Goal: Task Accomplishment & Management: Complete application form

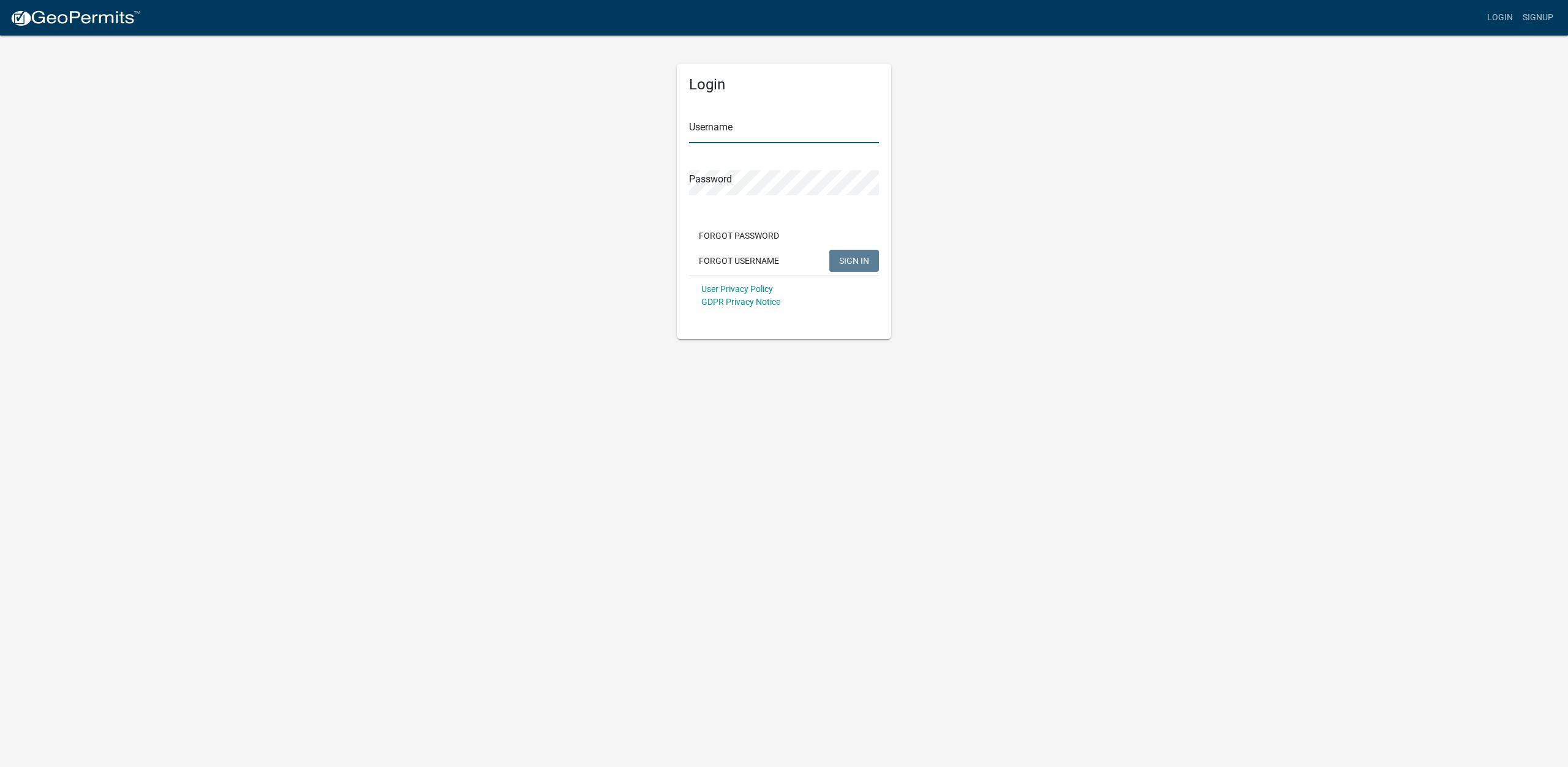
click at [817, 128] on input "Username" at bounding box center [784, 130] width 190 height 25
type input "emmelder"
click at [829, 250] on button "SIGN IN" at bounding box center [854, 261] width 50 height 22
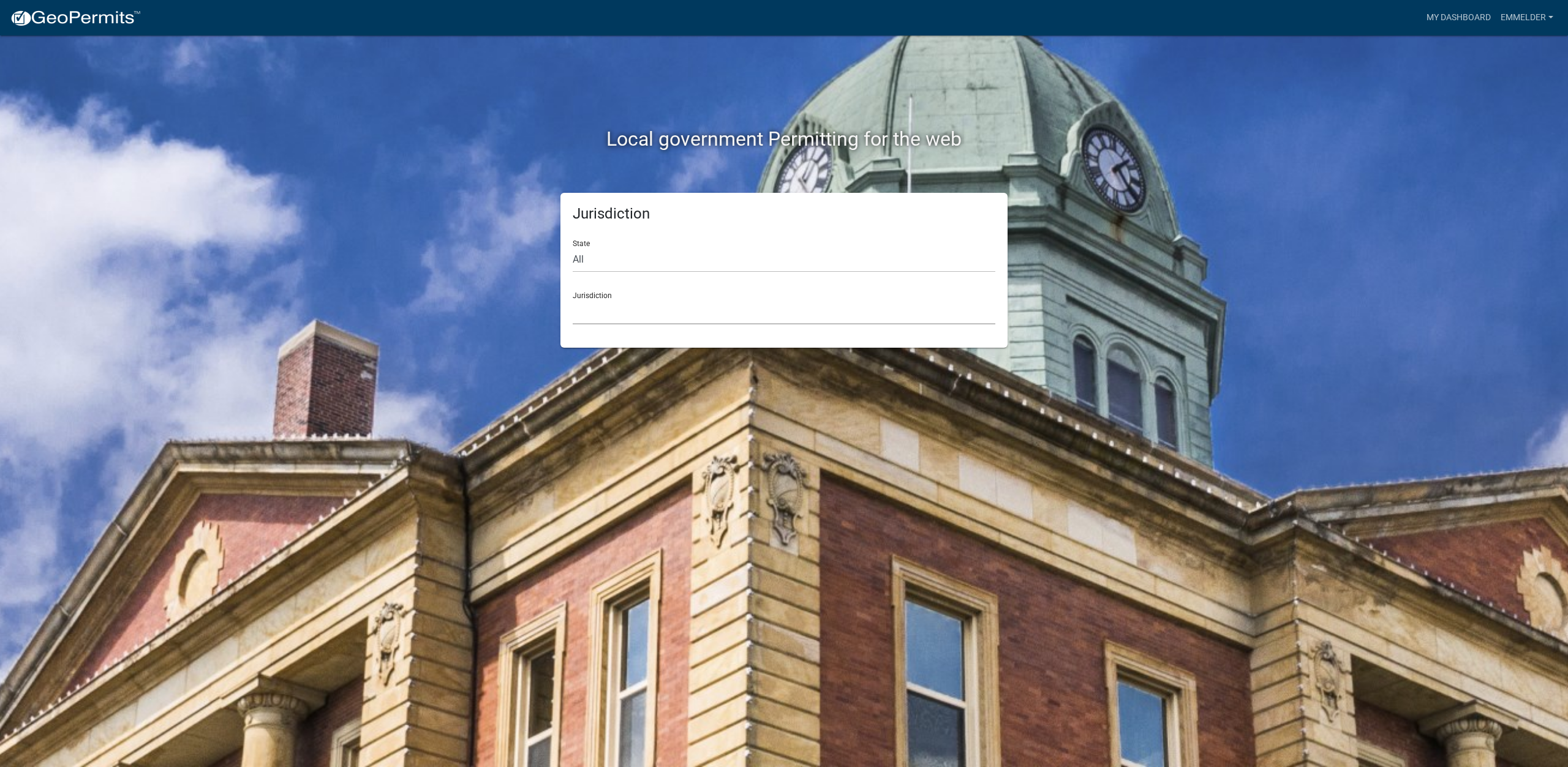
click at [677, 320] on select "[GEOGRAPHIC_DATA], [US_STATE] [GEOGRAPHIC_DATA], [US_STATE][PERSON_NAME][GEOGRA…" at bounding box center [784, 312] width 422 height 25
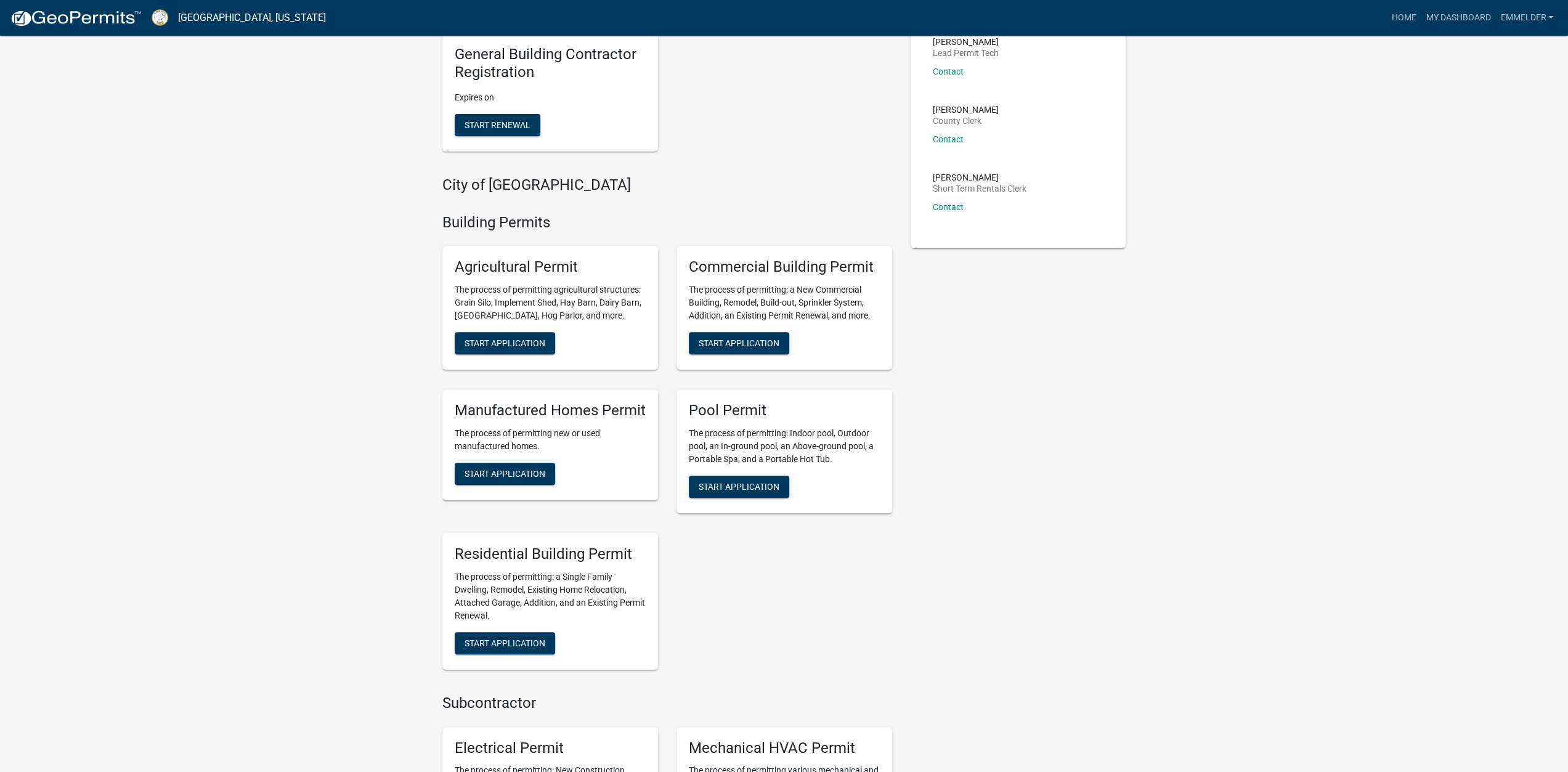
scroll to position [308, 0]
click at [469, 634] on button "Start Application" at bounding box center [504, 642] width 100 height 22
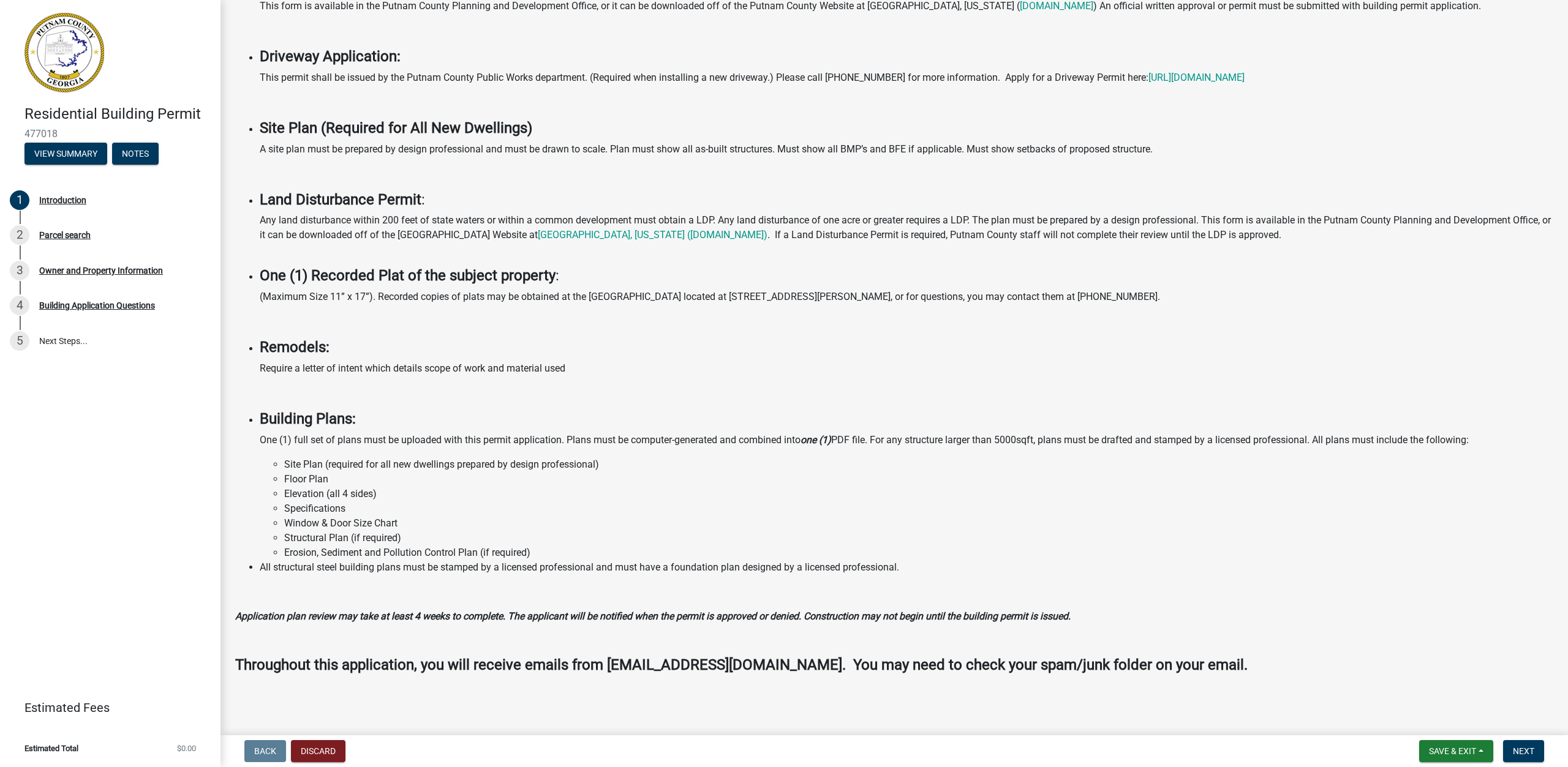
scroll to position [506, 0]
click at [1526, 750] on span "Next" at bounding box center [1523, 751] width 21 height 9
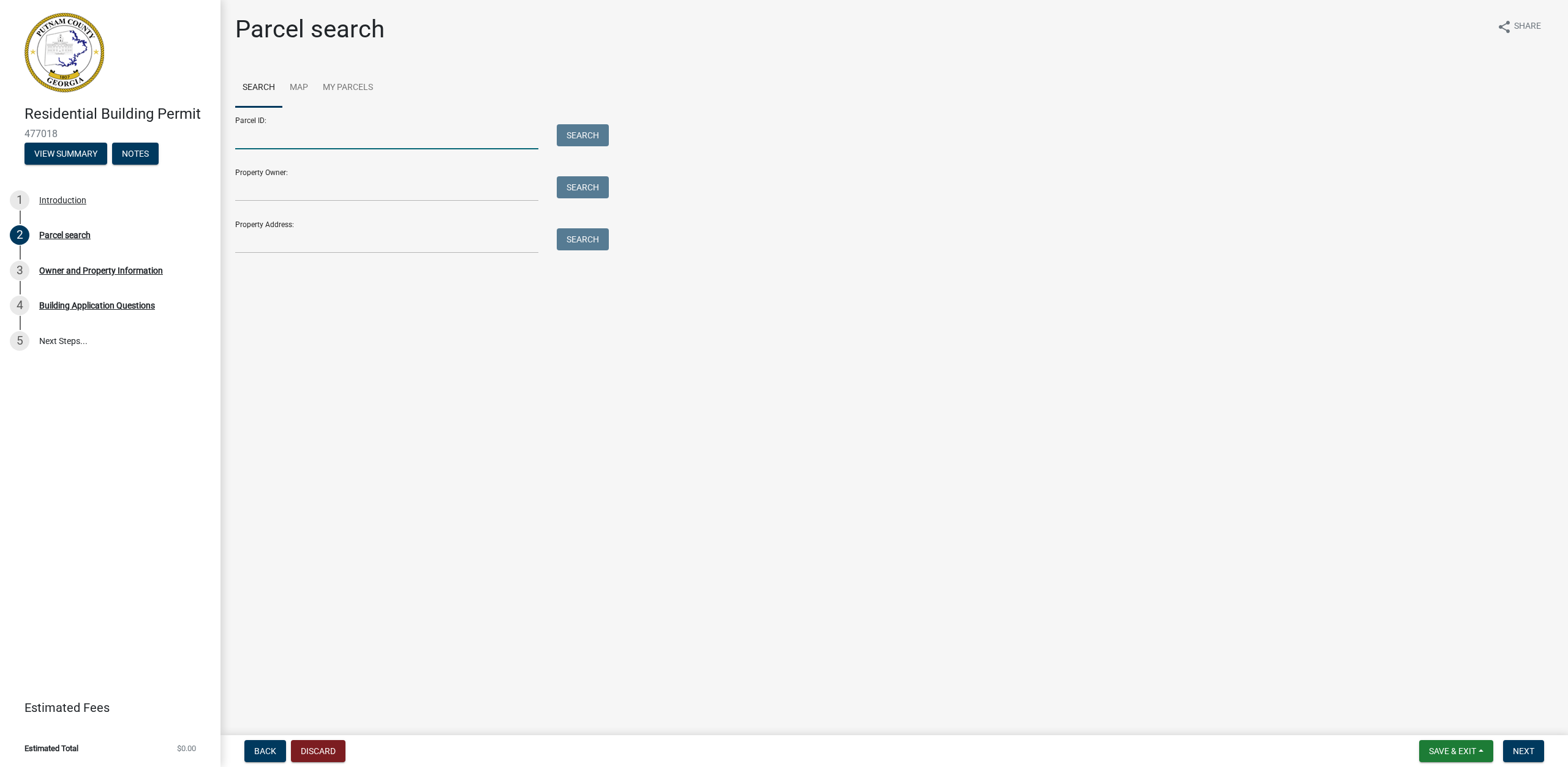
click at [386, 146] on input "Parcel ID:" at bounding box center [386, 137] width 303 height 25
click at [389, 239] on input "Property Address:" at bounding box center [386, 241] width 303 height 25
type input "[STREET_ADDRESS]"
click at [588, 236] on button "Search" at bounding box center [583, 240] width 52 height 22
click at [369, 240] on input "[STREET_ADDRESS]" at bounding box center [386, 241] width 303 height 25
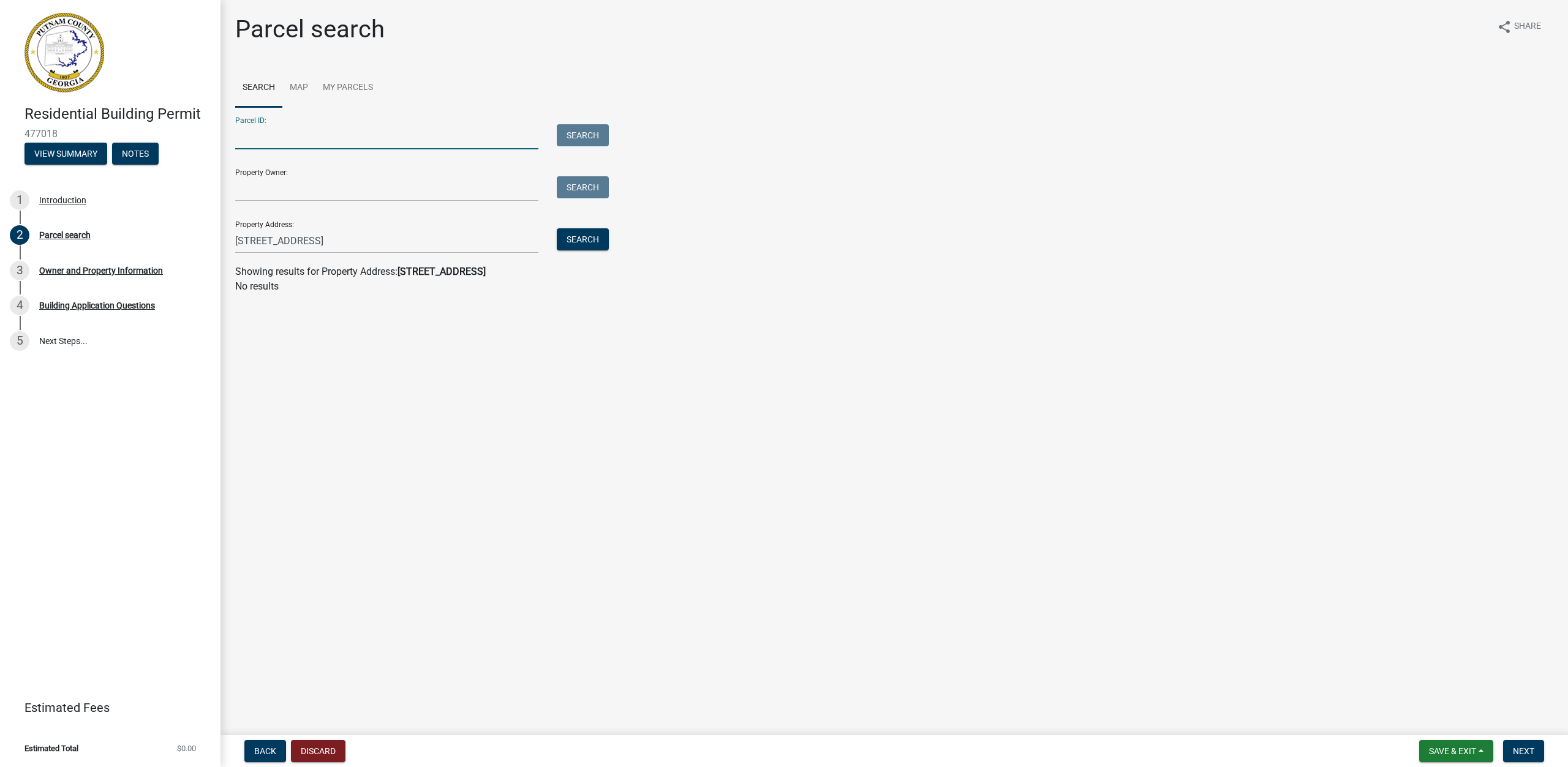
click at [316, 136] on input "Parcel ID:" at bounding box center [386, 137] width 303 height 25
type input "150"
click at [586, 134] on button "Search" at bounding box center [583, 135] width 52 height 22
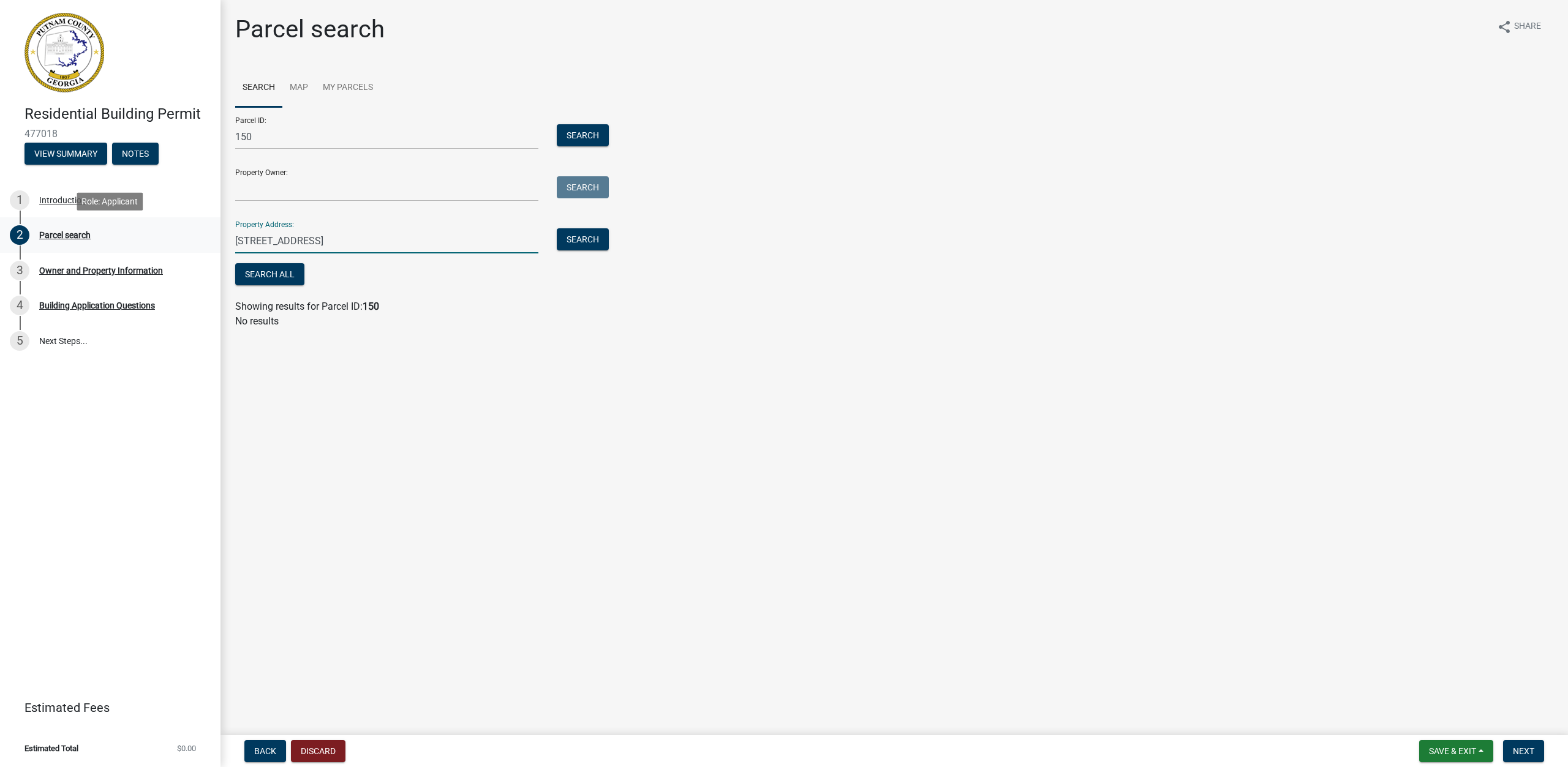
drag, startPoint x: 338, startPoint y: 237, endPoint x: 50, endPoint y: 224, distance: 288.3
click at [50, 225] on div "Residential Building Permit 477018 View Summary Notes 1 Introduction 2 Parcel s…" at bounding box center [784, 384] width 1568 height 767
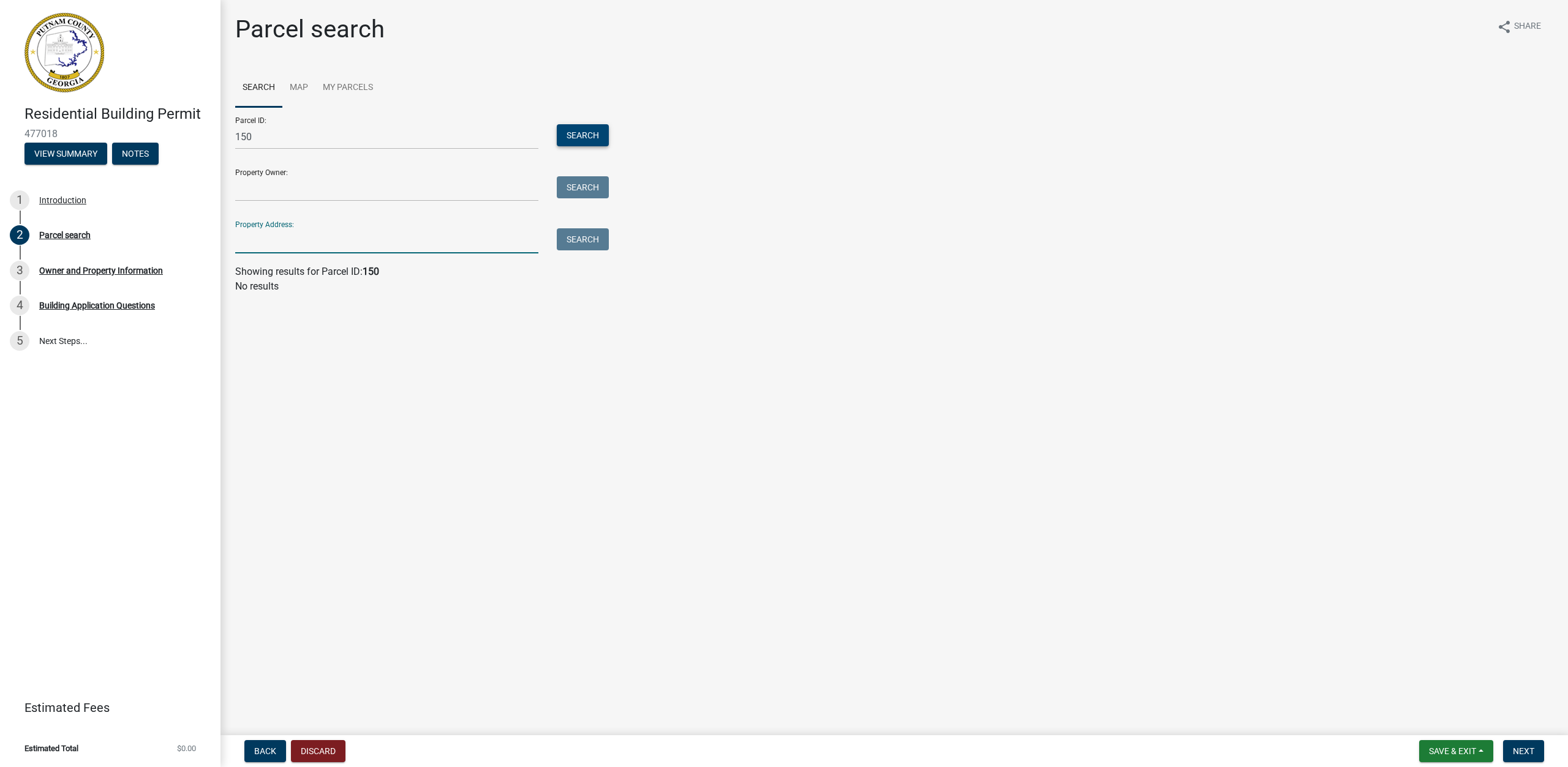
click at [592, 134] on button "Search" at bounding box center [583, 135] width 52 height 22
drag, startPoint x: 267, startPoint y: 133, endPoint x: 130, endPoint y: 123, distance: 137.4
click at [129, 123] on div "Residential Building Permit 477018 View Summary Notes 1 Introduction 2 Parcel s…" at bounding box center [784, 384] width 1568 height 767
click at [320, 190] on input "Property Owner:" at bounding box center [386, 189] width 303 height 25
type input "mvm ventures"
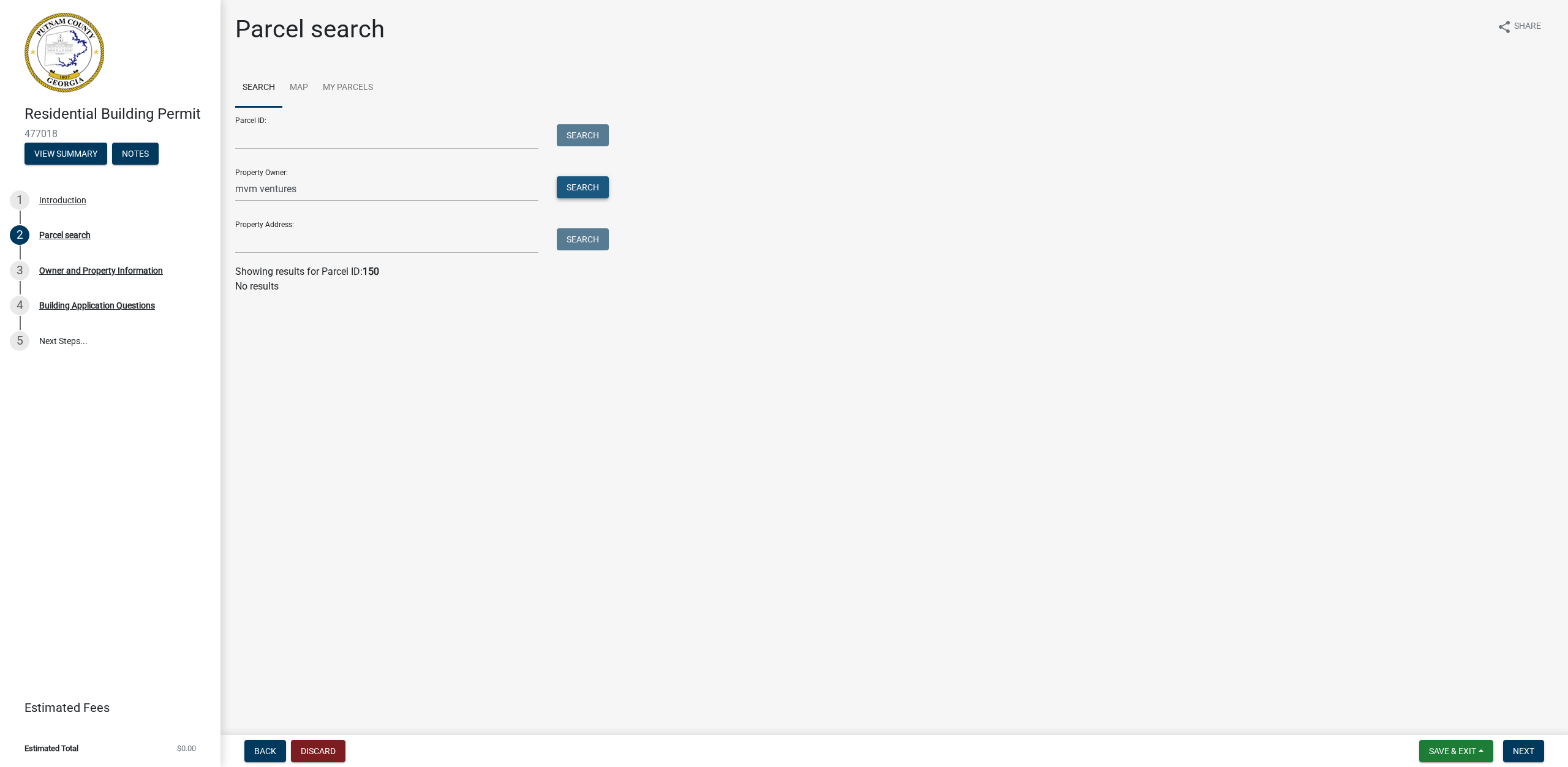
click at [578, 188] on button "Search" at bounding box center [583, 187] width 52 height 22
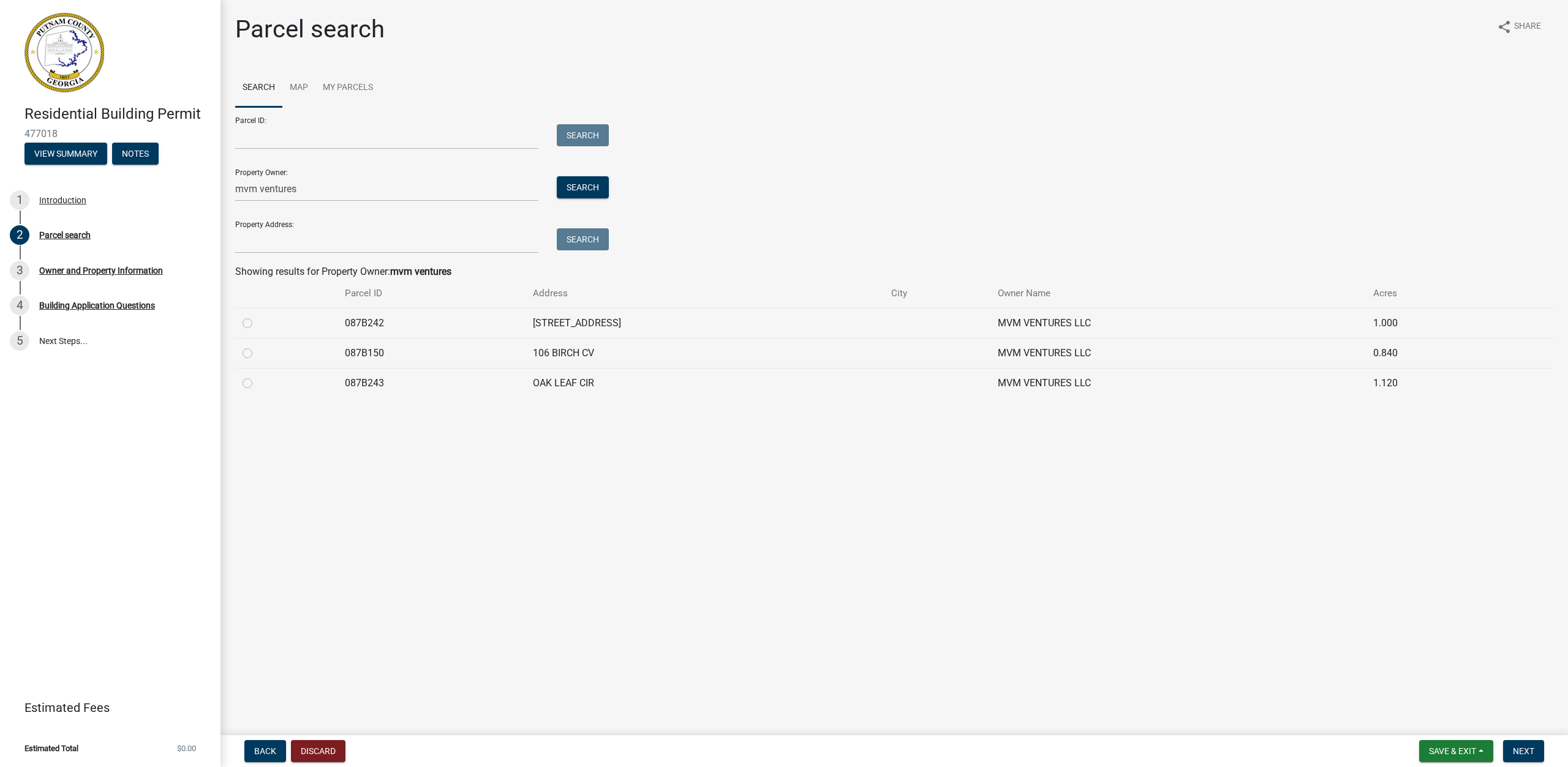
click at [241, 349] on td at bounding box center [286, 353] width 102 height 30
click at [257, 346] on label at bounding box center [257, 346] width 0 height 0
click at [257, 354] on input "radio" at bounding box center [261, 349] width 8 height 8
radio input "true"
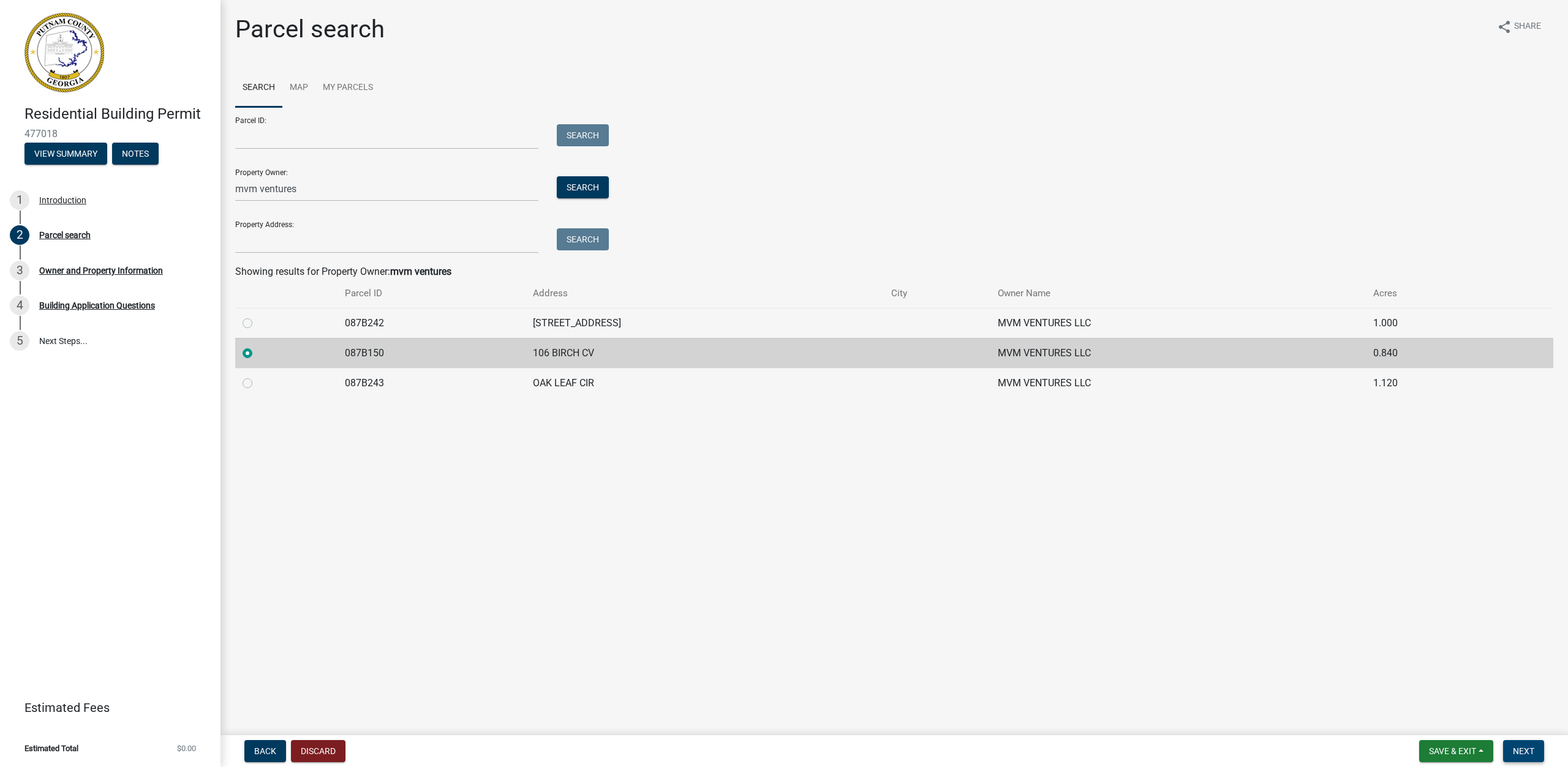
click at [1537, 740] on button "Next" at bounding box center [1524, 751] width 41 height 22
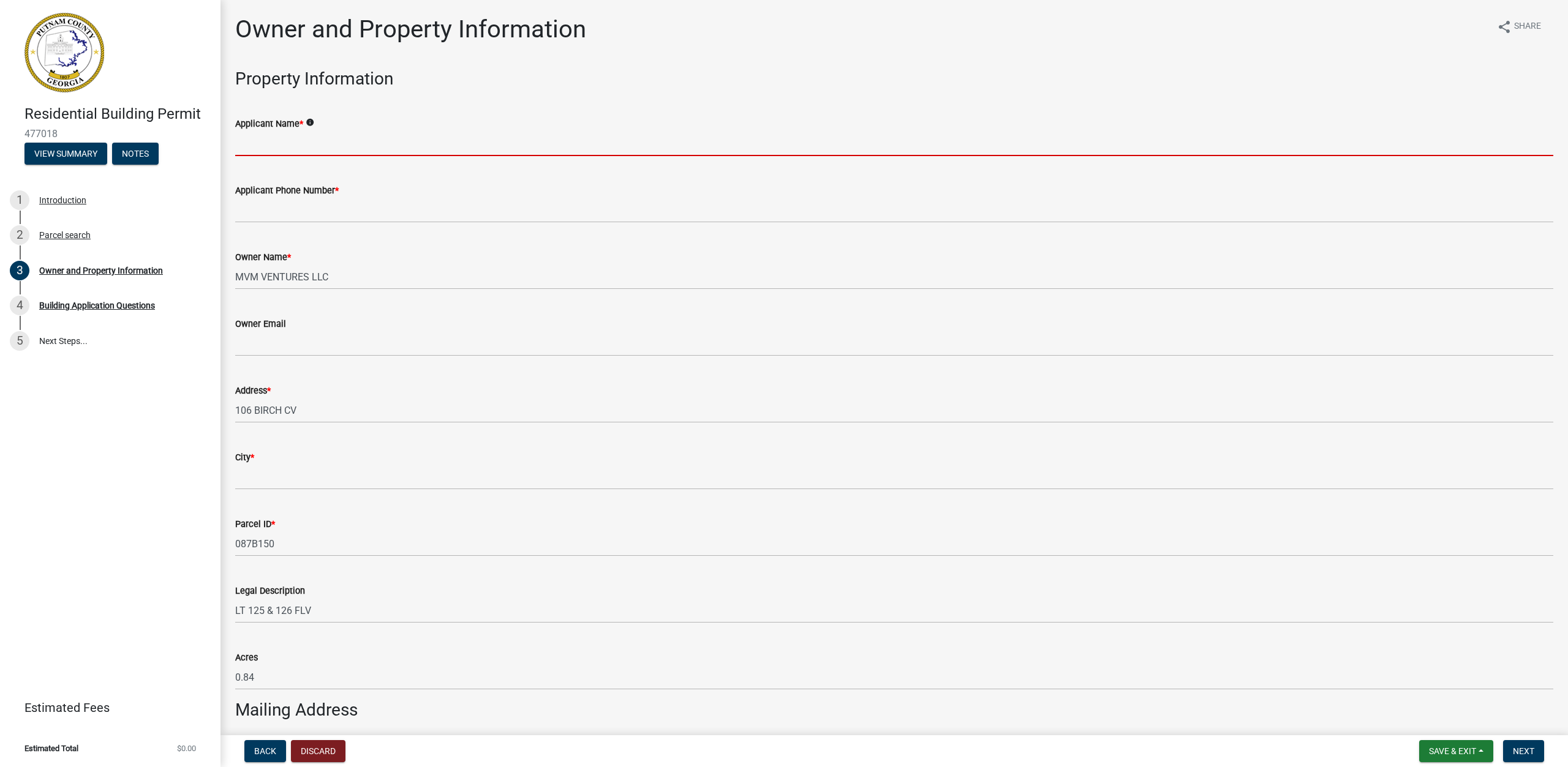
click at [840, 142] on input "Applicant Name *" at bounding box center [894, 144] width 1318 height 25
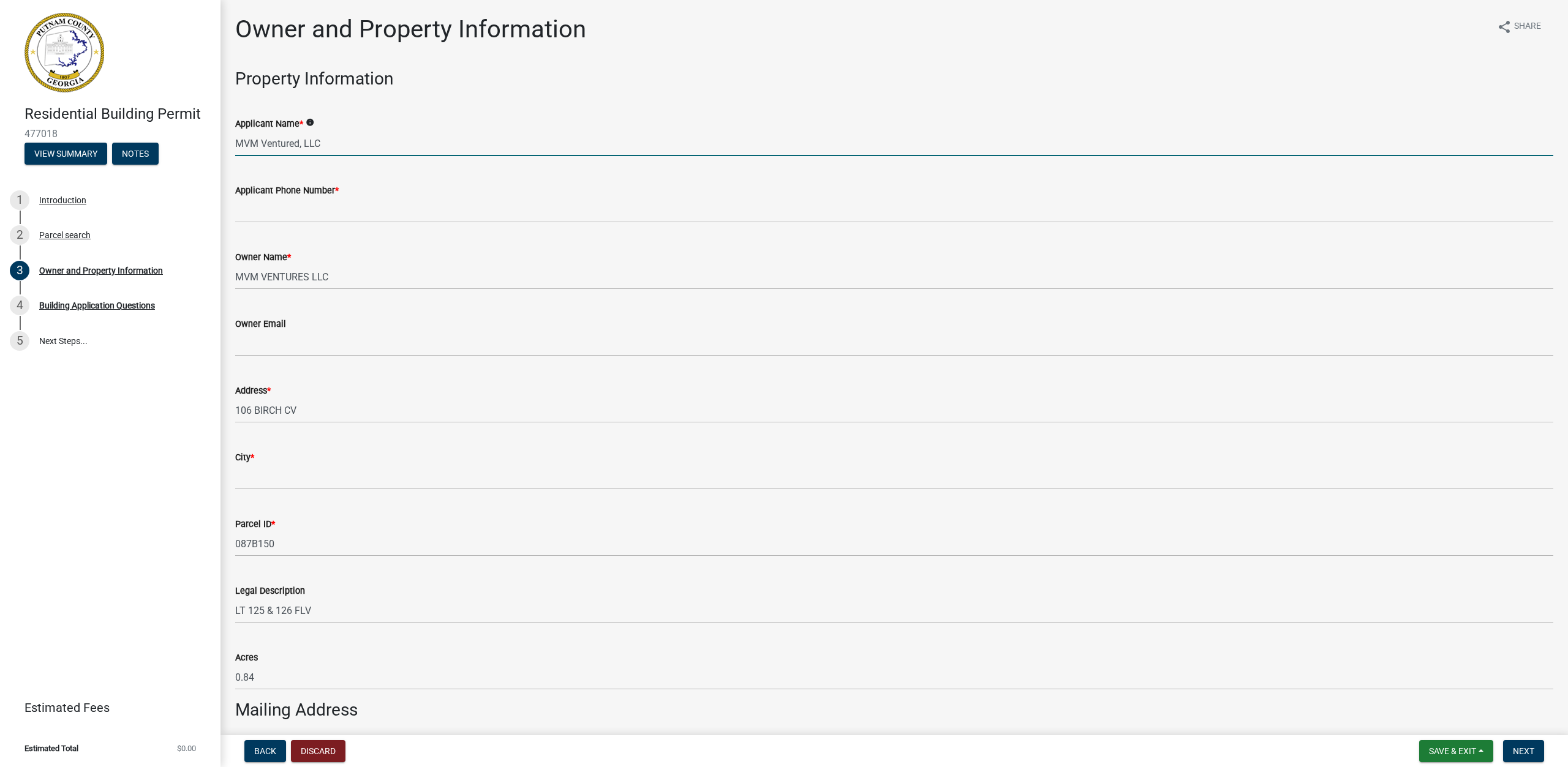
type input "MVM Ventured, LLC"
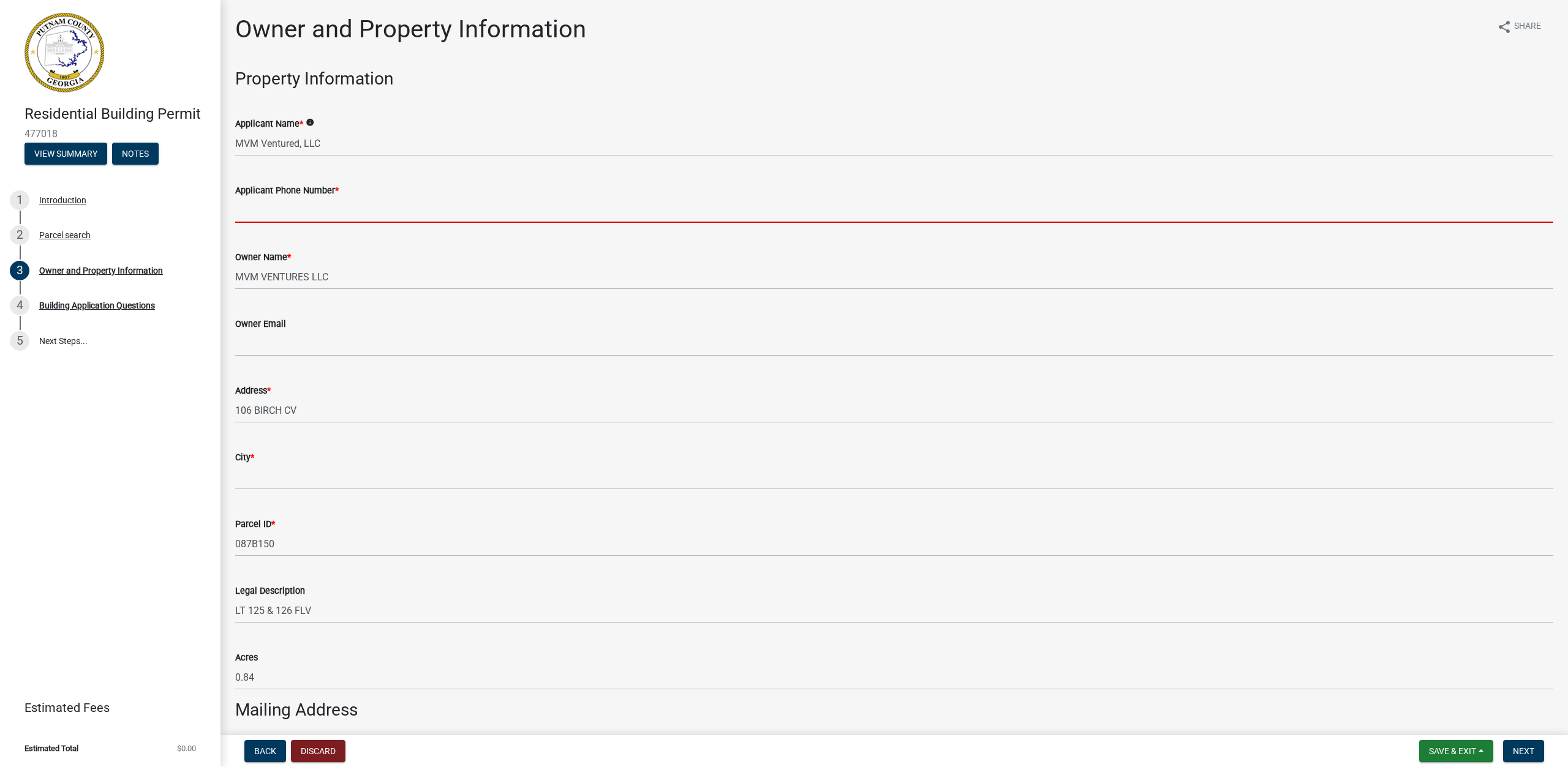
click at [860, 205] on input "Applicant Phone Number *" at bounding box center [894, 210] width 1318 height 25
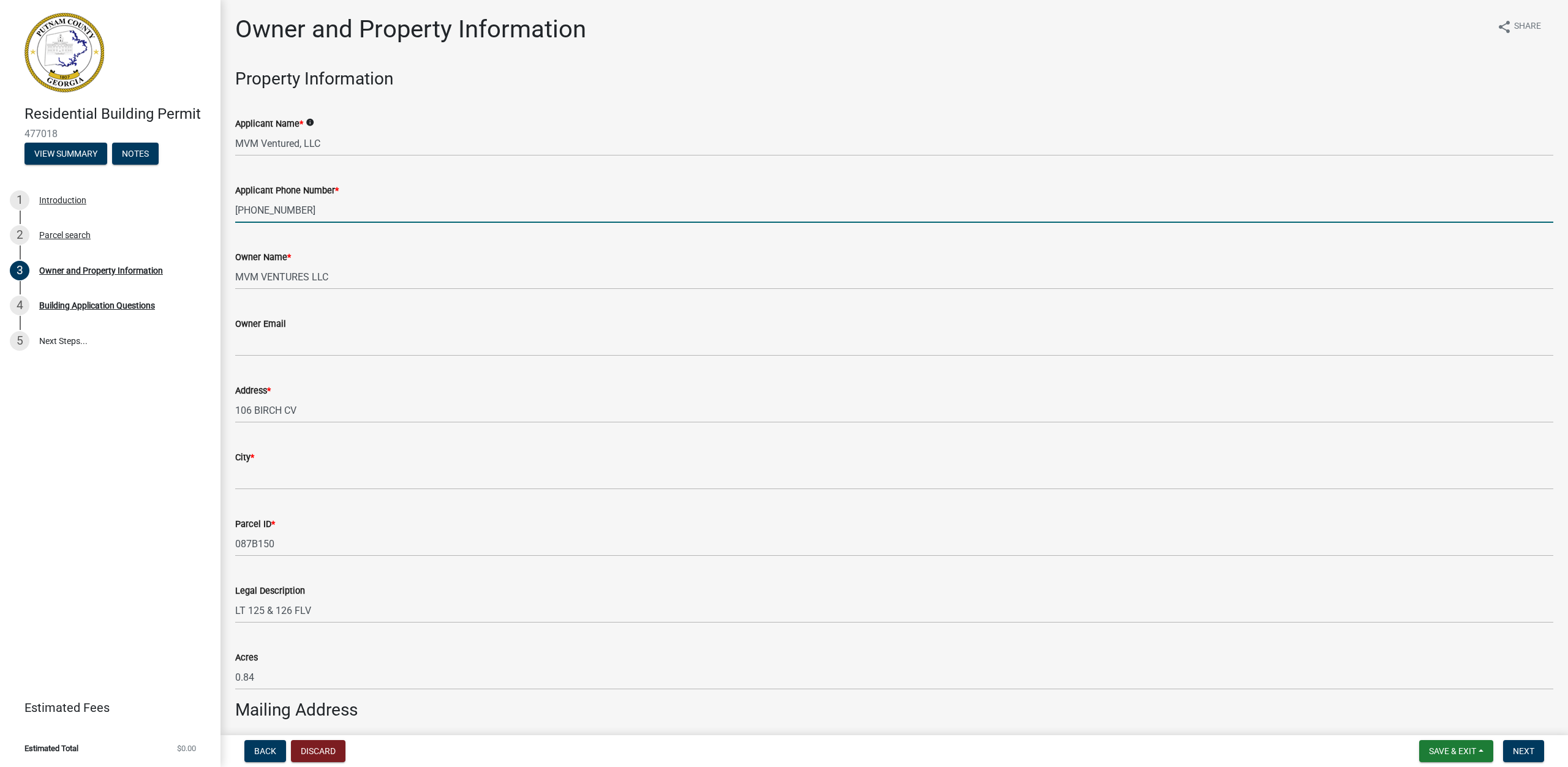
type input "[PHONE_NUMBER]"
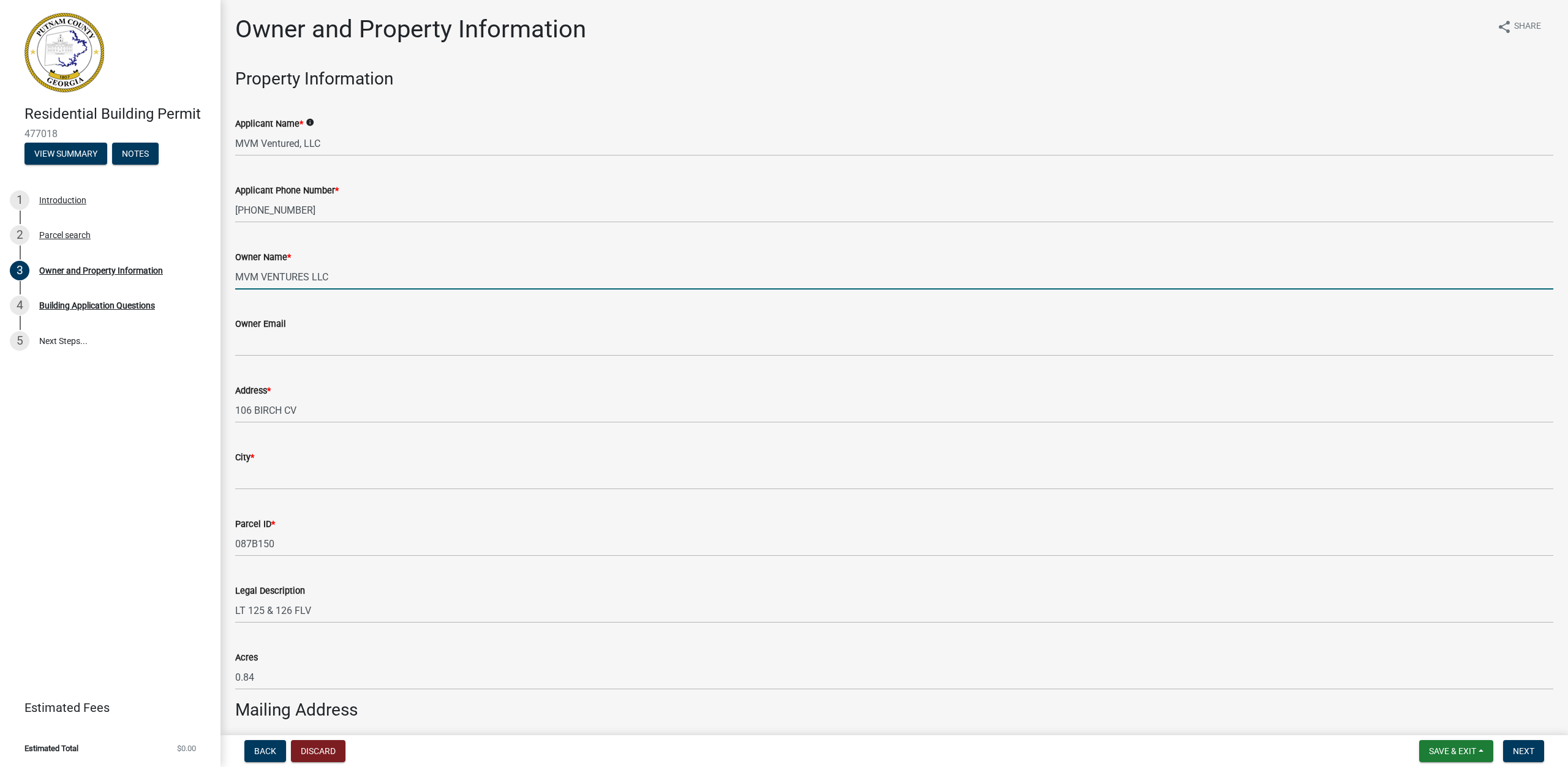
click at [837, 278] on input "MVM VENTURES LLC" at bounding box center [894, 277] width 1318 height 25
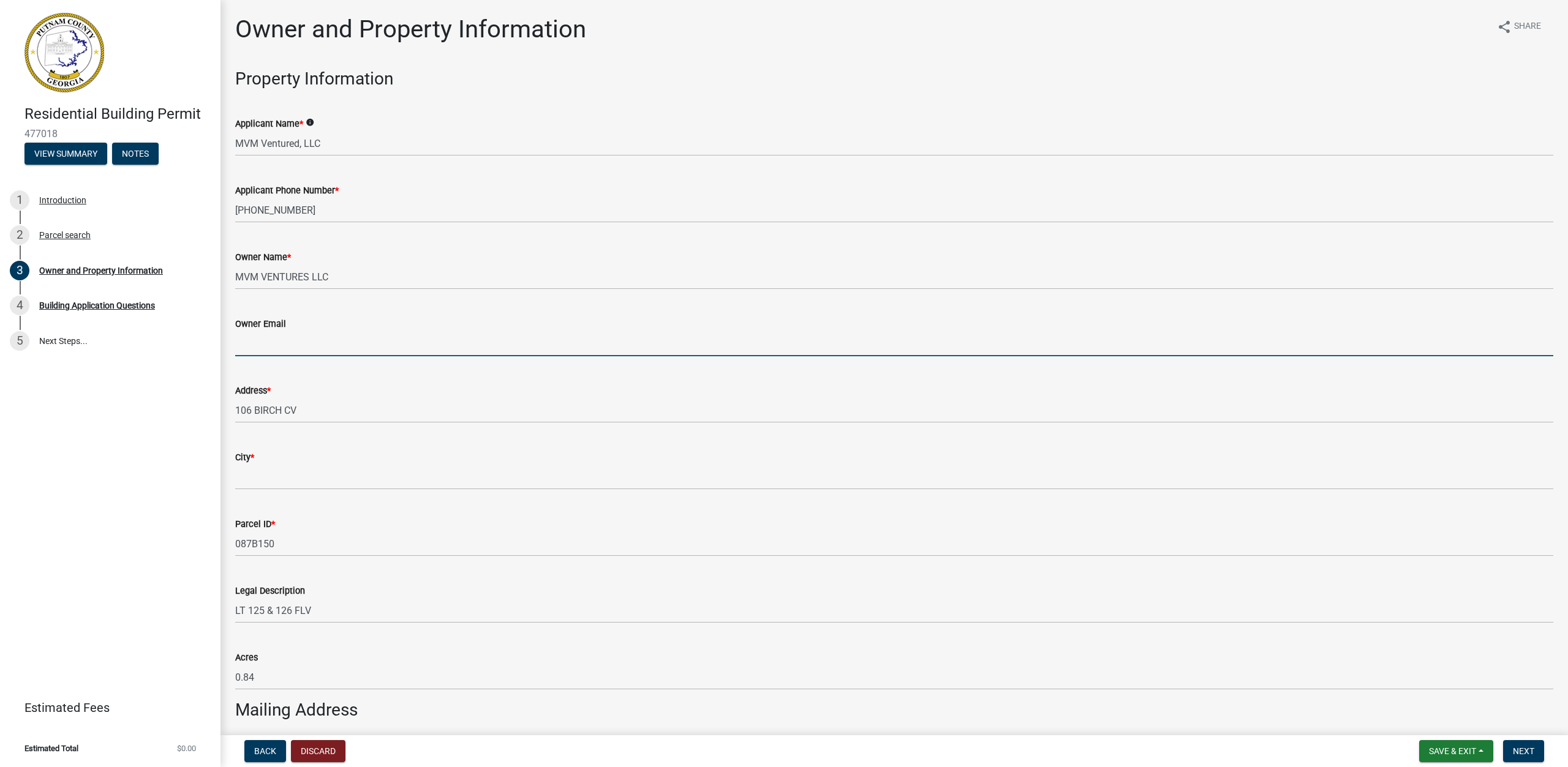
drag, startPoint x: 807, startPoint y: 342, endPoint x: 793, endPoint y: 356, distance: 19.8
click at [808, 342] on input "Owner Email" at bounding box center [894, 344] width 1318 height 25
type input "[EMAIL_ADDRESS][DOMAIN_NAME]"
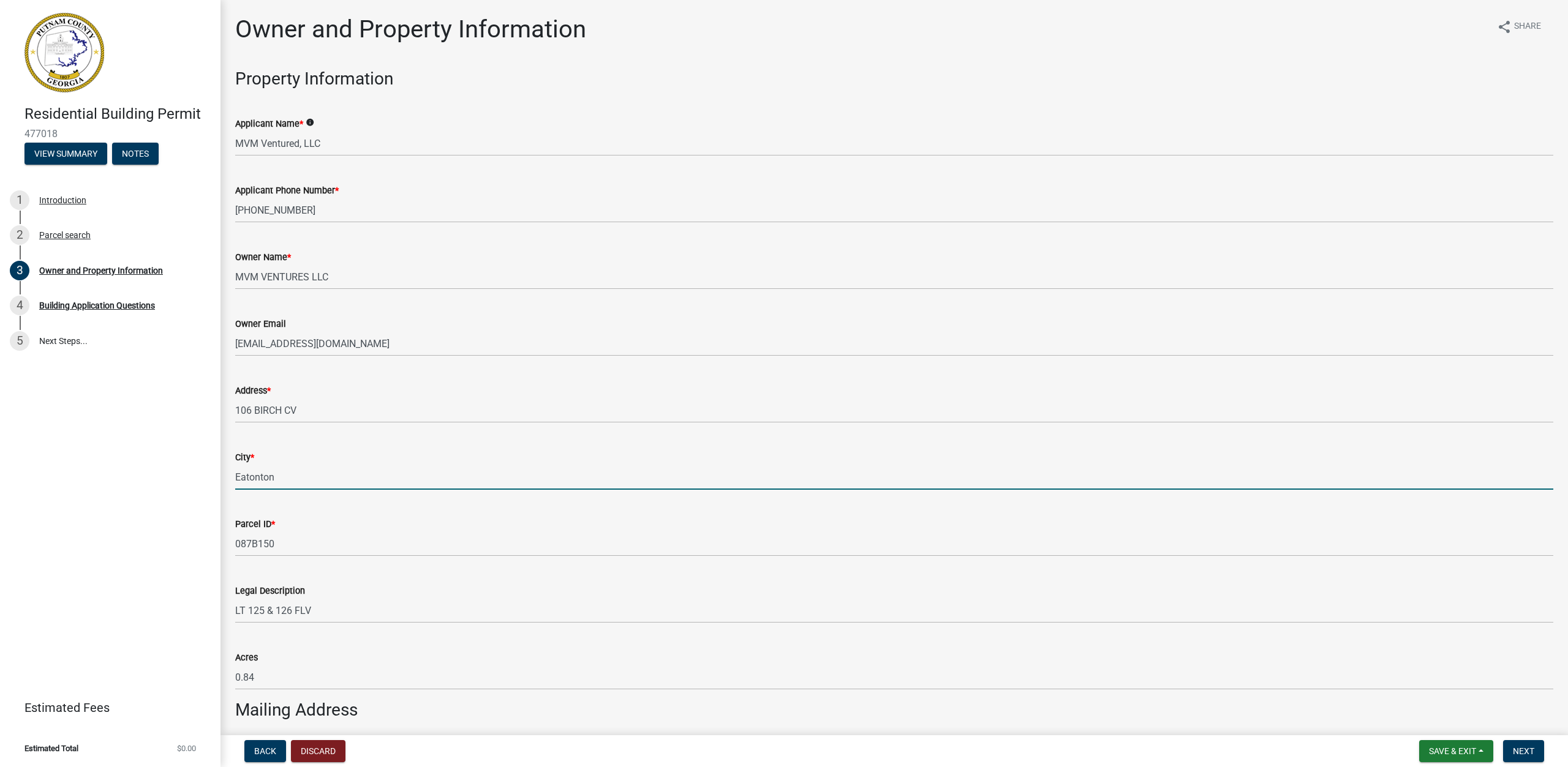
type input "Eatonton"
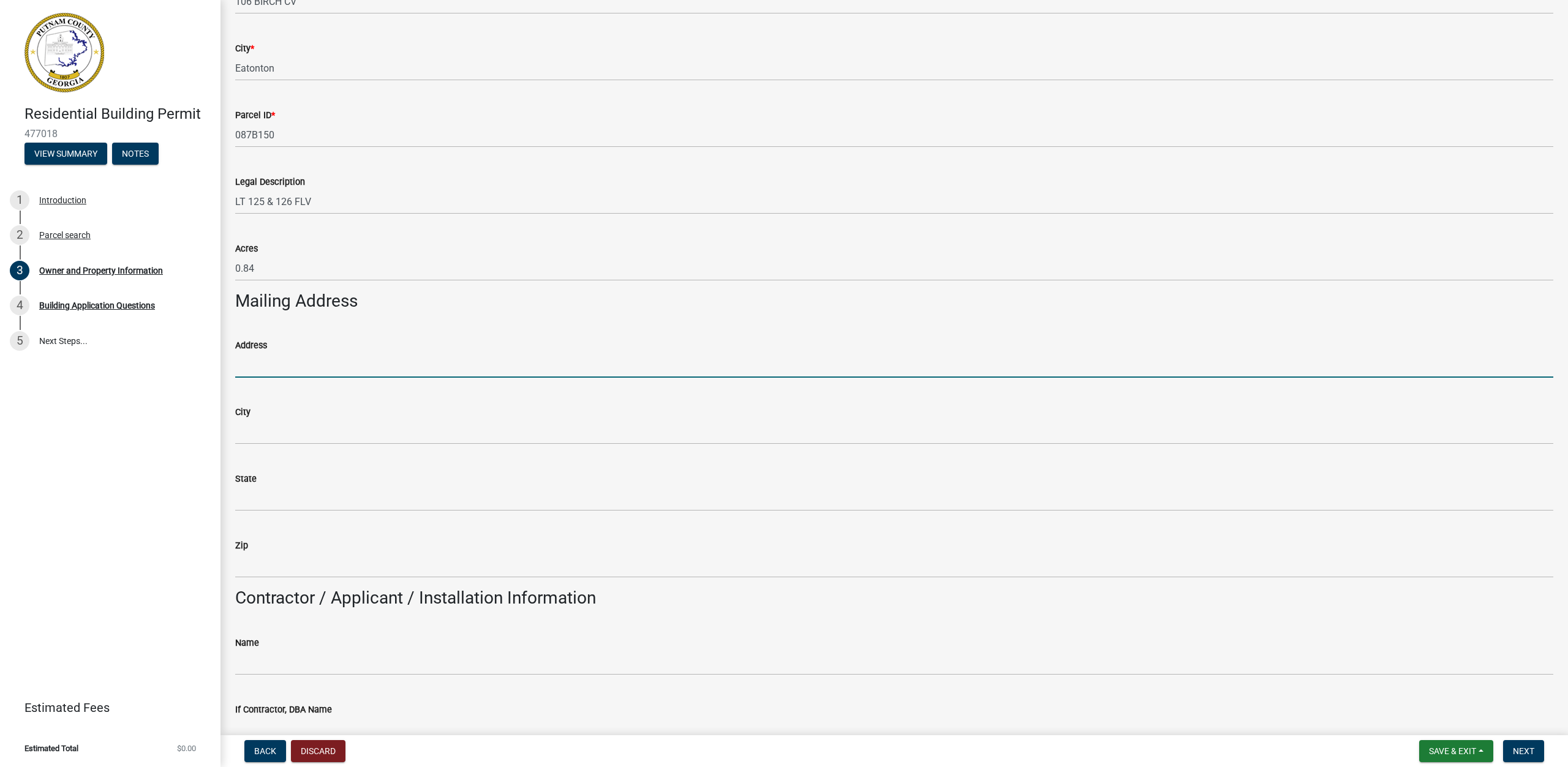
type input "p"
type input "P.O. Box 297"
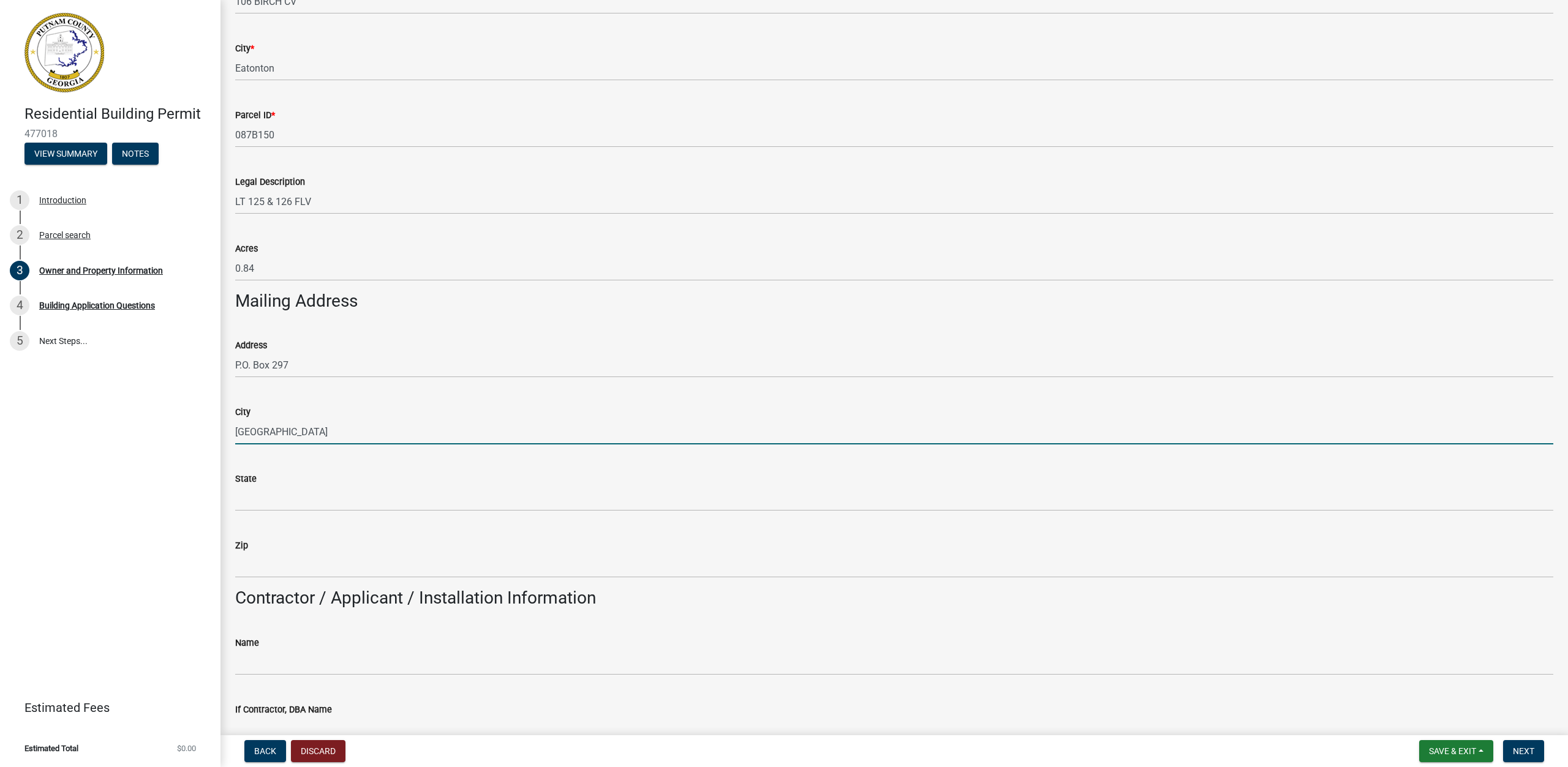
type input "[GEOGRAPHIC_DATA]"
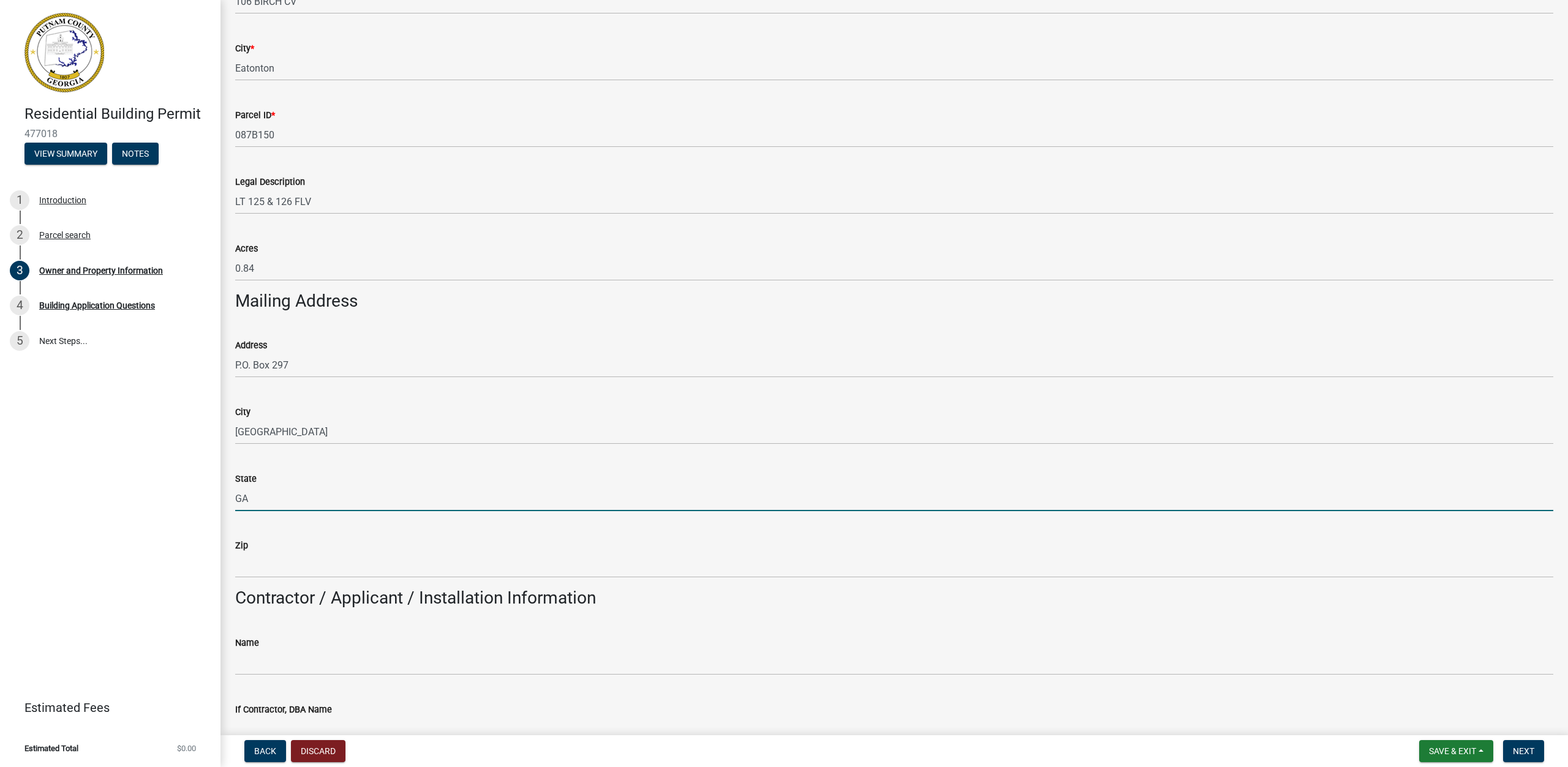
type input "GA"
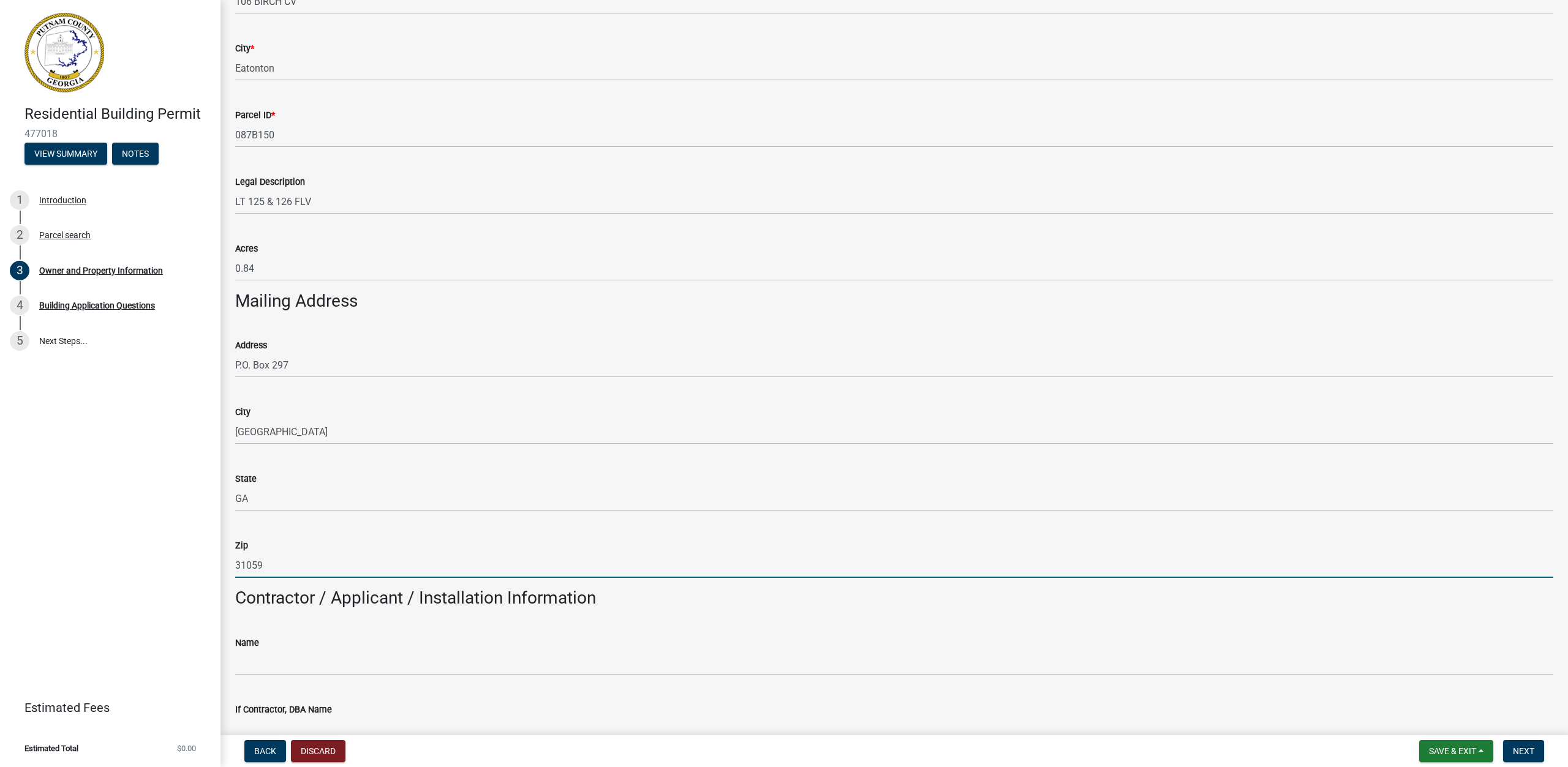
type input "31059"
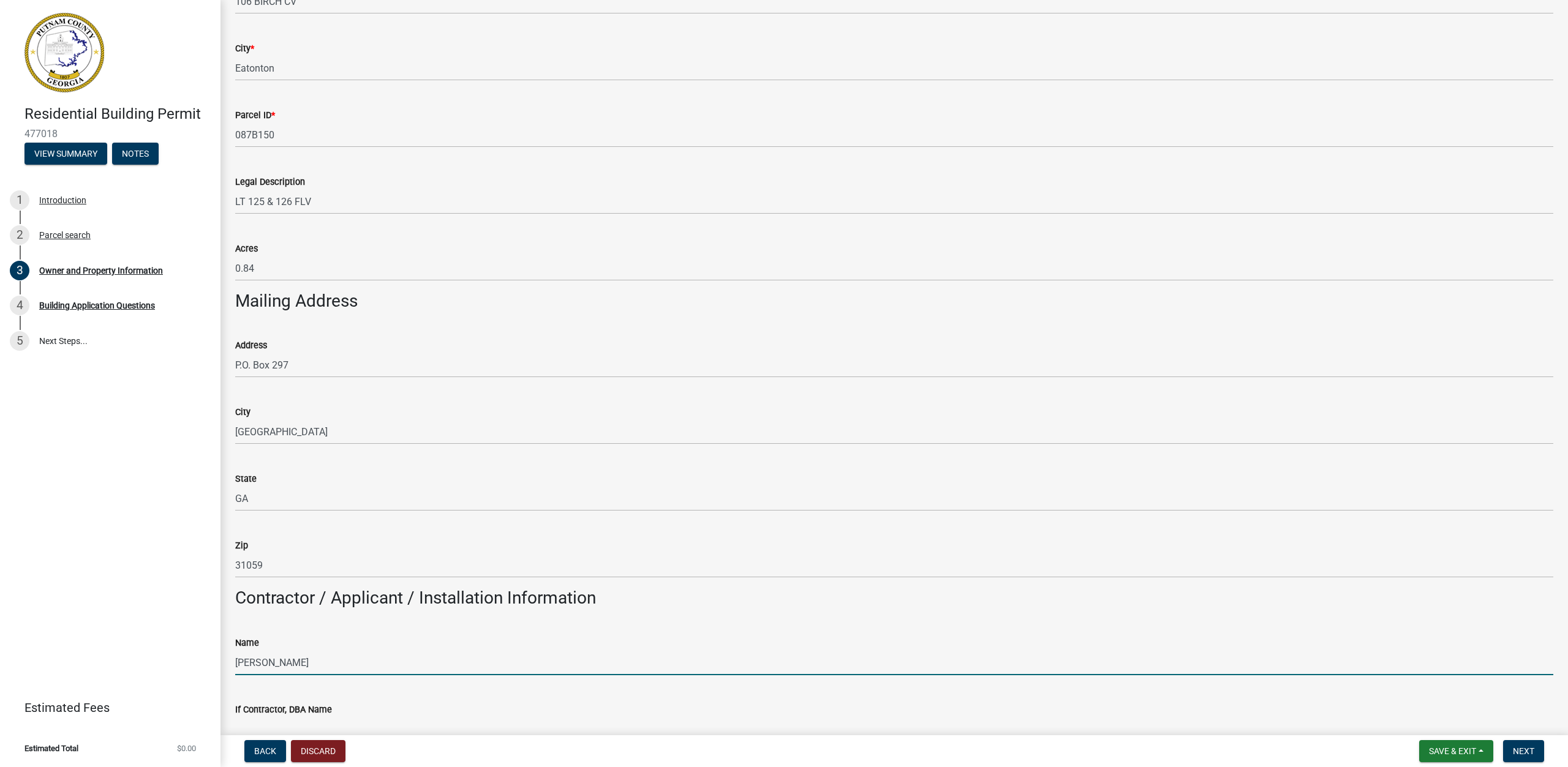
type input "[PERSON_NAME]"
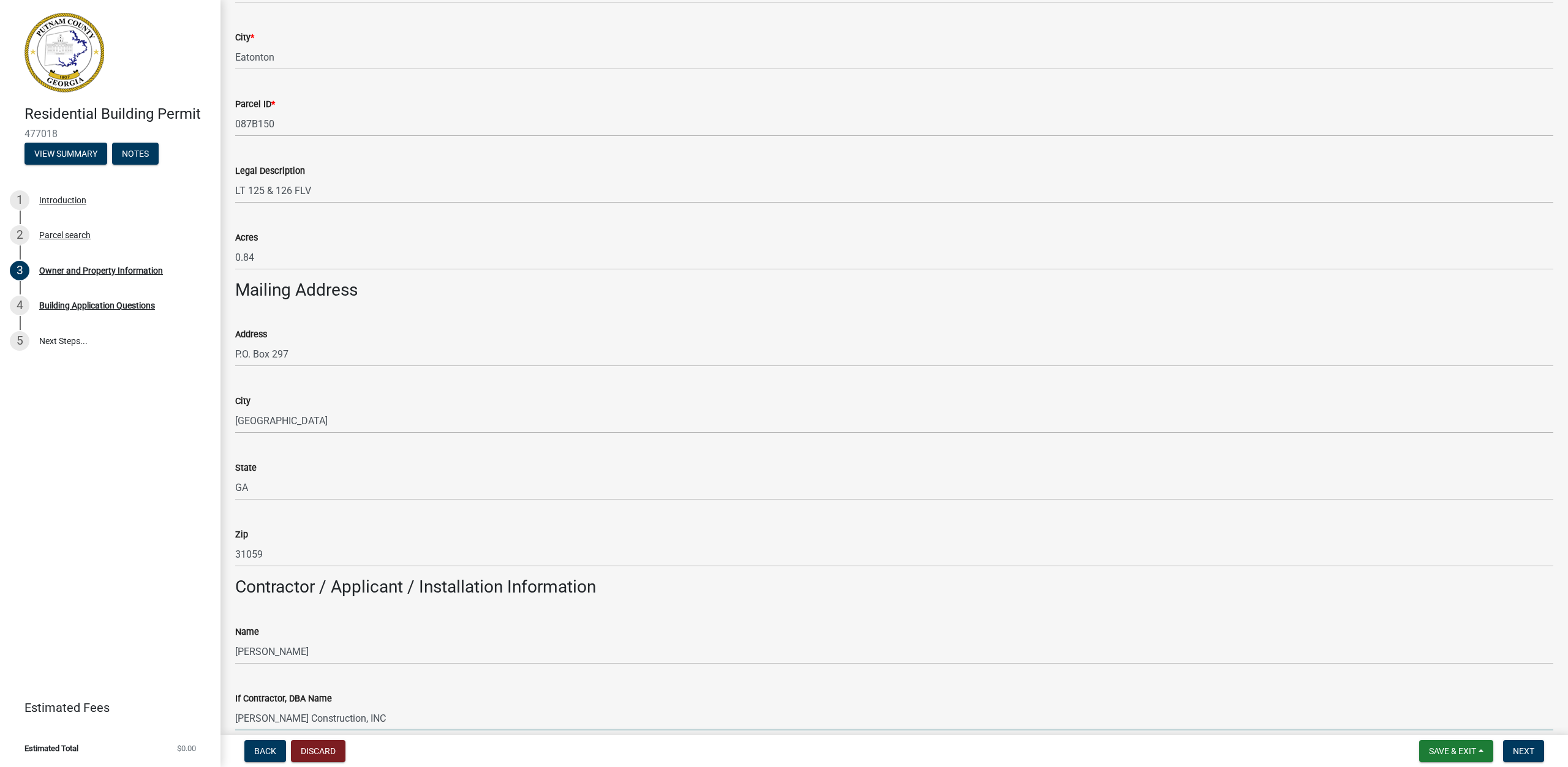
type input "[PERSON_NAME] Construction, INC"
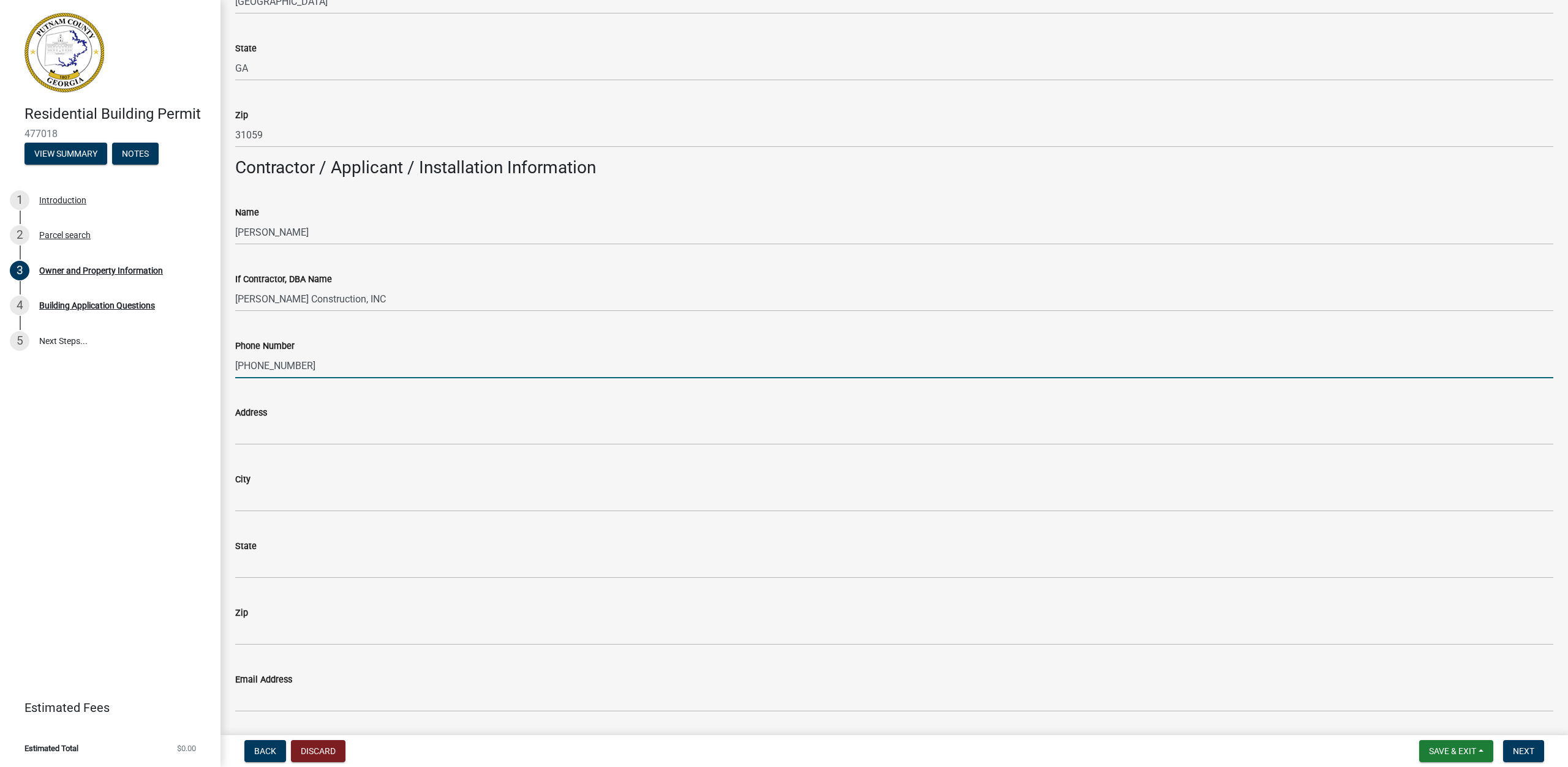
type input "[PHONE_NUMBER]"
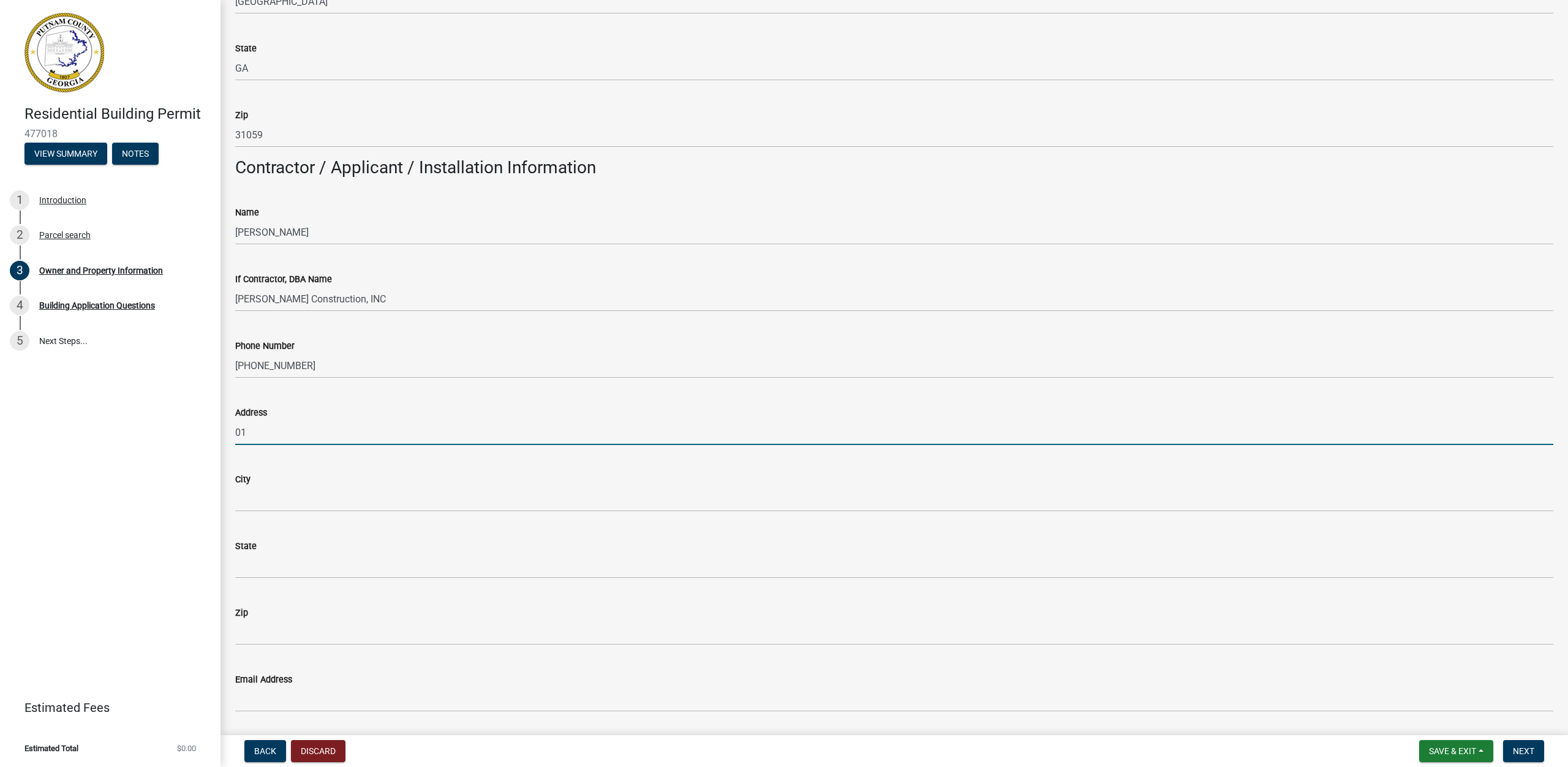
type input "0"
type input "[STREET_ADDRESS][PERSON_NAME]"
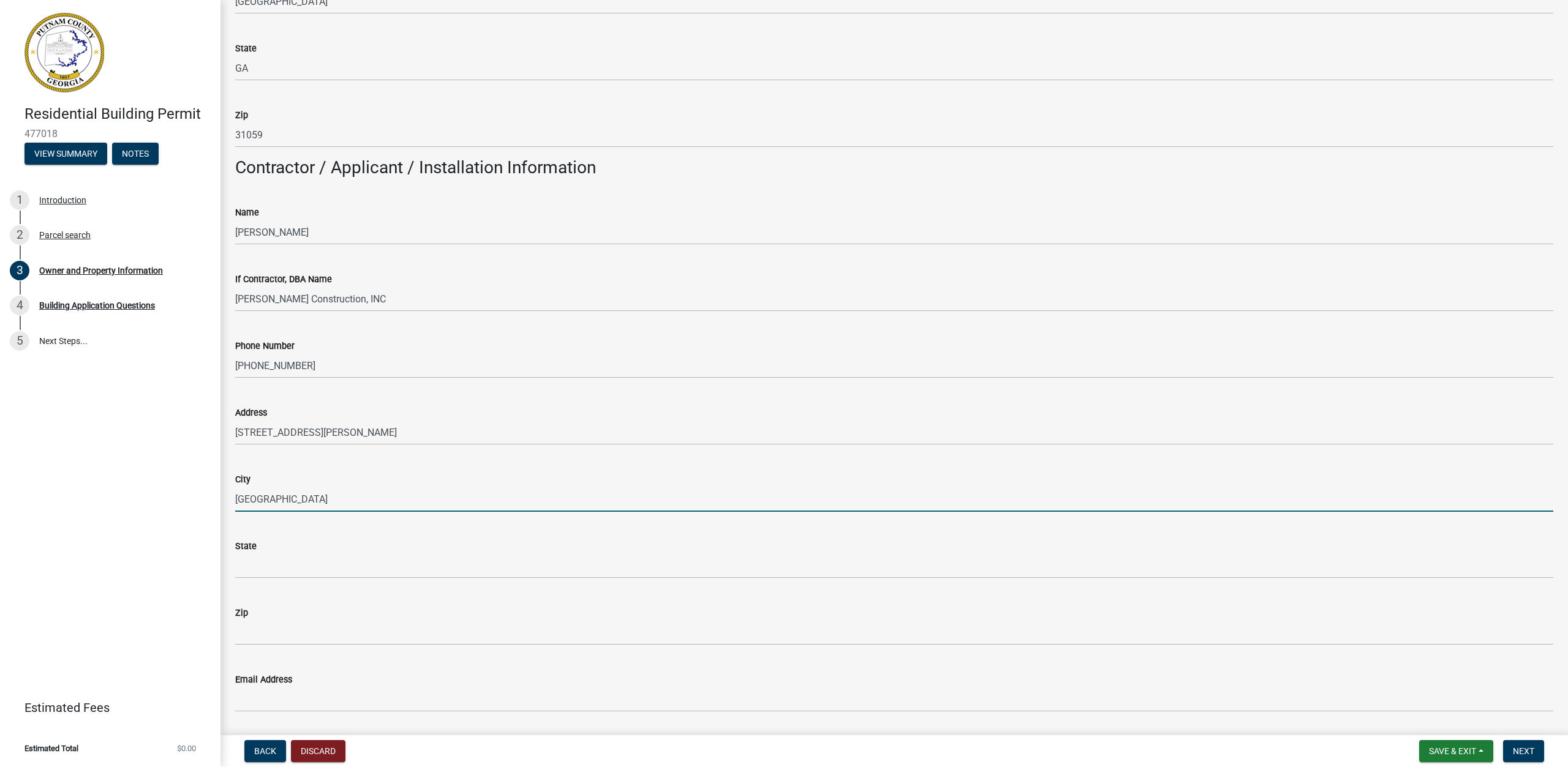
type input "[GEOGRAPHIC_DATA]"
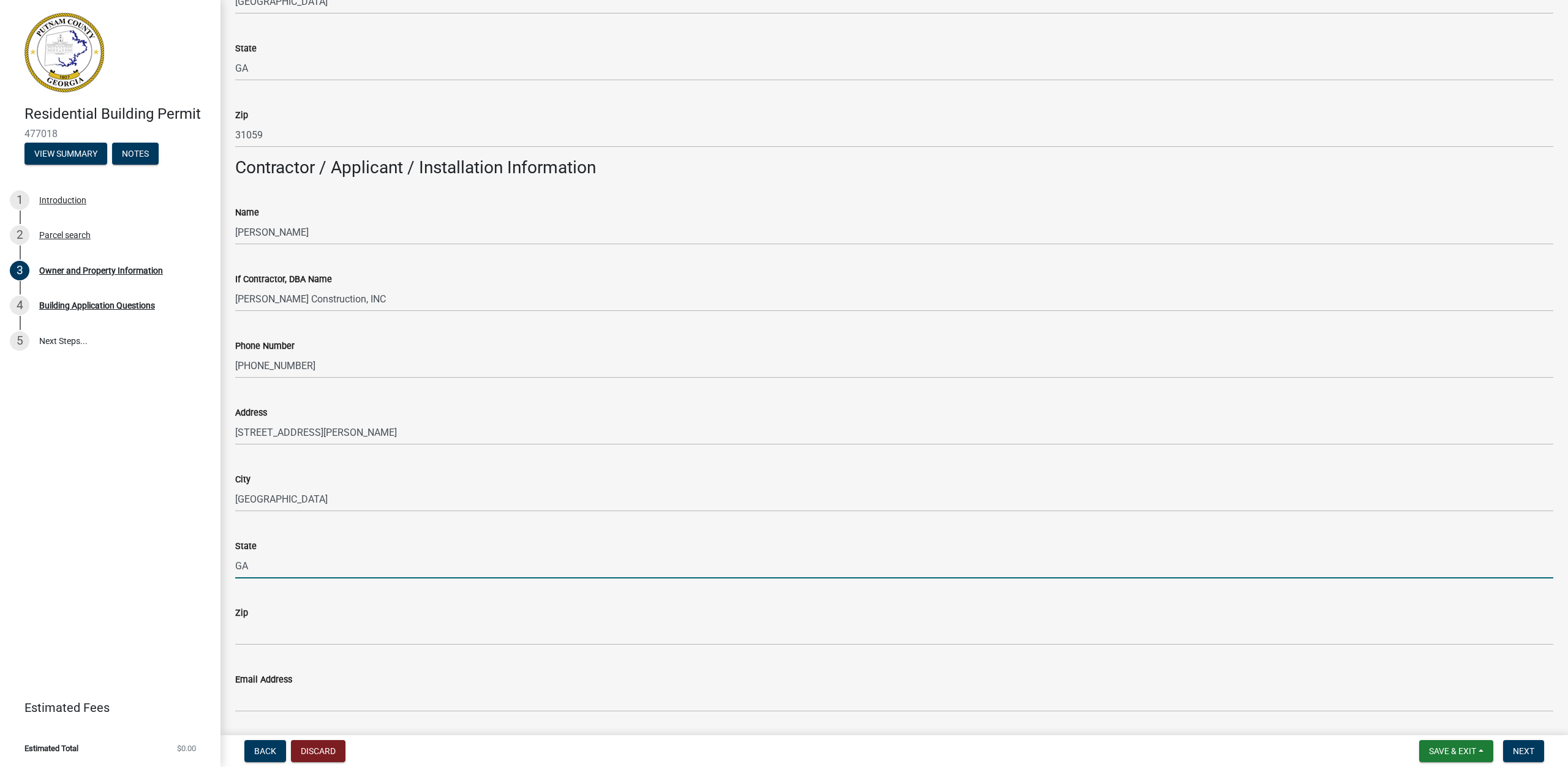
type input "GA"
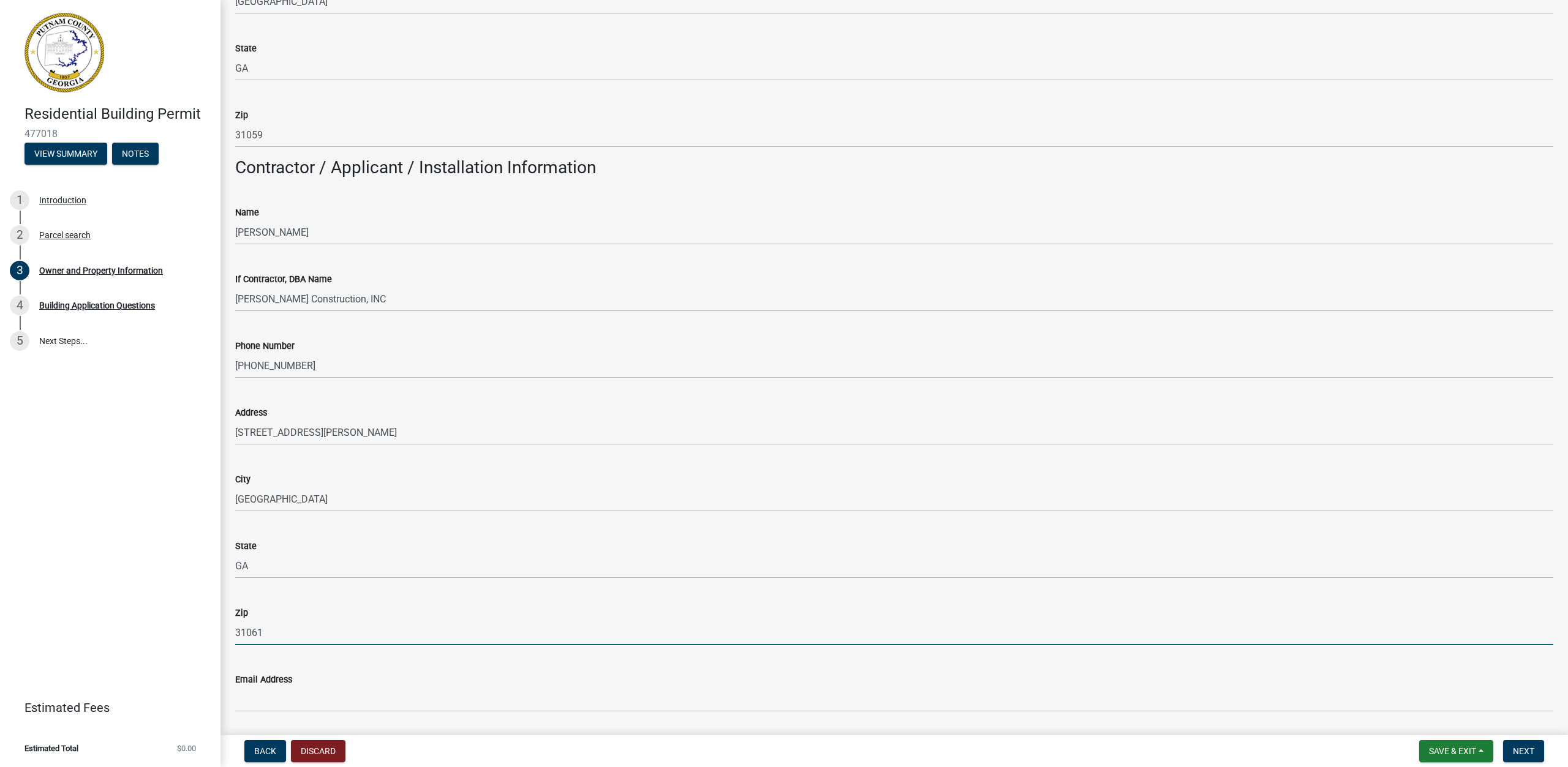
type input "31061"
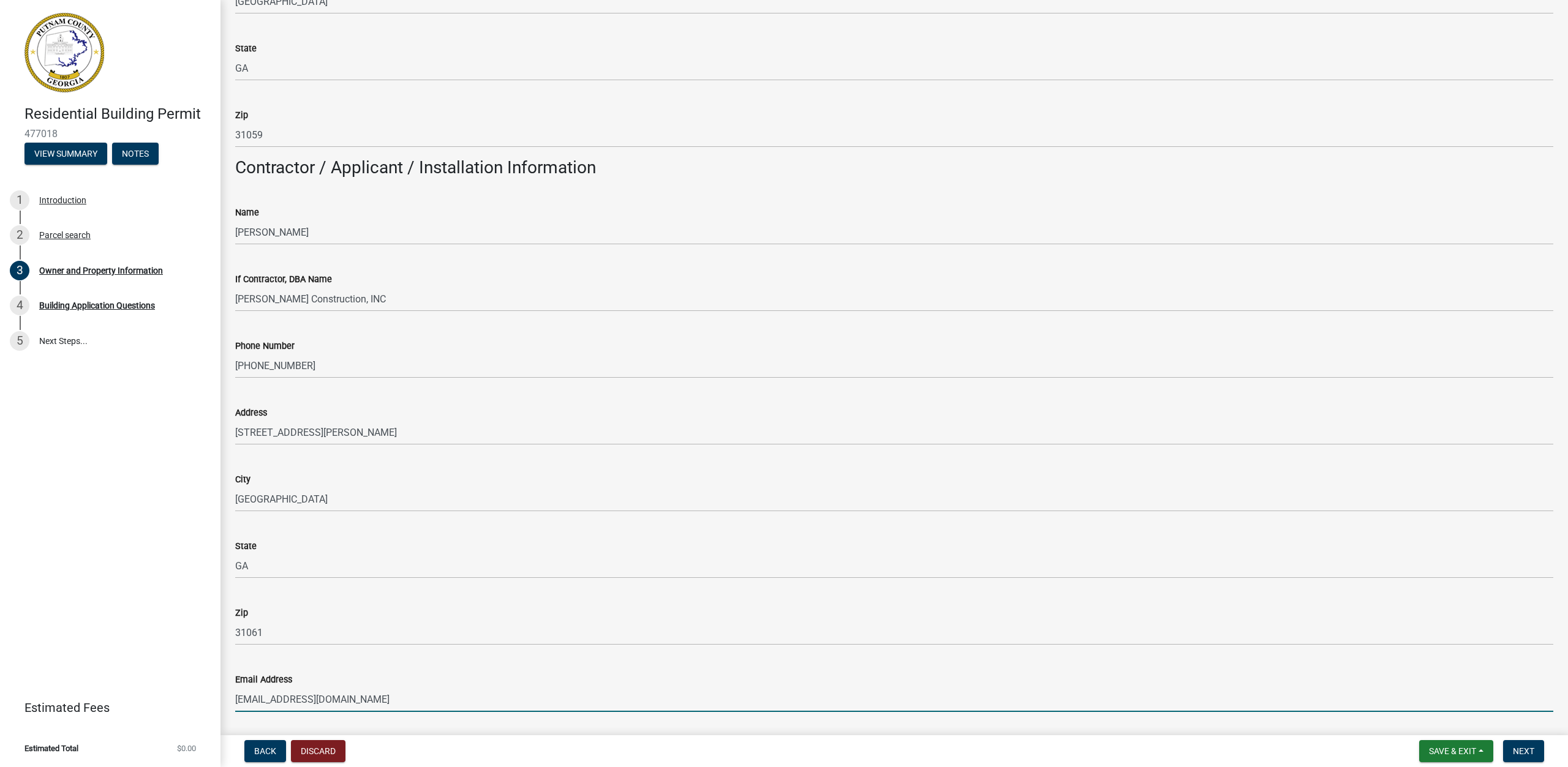
scroll to position [1254, 0]
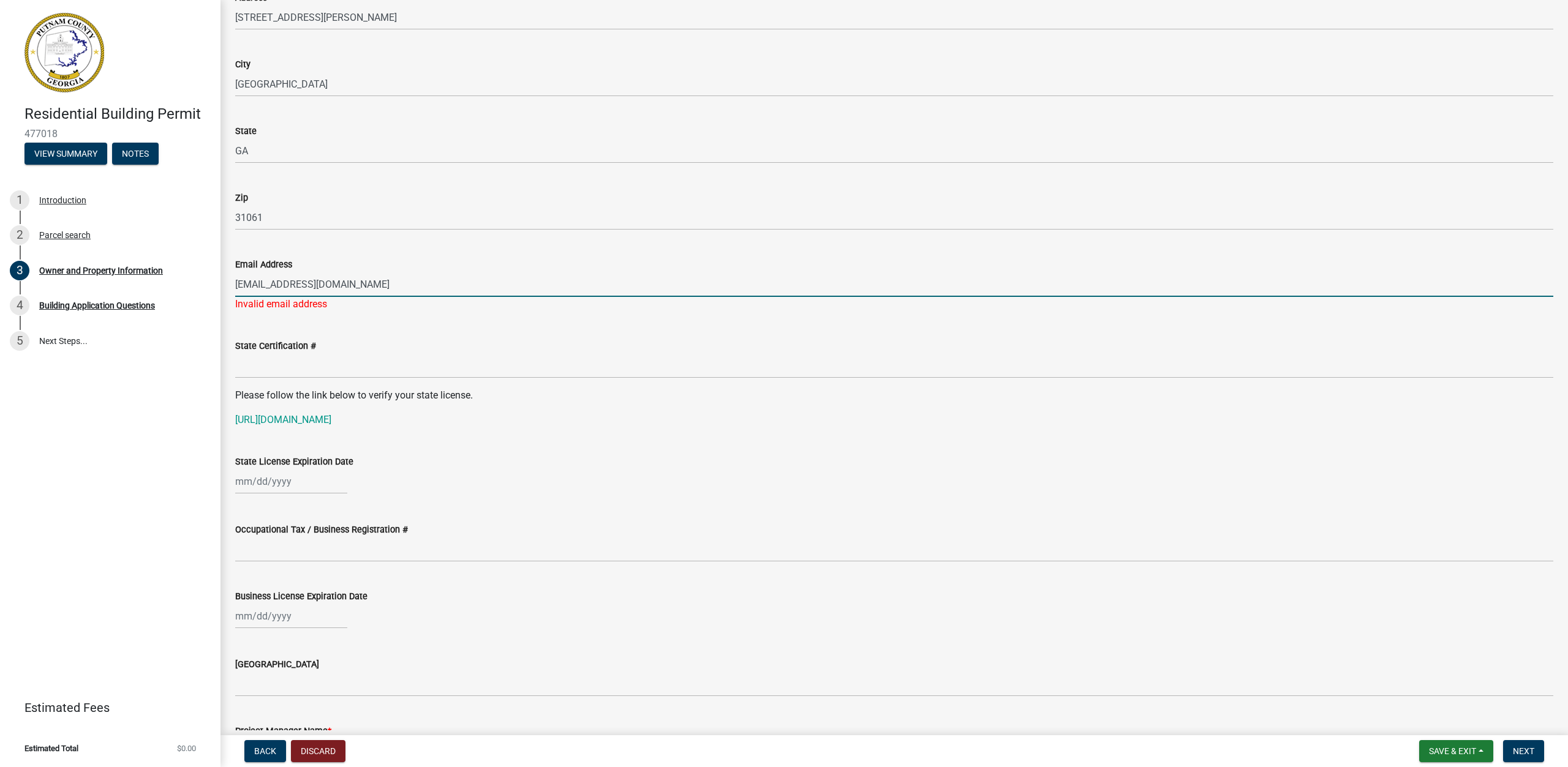
click at [413, 286] on input "[EMAIL_ADDRESS][DOMAIN_NAME]" at bounding box center [894, 285] width 1318 height 25
type input "[EMAIL_ADDRESS][DOMAIN_NAME]"
click at [233, 284] on div "Email Address [EMAIL_ADDRESS][DOMAIN_NAME] Invalid email address" at bounding box center [894, 276] width 1336 height 72
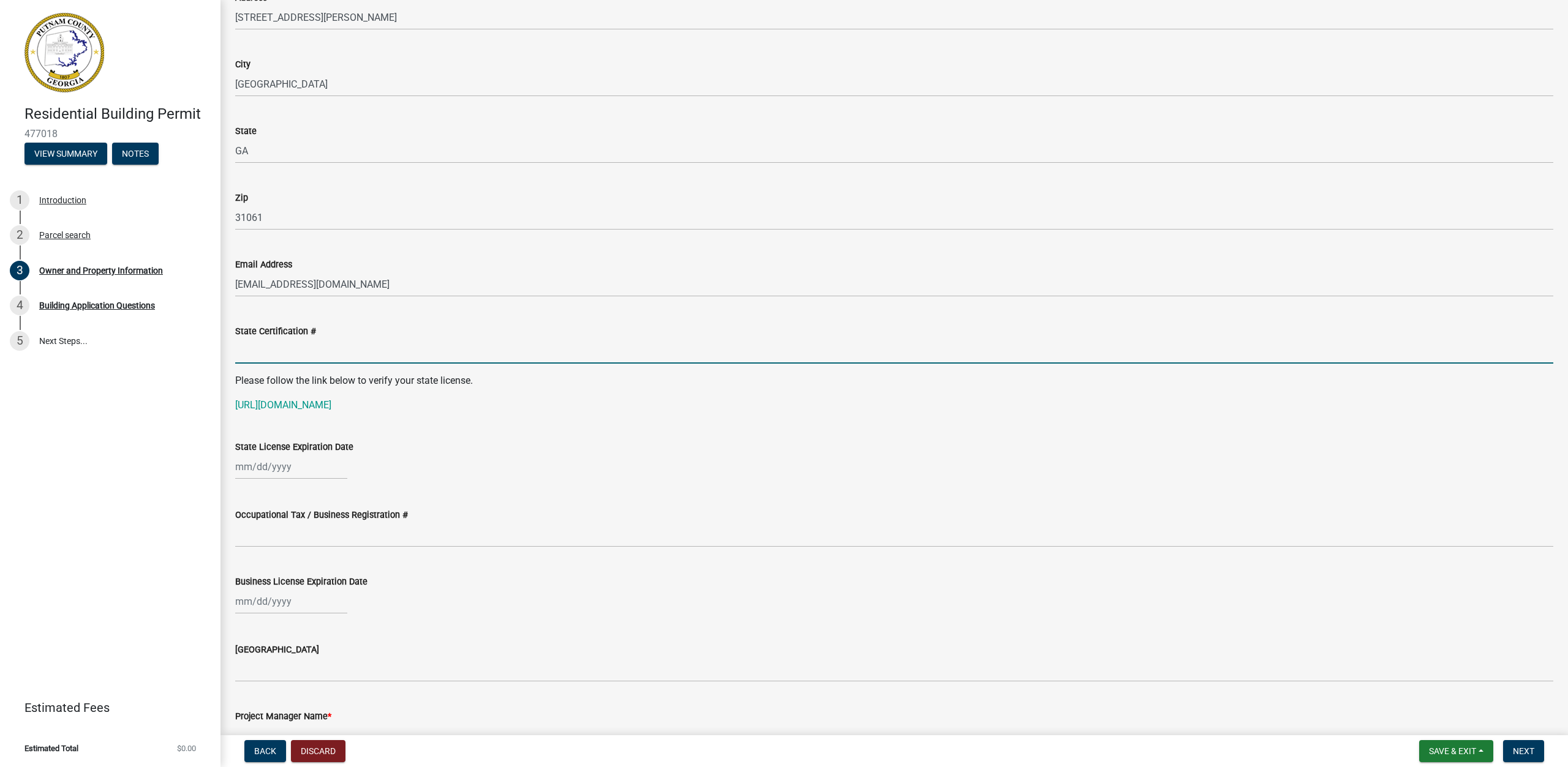
click at [319, 351] on input "State Certification #" at bounding box center [894, 351] width 1318 height 25
type input "GCI000086"
select select "9"
select select "2025"
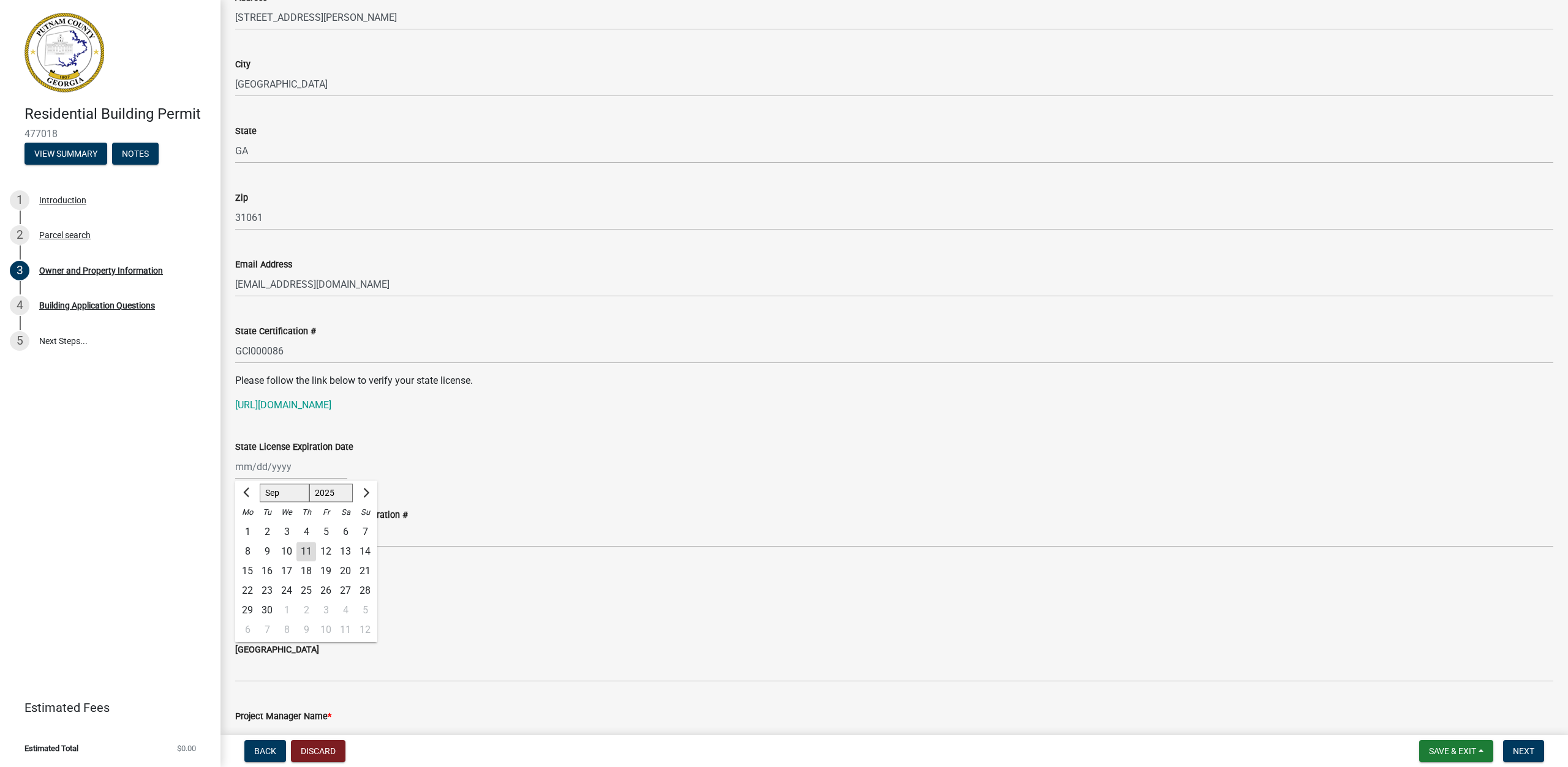
click at [238, 467] on div "[PERSON_NAME] Feb Mar Apr [PERSON_NAME][DATE] Oct Nov [DATE] 1526 1527 1528 152…" at bounding box center [291, 467] width 112 height 25
click at [331, 405] on link "[URL][DOMAIN_NAME]" at bounding box center [283, 405] width 97 height 12
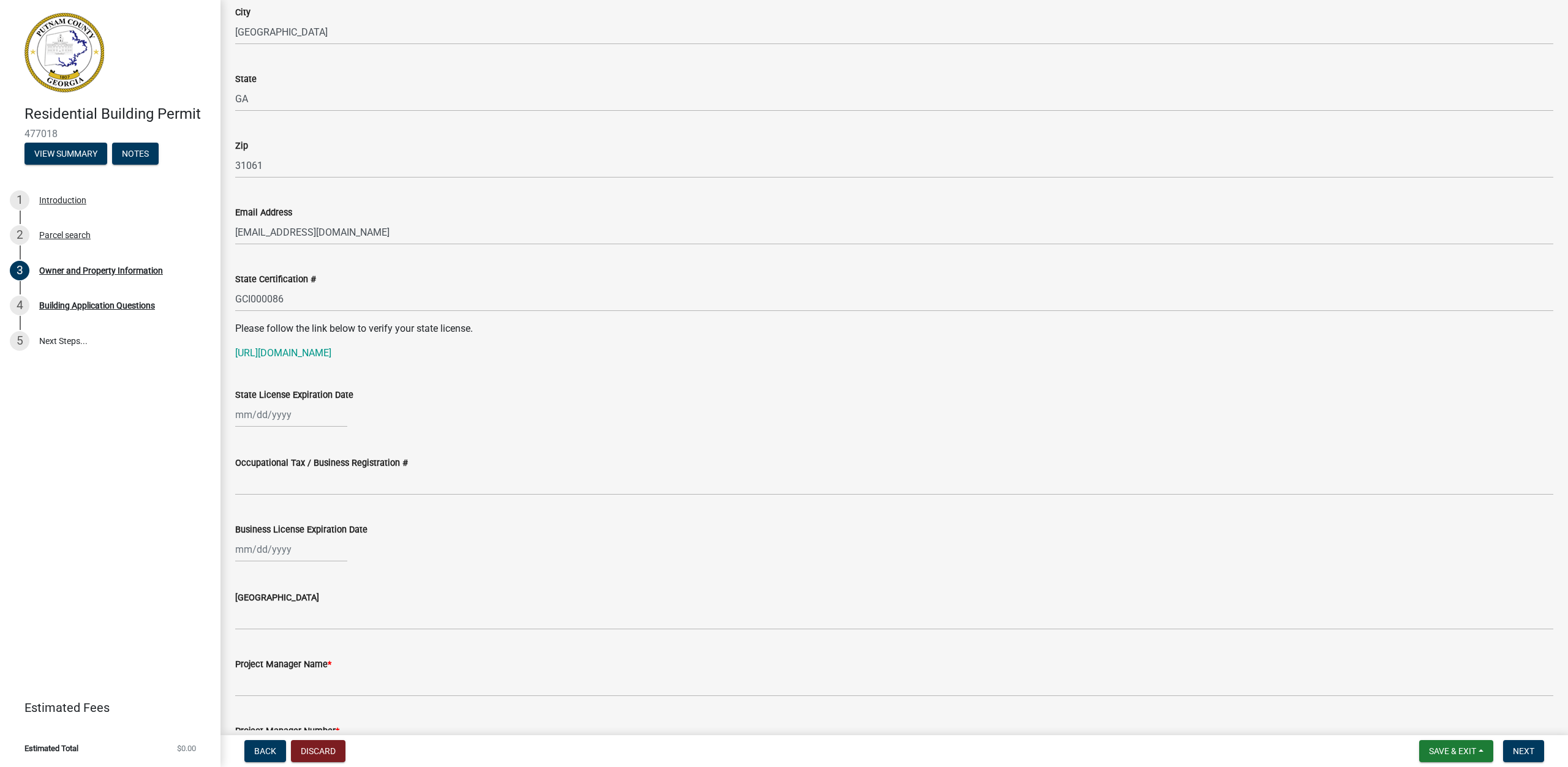
scroll to position [1377, 0]
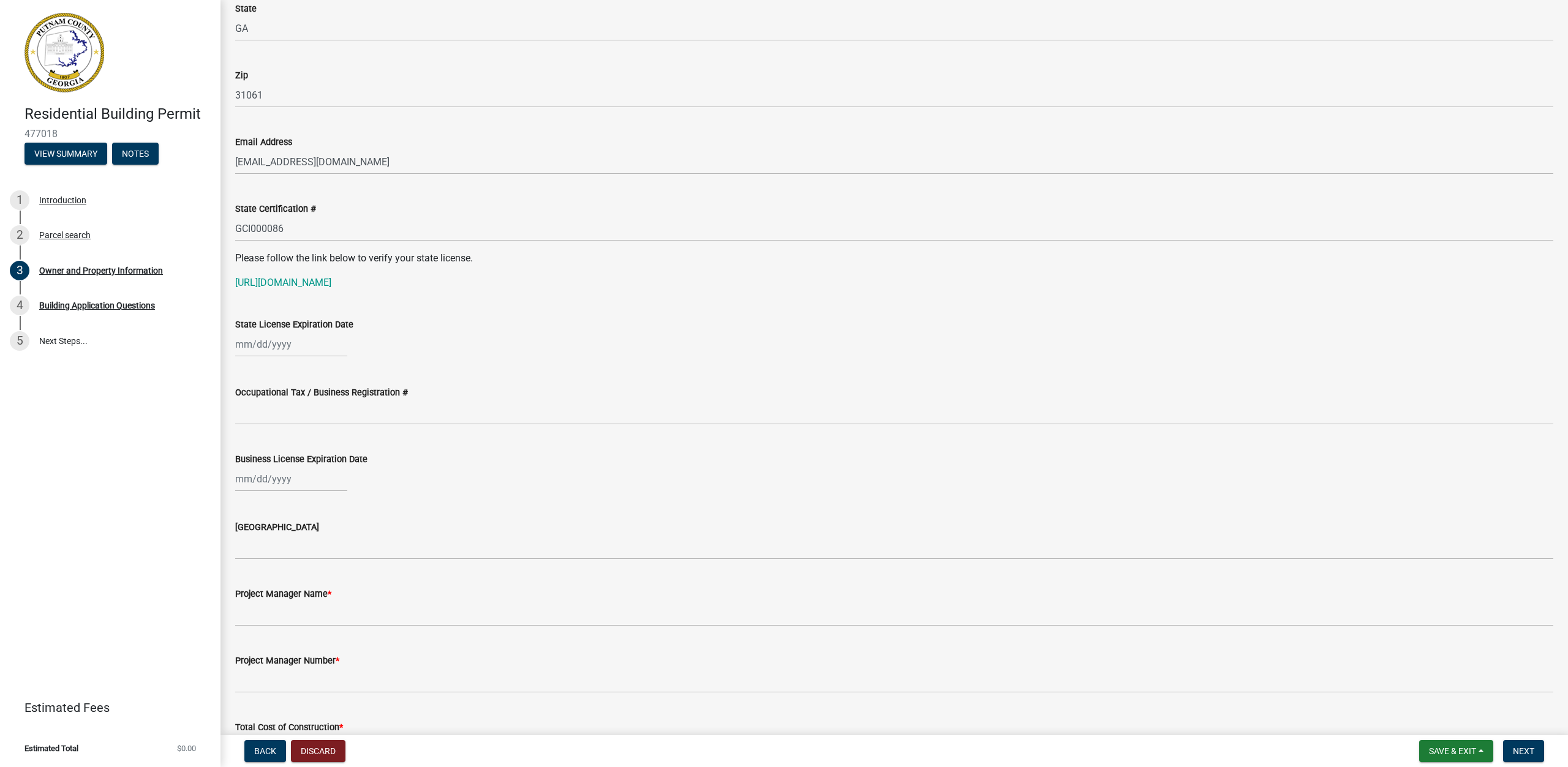
click at [239, 342] on div at bounding box center [291, 345] width 112 height 25
select select "9"
select select "2025"
click at [237, 345] on input "State License Expiration Date" at bounding box center [291, 345] width 112 height 25
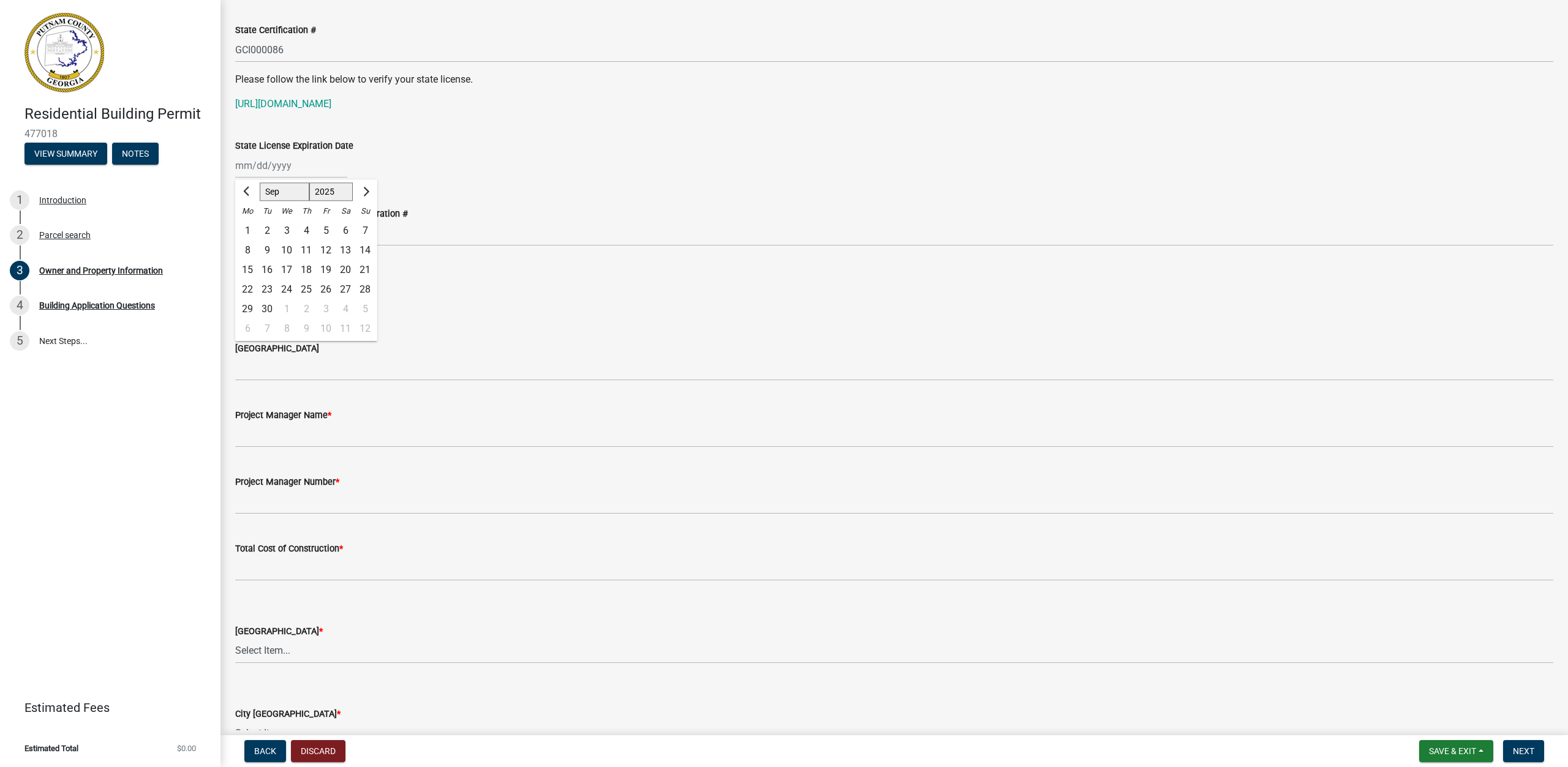
scroll to position [1561, 0]
click at [598, 313] on wm-data-entity-input "Business License Expiration Date" at bounding box center [894, 285] width 1318 height 68
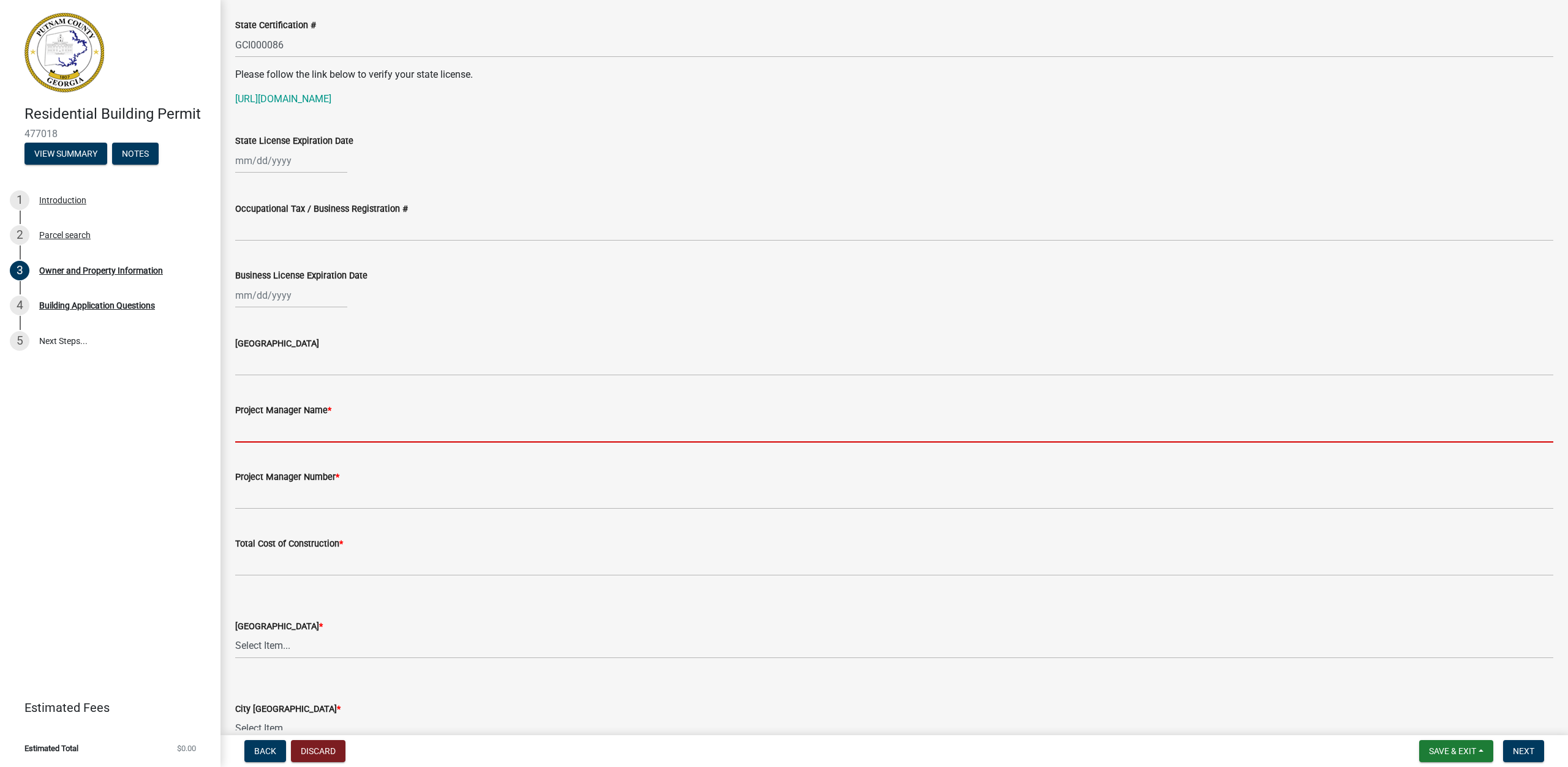
drag, startPoint x: 426, startPoint y: 433, endPoint x: 418, endPoint y: 426, distance: 10.6
click at [426, 433] on input "Project Manager Name *" at bounding box center [894, 430] width 1318 height 25
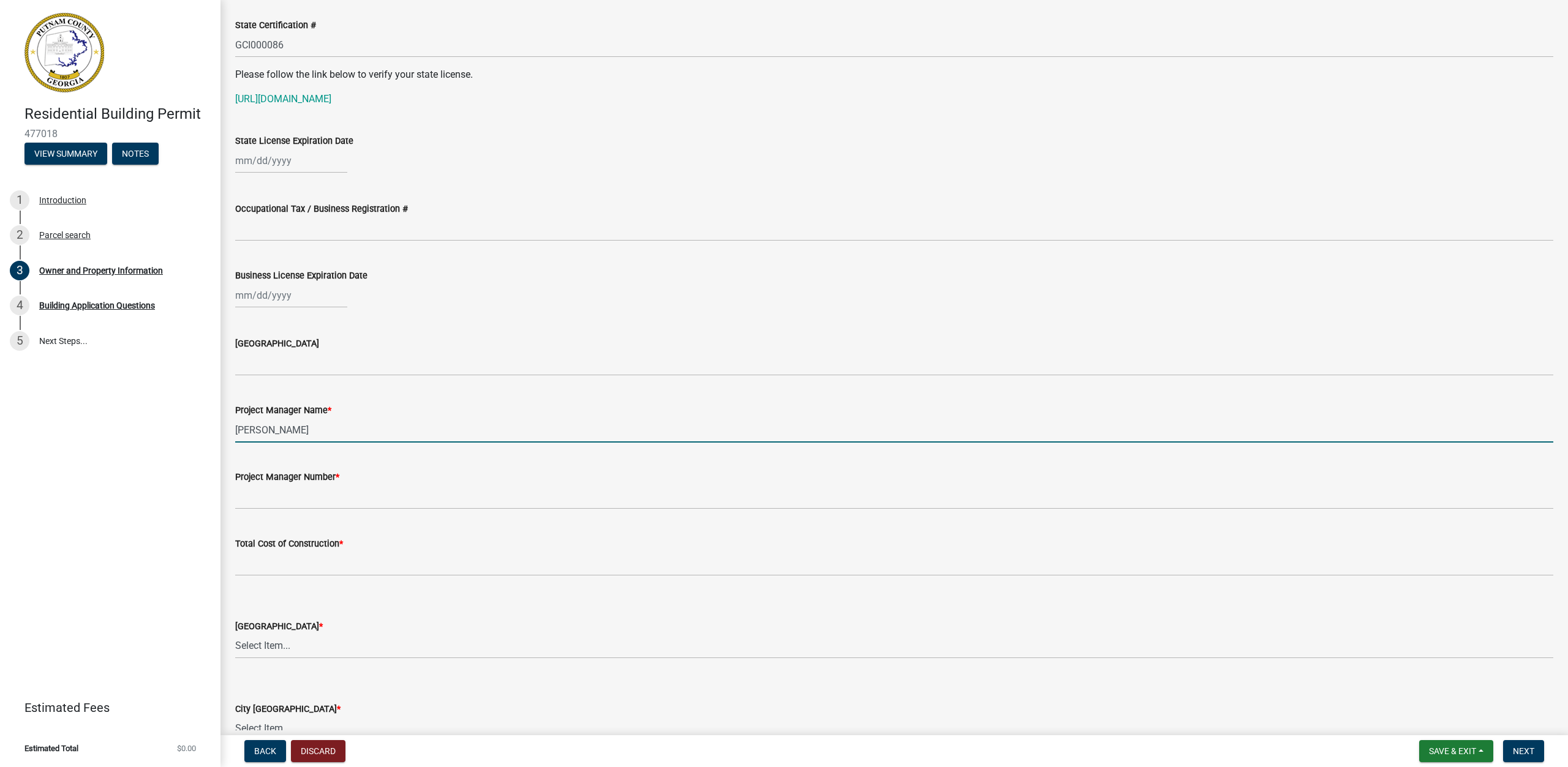
type input "[PERSON_NAME]"
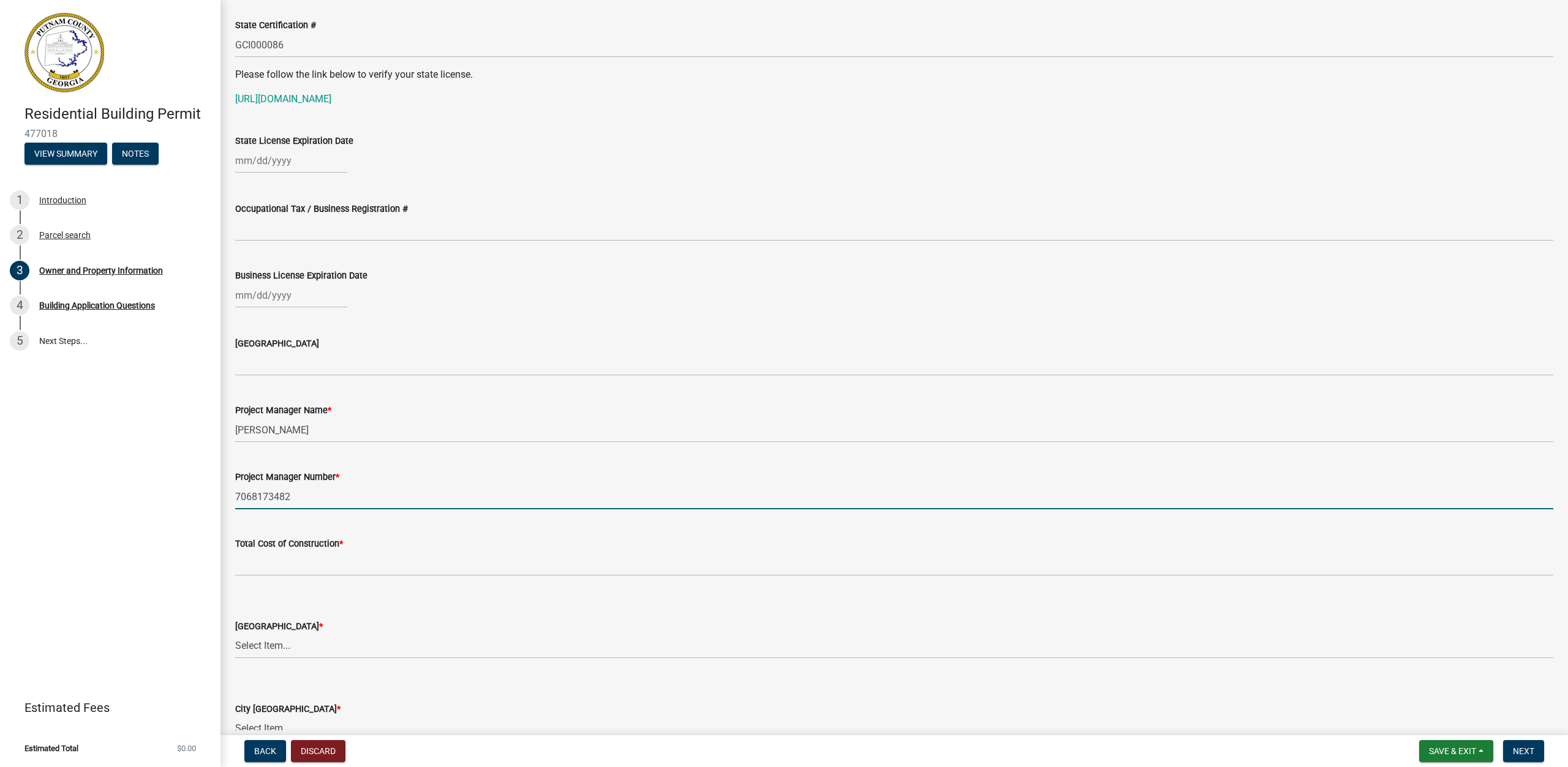
type input "7068173482"
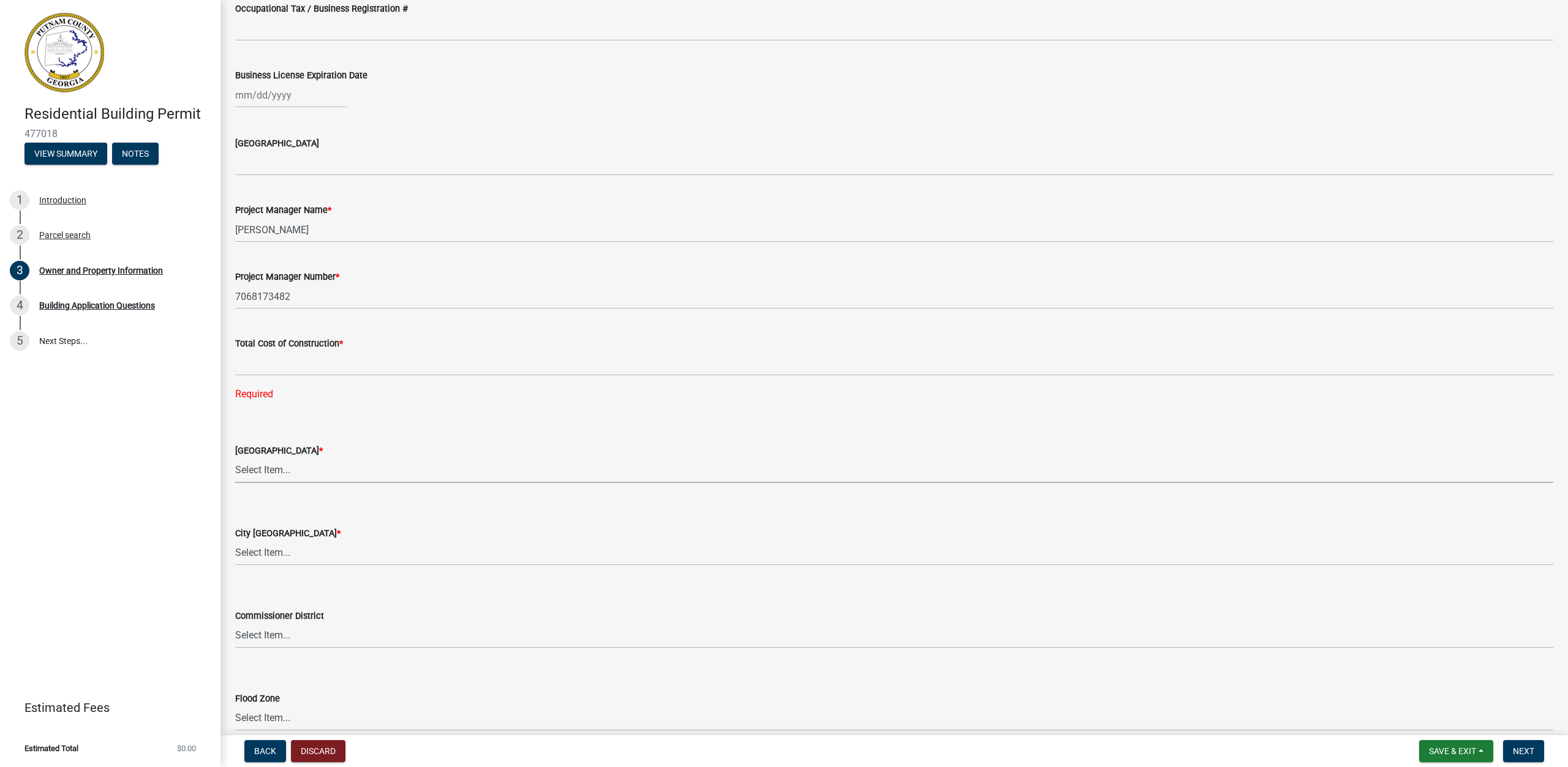
scroll to position [1805, 0]
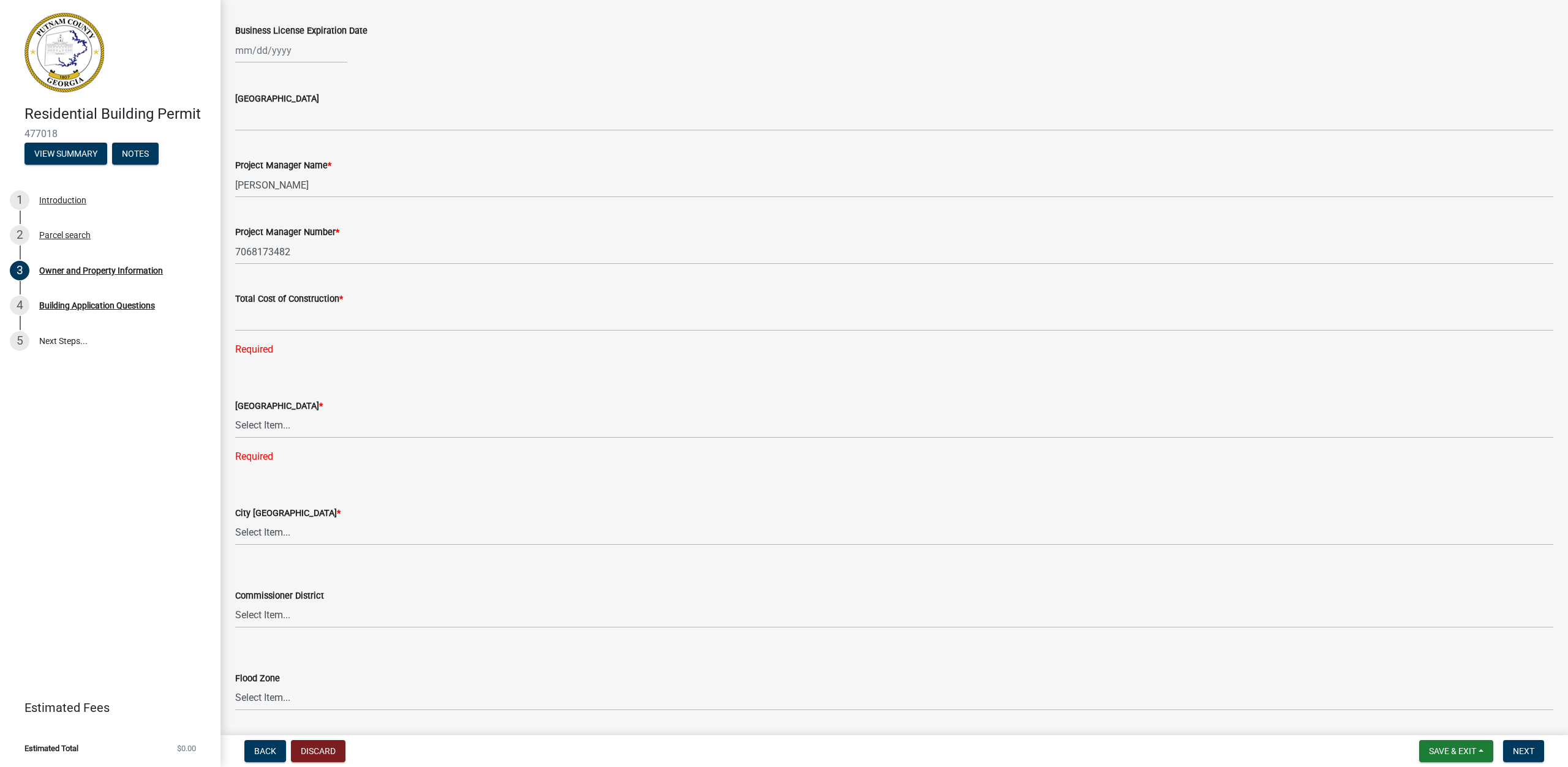
drag, startPoint x: 377, startPoint y: 441, endPoint x: 378, endPoint y: 433, distance: 8.1
click at [376, 441] on wm-data-entity-input "County Zoning District * Select Item... AG-1 R-1R R-1 R-2 MHP RM-1 RM-3 C-1 C-2…" at bounding box center [894, 420] width 1318 height 107
click at [379, 432] on select "Select Item... AG-1 R-1R R-1 R-2 MHP RM-1 RM-3 C-1 C-2 I-M PUD N/A" at bounding box center [894, 426] width 1318 height 25
click at [235, 414] on select "Select Item... AG-1 R-1R R-1 R-2 MHP RM-1 RM-3 C-1 C-2 I-M PUD N/A" at bounding box center [894, 426] width 1318 height 25
select select "34fe85c2-5f76-4343-b6bb-8ca387e0bed7"
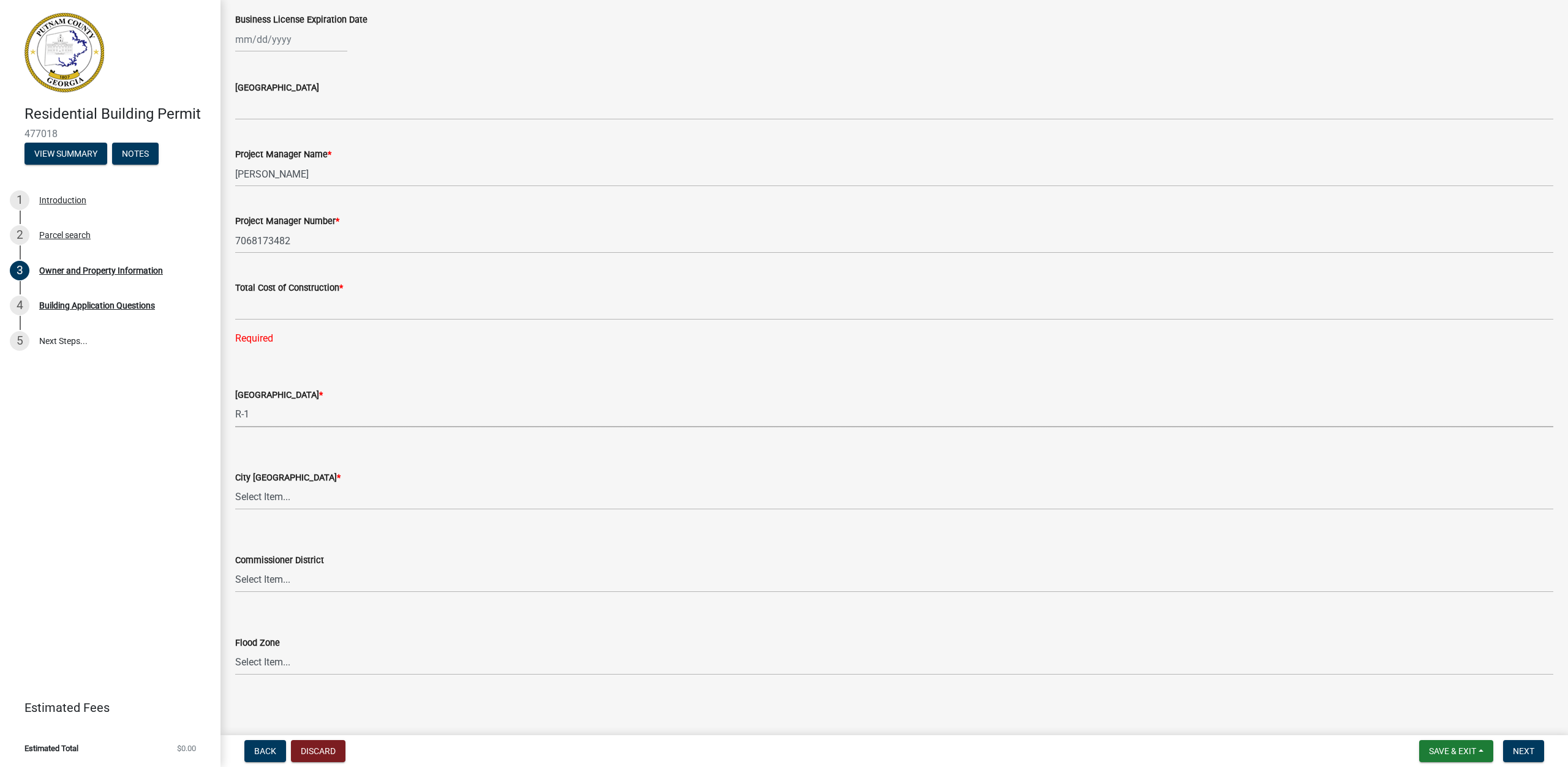
scroll to position [1819, 0]
click at [347, 495] on select "Select Item... A-1 A-2 R-1 R-2 R-3 R-4 MHP C-1 C-2 I-1 I-2 DB FH H-P N/A" at bounding box center [894, 494] width 1318 height 25
click at [349, 497] on select "Select Item... A-1 A-2 R-1 R-2 R-3 R-4 MHP C-1 C-2 I-1 I-2 DB FH H-P N/A" at bounding box center [894, 494] width 1318 height 25
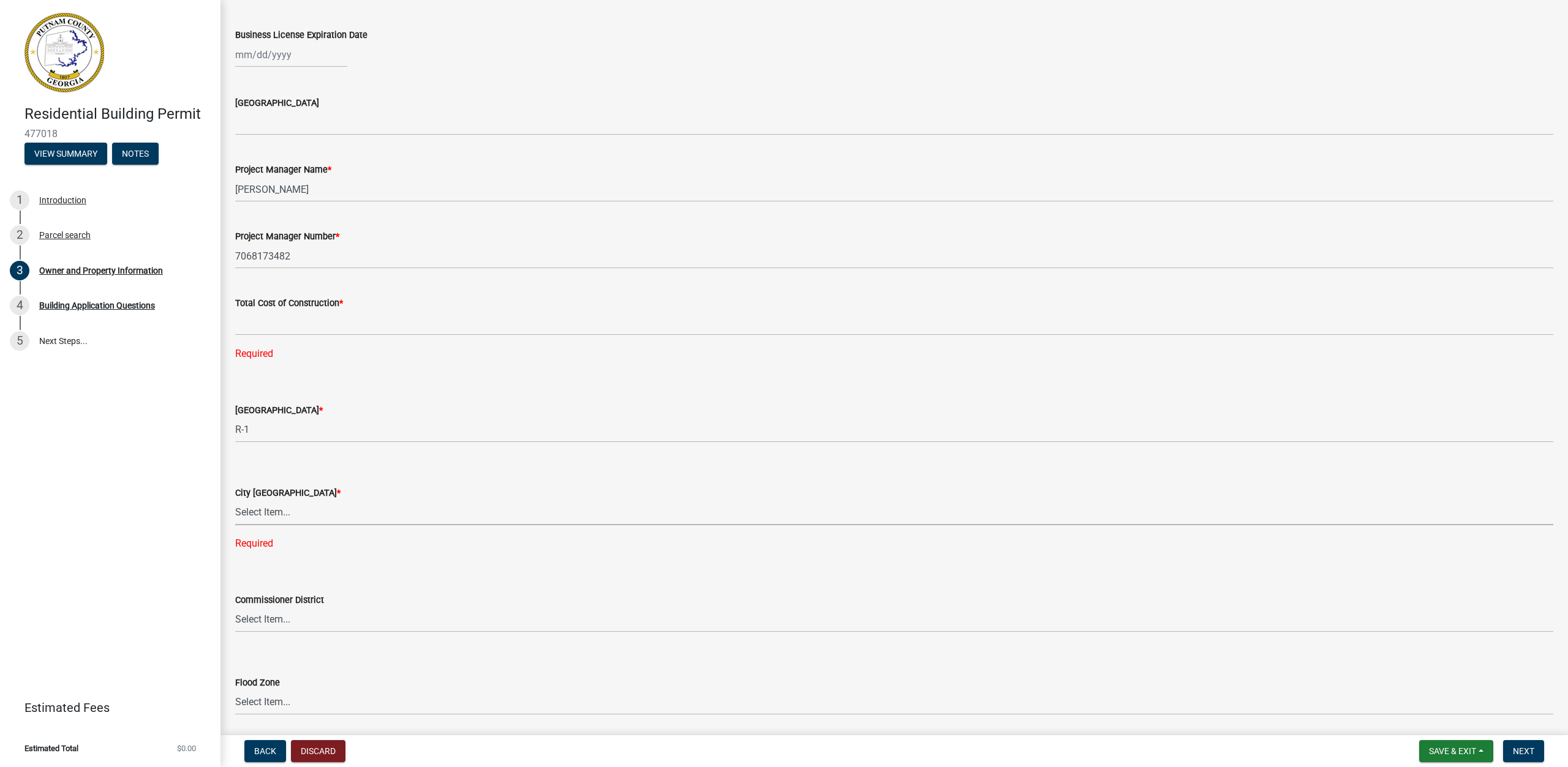
scroll to position [1783, 0]
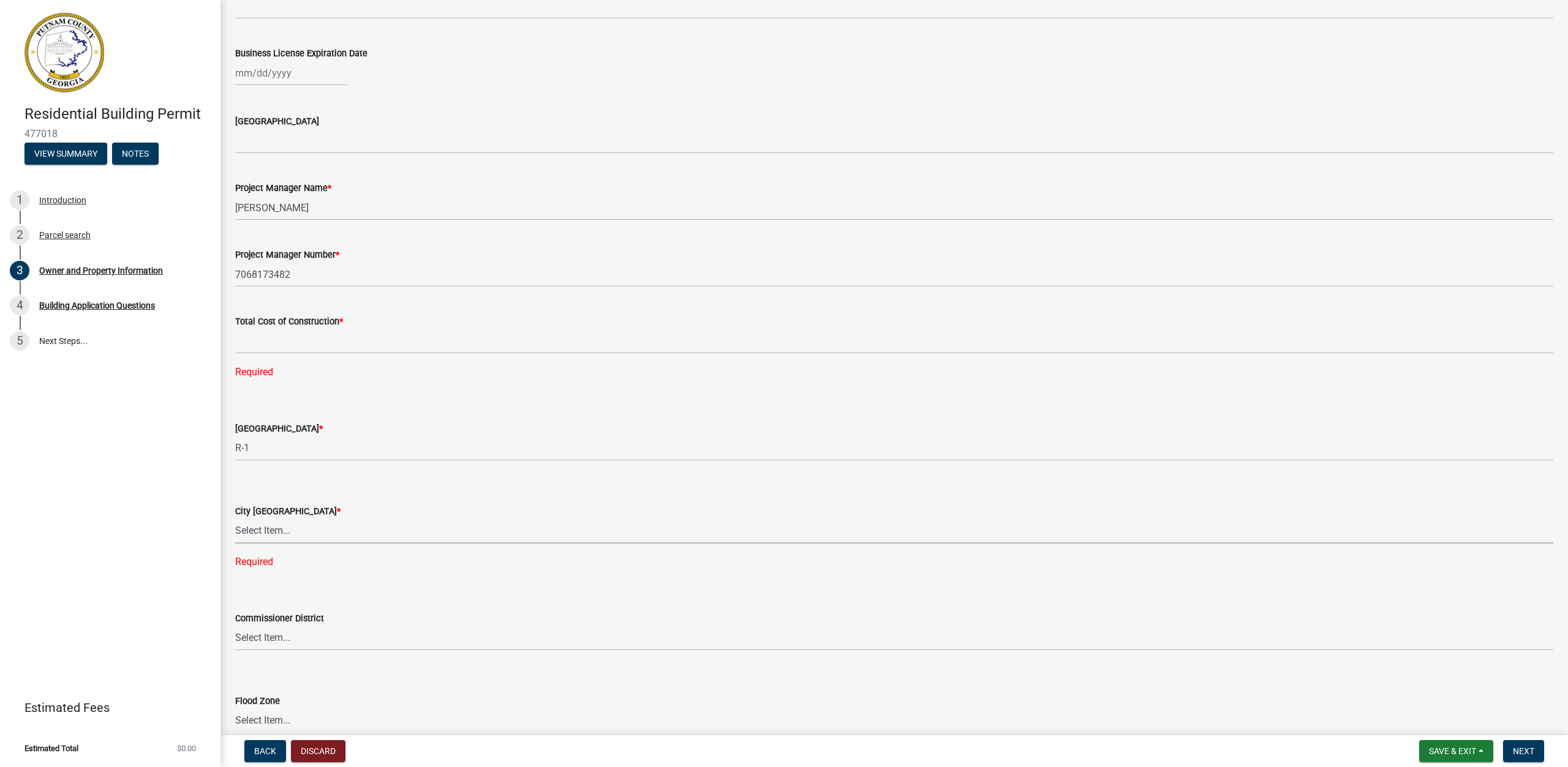
click at [406, 481] on div "City Zoning District * Select Item... A-1 A-2 R-1 R-2 R-3 R-4 MHP C-1 C-2 I-1 I…" at bounding box center [894, 520] width 1318 height 97
click at [361, 515] on div "City Zoning District *" at bounding box center [894, 511] width 1318 height 15
click at [381, 449] on select "Select Item... AG-1 R-1R R-1 R-2 MHP RM-1 RM-3 C-1 C-2 I-M PUD N/A" at bounding box center [894, 448] width 1318 height 25
click at [396, 445] on select "Select Item... AG-1 R-1R R-1 R-2 MHP RM-1 RM-3 C-1 C-2 I-M PUD N/A" at bounding box center [894, 448] width 1318 height 25
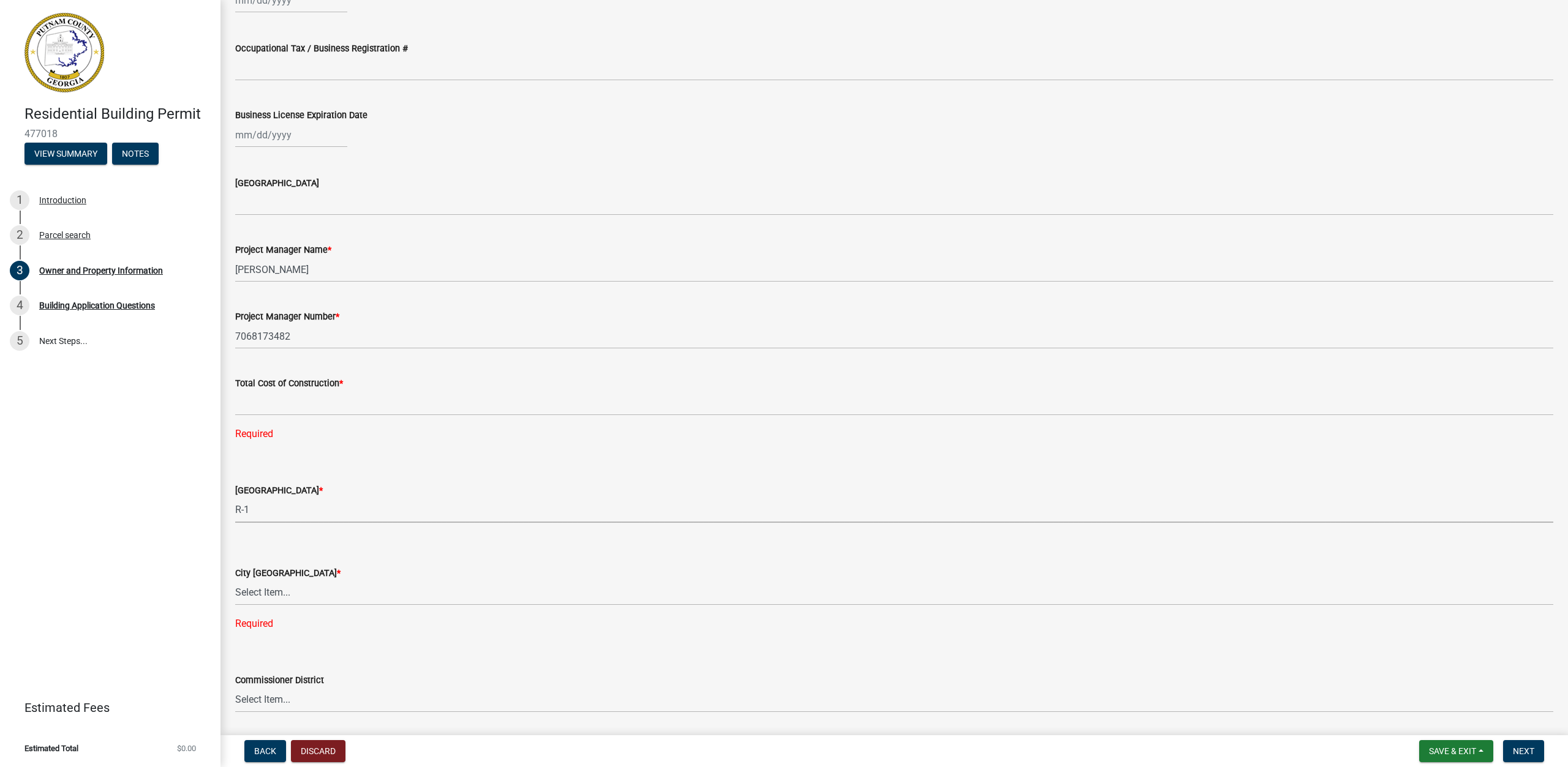
scroll to position [1661, 0]
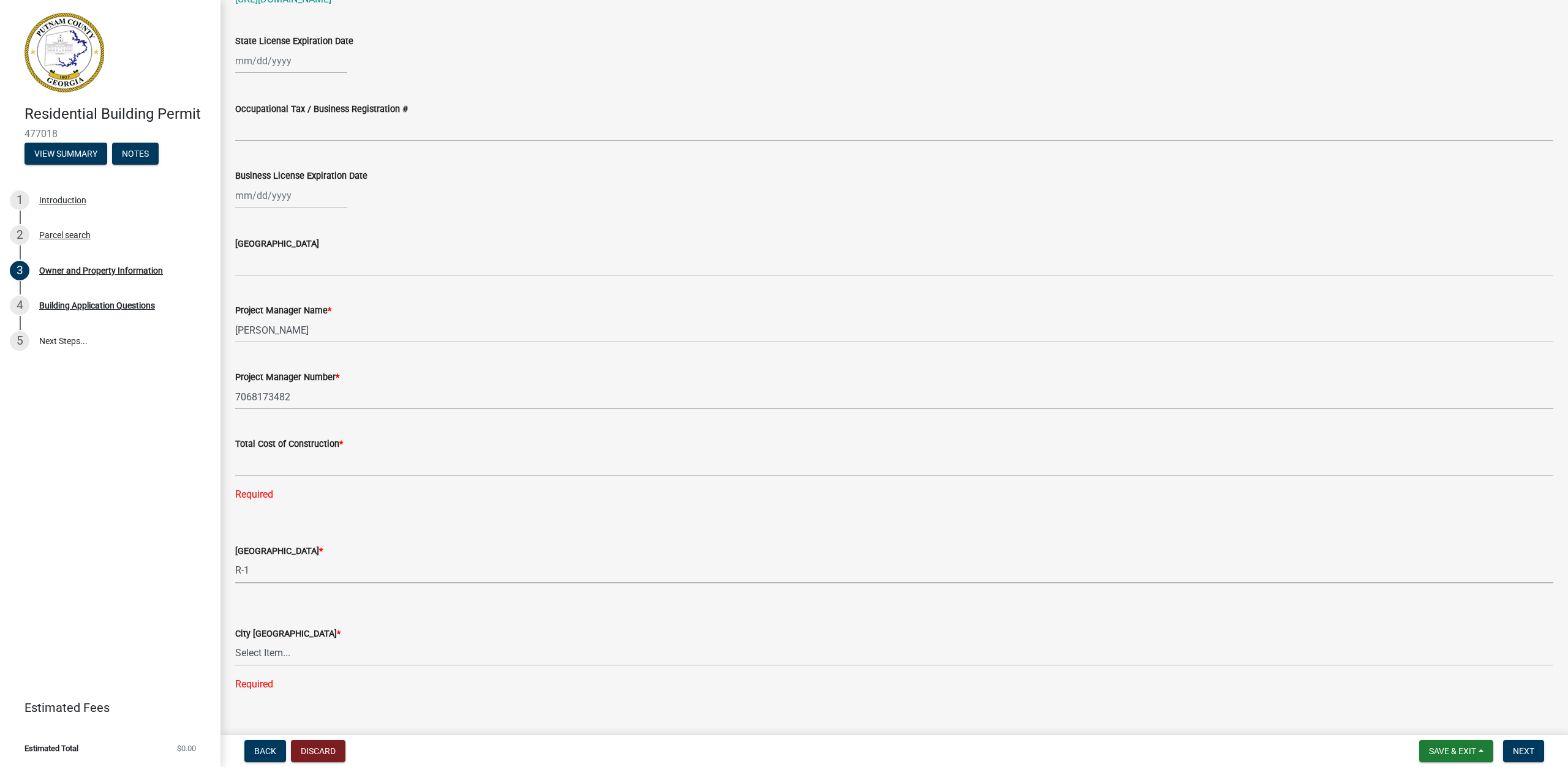
click at [245, 194] on div at bounding box center [291, 196] width 112 height 25
select select "9"
select select "2025"
click at [365, 218] on span "Next month" at bounding box center [365, 221] width 9 height 9
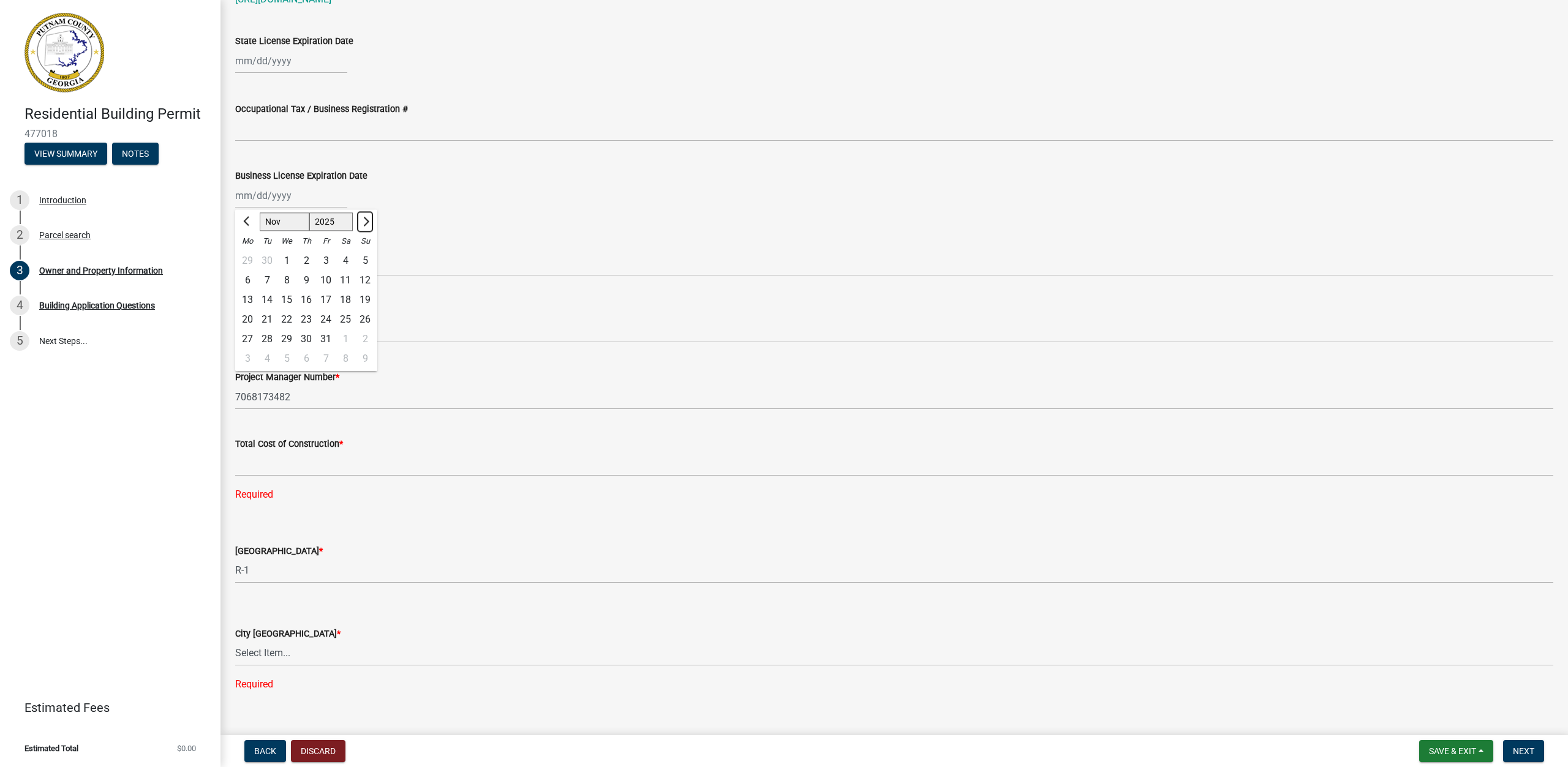
click at [365, 218] on span "Next month" at bounding box center [365, 221] width 9 height 9
select select "1"
select select "2026"
click at [365, 218] on span "Next month" at bounding box center [365, 221] width 9 height 9
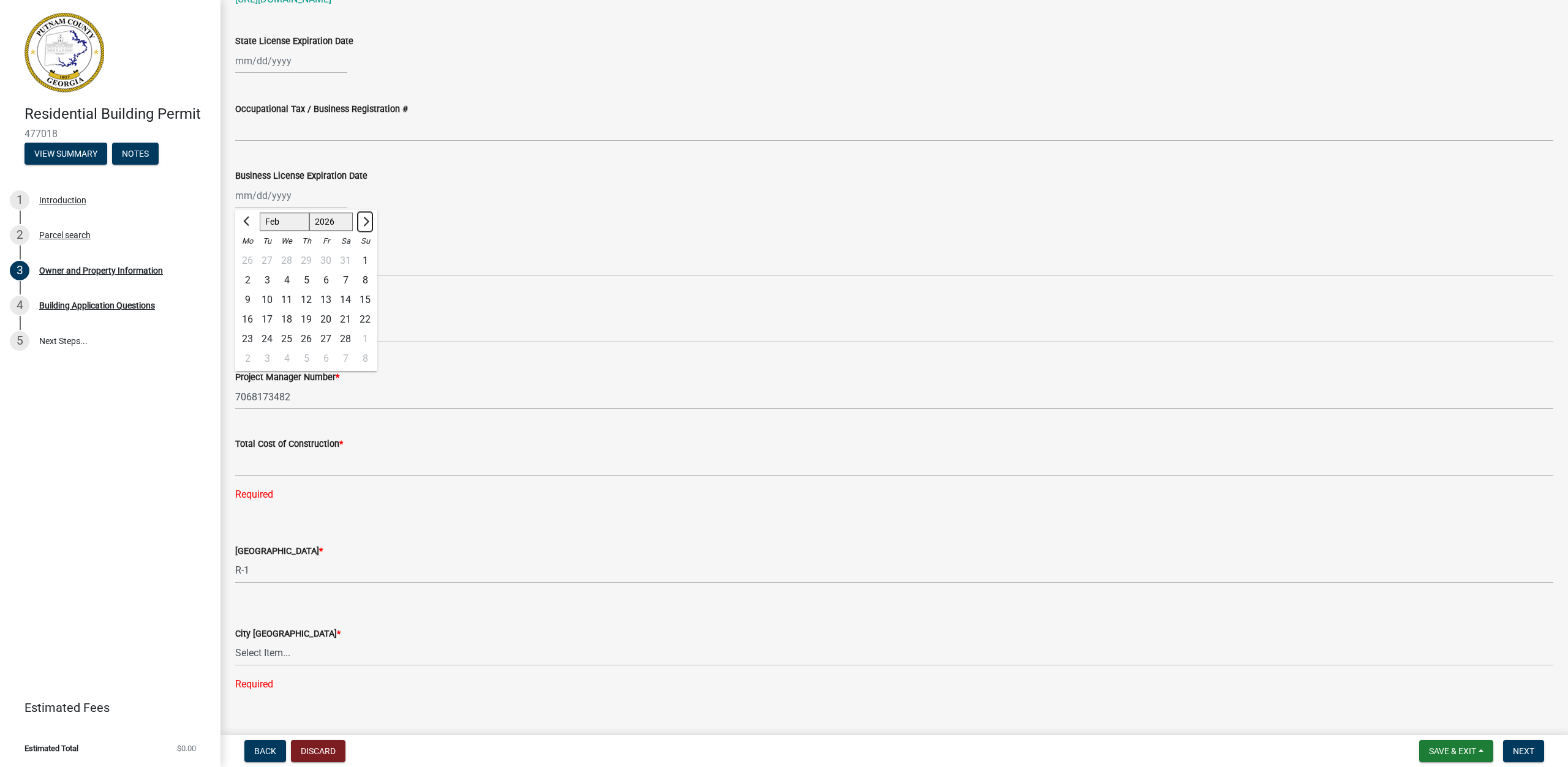
click at [365, 218] on span "Next month" at bounding box center [365, 221] width 9 height 9
click at [366, 218] on span "Next month" at bounding box center [365, 221] width 9 height 9
click at [366, 218] on button "Next month" at bounding box center [365, 221] width 15 height 20
select select "6"
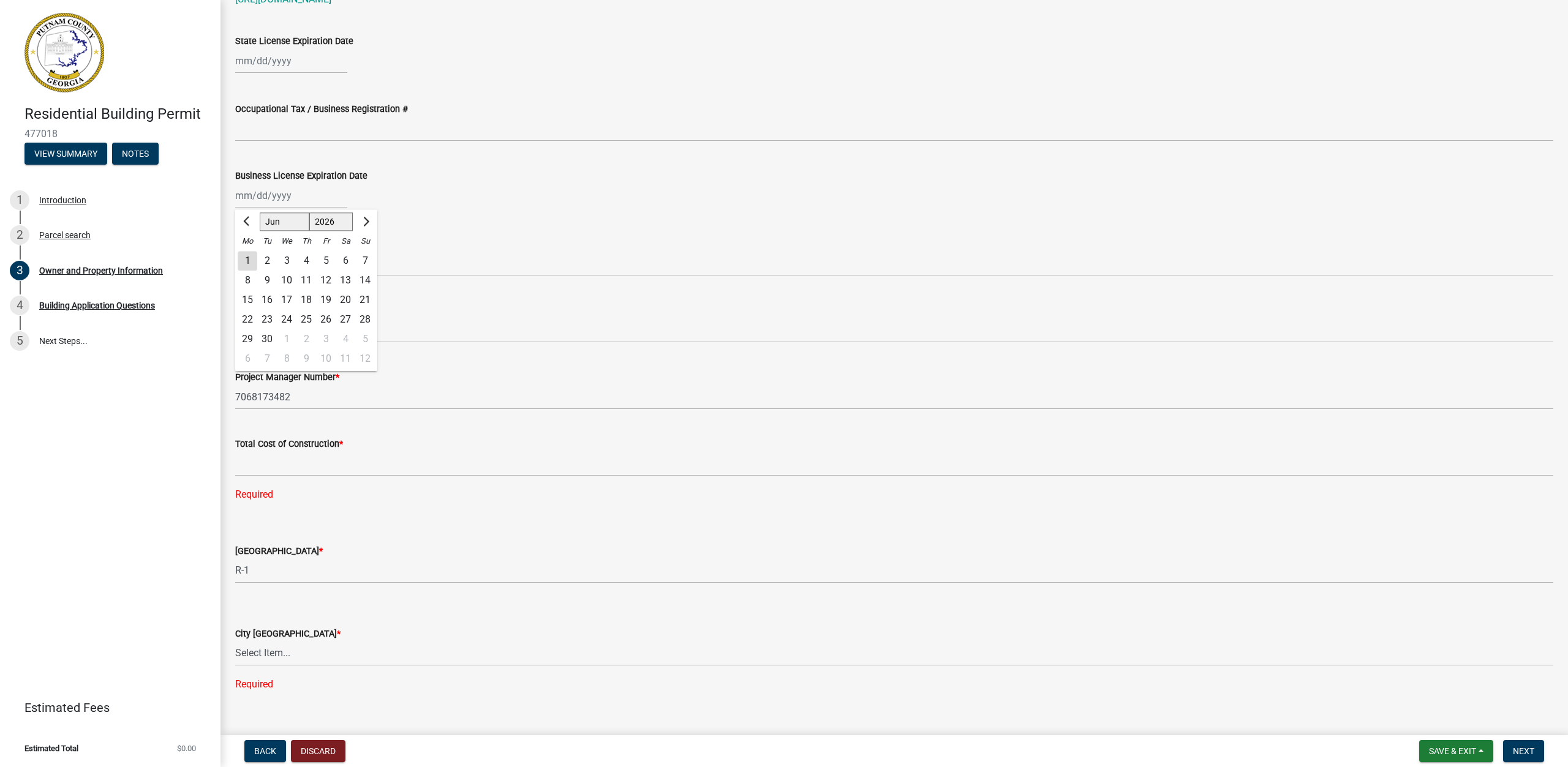
click at [352, 258] on div "6" at bounding box center [345, 260] width 20 height 20
type input "[DATE]"
select select "6"
select select "2026"
click at [311, 199] on div "[DATE] Jan Feb Mar Apr May Jun [DATE] Aug Sep Oct Nov [DATE] 1527 1528 1529 153…" at bounding box center [291, 196] width 112 height 25
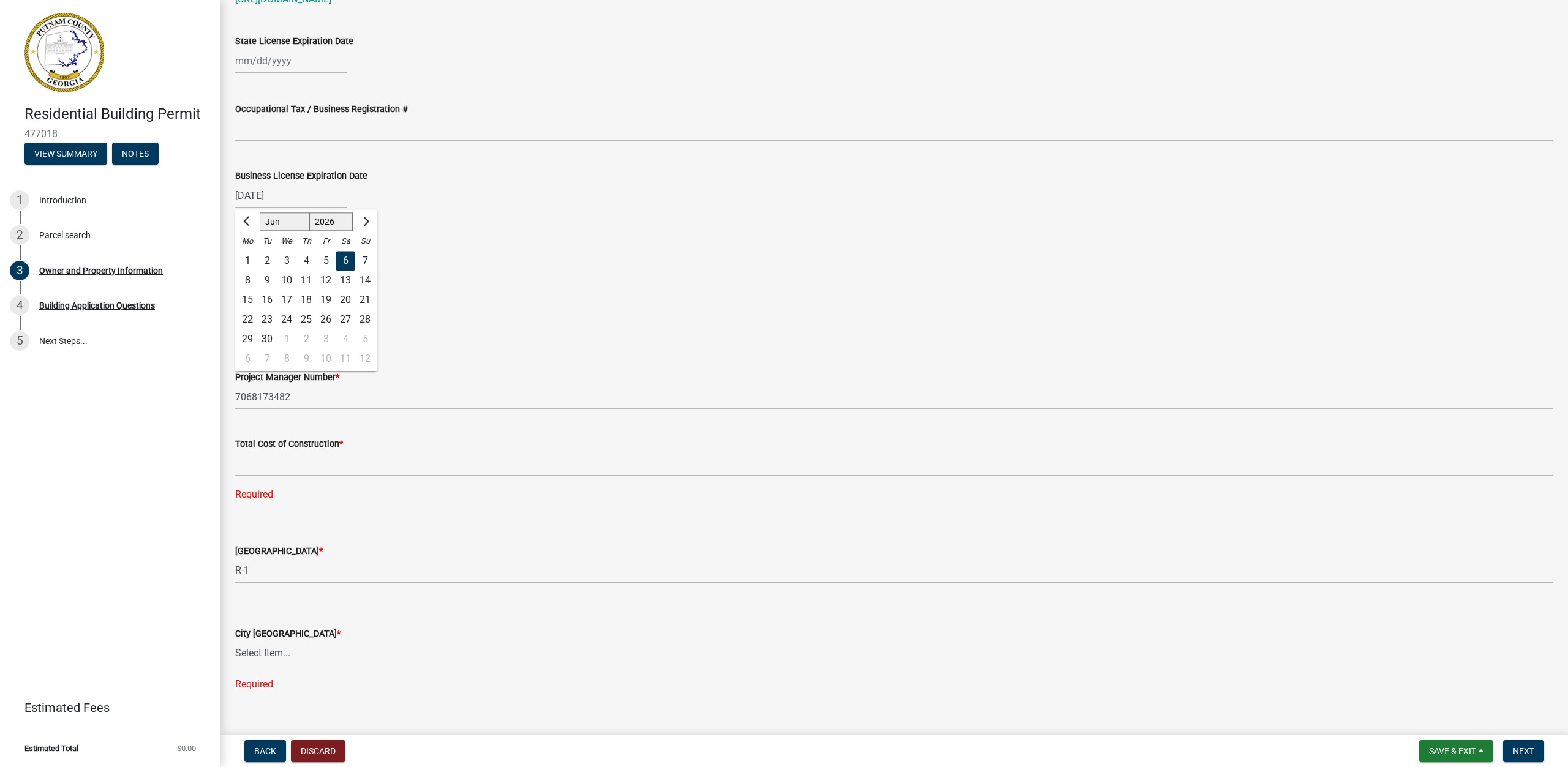
click at [272, 334] on div "30" at bounding box center [267, 339] width 20 height 20
type input "[DATE]"
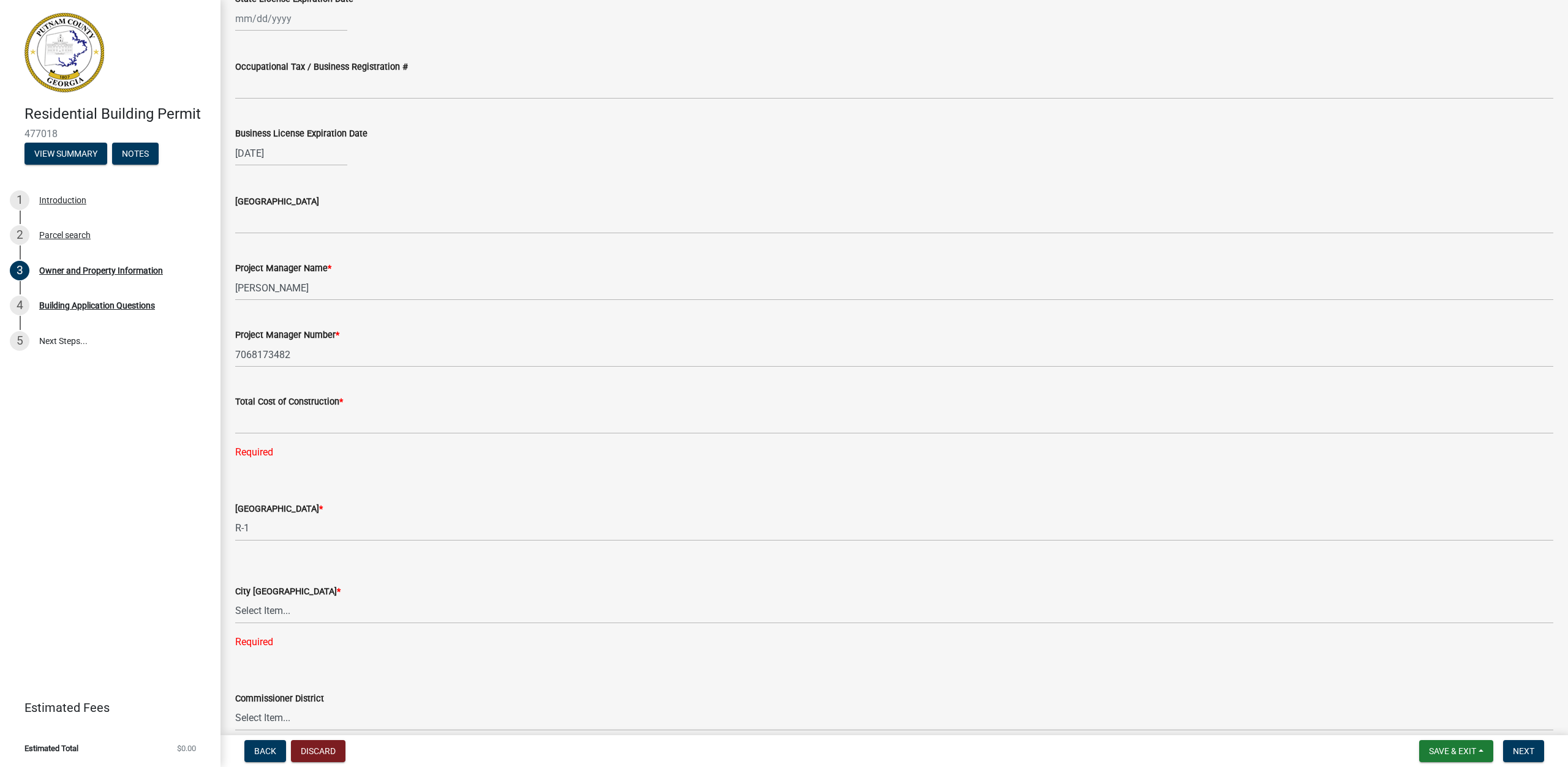
scroll to position [1721, 0]
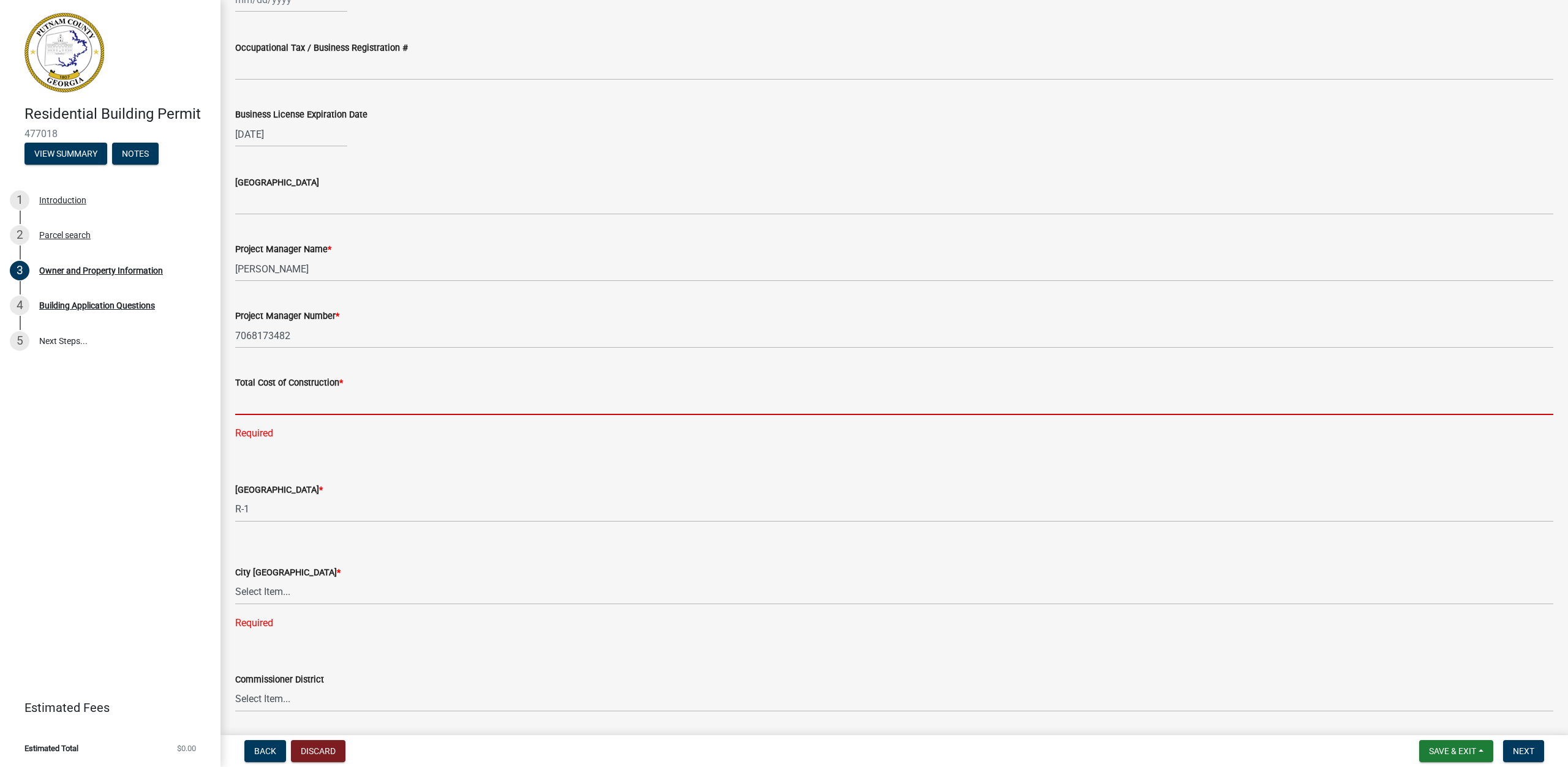
click at [327, 406] on input "text" at bounding box center [894, 402] width 1318 height 25
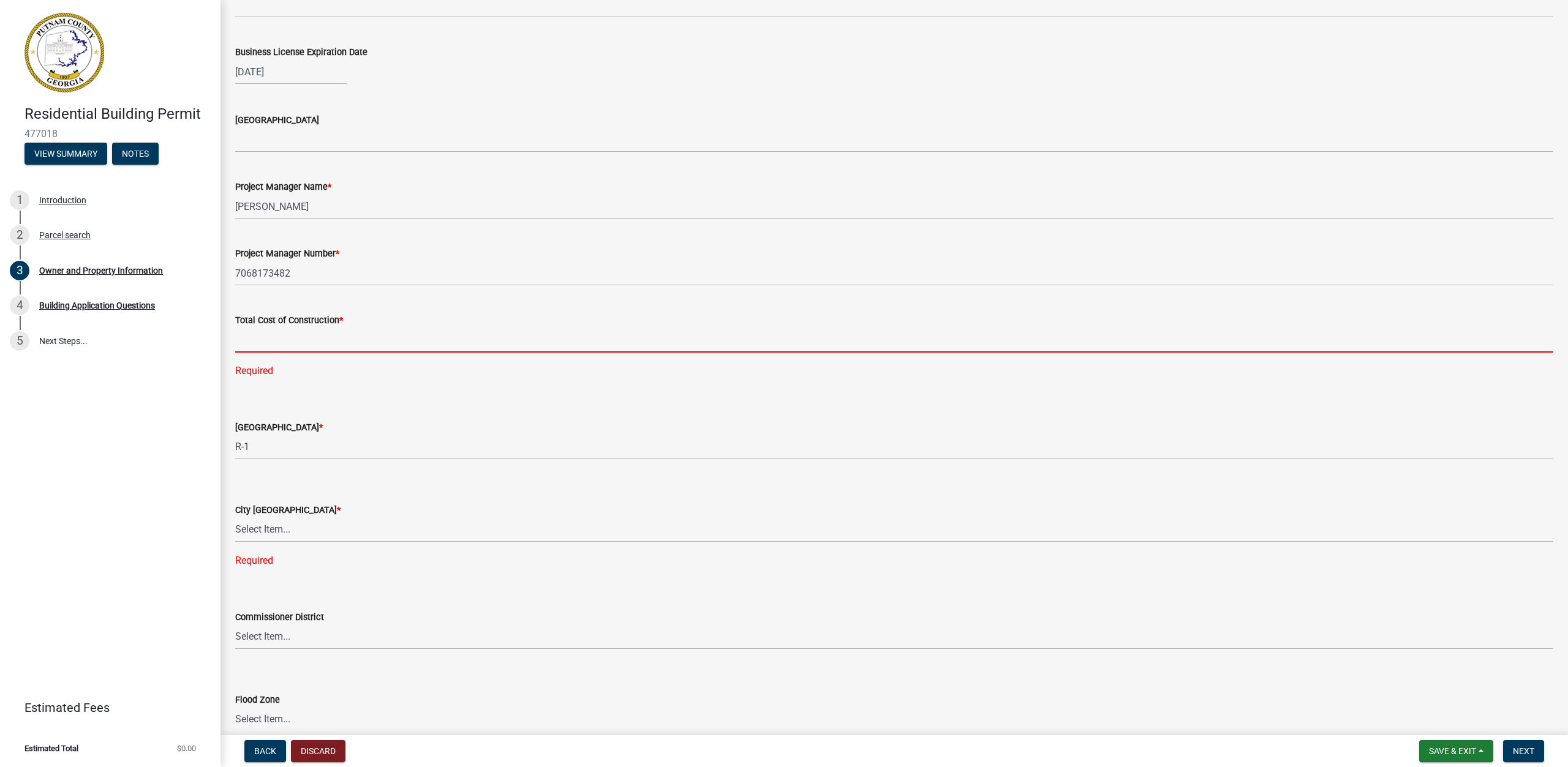
scroll to position [1844, 0]
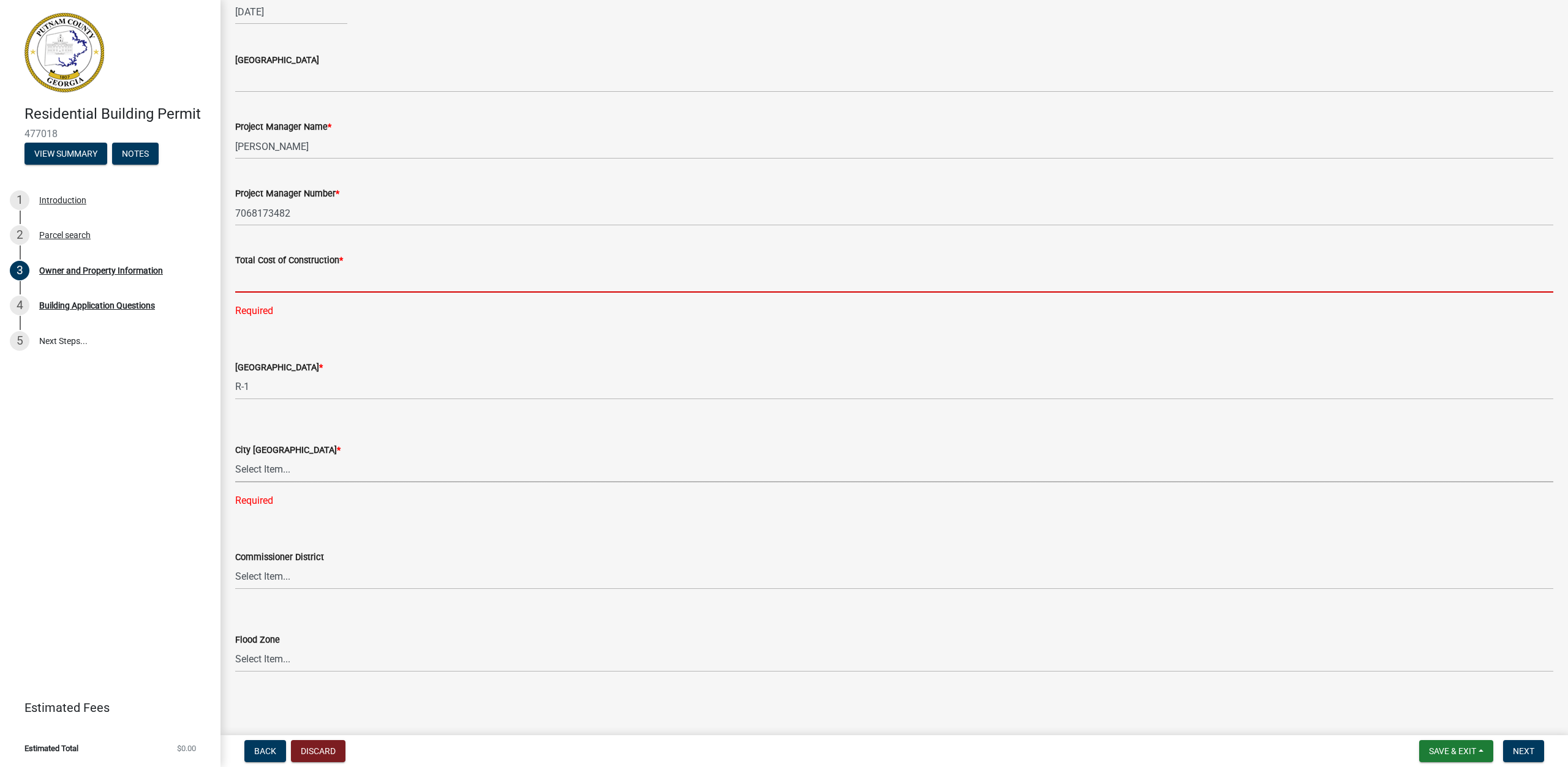
click at [345, 472] on select "Select Item... A-1 A-2 R-1 R-2 R-3 R-4 MHP C-1 C-2 I-1 I-2 DB FH H-P N/A" at bounding box center [894, 470] width 1318 height 25
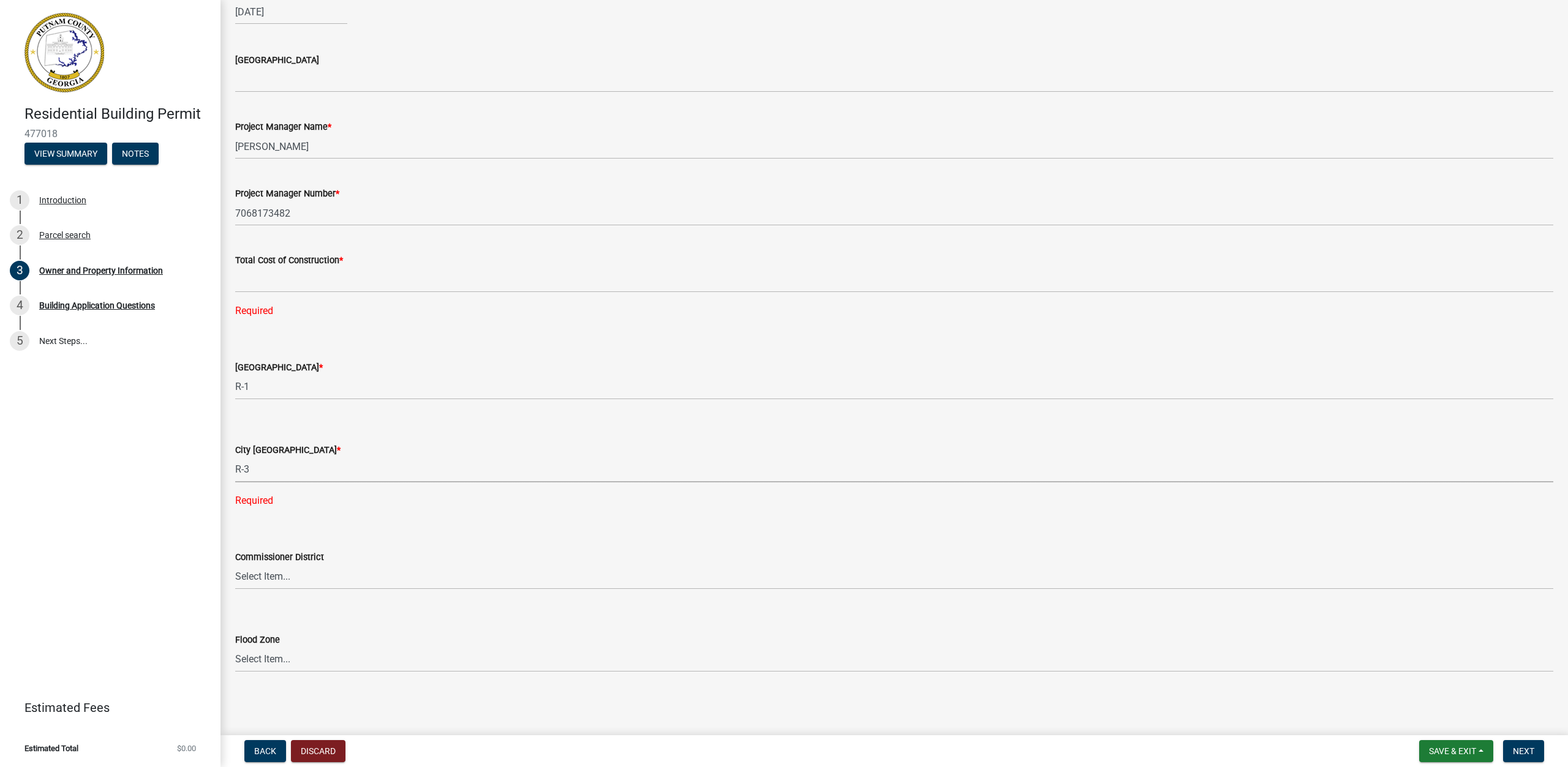
click at [235, 482] on select "Select Item... A-1 A-2 R-1 R-2 R-3 R-4 MHP C-1 C-2 I-1 I-2 DB FH H-P N/A" at bounding box center [894, 470] width 1318 height 25
select select "baca39b5-529a-4592-b8f9-0b9bae35b1c2"
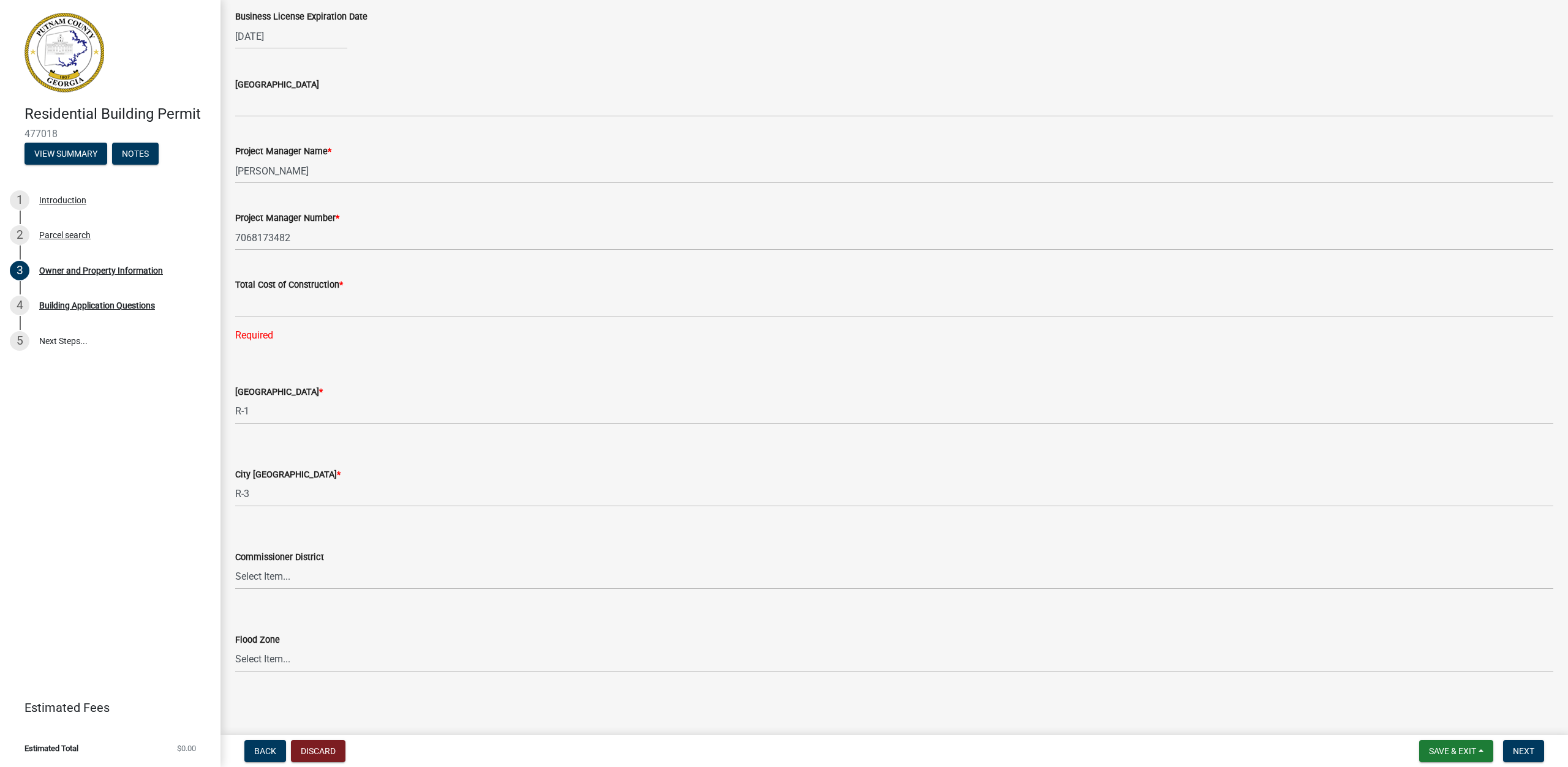
click at [389, 395] on div "County Zoning District *" at bounding box center [894, 391] width 1318 height 15
click at [309, 389] on label "County Zoning District *" at bounding box center [278, 392] width 88 height 9
click at [309, 399] on select "Select Item... AG-1 R-1R R-1 R-2 MHP RM-1 RM-3 C-1 C-2 I-M PUD N/A" at bounding box center [894, 412] width 1318 height 25
click at [286, 407] on select "Select Item... AG-1 R-1R R-1 R-2 MHP RM-1 RM-3 C-1 C-2 I-M PUD N/A" at bounding box center [894, 412] width 1318 height 25
click at [491, 398] on div "County Zoning District *" at bounding box center [894, 391] width 1318 height 15
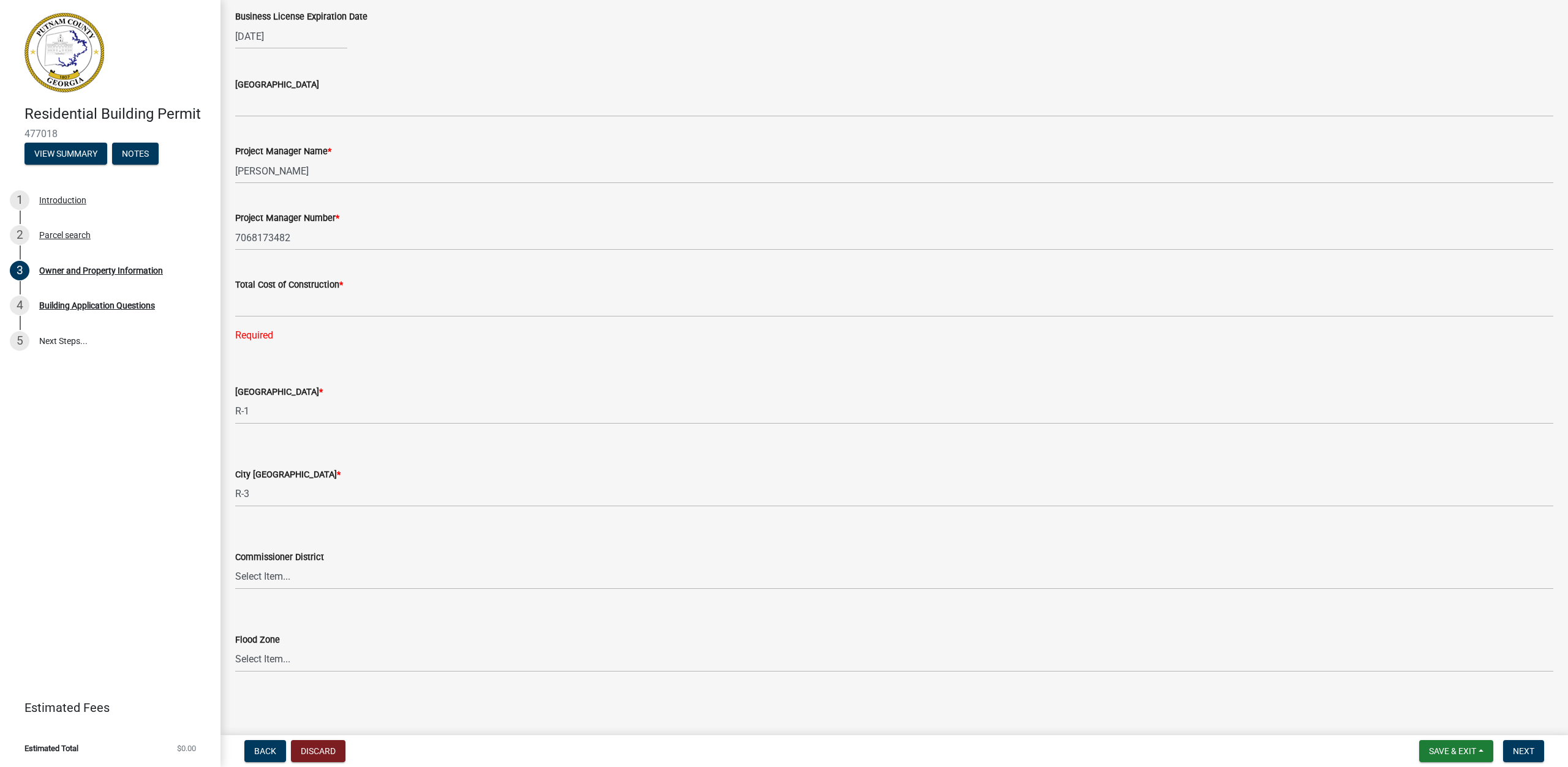
click at [251, 395] on label "County Zoning District *" at bounding box center [278, 392] width 88 height 9
click at [251, 399] on select "Select Item... AG-1 R-1R R-1 R-2 MHP RM-1 RM-3 C-1 C-2 I-M PUD N/A" at bounding box center [894, 412] width 1318 height 25
click at [256, 407] on select "Select Item... AG-1 R-1R R-1 R-2 MHP RM-1 RM-3 C-1 C-2 I-M PUD N/A" at bounding box center [894, 412] width 1318 height 25
click at [235, 399] on select "Select Item... AG-1 R-1R R-1 R-2 MHP RM-1 RM-3 C-1 C-2 I-M PUD N/A" at bounding box center [894, 412] width 1318 height 25
select select "ef7a1fc2-7a7a-426d-b1f0-c9b9b6ca7ff4"
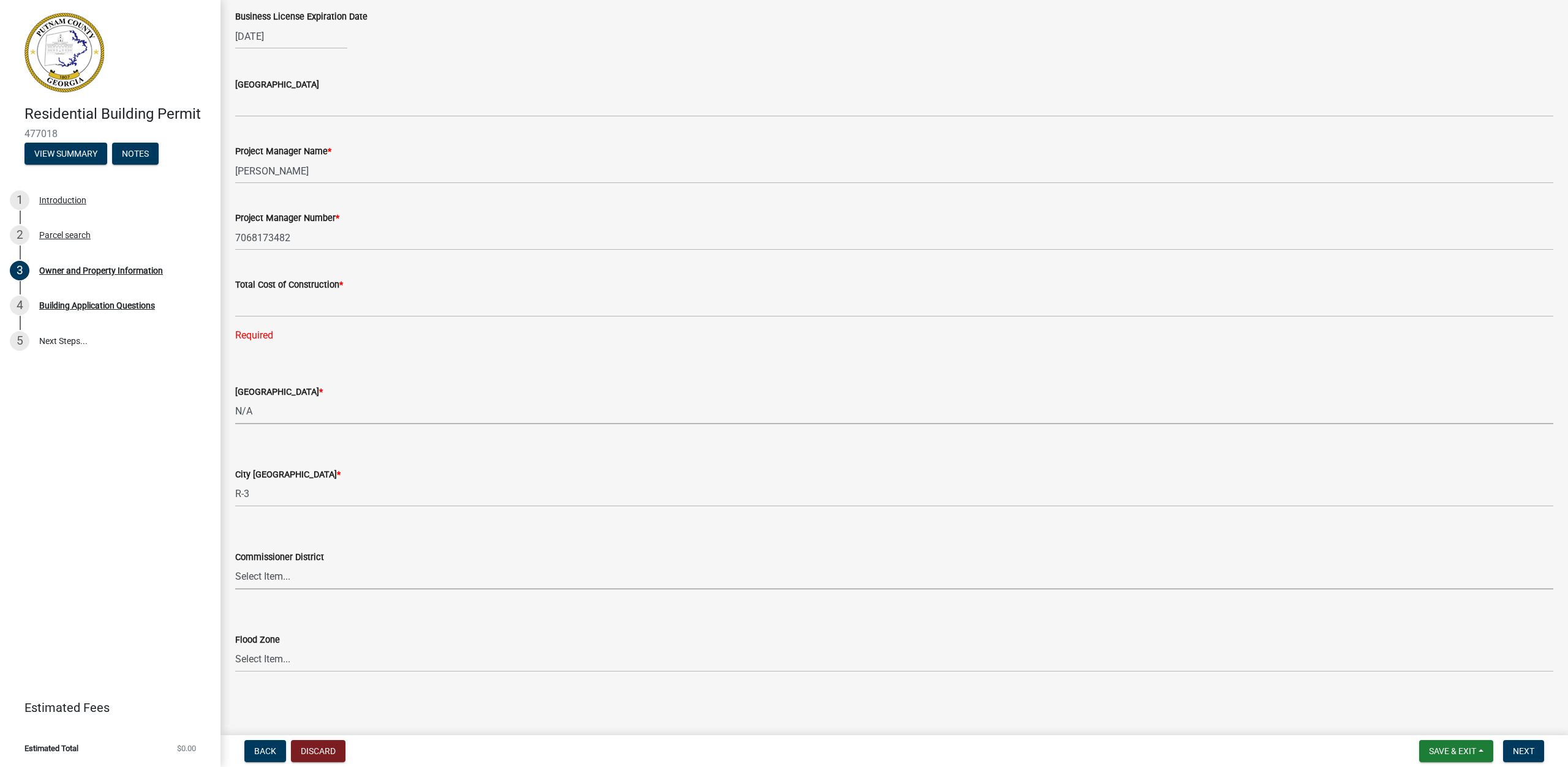
click at [371, 579] on select "Select Item... District 1 District 2 District 3 District 4" at bounding box center [894, 577] width 1318 height 25
click at [358, 575] on select "Select Item... District 1 District 2 District 3 District 4" at bounding box center [894, 577] width 1318 height 25
click at [235, 565] on select "Select Item... District 1 District 2 District 3 District 4" at bounding box center [894, 577] width 1318 height 25
select select "ece5c1a9-df30-4702-9587-5deee23533b7"
click at [277, 664] on select "Select Item... Zone A Zone V Zone A99 Zone AE Zone AO Zone AH Zone VE Zone AR Z…" at bounding box center [894, 659] width 1318 height 25
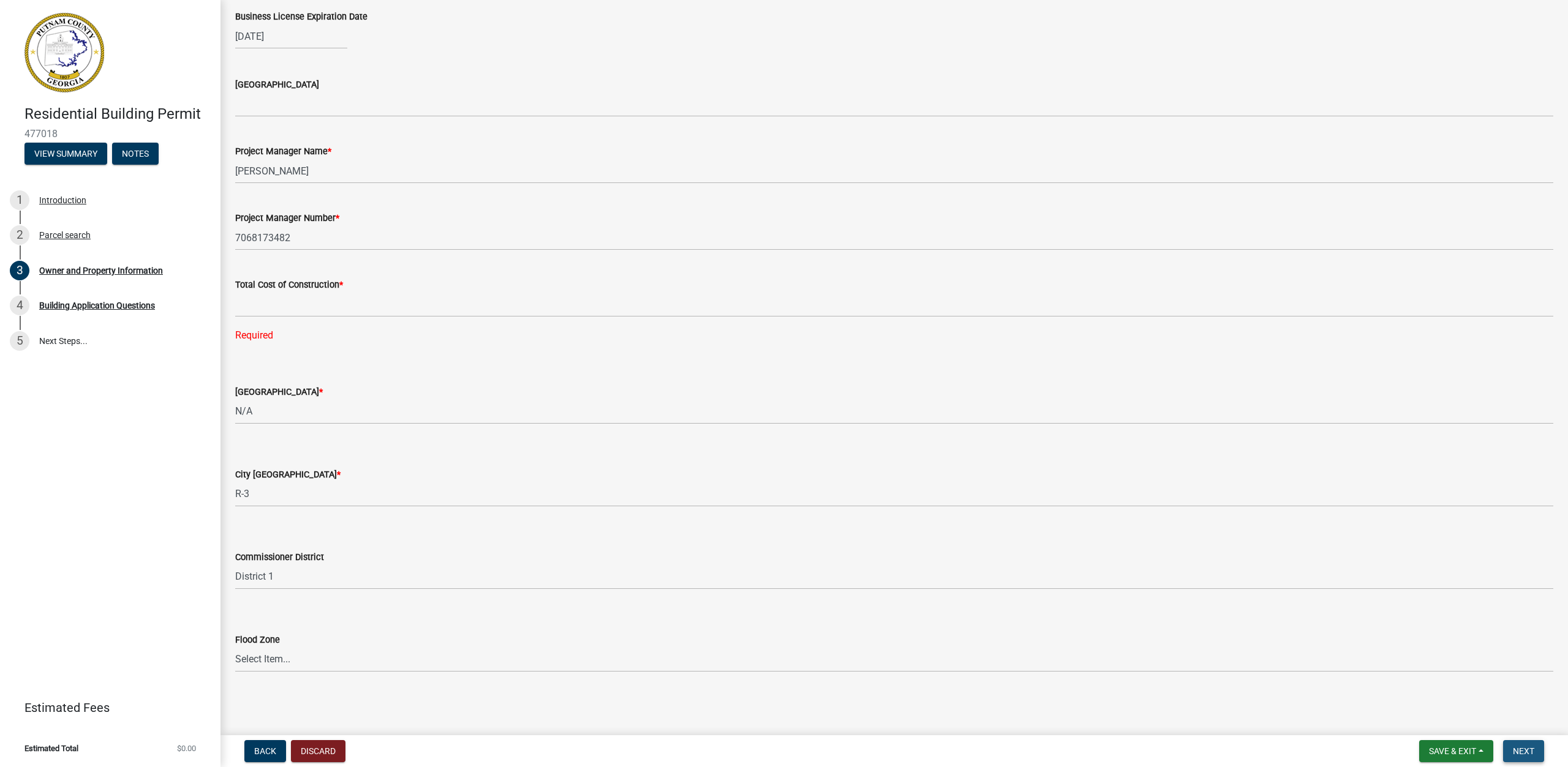
click at [1532, 755] on span "Next" at bounding box center [1523, 751] width 21 height 9
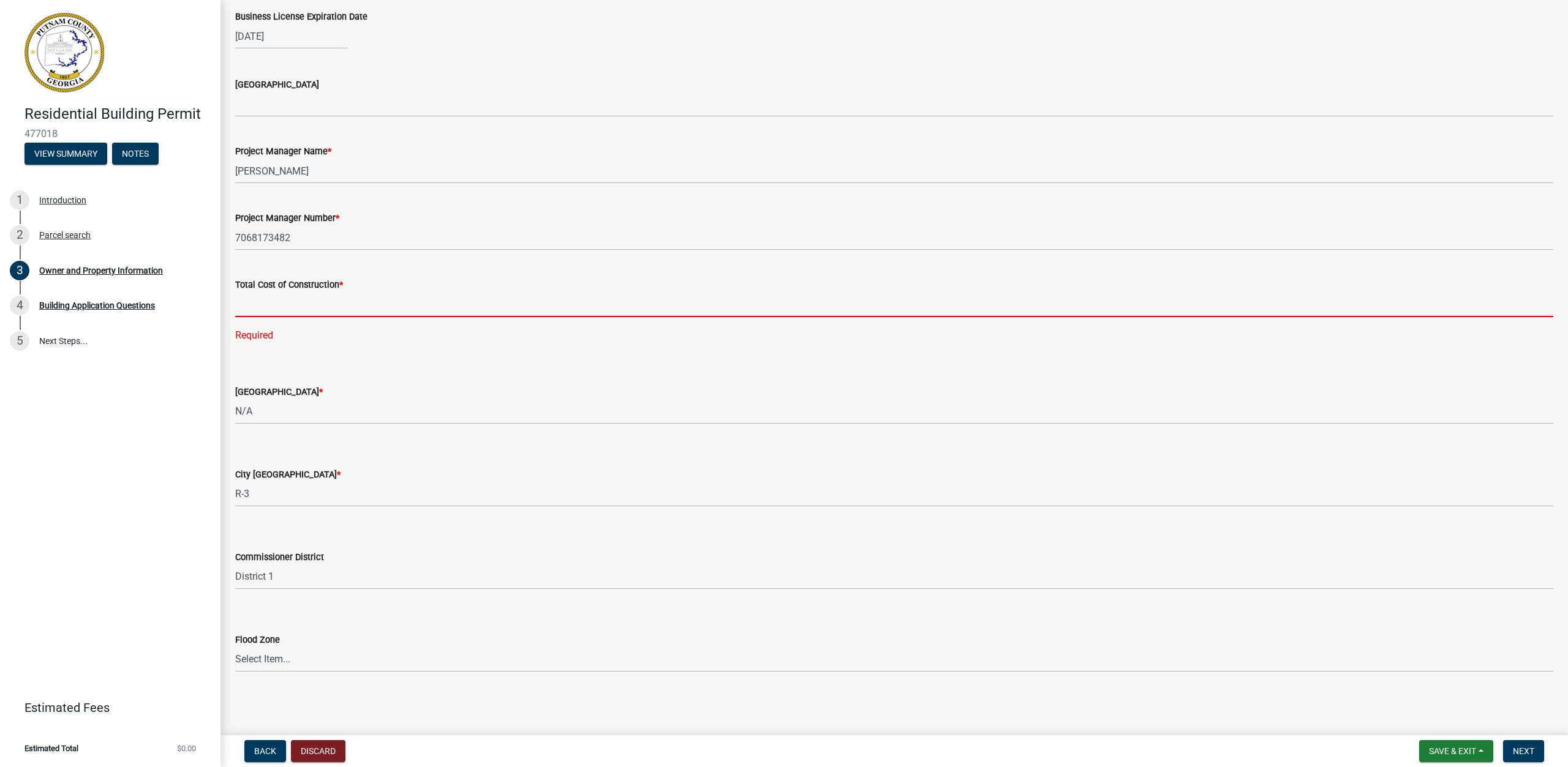
click at [597, 296] on input "text" at bounding box center [894, 304] width 1318 height 25
click at [1457, 746] on span "Save & Exit" at bounding box center [1452, 751] width 47 height 9
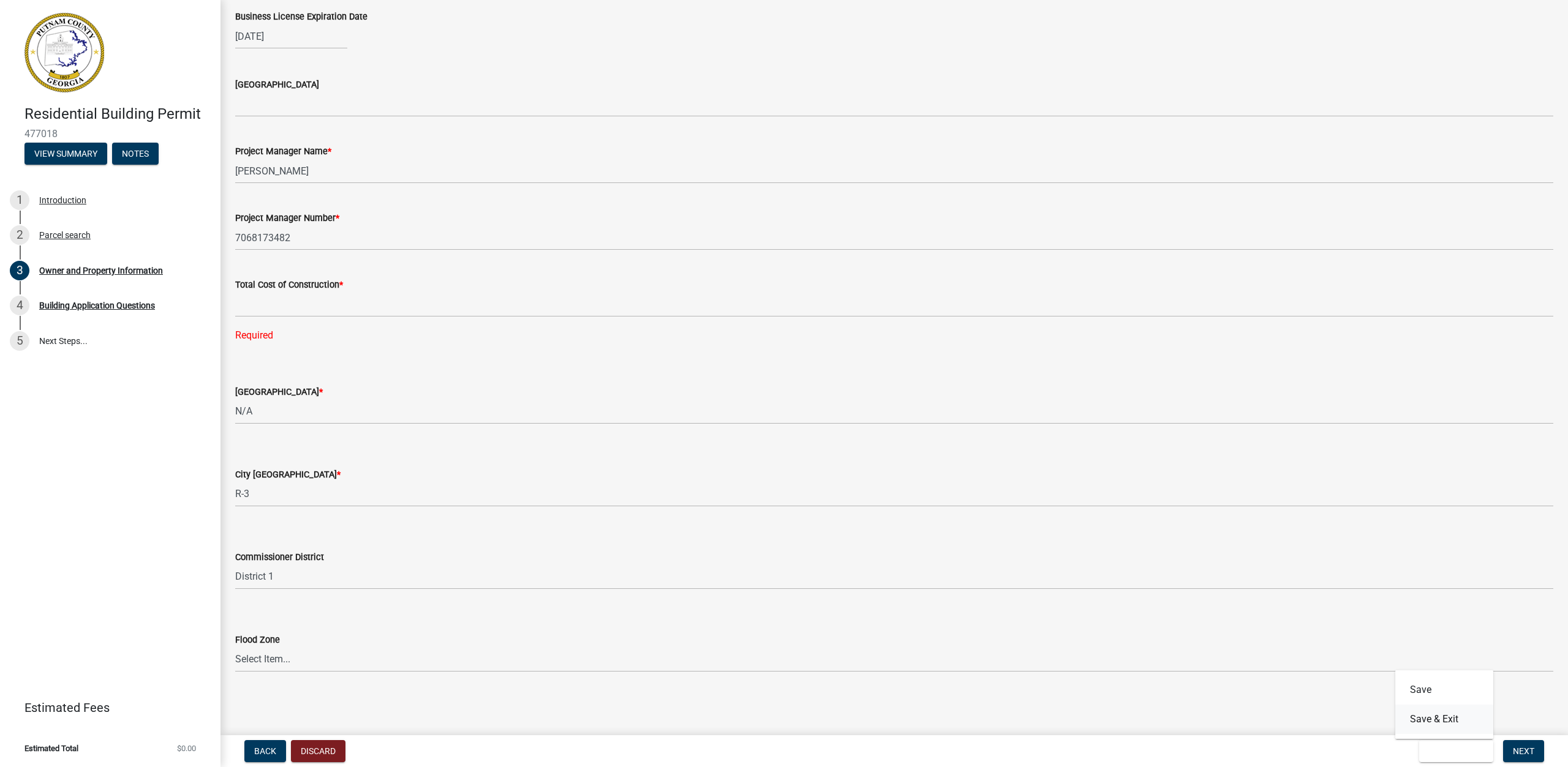
click at [1445, 717] on button "Save & Exit" at bounding box center [1445, 719] width 98 height 29
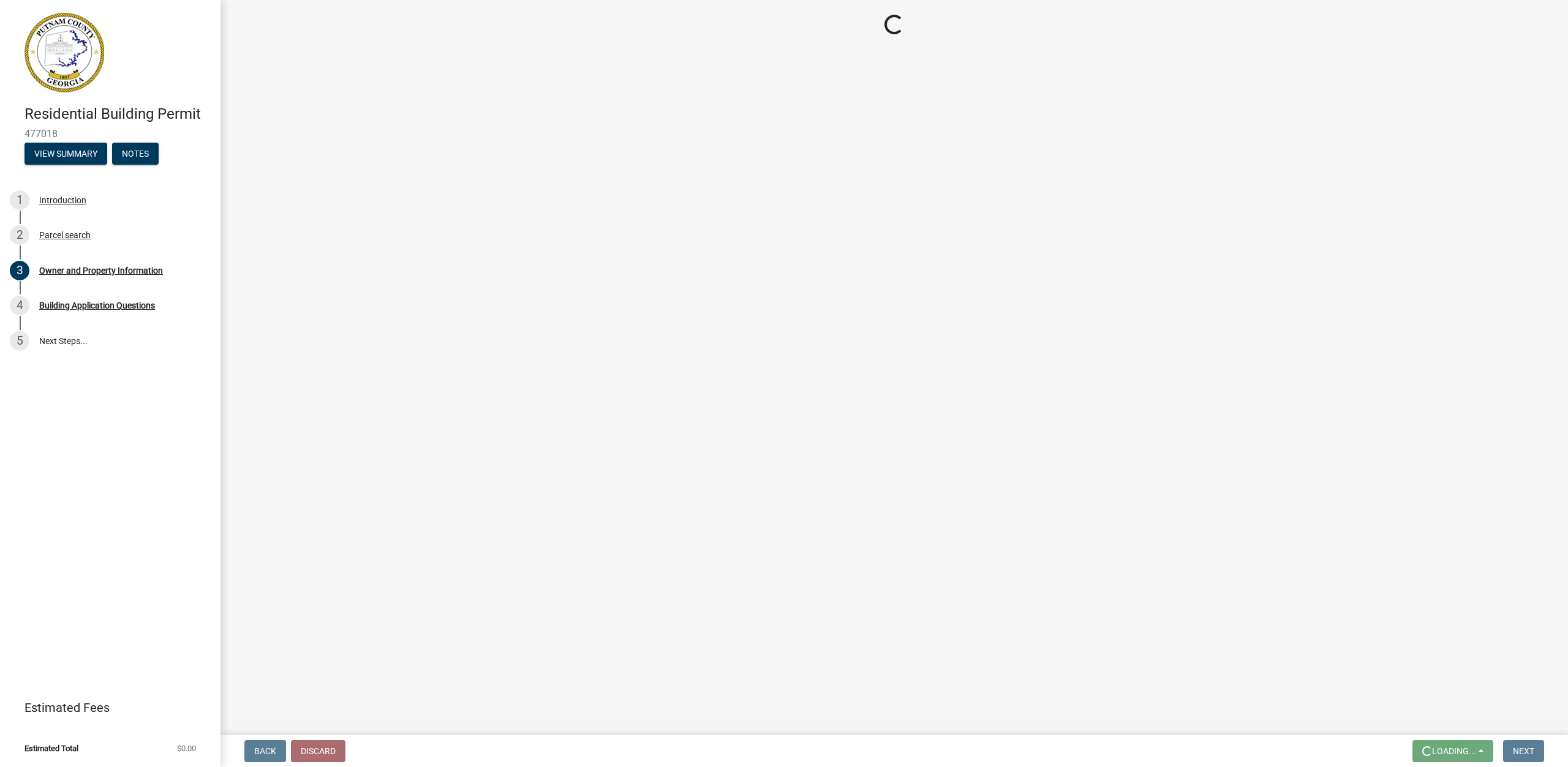
scroll to position [0, 0]
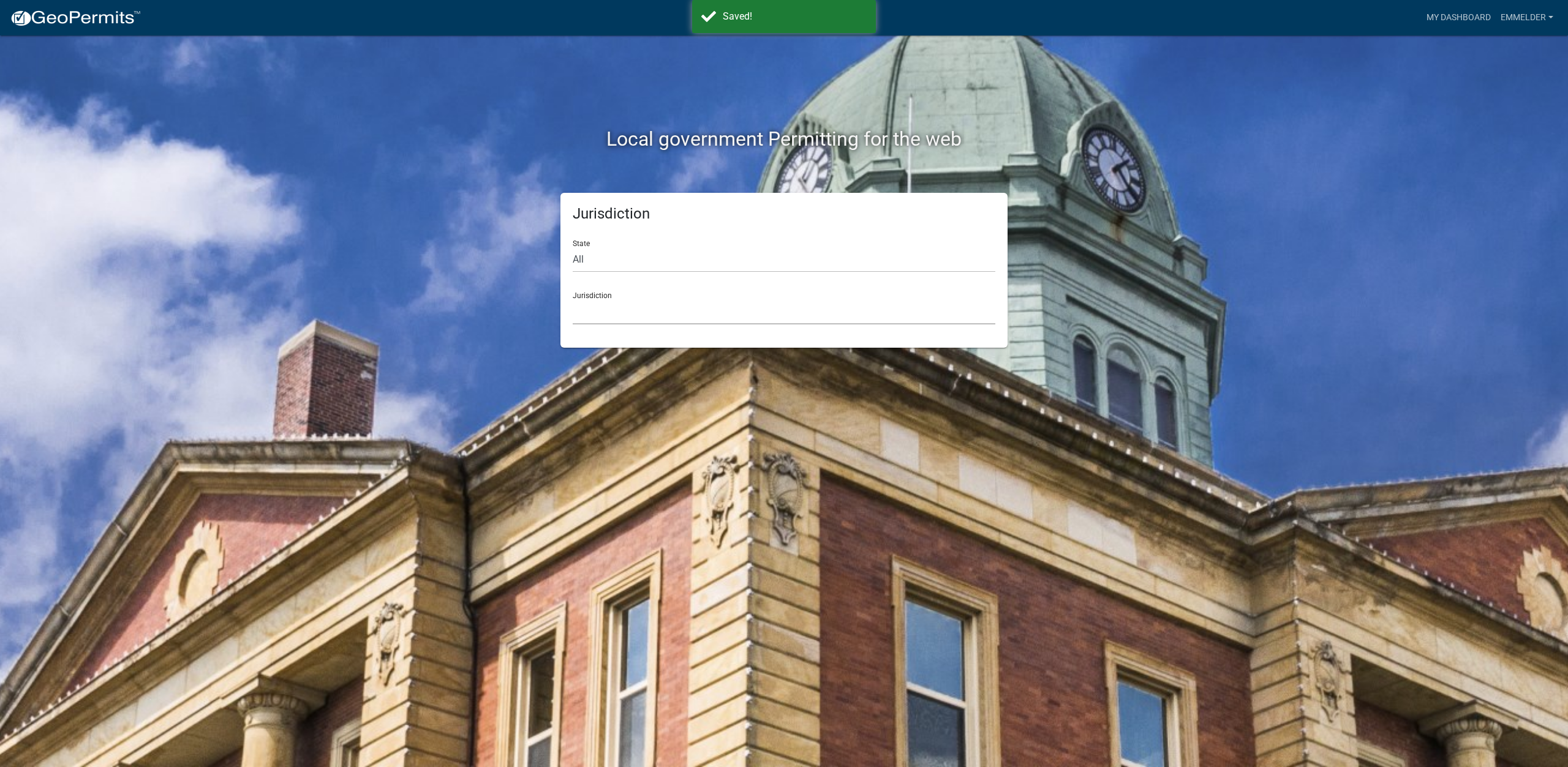
click at [657, 315] on select "[GEOGRAPHIC_DATA], [US_STATE] [GEOGRAPHIC_DATA], [US_STATE][PERSON_NAME][GEOGRA…" at bounding box center [784, 312] width 422 height 25
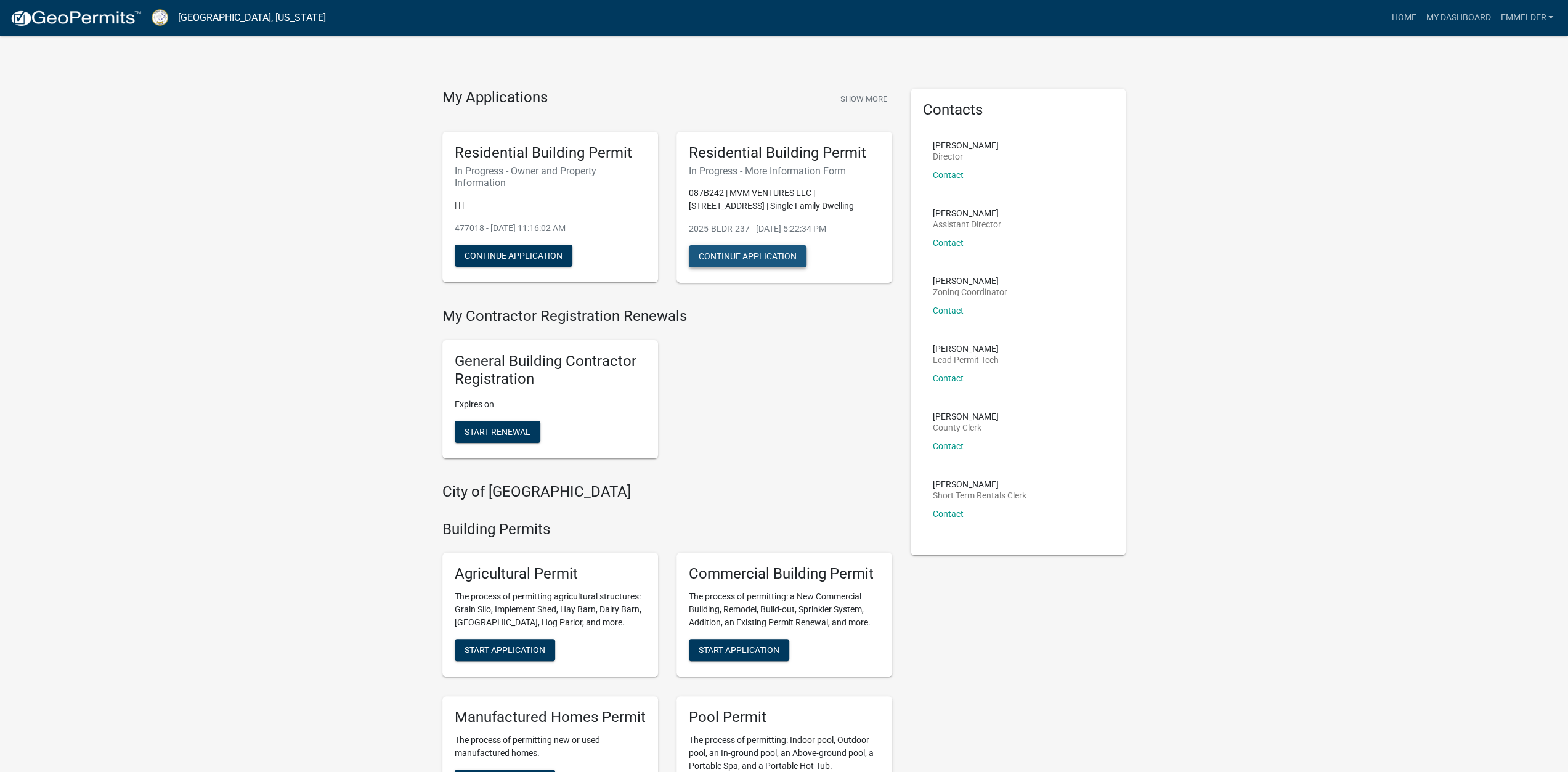
click at [754, 260] on button "Continue Application" at bounding box center [748, 256] width 118 height 22
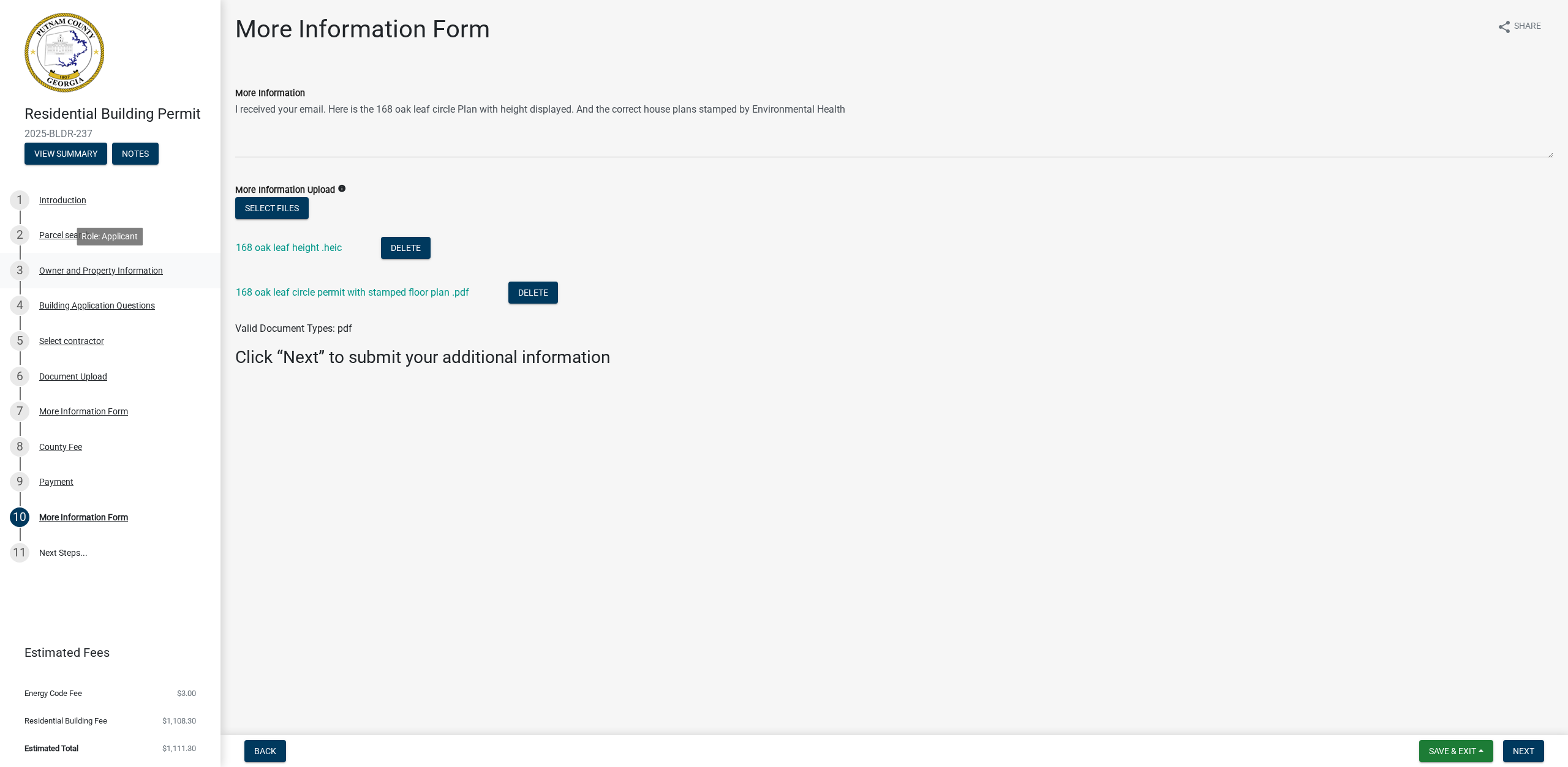
click at [29, 276] on div "3 Owner and Property Information" at bounding box center [105, 270] width 191 height 20
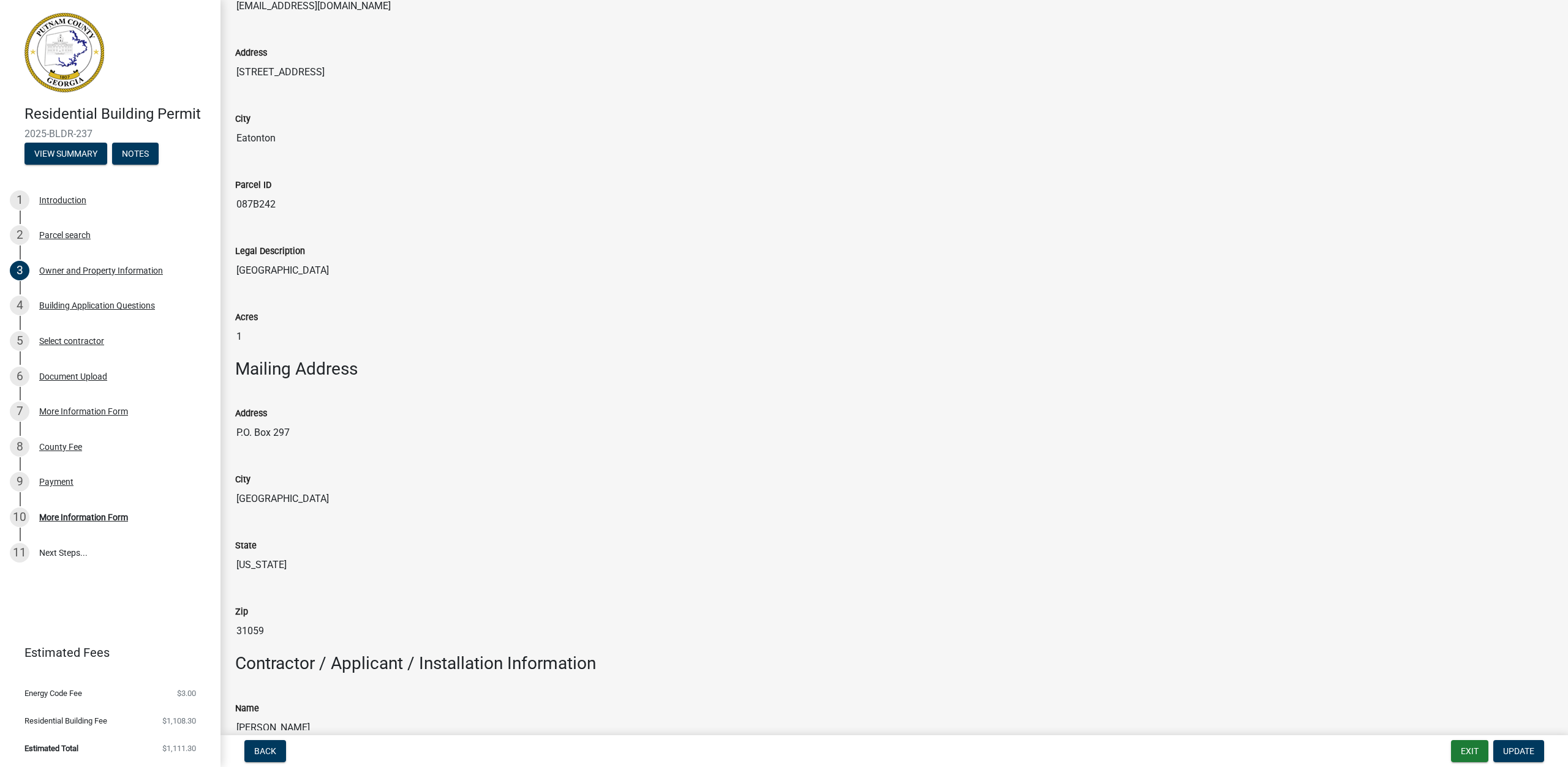
scroll to position [612, 0]
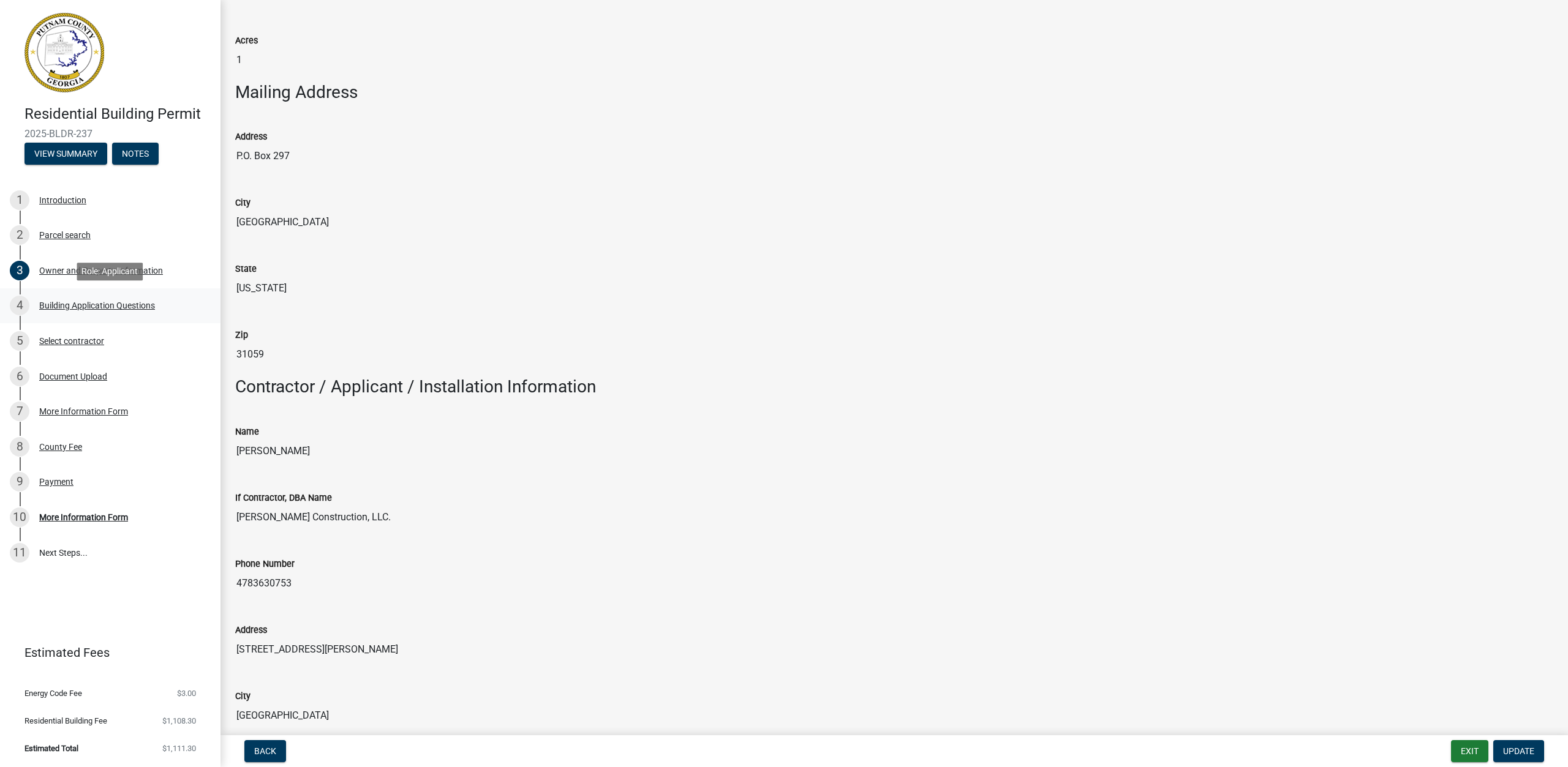
click at [56, 296] on div "4 Building Application Questions" at bounding box center [105, 305] width 191 height 20
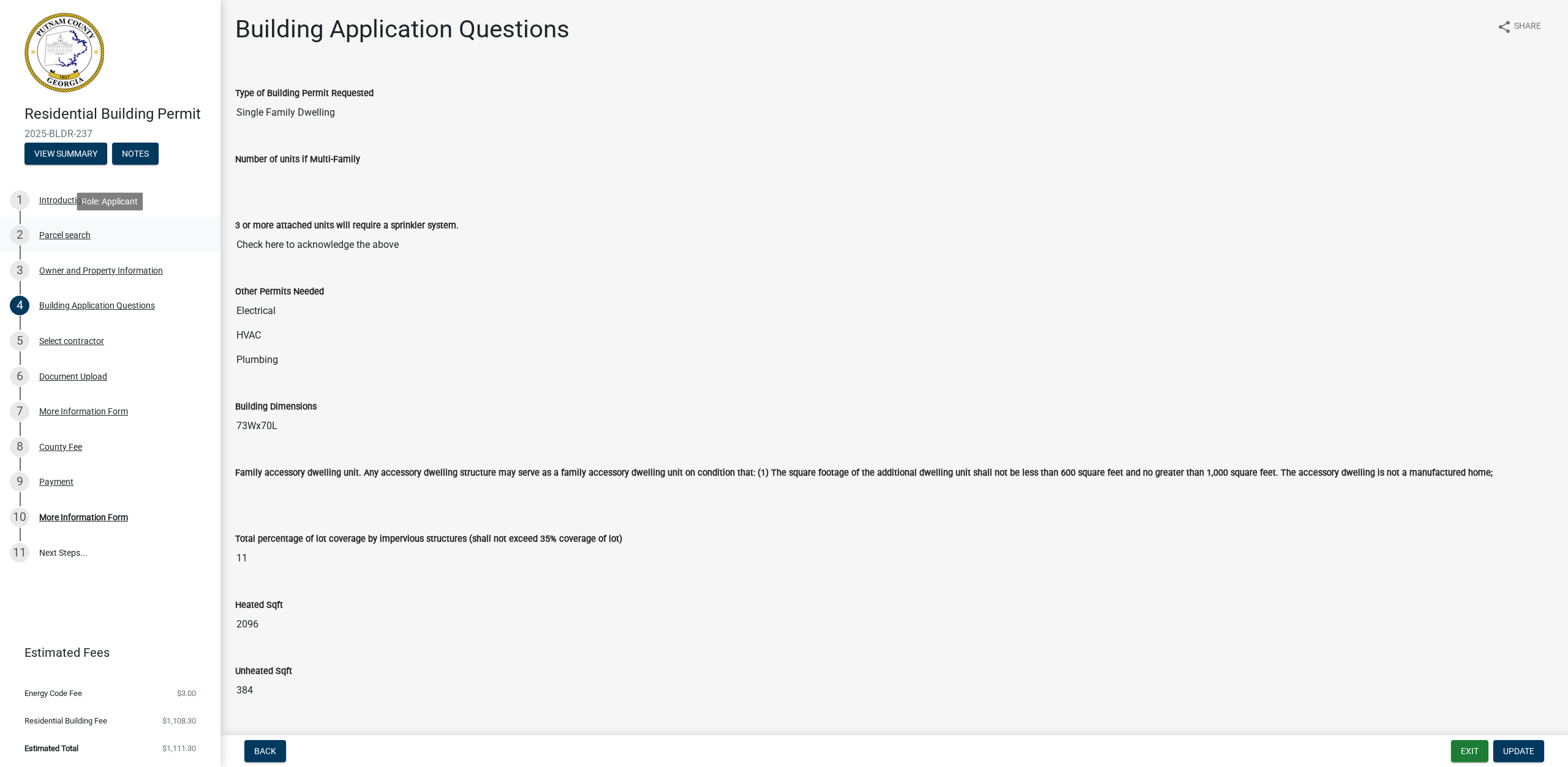
click at [50, 235] on div "Parcel search" at bounding box center [65, 235] width 51 height 9
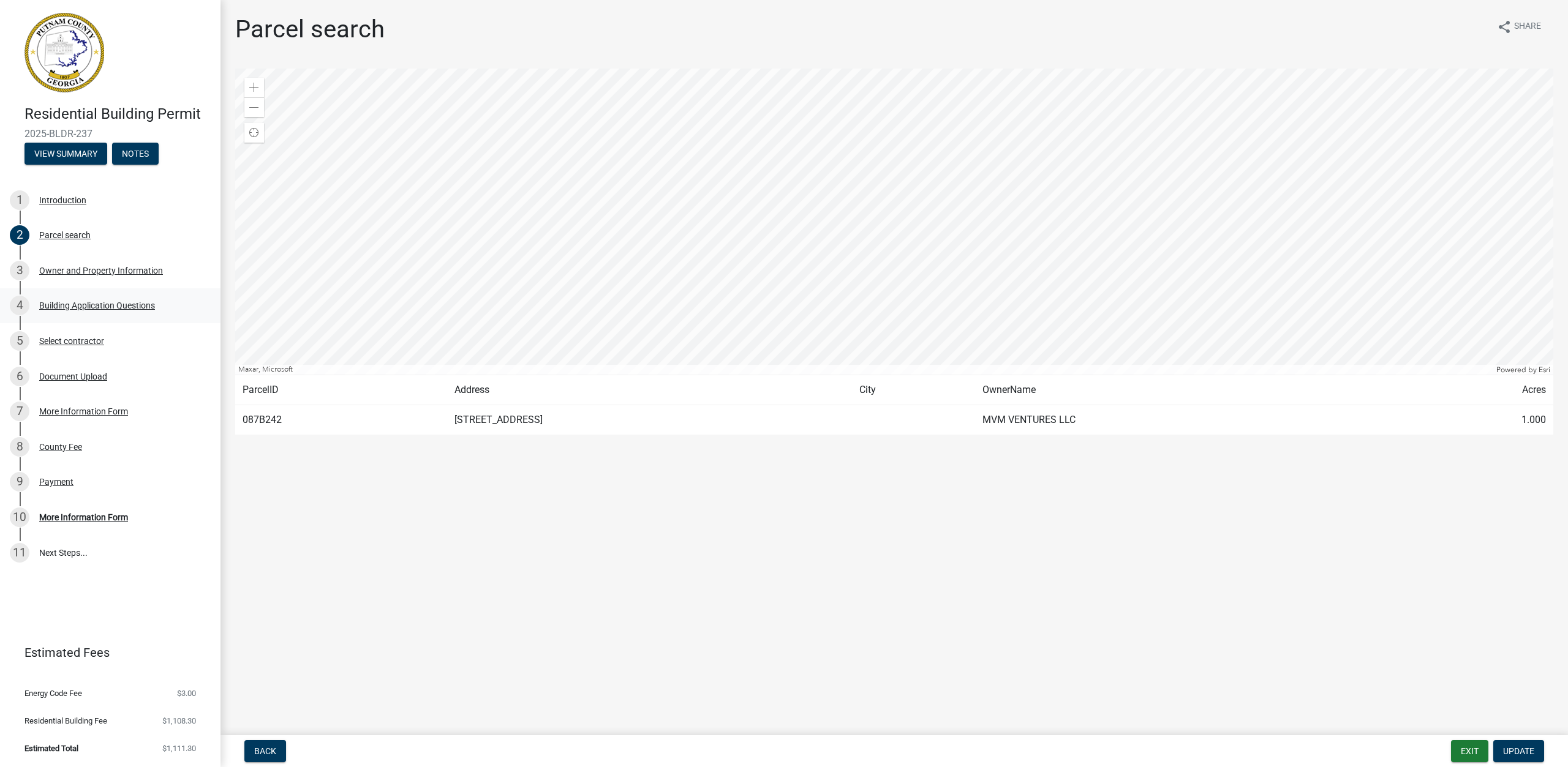
click at [27, 310] on div "4" at bounding box center [19, 305] width 20 height 20
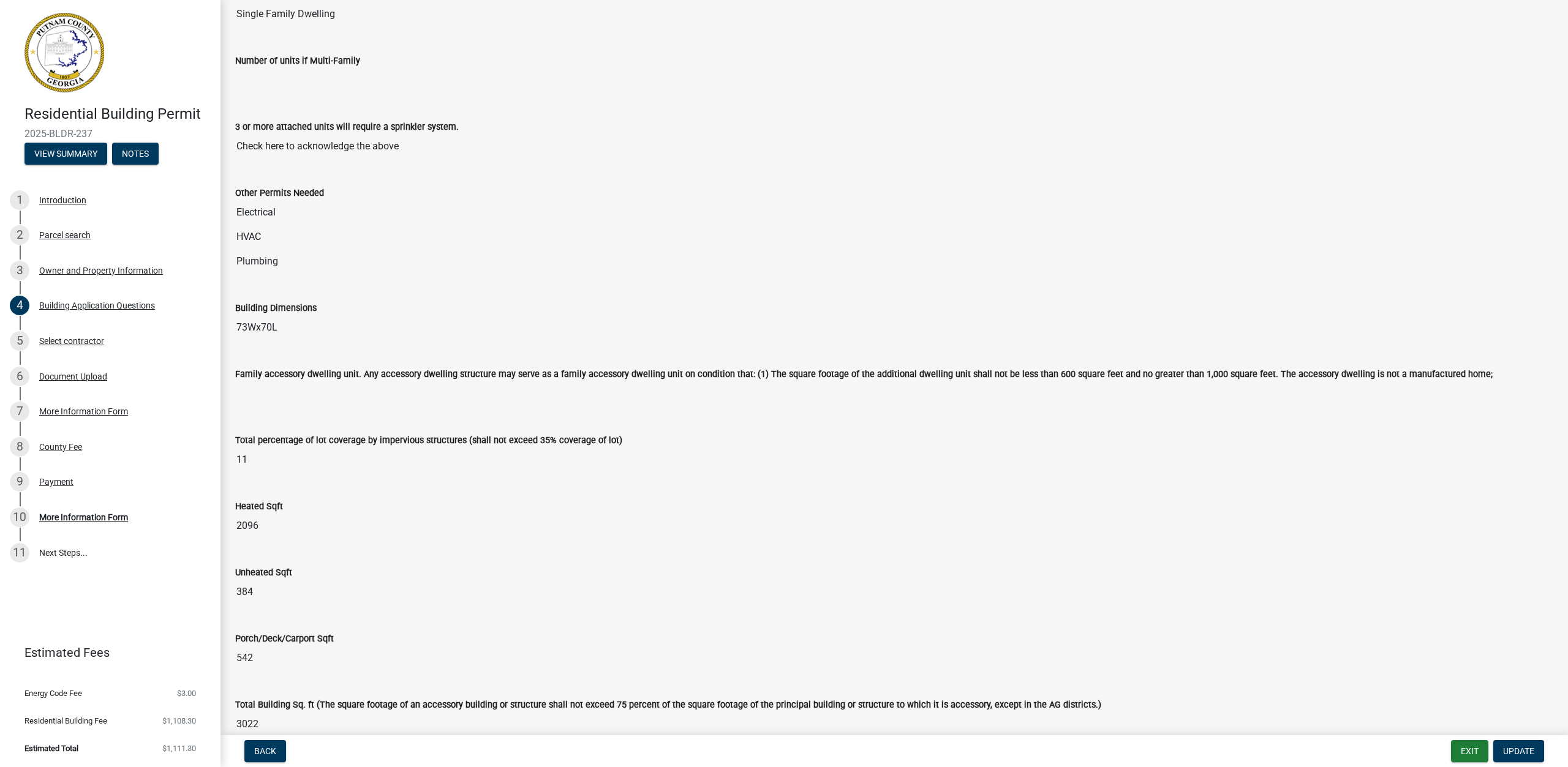
scroll to position [245, 0]
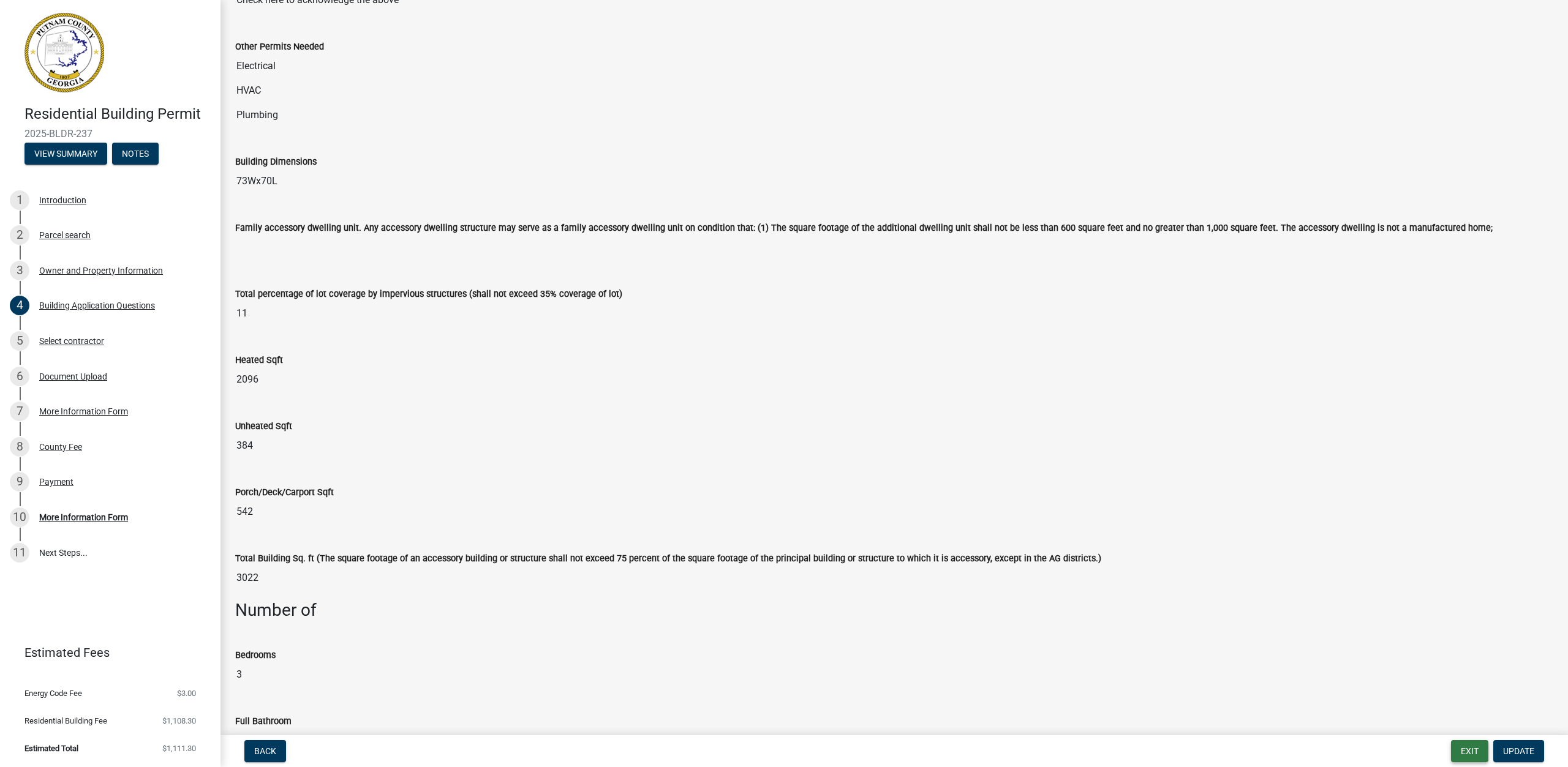
click at [1464, 746] on button "Exit" at bounding box center [1469, 751] width 37 height 22
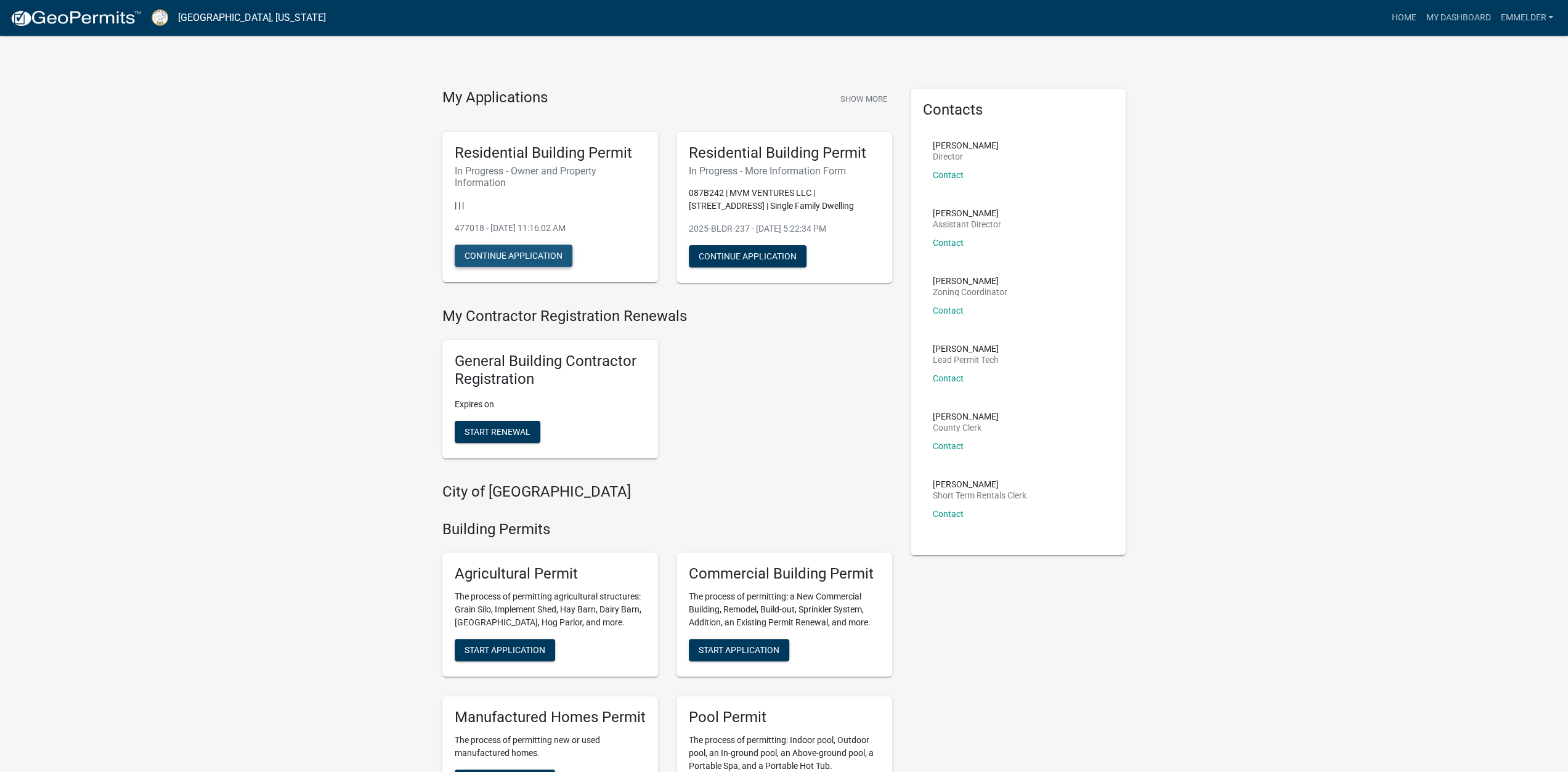
click at [535, 257] on button "Continue Application" at bounding box center [513, 255] width 118 height 22
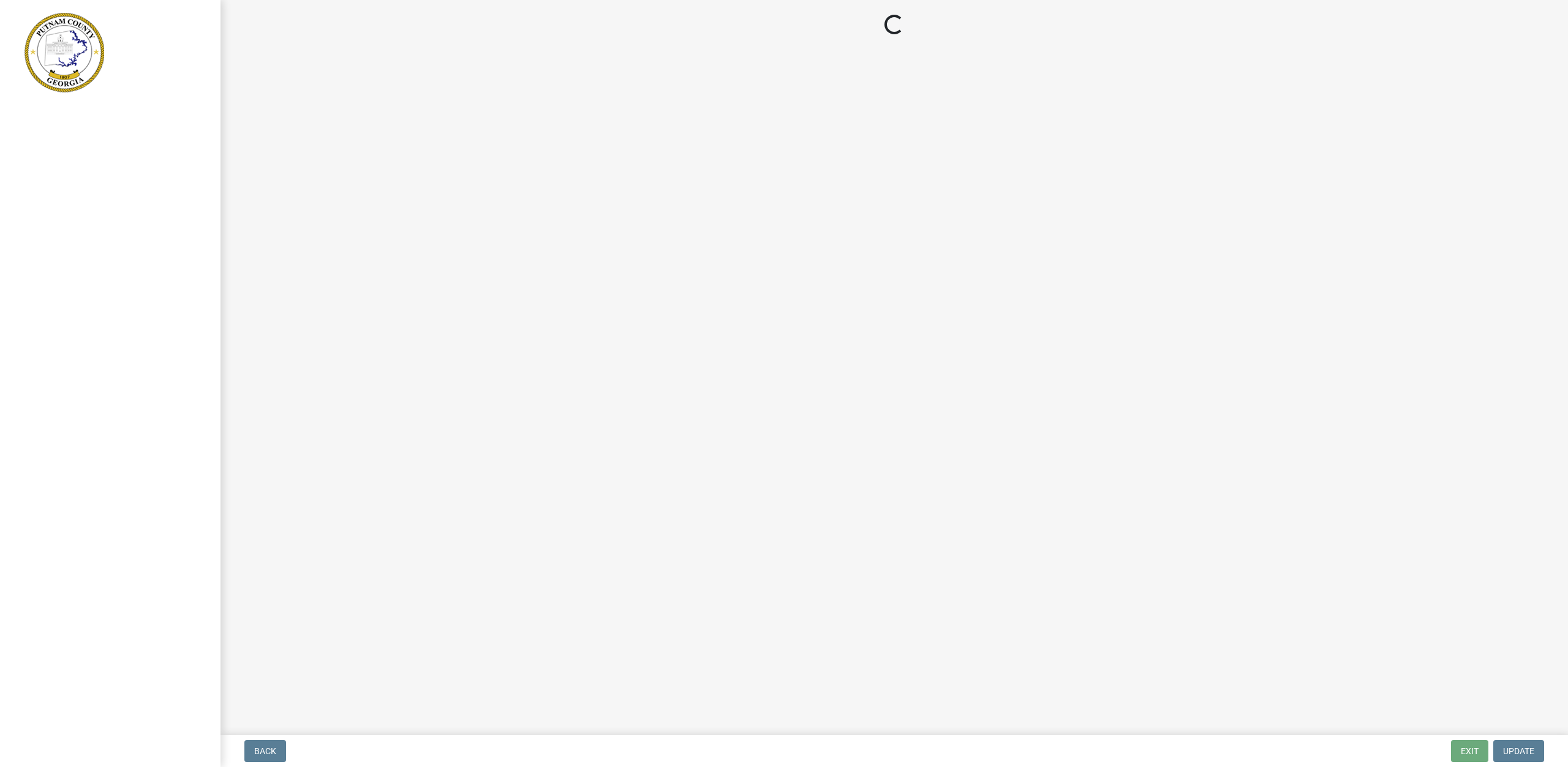
select select "ef7a1fc2-7a7a-426d-b1f0-c9b9b6ca7ff4"
select select "baca39b5-529a-4592-b8f9-0b9bae35b1c2"
select select "ece5c1a9-df30-4702-9587-5deee23533b7"
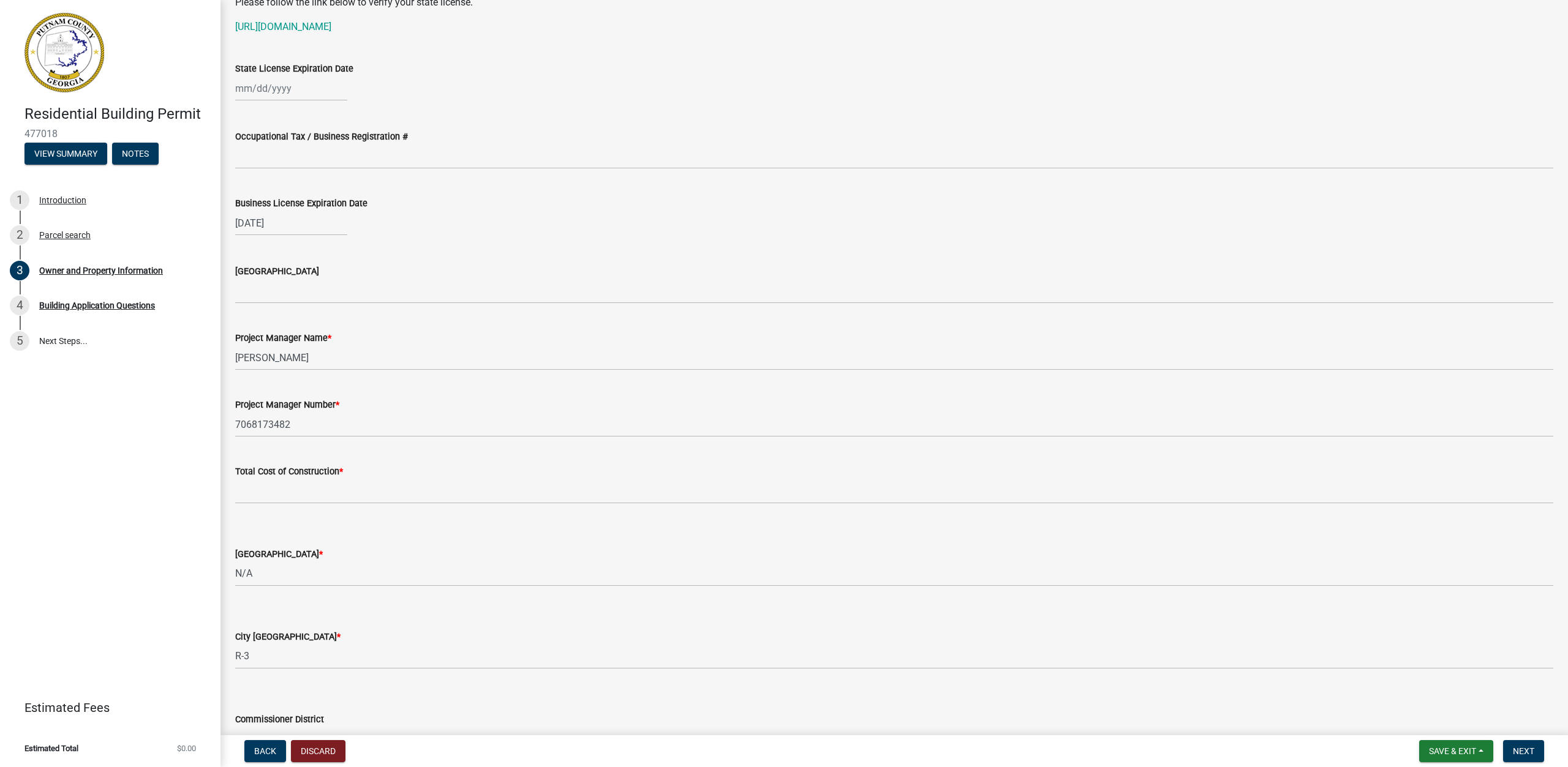
scroll to position [1795, 0]
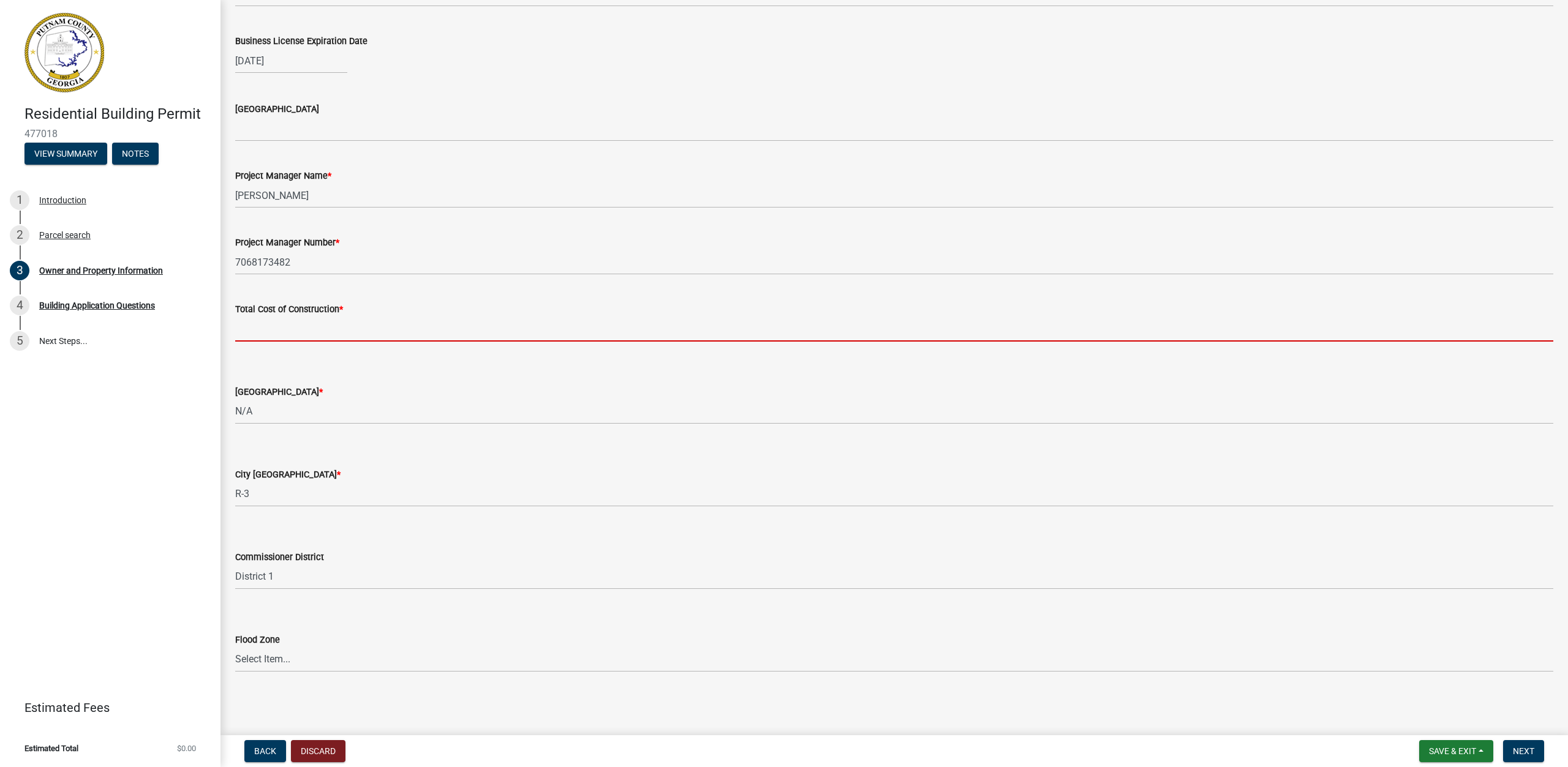
click at [337, 331] on input "text" at bounding box center [894, 329] width 1318 height 25
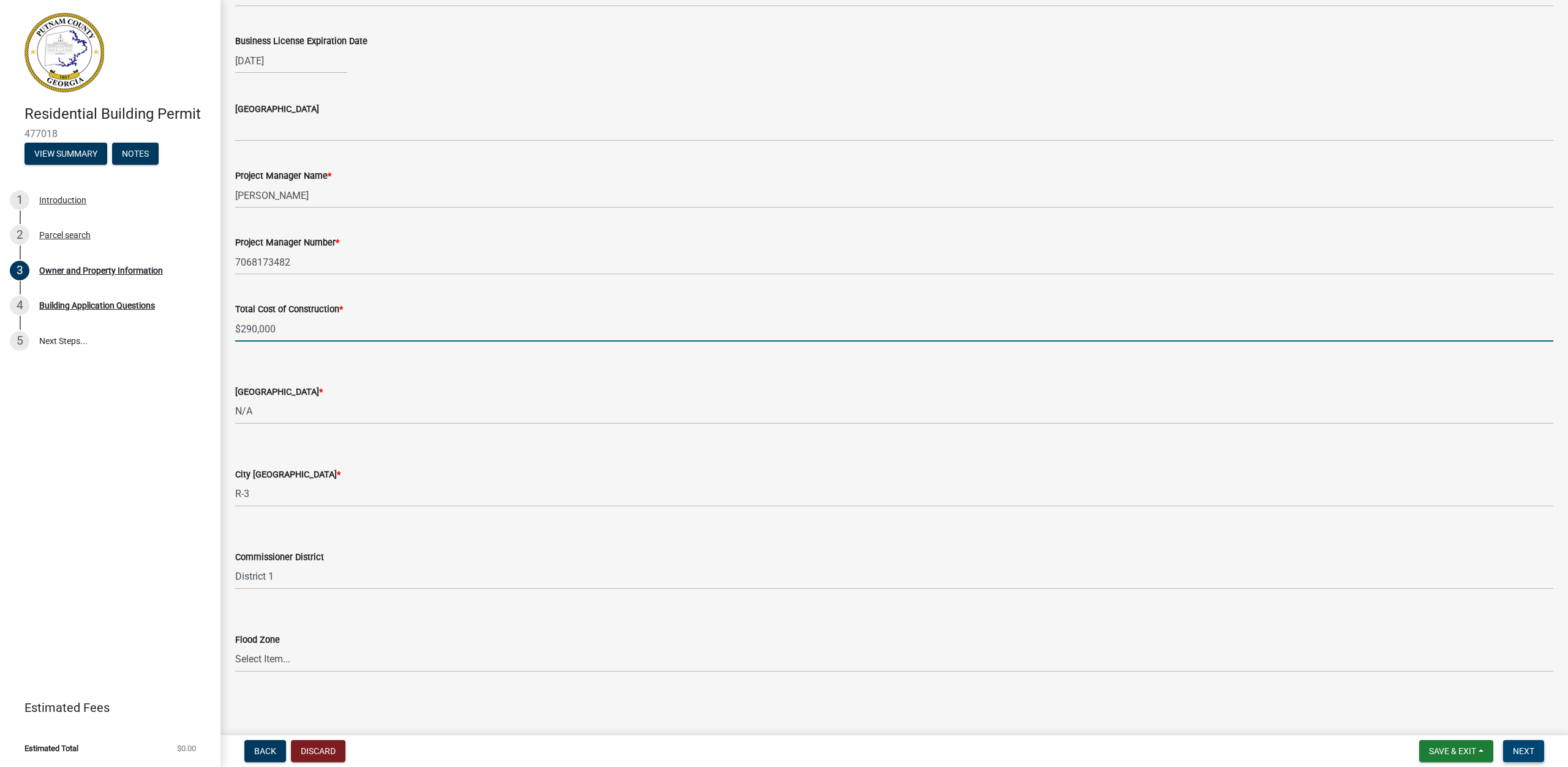
type input "290000"
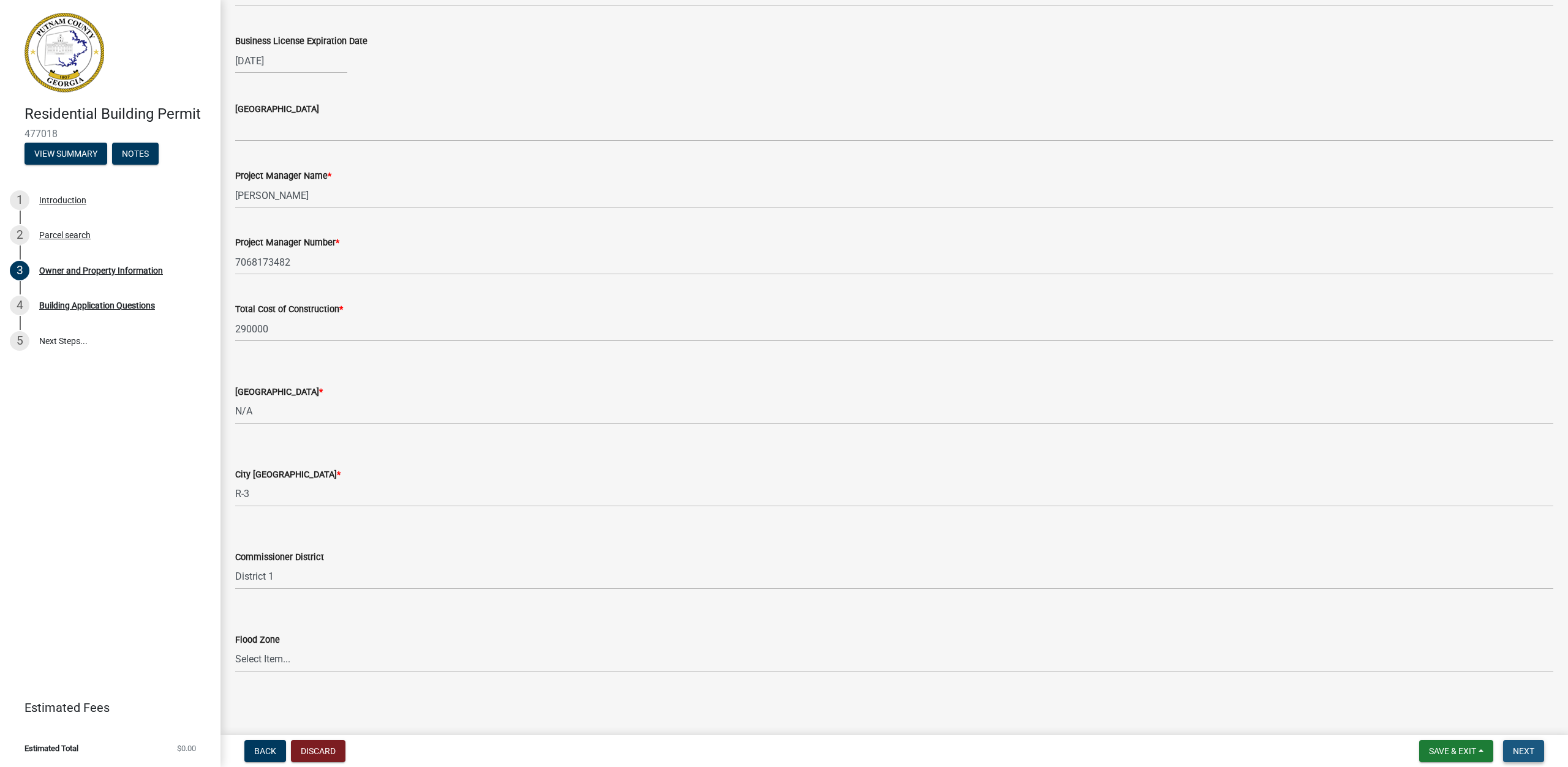
click at [1521, 743] on button "Next" at bounding box center [1524, 751] width 41 height 22
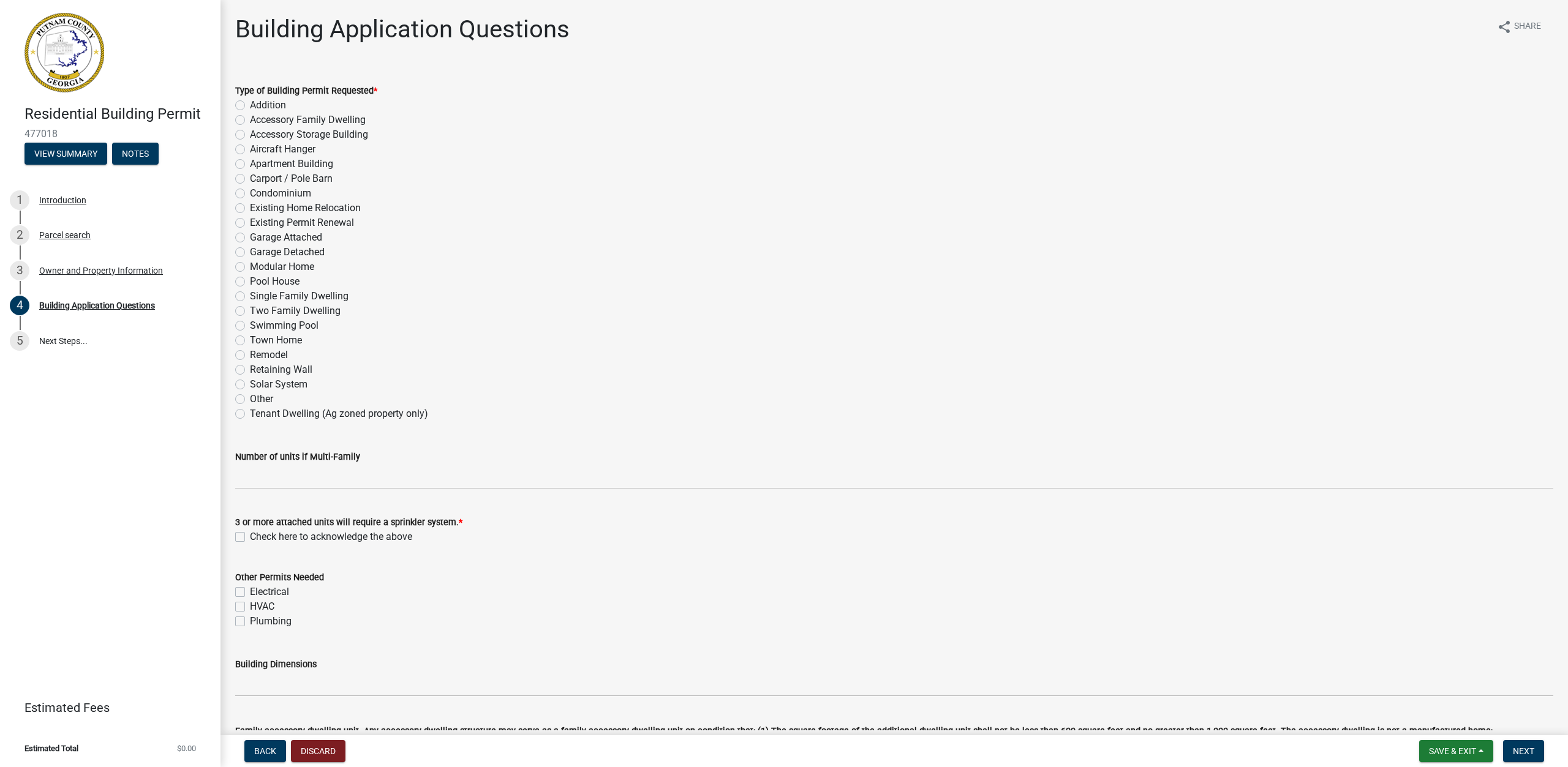
click at [301, 292] on label "Single Family Dwelling" at bounding box center [299, 296] width 99 height 15
click at [258, 292] on input "Single Family Dwelling" at bounding box center [254, 293] width 8 height 8
radio input "true"
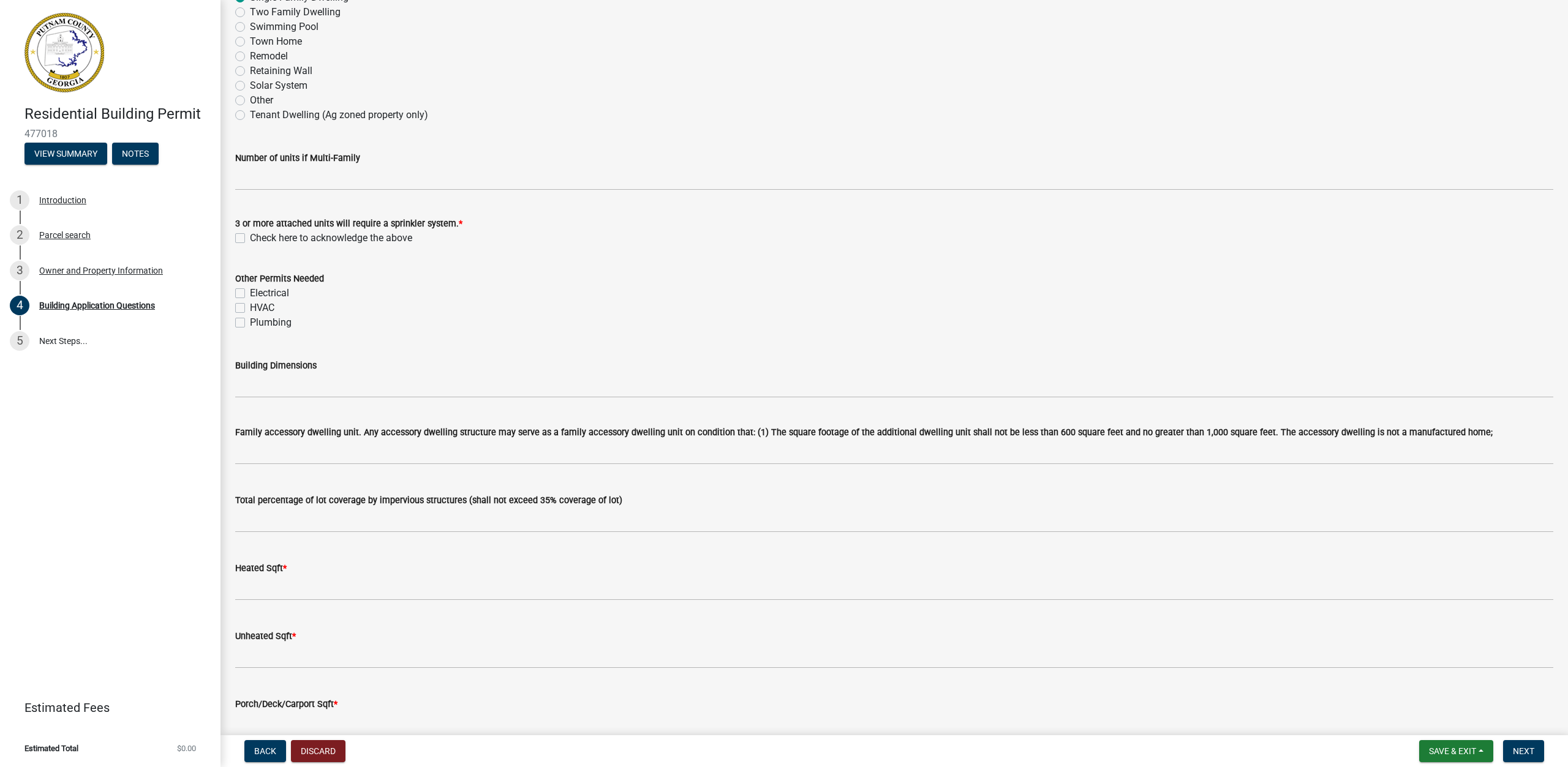
scroll to position [306, 0]
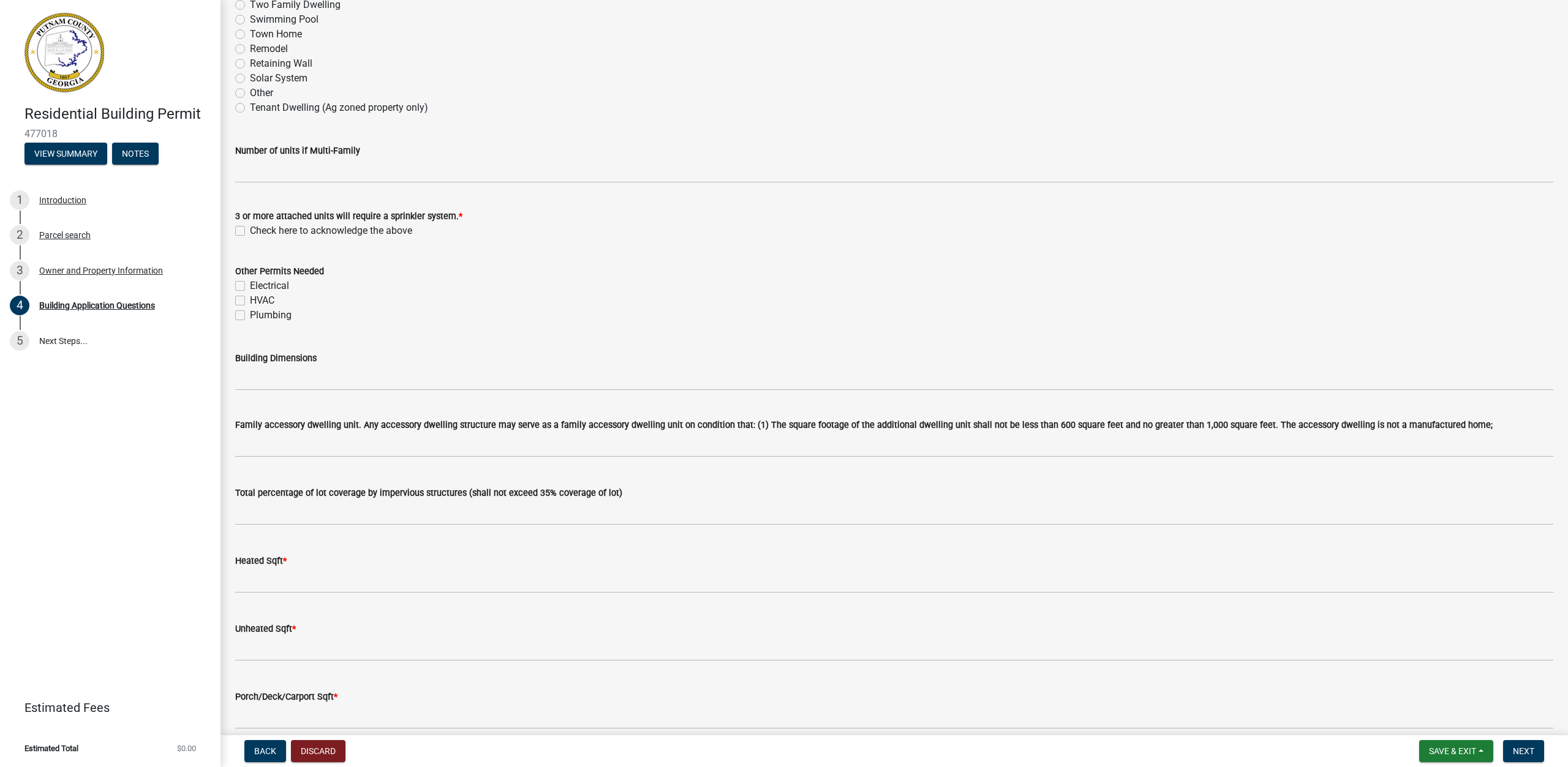
click at [250, 232] on label "Check here to acknowledge the above" at bounding box center [331, 231] width 162 height 15
click at [250, 232] on input "Check here to acknowledge the above" at bounding box center [254, 228] width 8 height 8
checkbox input "true"
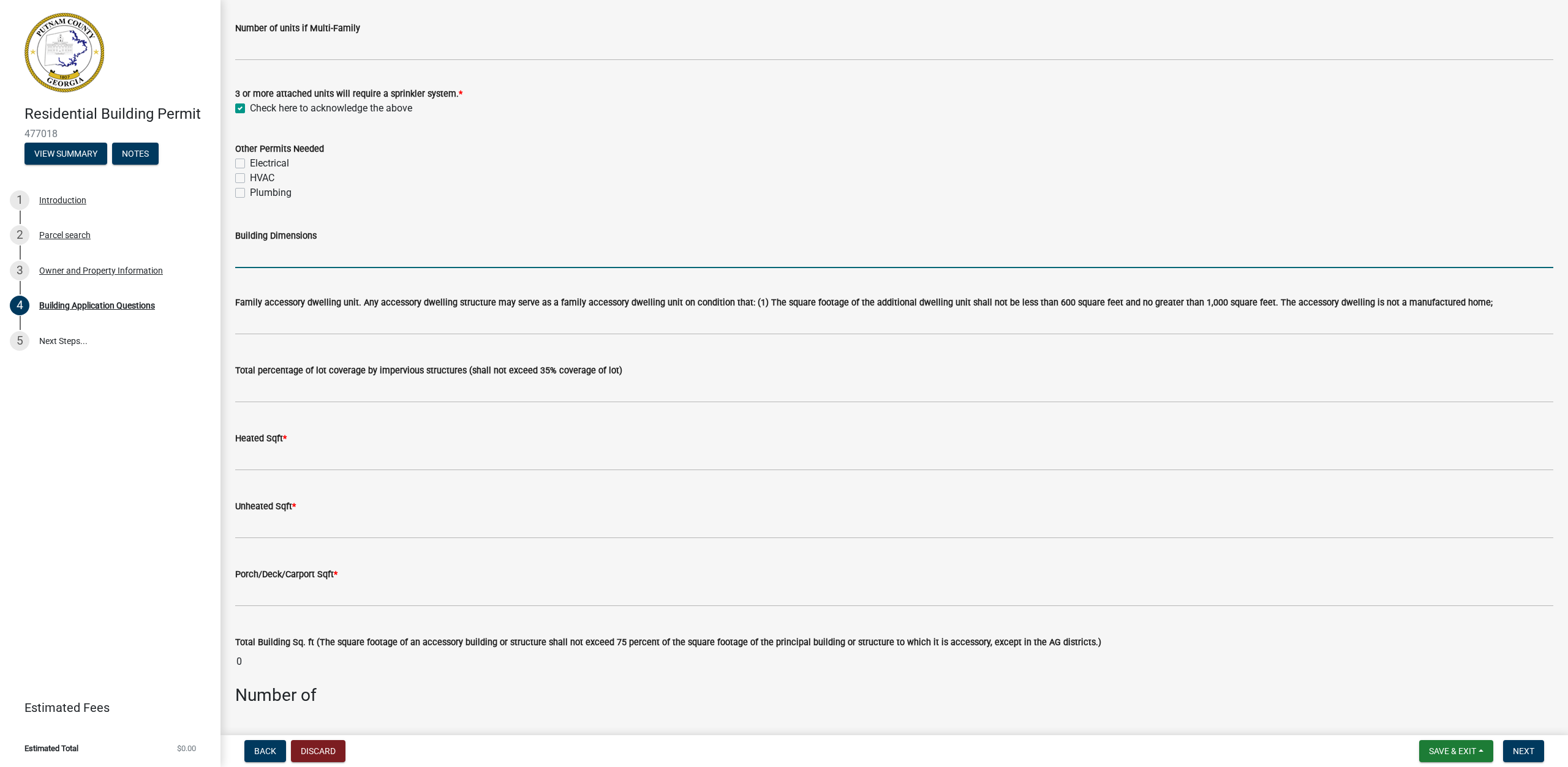
click at [406, 254] on input "Building Dimensions" at bounding box center [894, 255] width 1318 height 25
type input "61'-6" x 44'-6" x 16'-5""
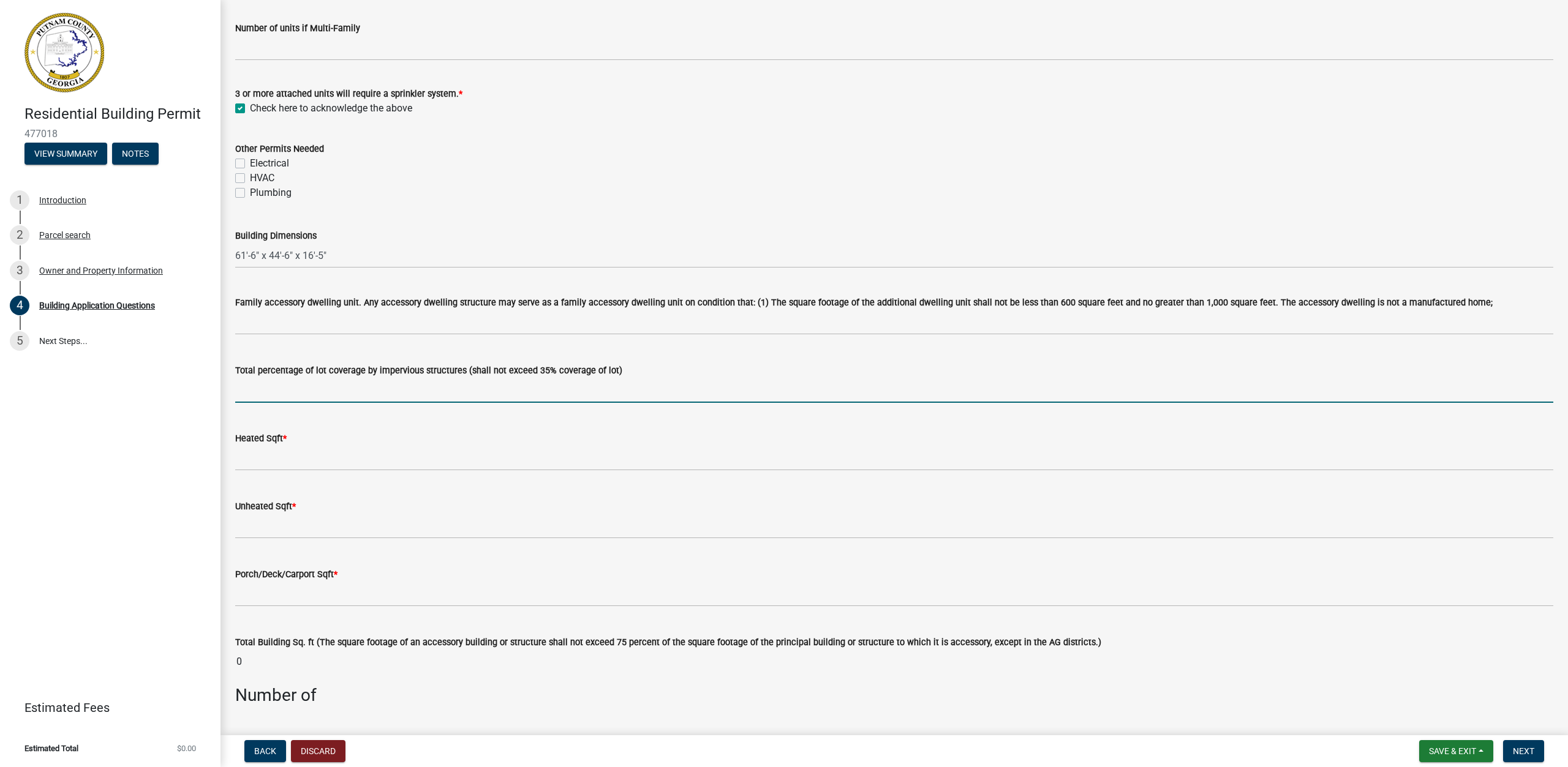
click at [507, 392] on input "text" at bounding box center [894, 391] width 1318 height 25
click at [498, 446] on input "text" at bounding box center [894, 459] width 1318 height 25
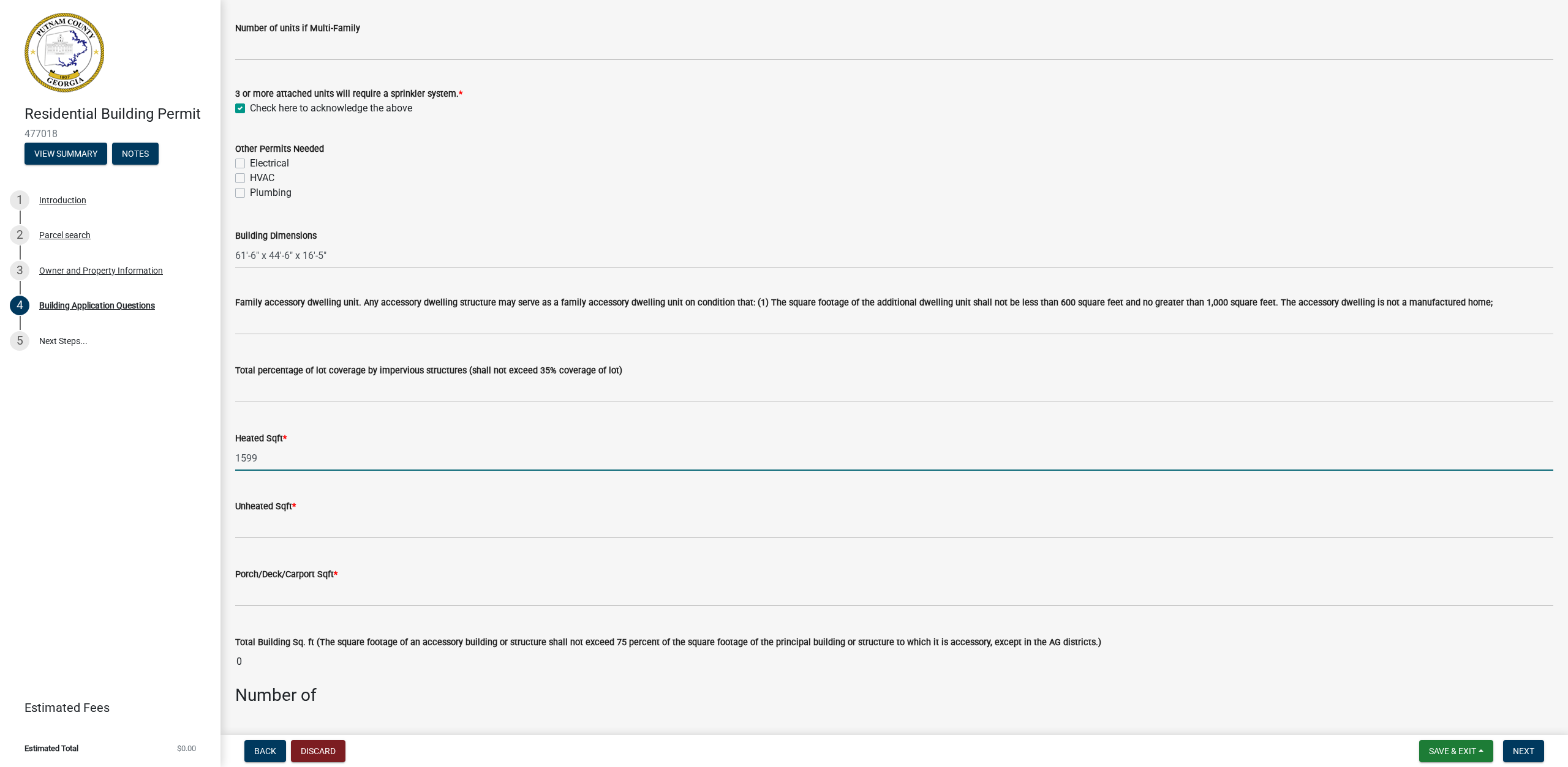
type input "1599"
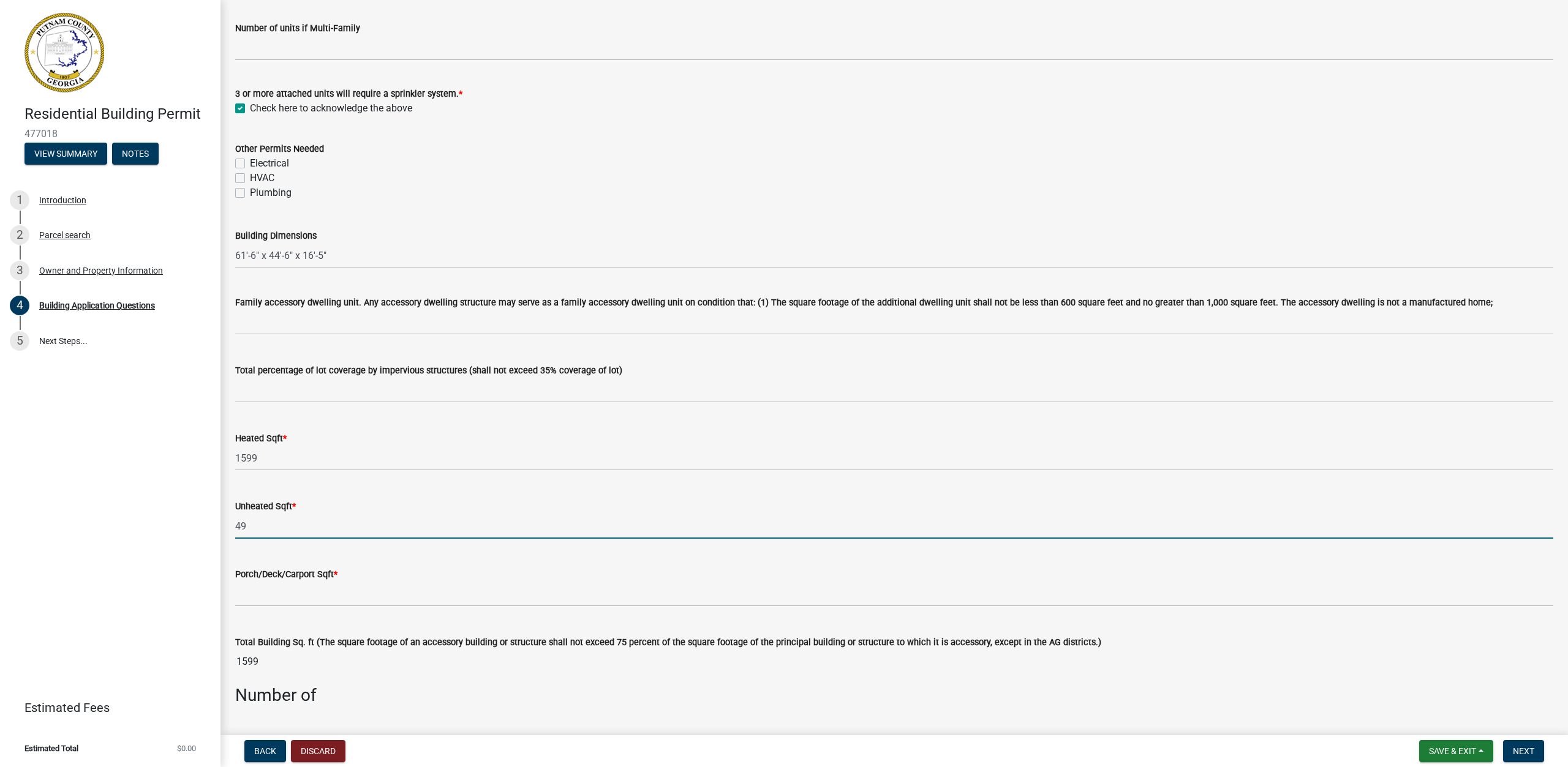
type input "4"
type input "493"
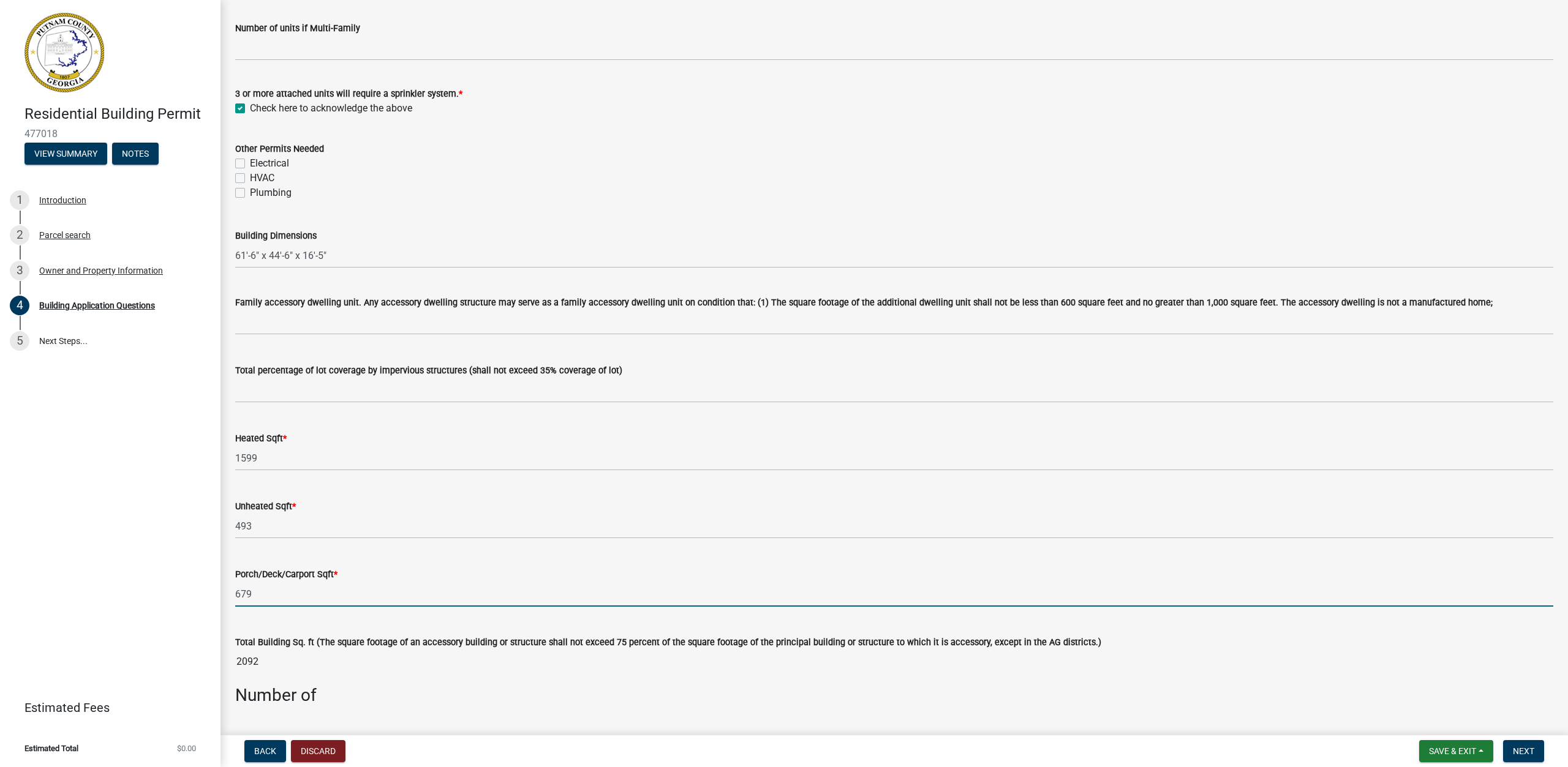
type input "679"
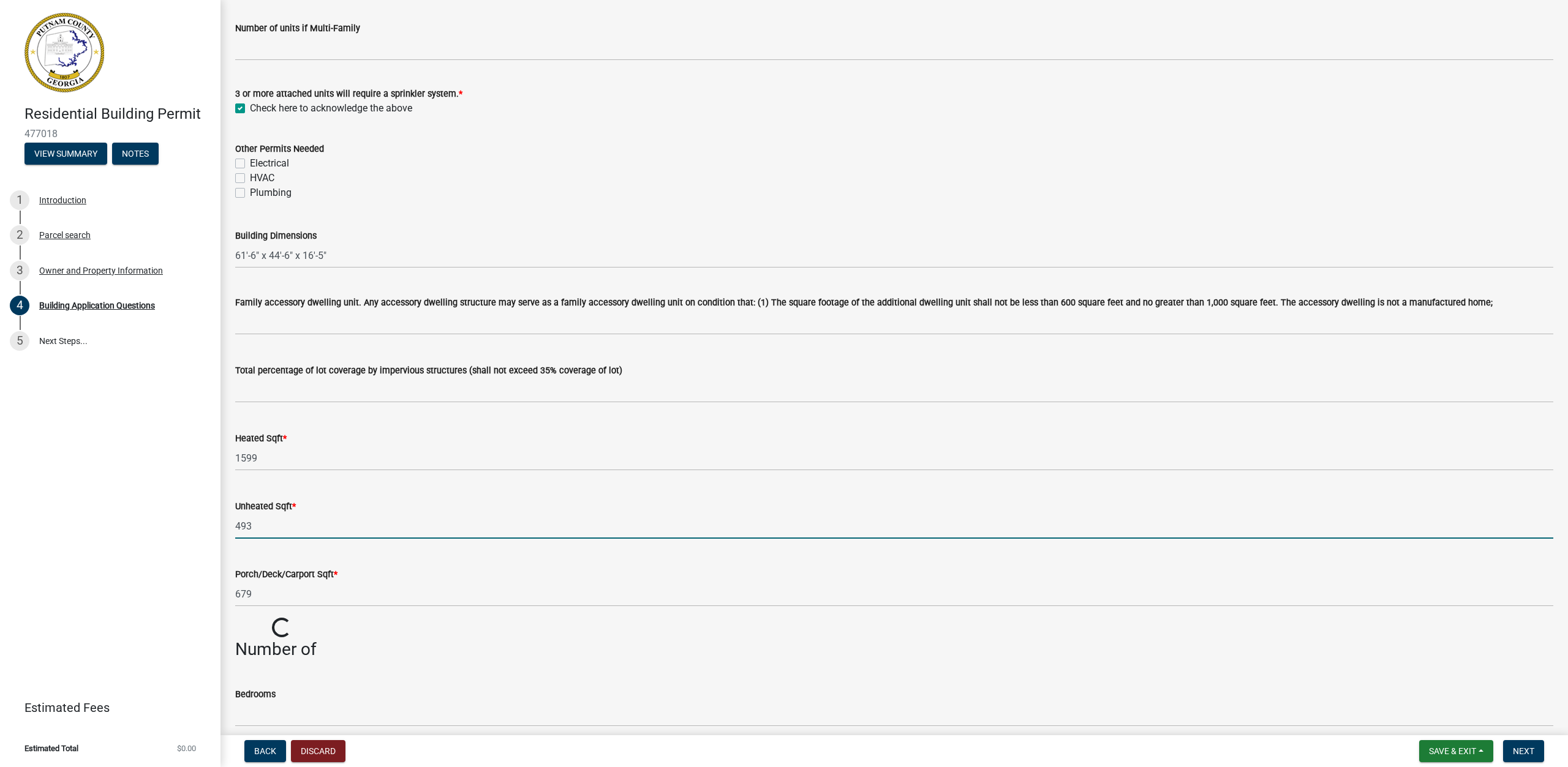
click at [429, 520] on input "493" at bounding box center [894, 527] width 1318 height 25
type input "4"
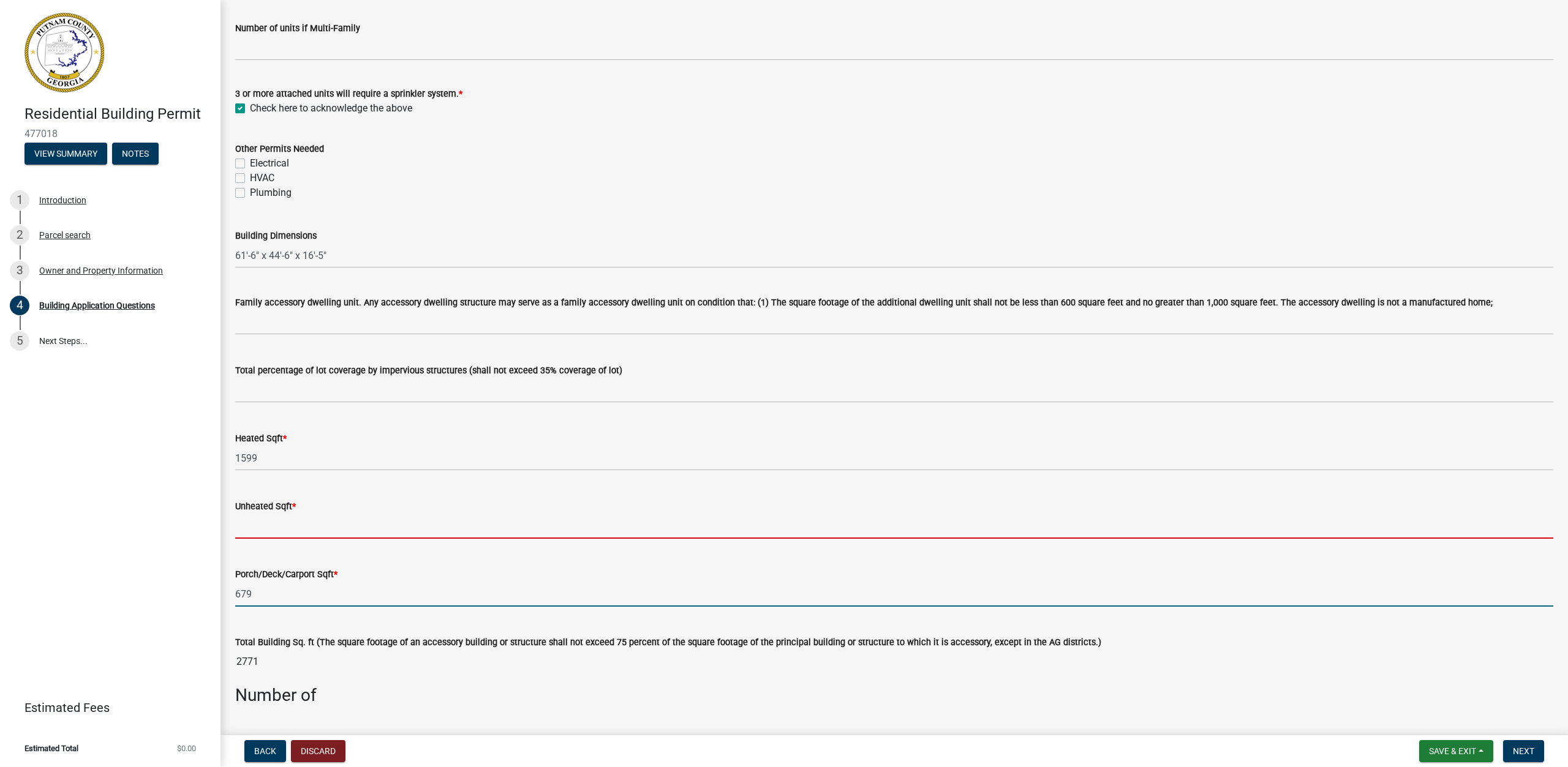
click at [314, 588] on div "Porch/Deck/Carport Sqft * 679" at bounding box center [894, 578] width 1318 height 57
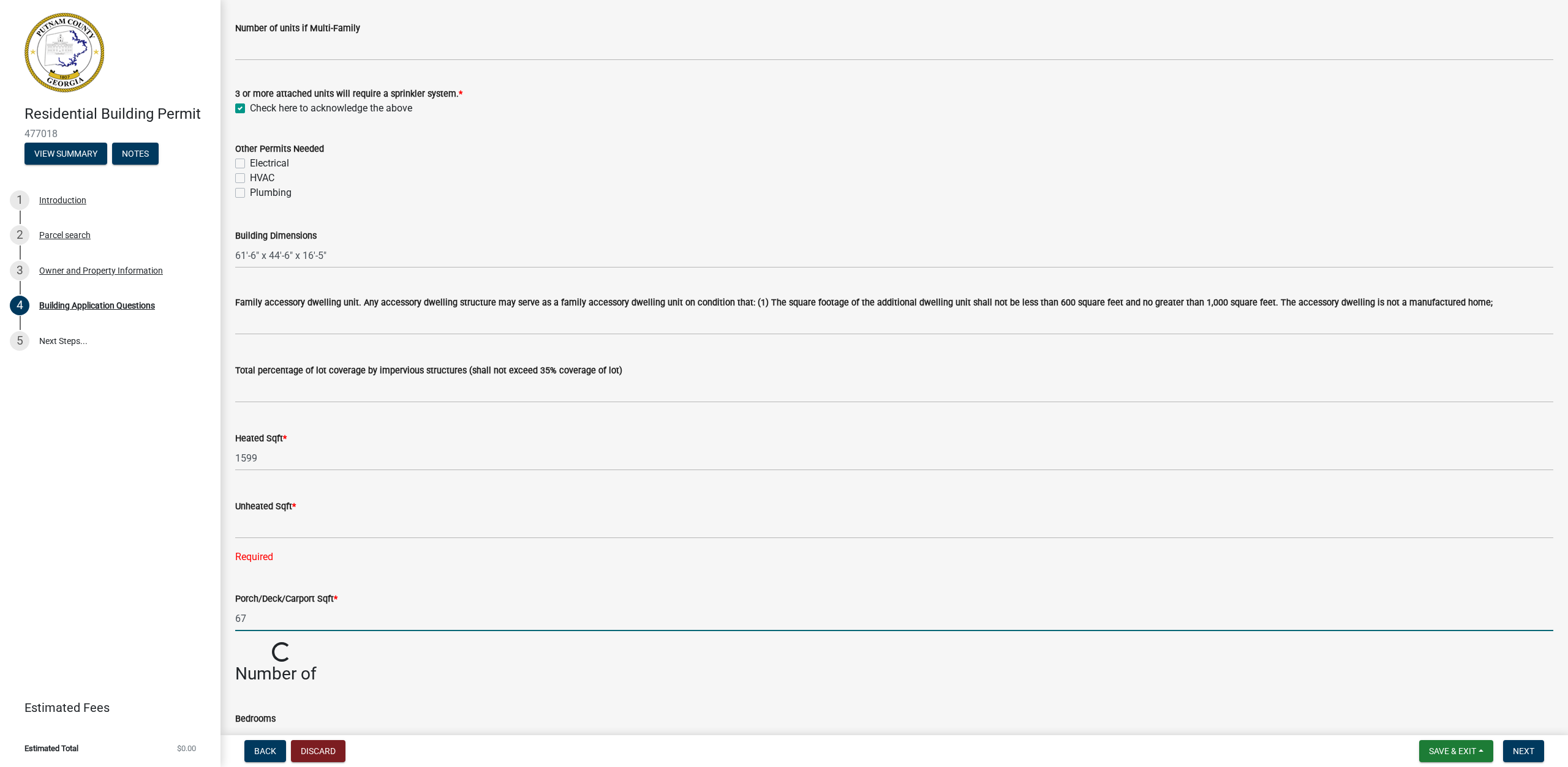
type input "6"
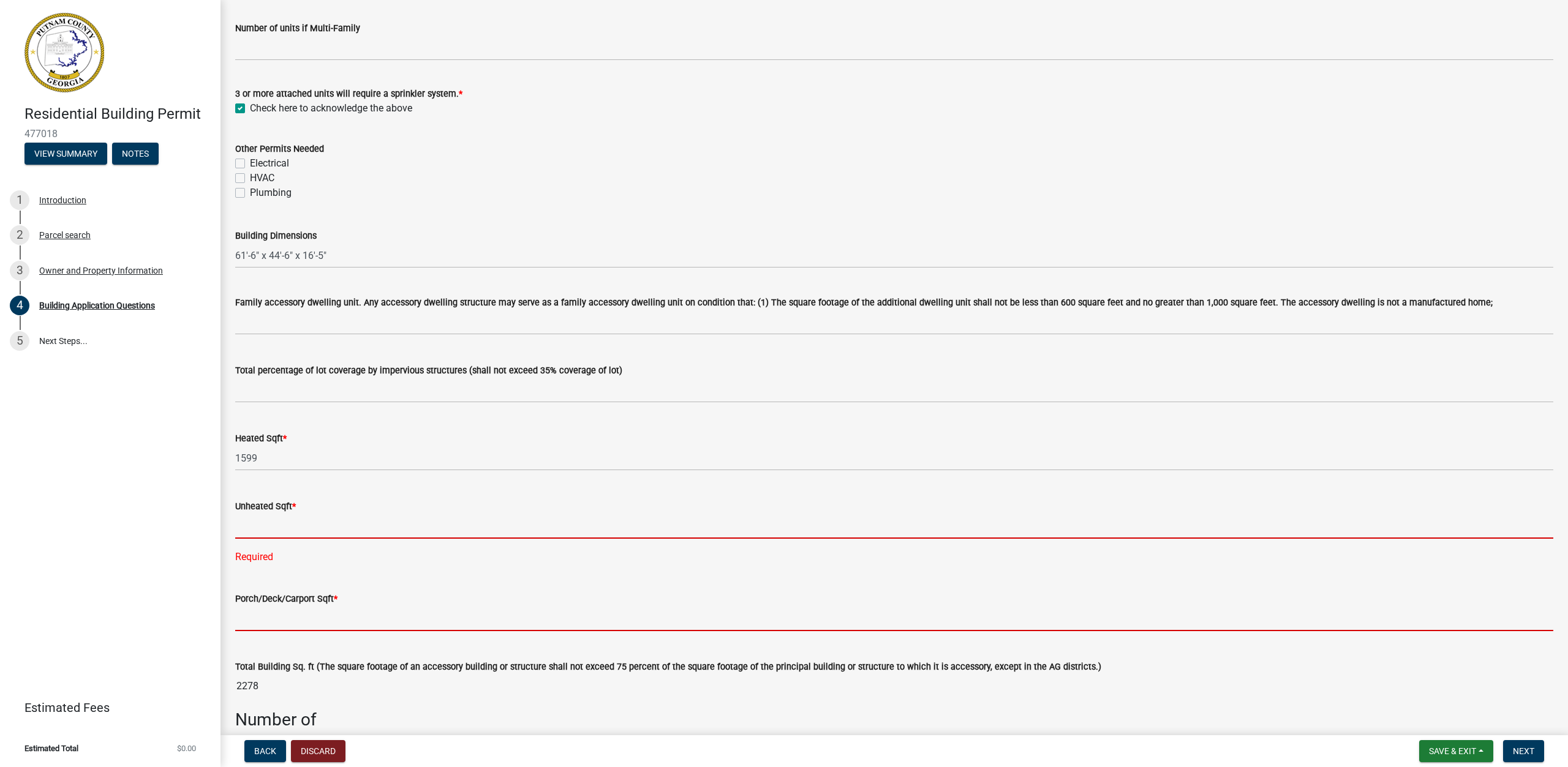
click at [424, 530] on input "text" at bounding box center [894, 527] width 1318 height 25
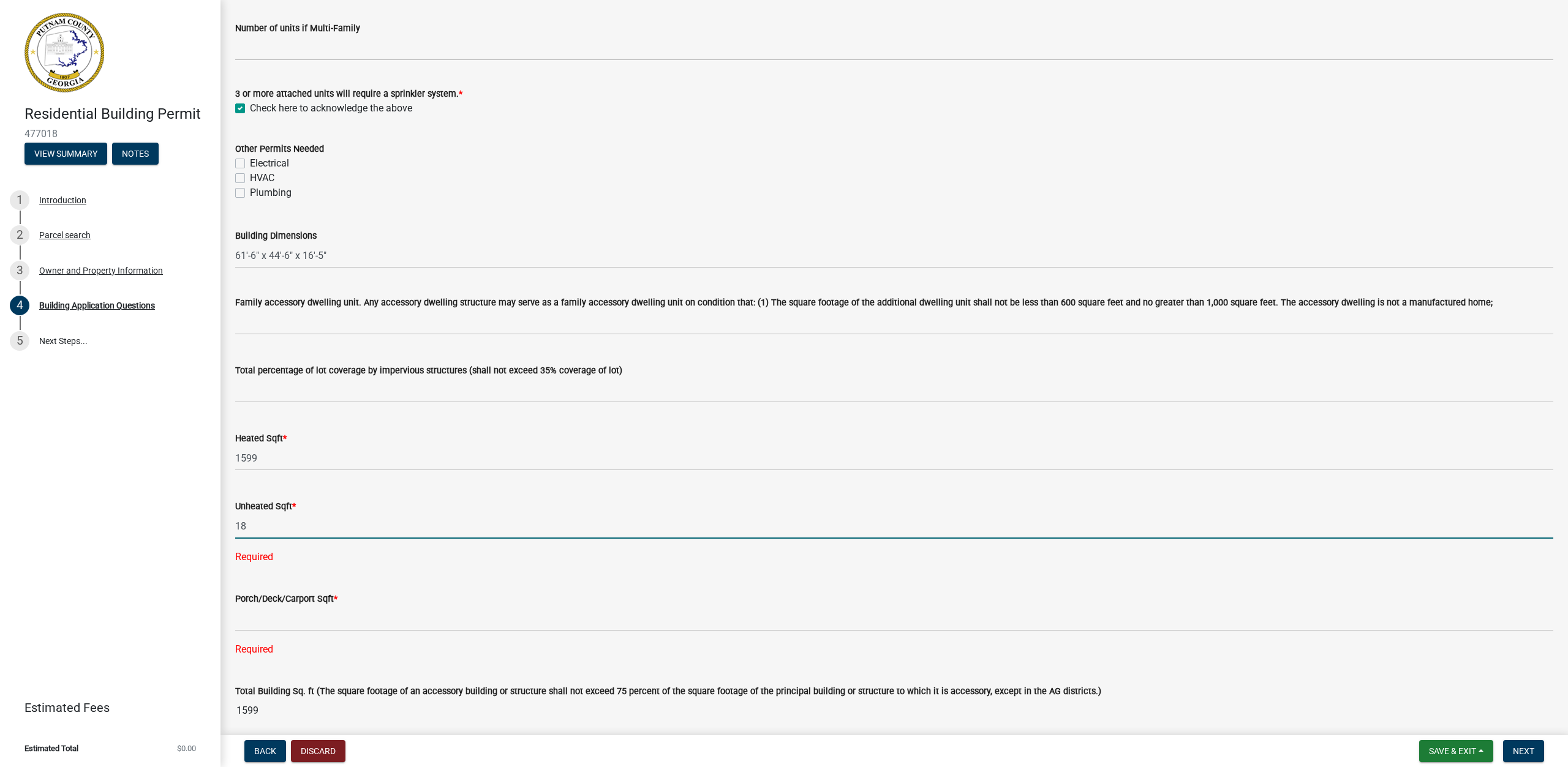
type input "1"
type input "493"
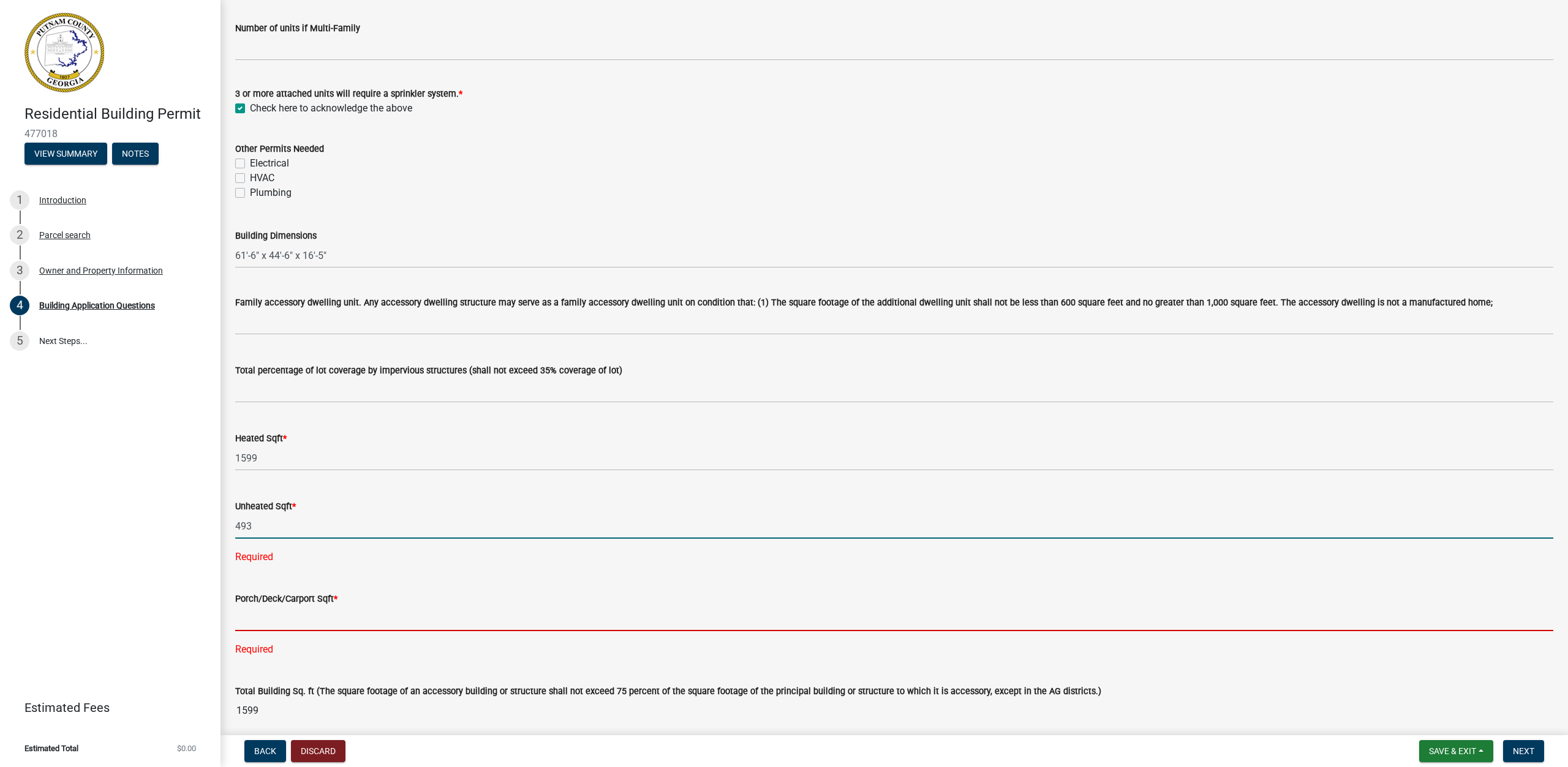
click at [404, 617] on div "Porch/Deck/Carport Sqft * Required" at bounding box center [894, 615] width 1318 height 83
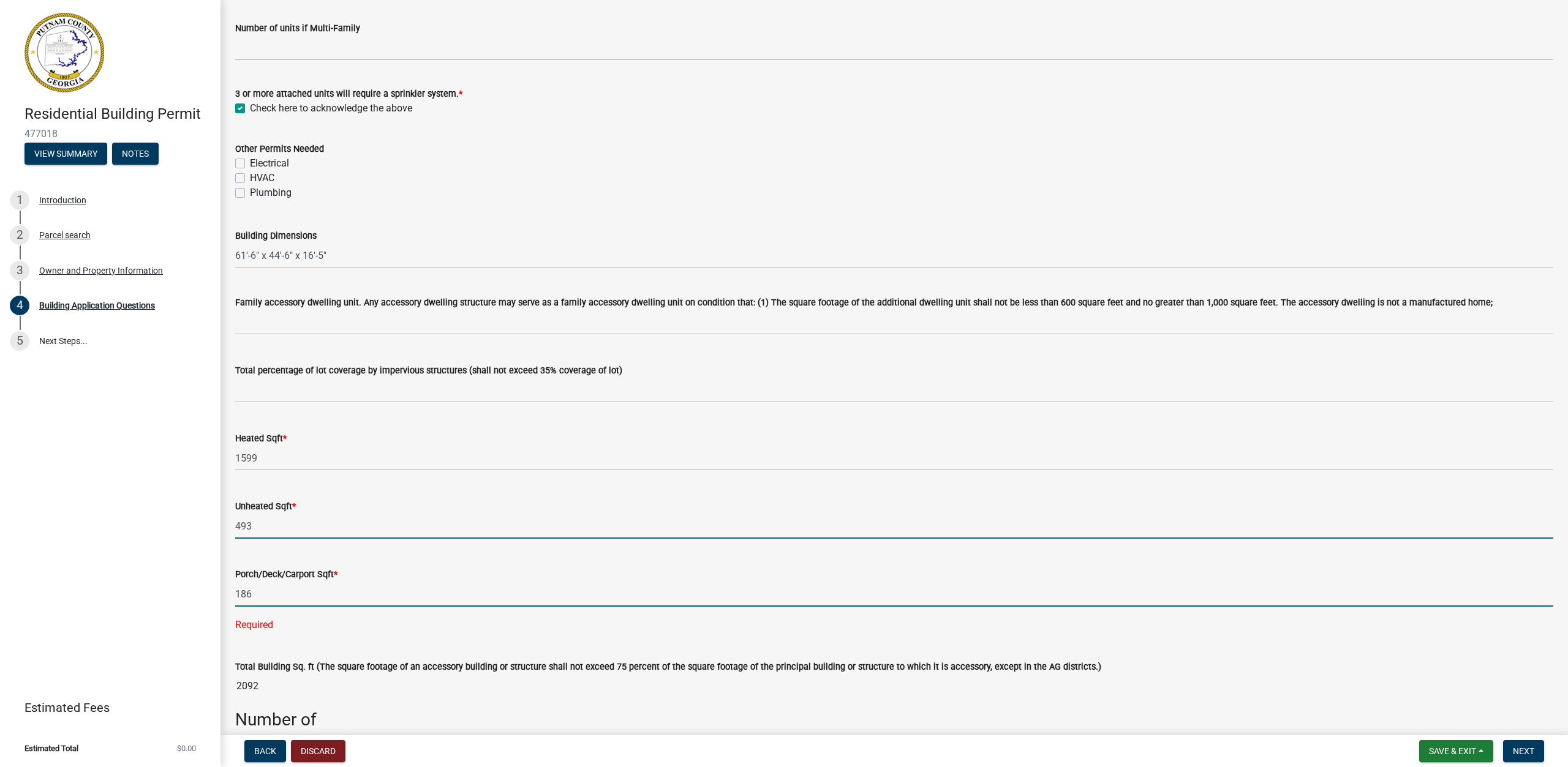
type input "186"
click at [526, 522] on input "493" at bounding box center [894, 527] width 1318 height 25
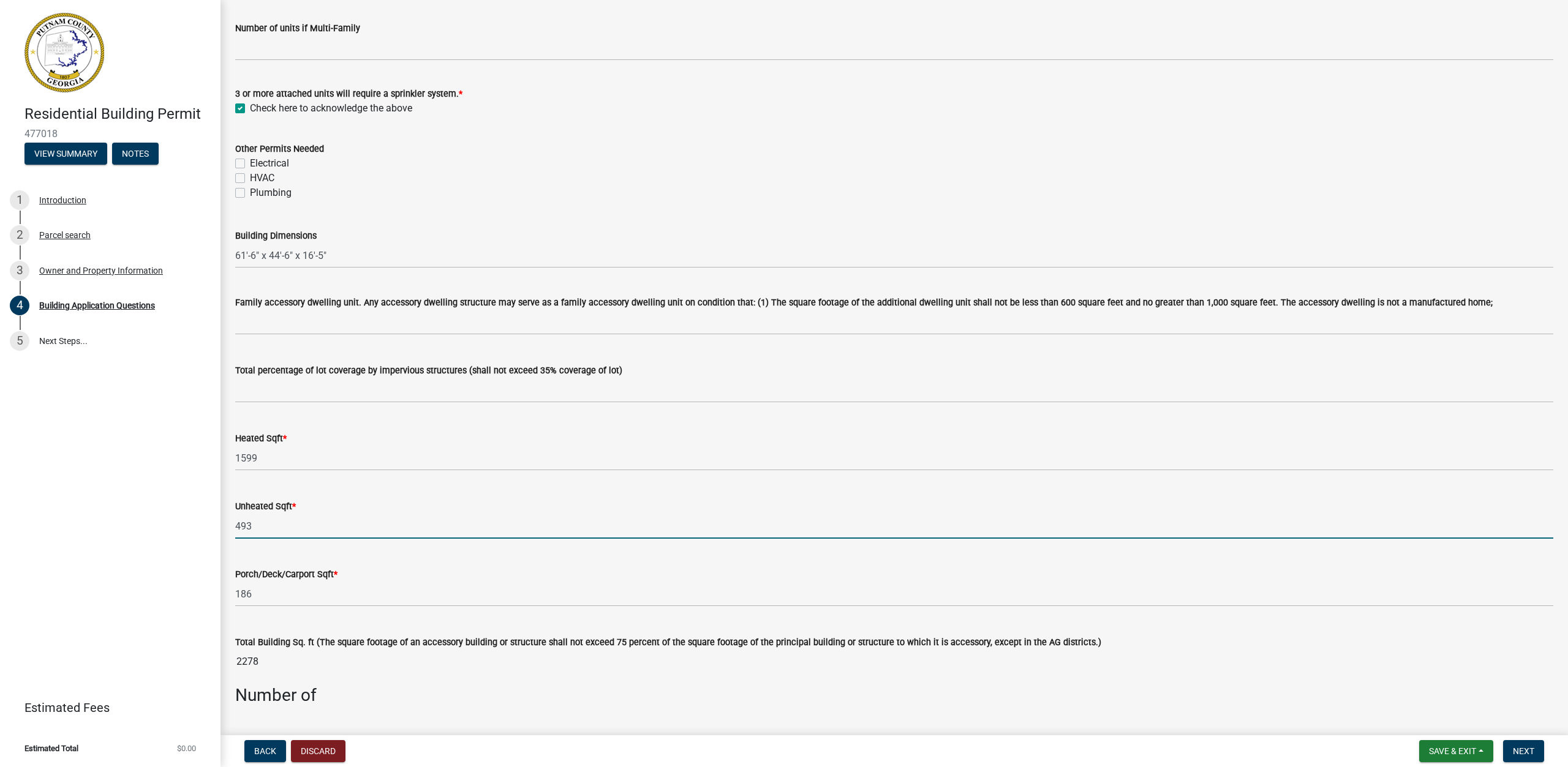
scroll to position [735, 0]
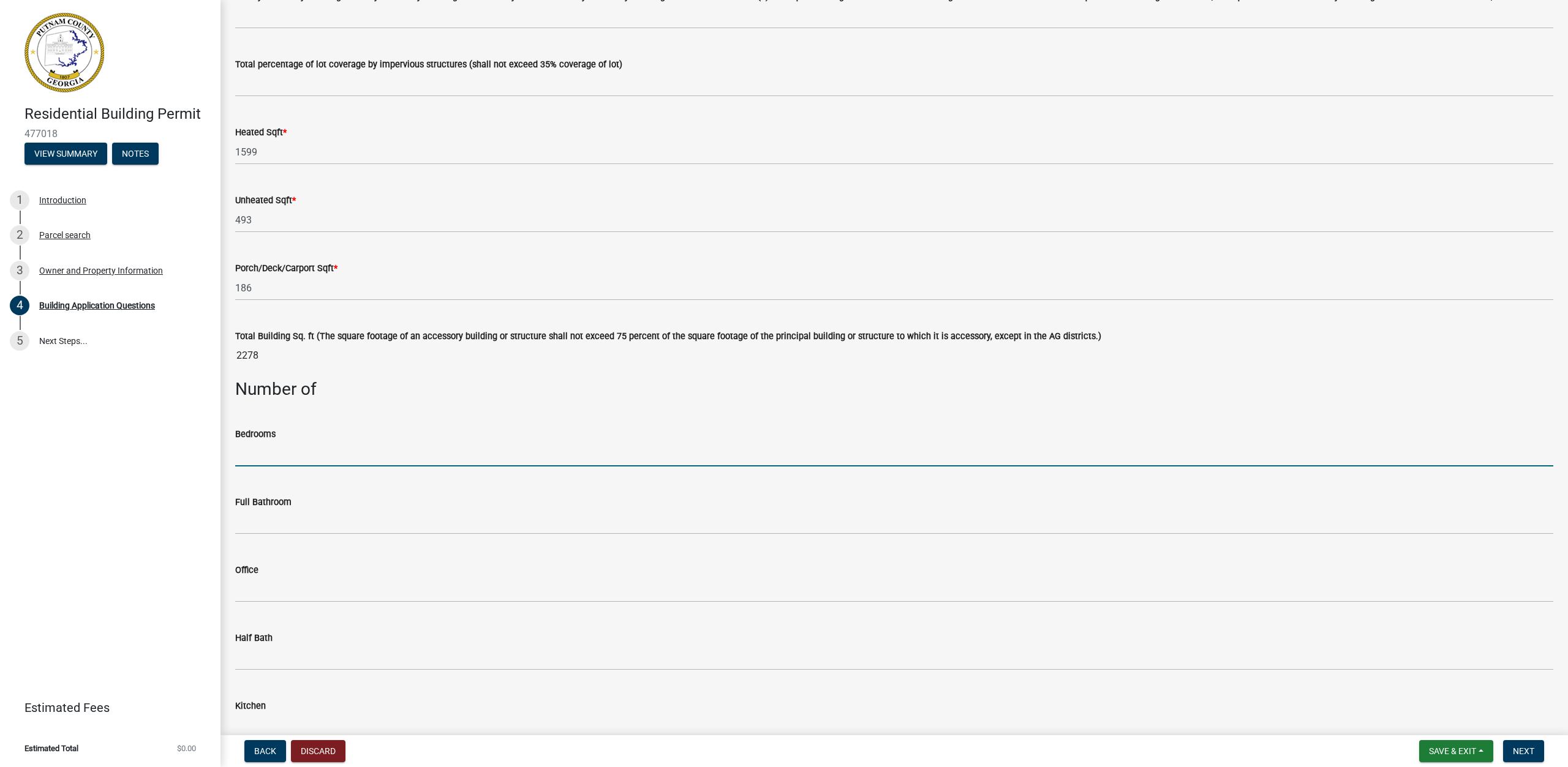
click at [525, 459] on input "text" at bounding box center [894, 454] width 1318 height 25
type input "3"
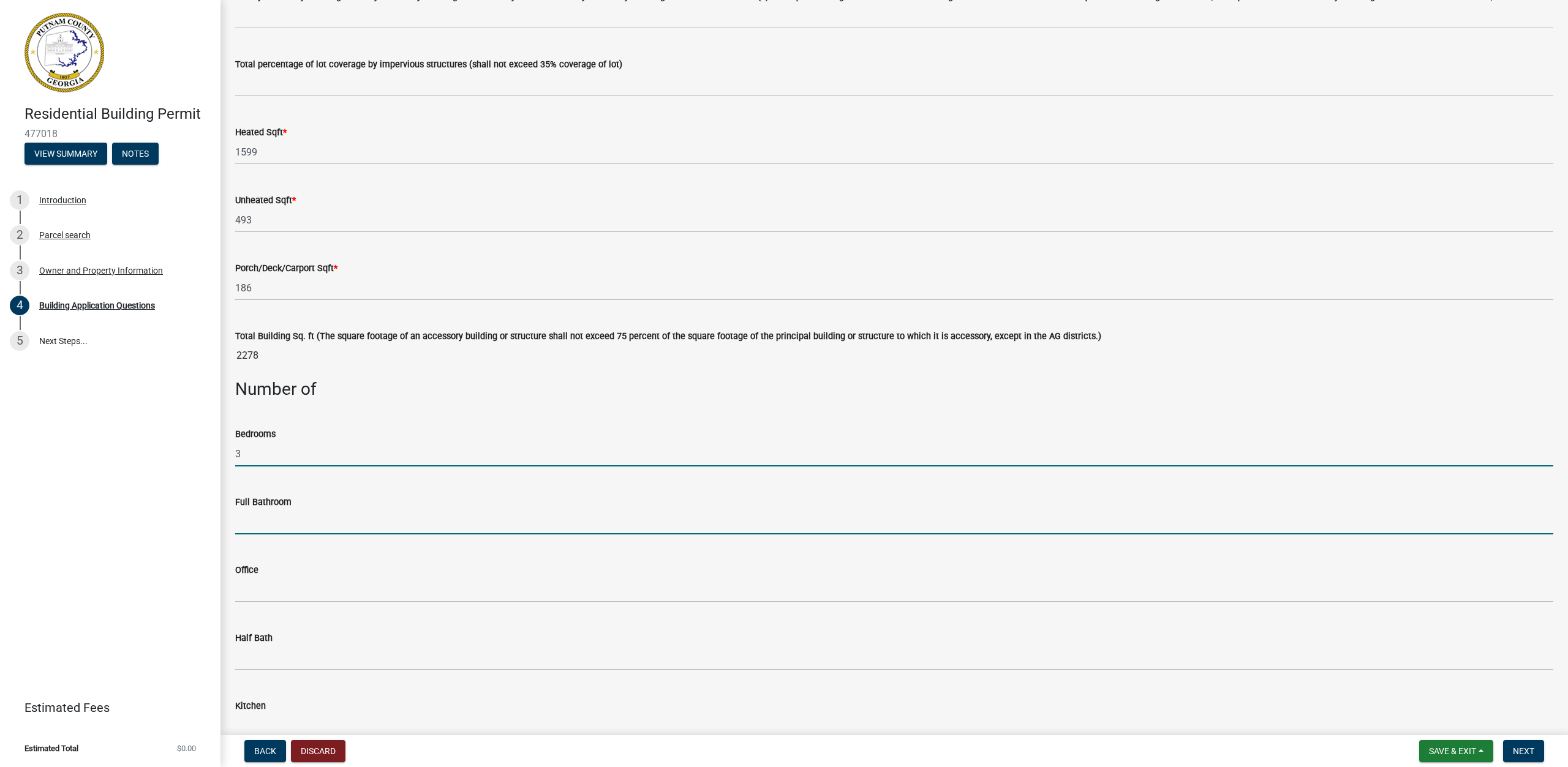
click at [487, 523] on input "text" at bounding box center [894, 522] width 1318 height 25
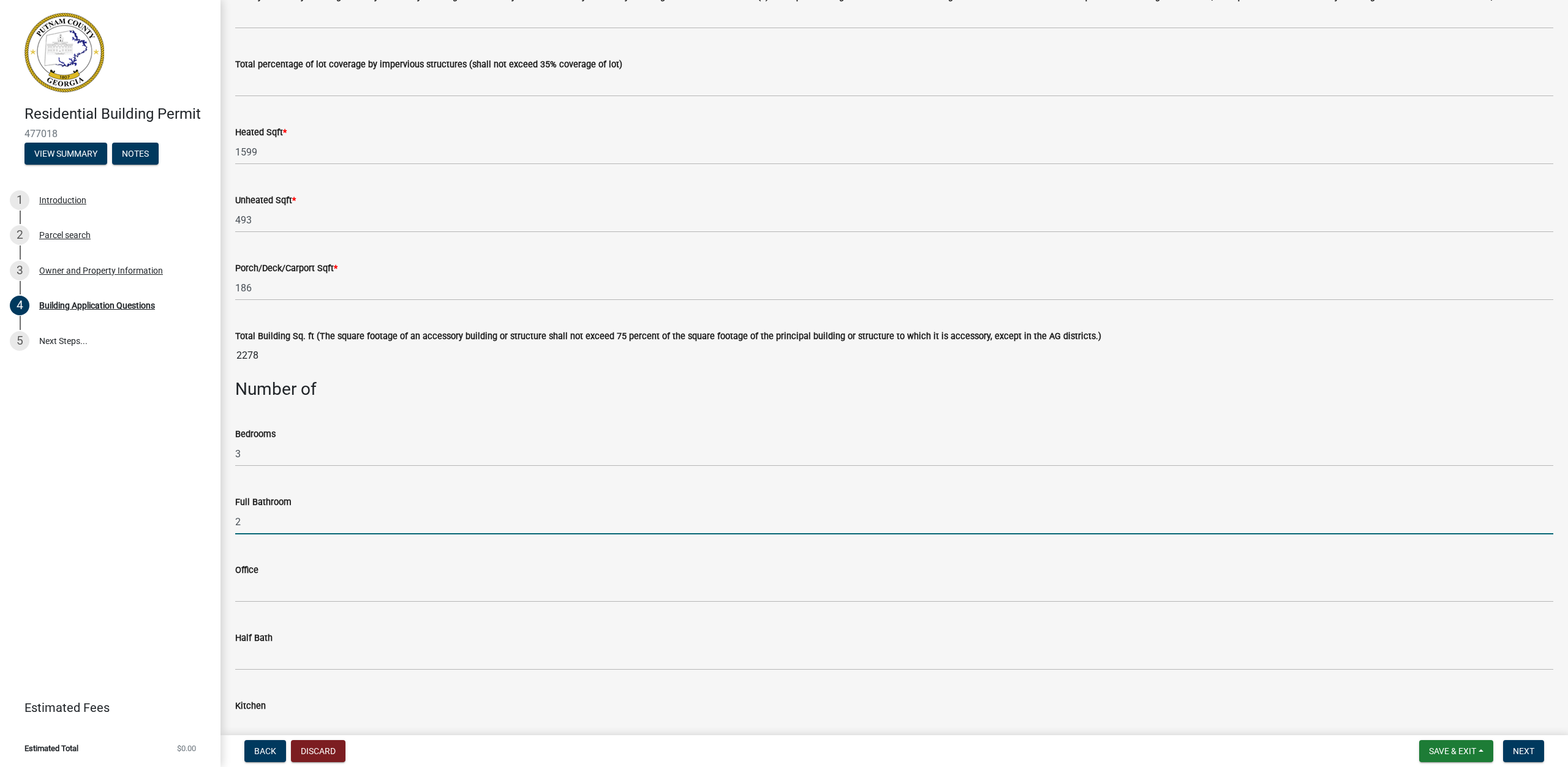
type input "2"
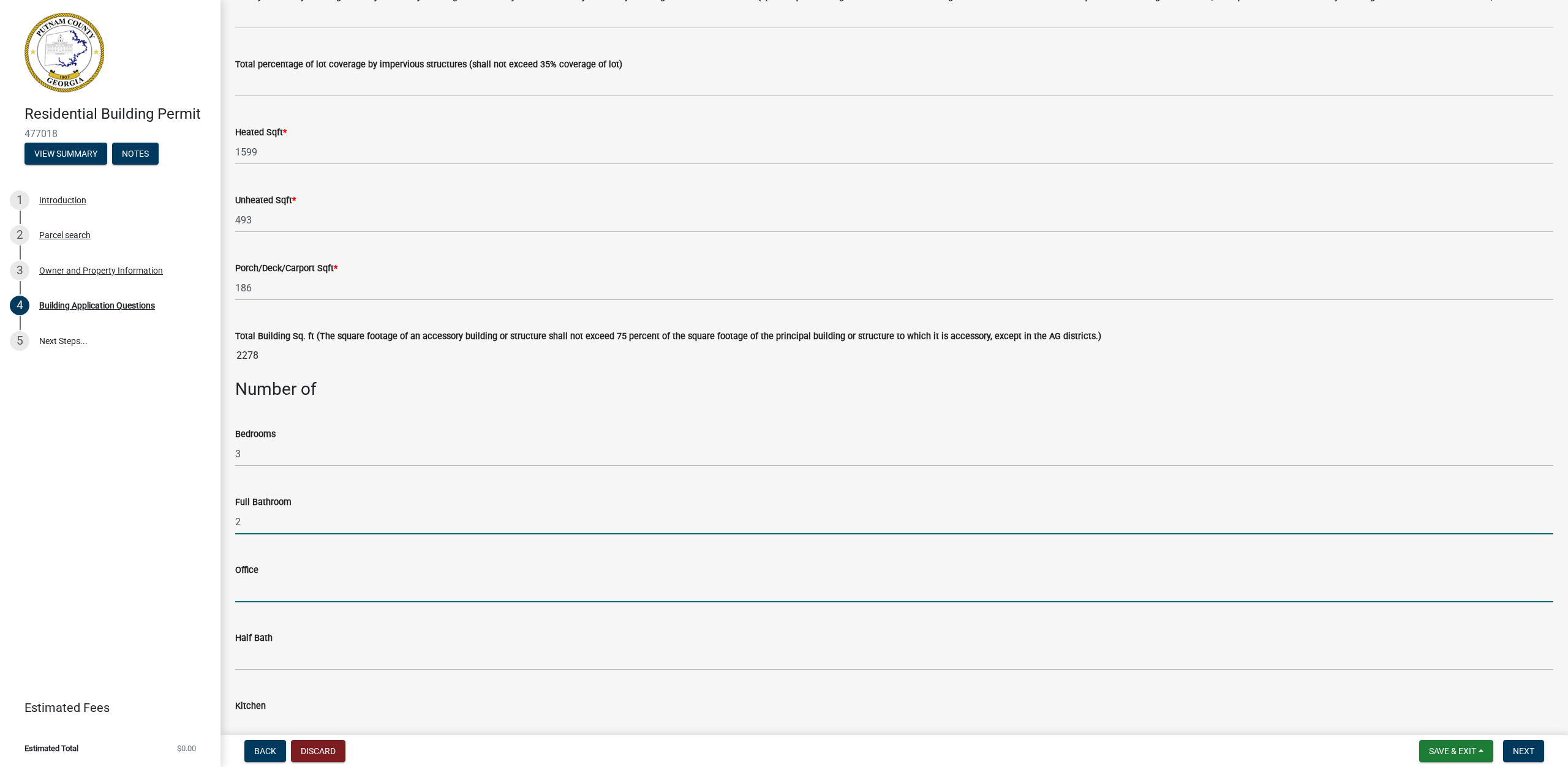
click at [427, 594] on input "text" at bounding box center [894, 590] width 1318 height 25
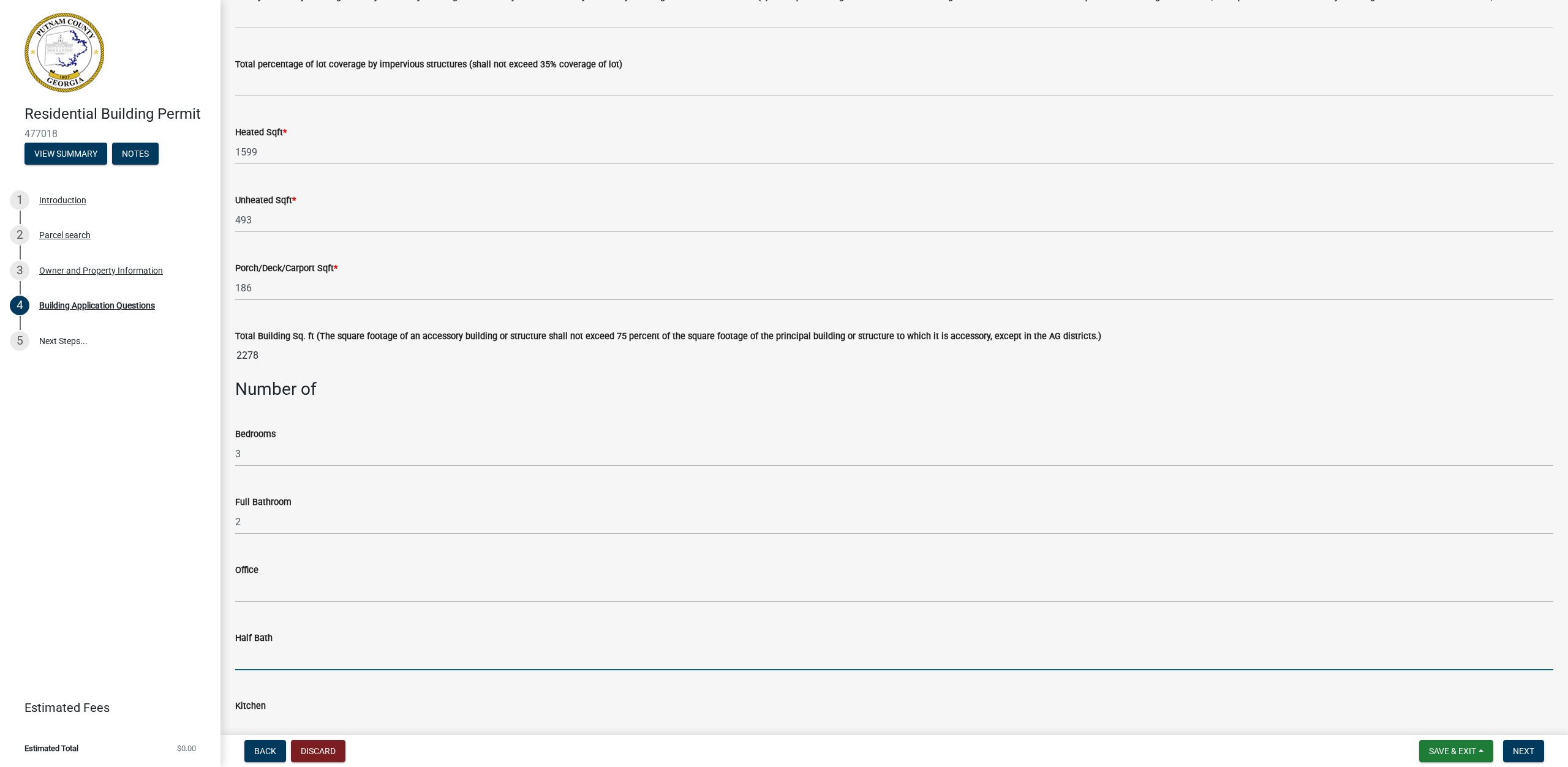
click at [400, 663] on input "text" at bounding box center [894, 658] width 1318 height 25
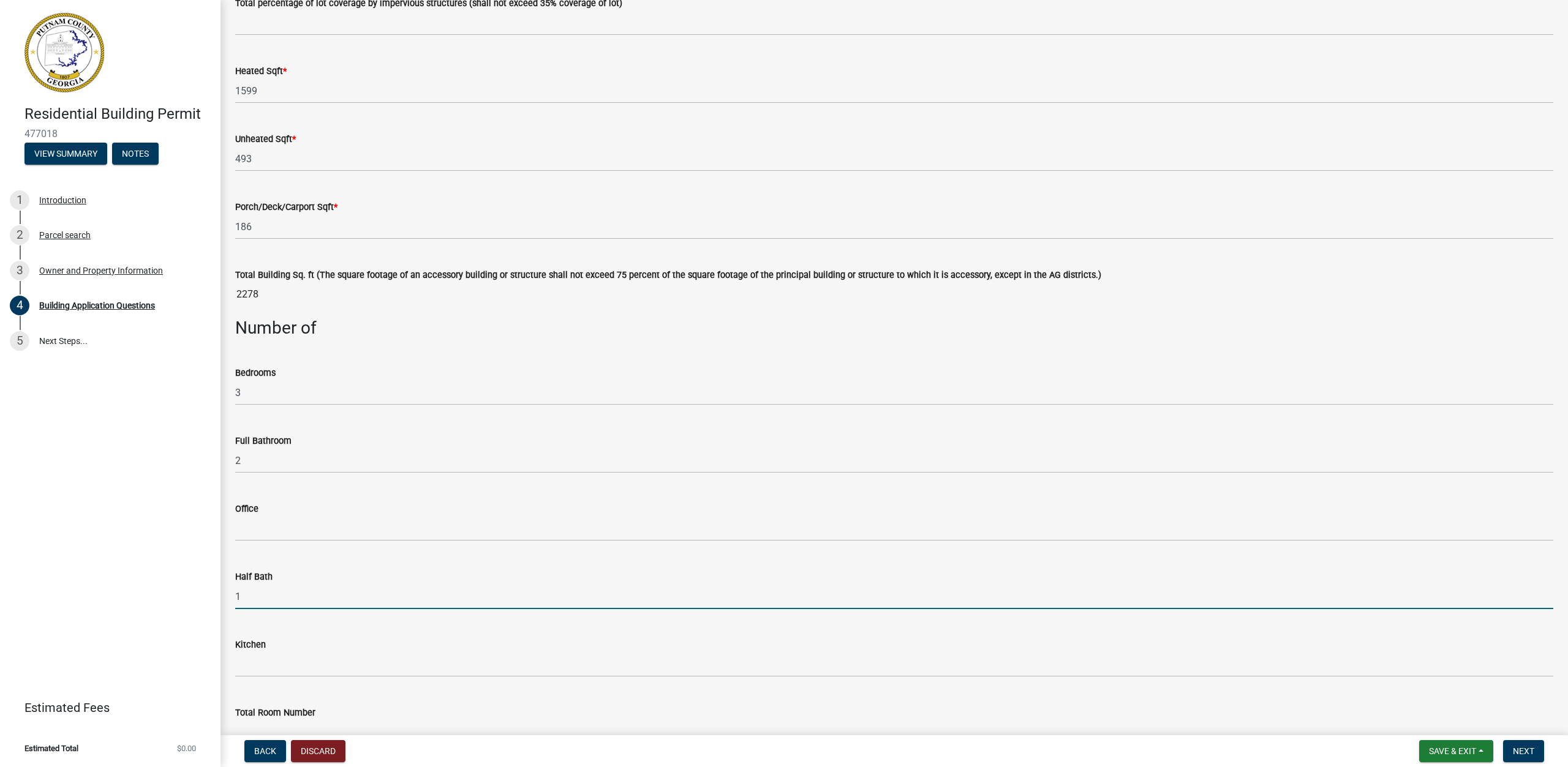
type input "1"
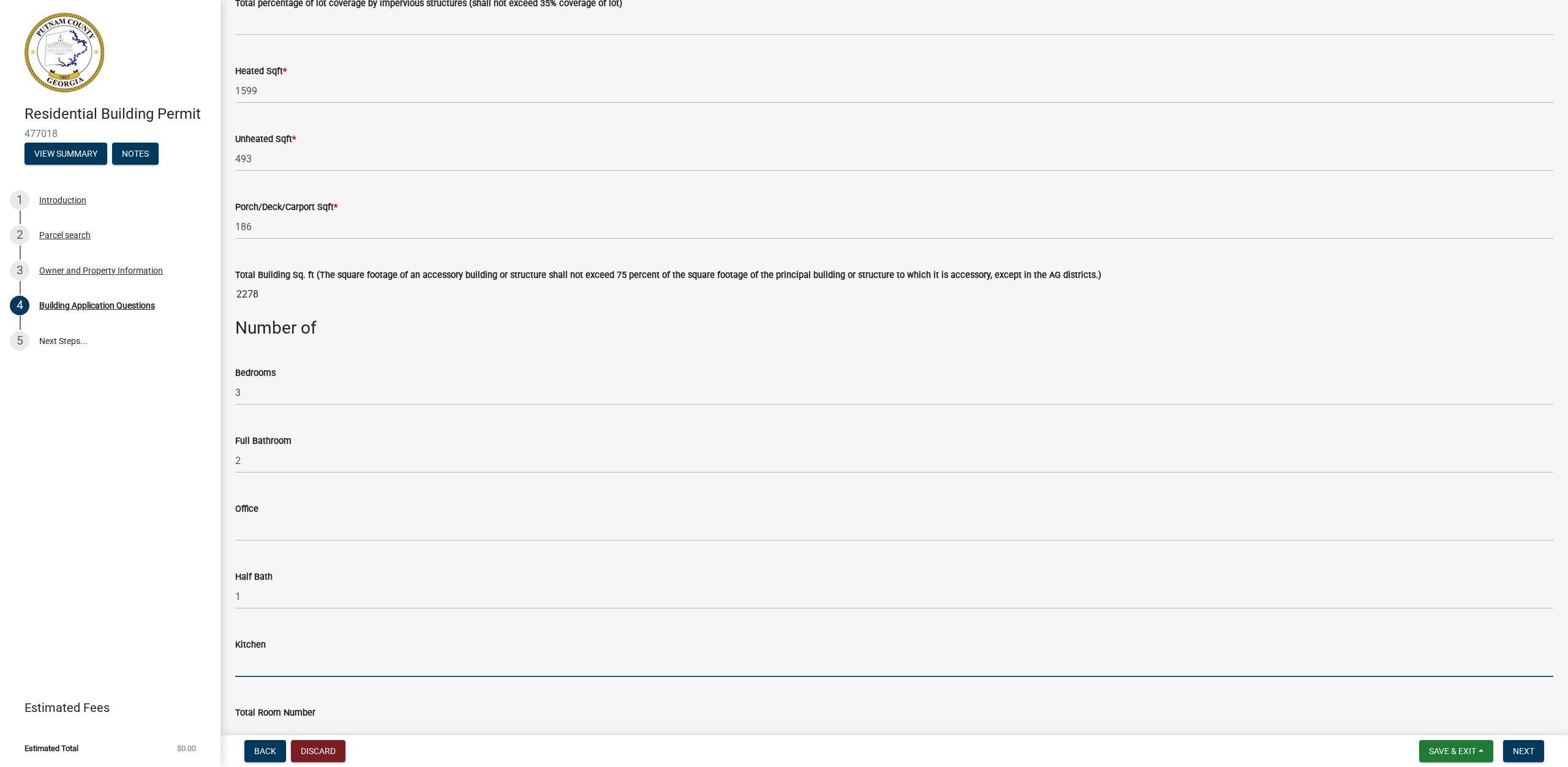
click at [379, 654] on input "text" at bounding box center [894, 665] width 1318 height 25
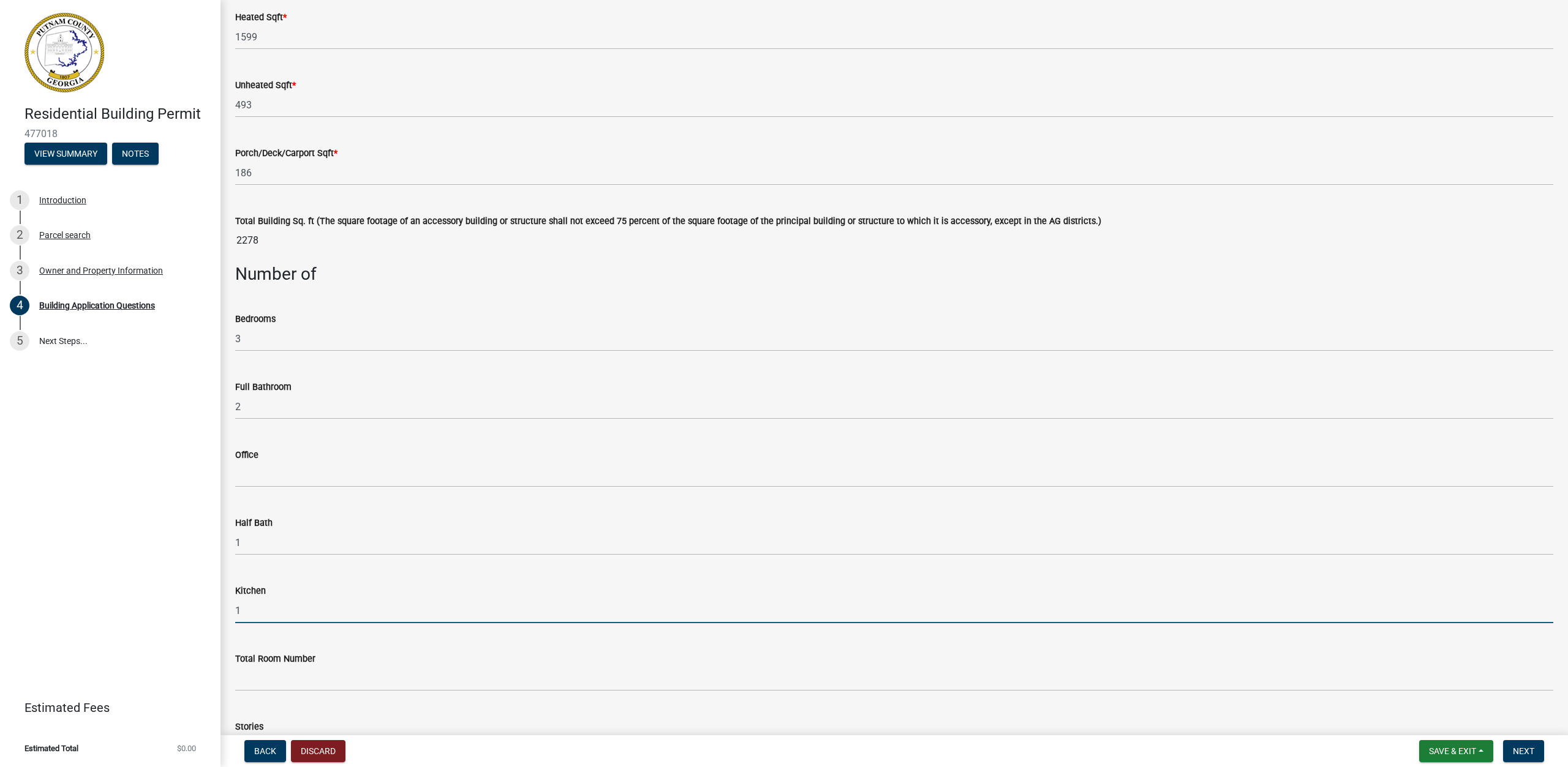
scroll to position [918, 0]
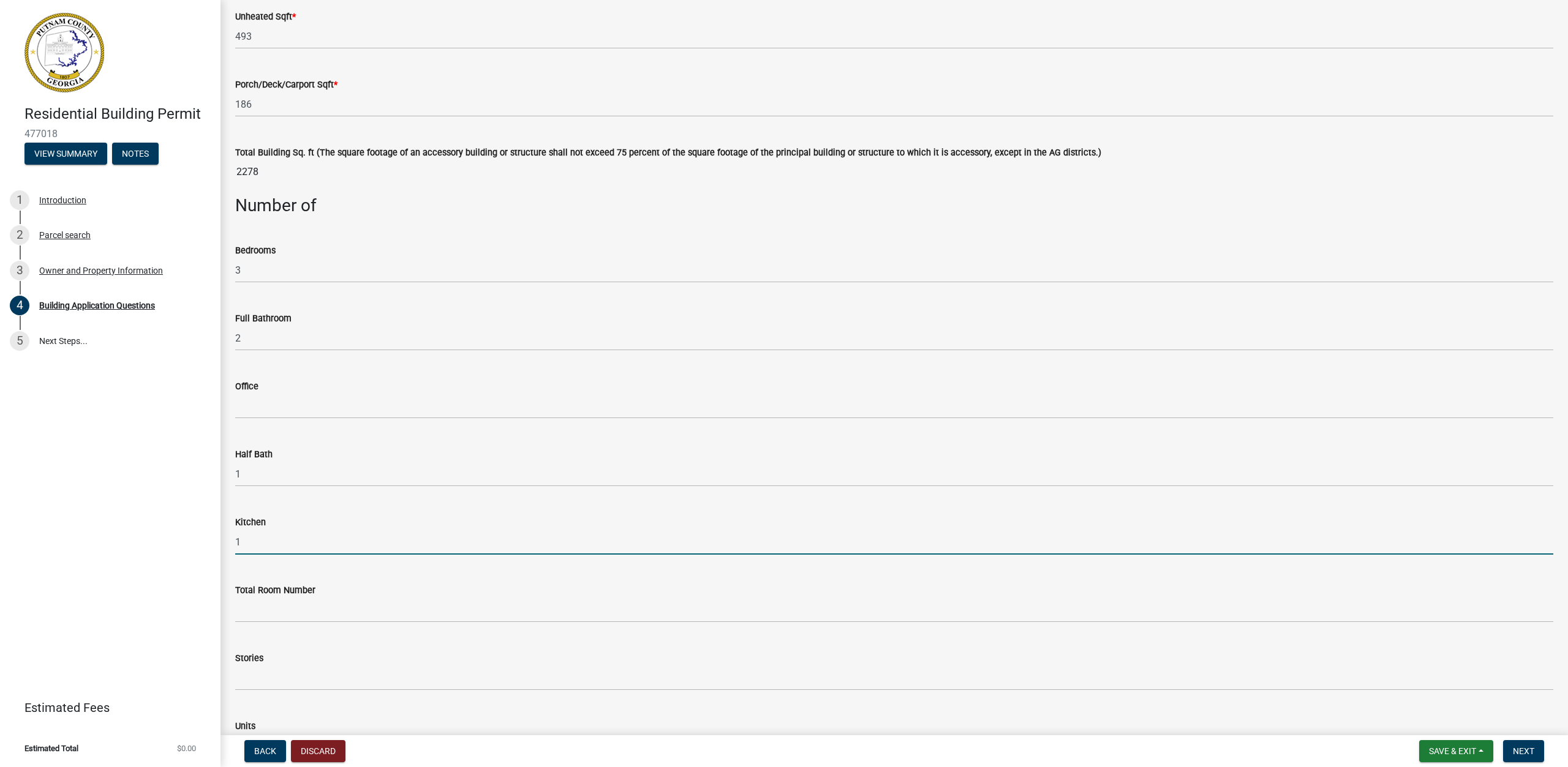
type input "1"
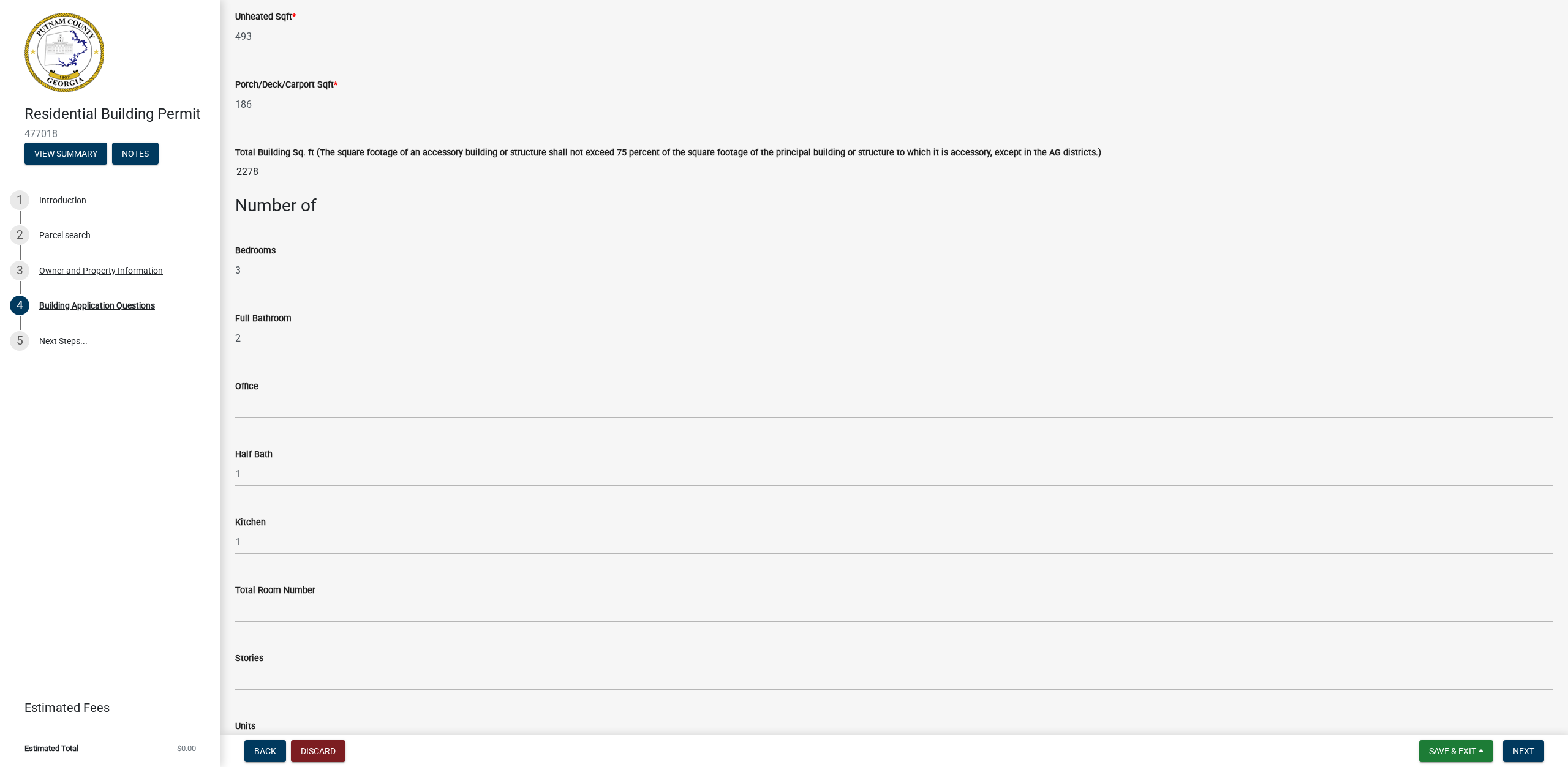
click at [393, 622] on wm-data-entity-input "Total Room Number" at bounding box center [894, 599] width 1318 height 68
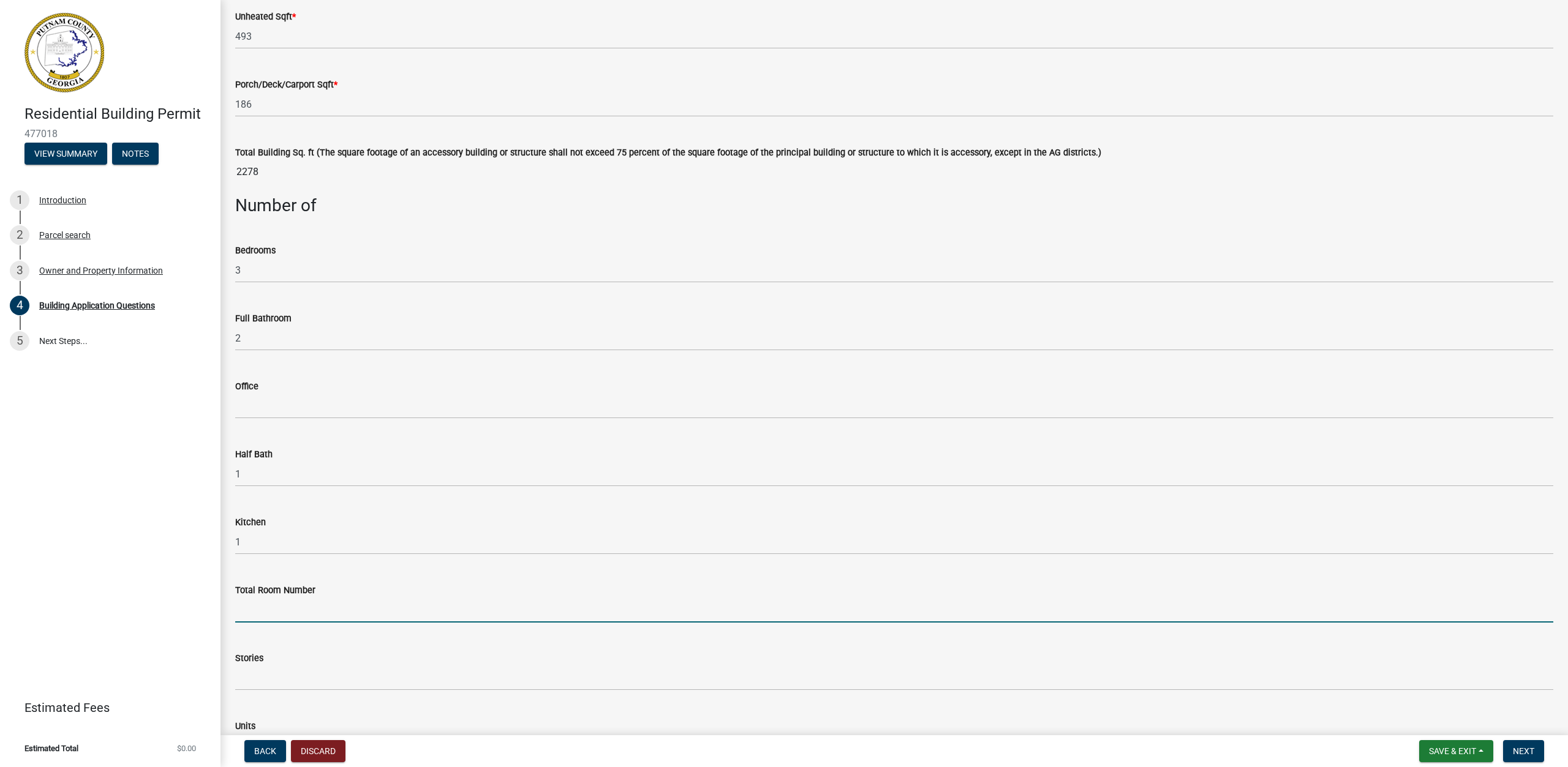
drag, startPoint x: 400, startPoint y: 618, endPoint x: 392, endPoint y: 619, distance: 8.1
click at [400, 618] on input "text" at bounding box center [894, 610] width 1318 height 25
type input "10"
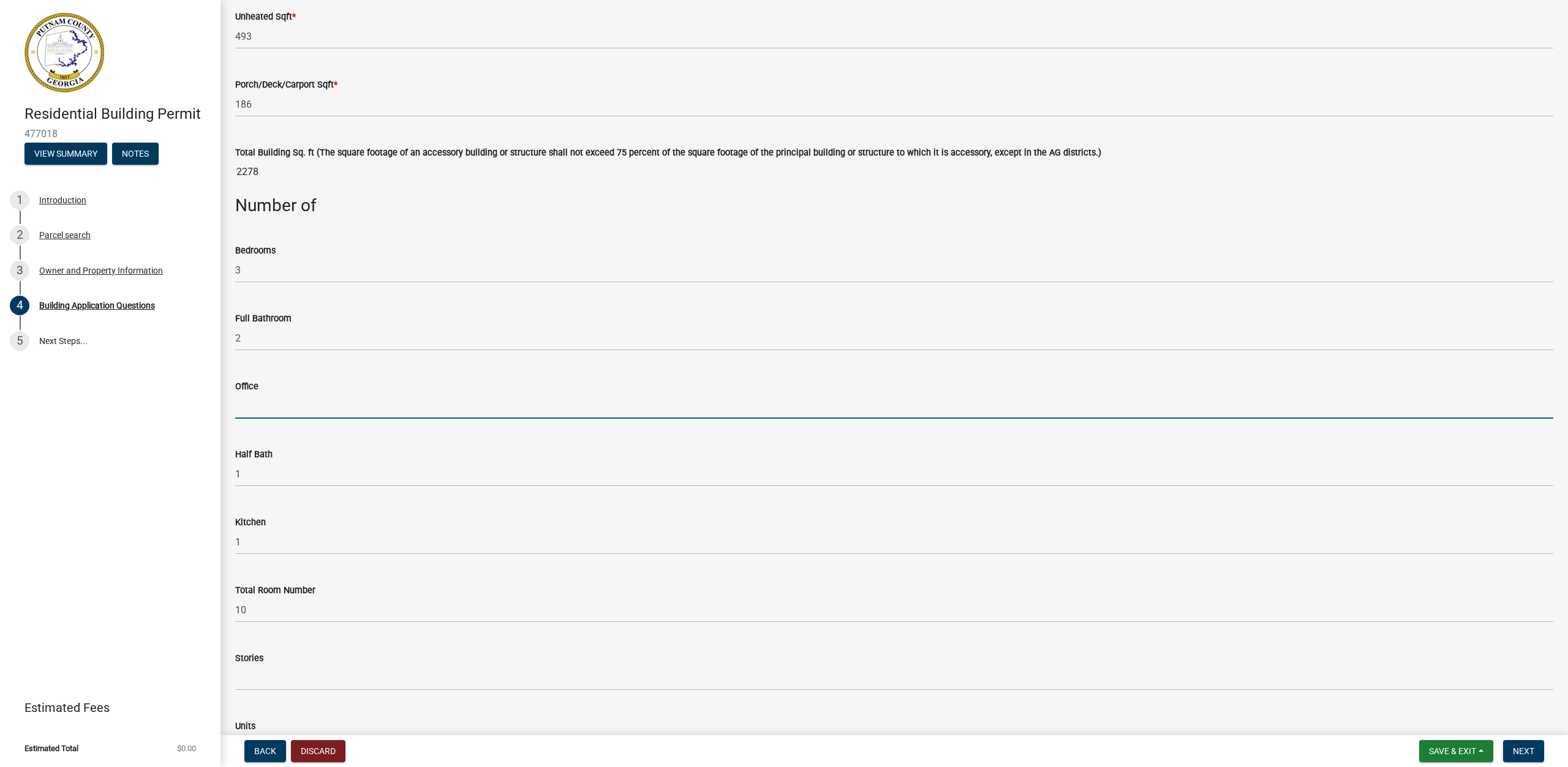
click at [740, 394] on input "text" at bounding box center [894, 406] width 1318 height 25
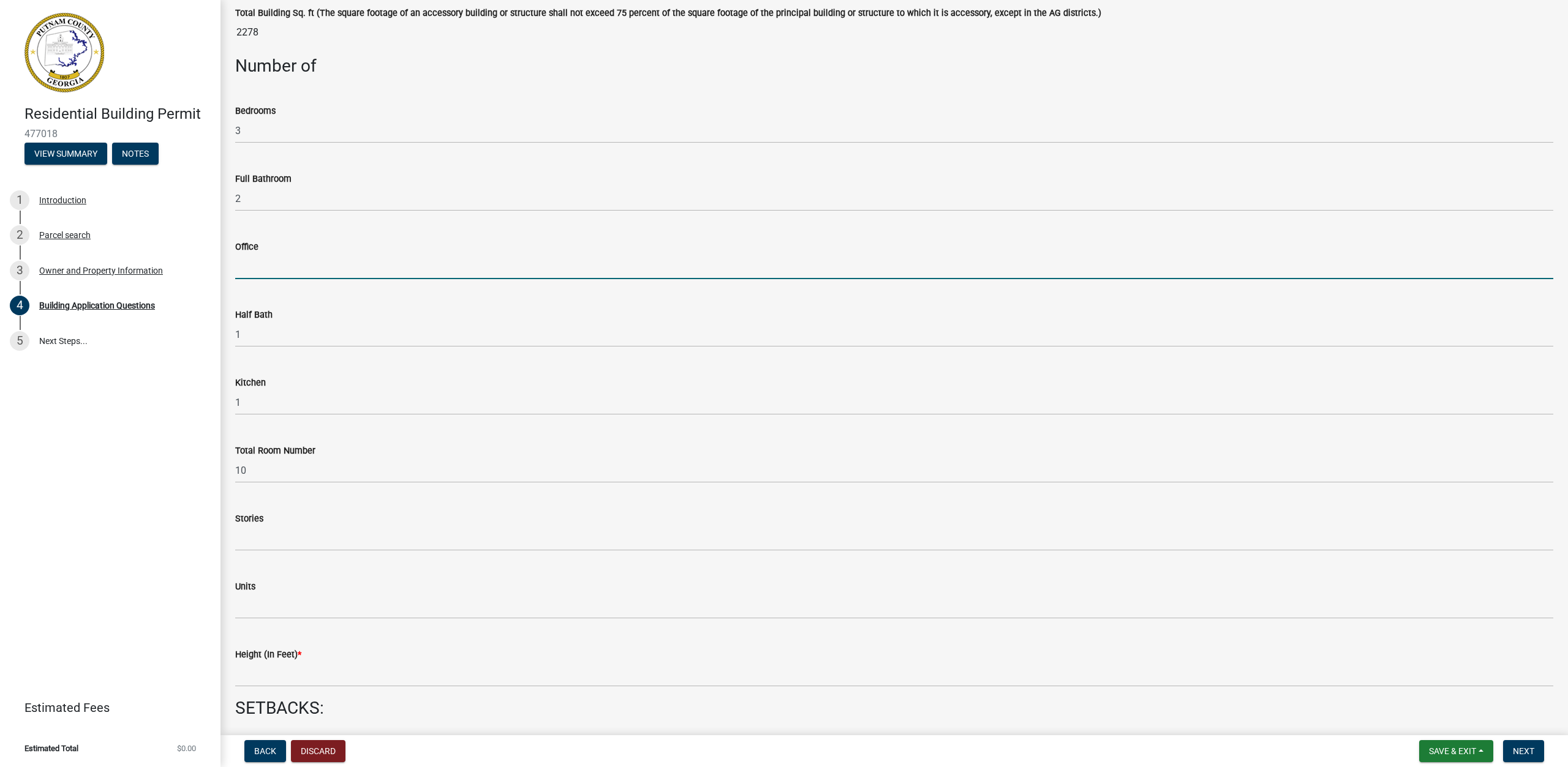
scroll to position [1102, 0]
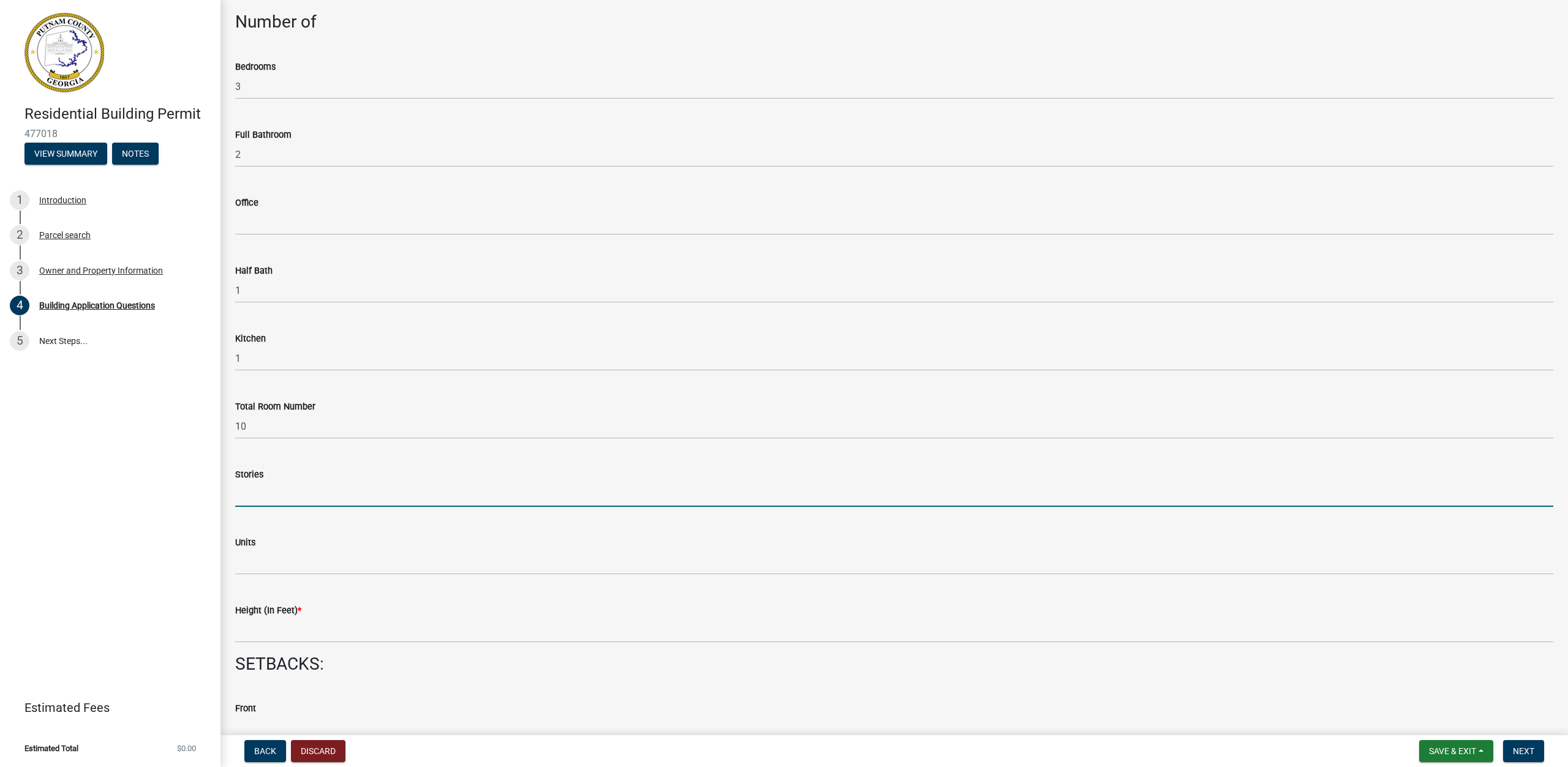
click at [638, 486] on input "text" at bounding box center [894, 494] width 1318 height 25
type input "1"
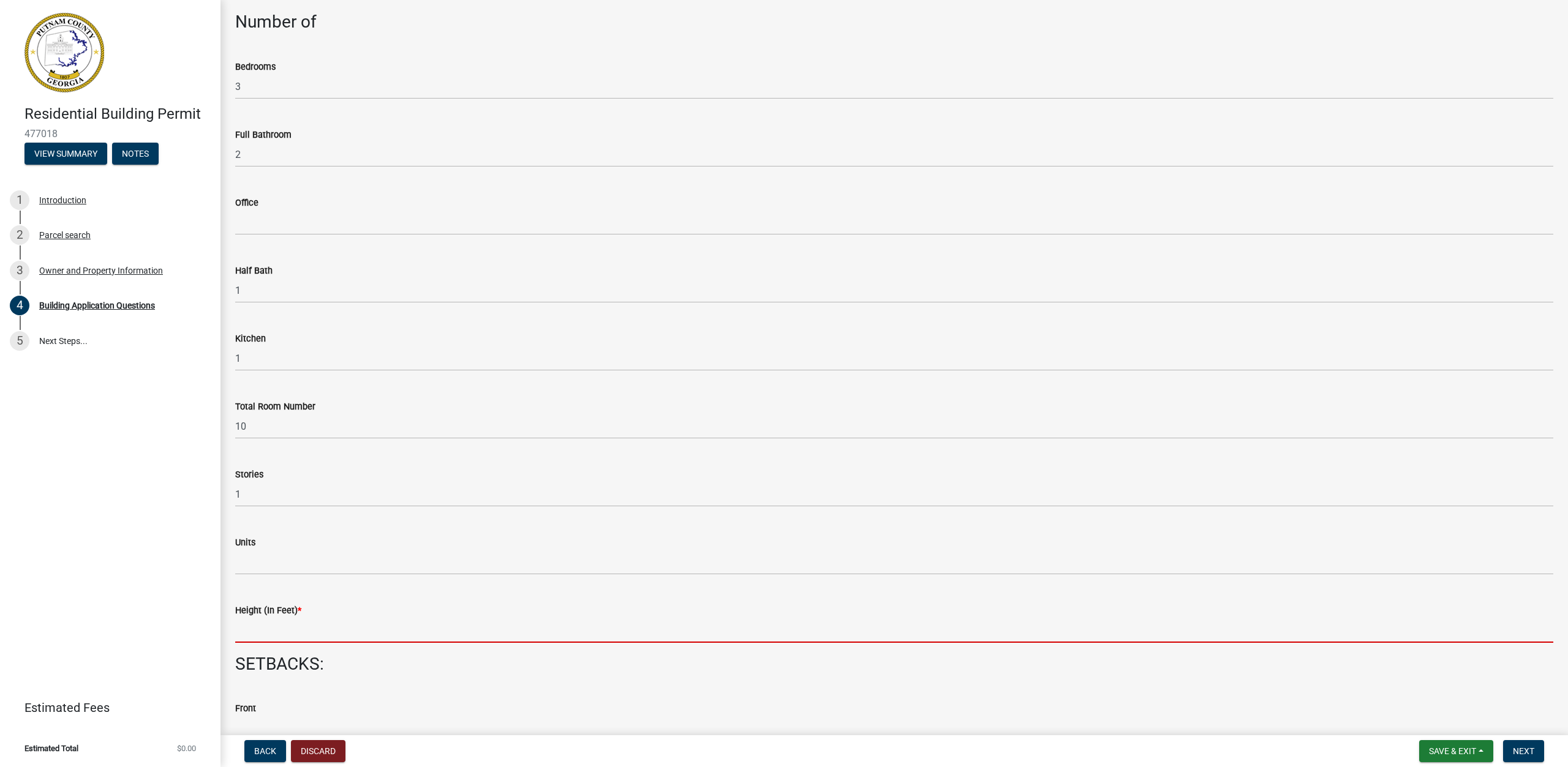
click at [698, 630] on input "text" at bounding box center [894, 630] width 1318 height 25
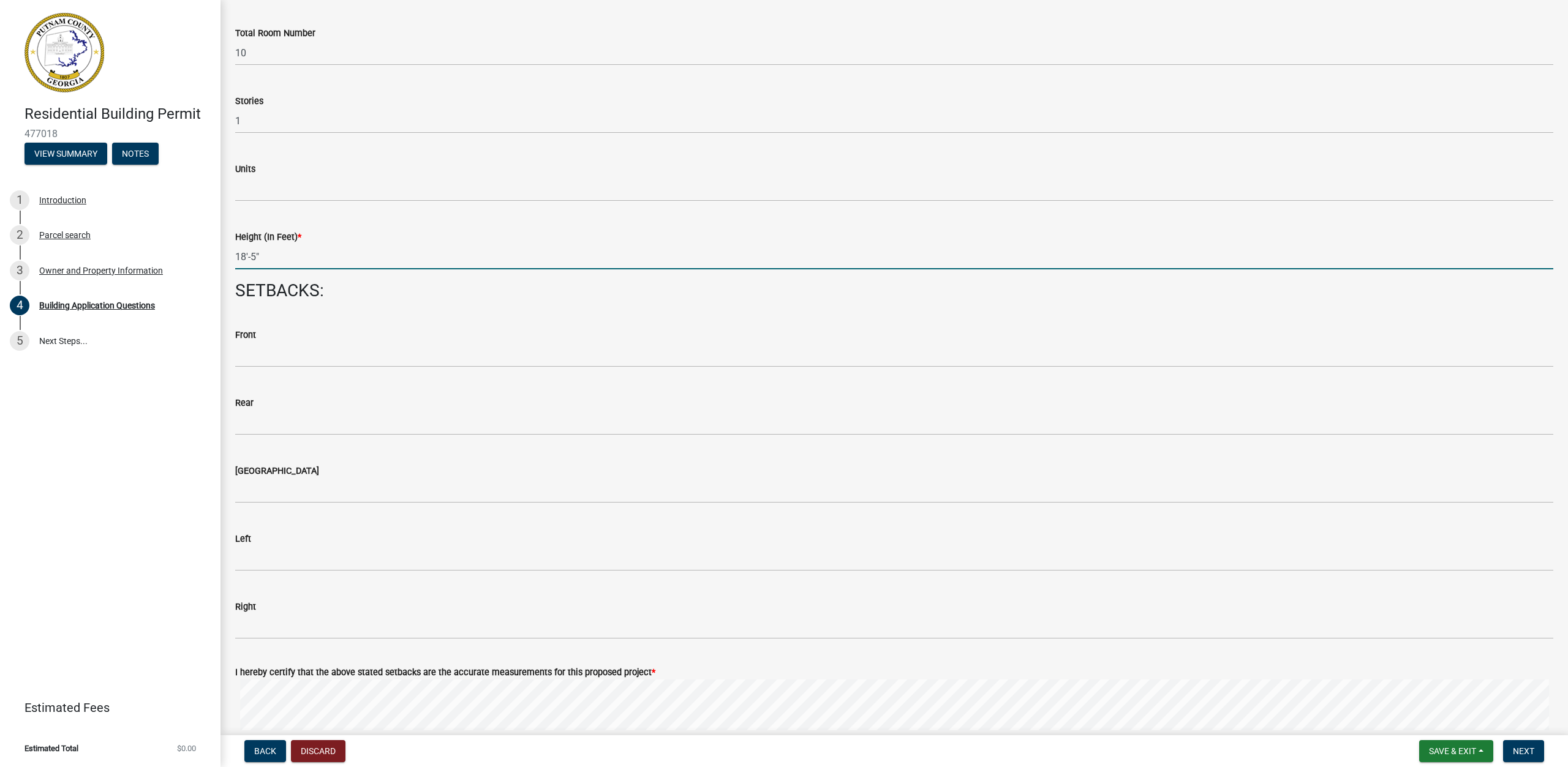
scroll to position [1714, 0]
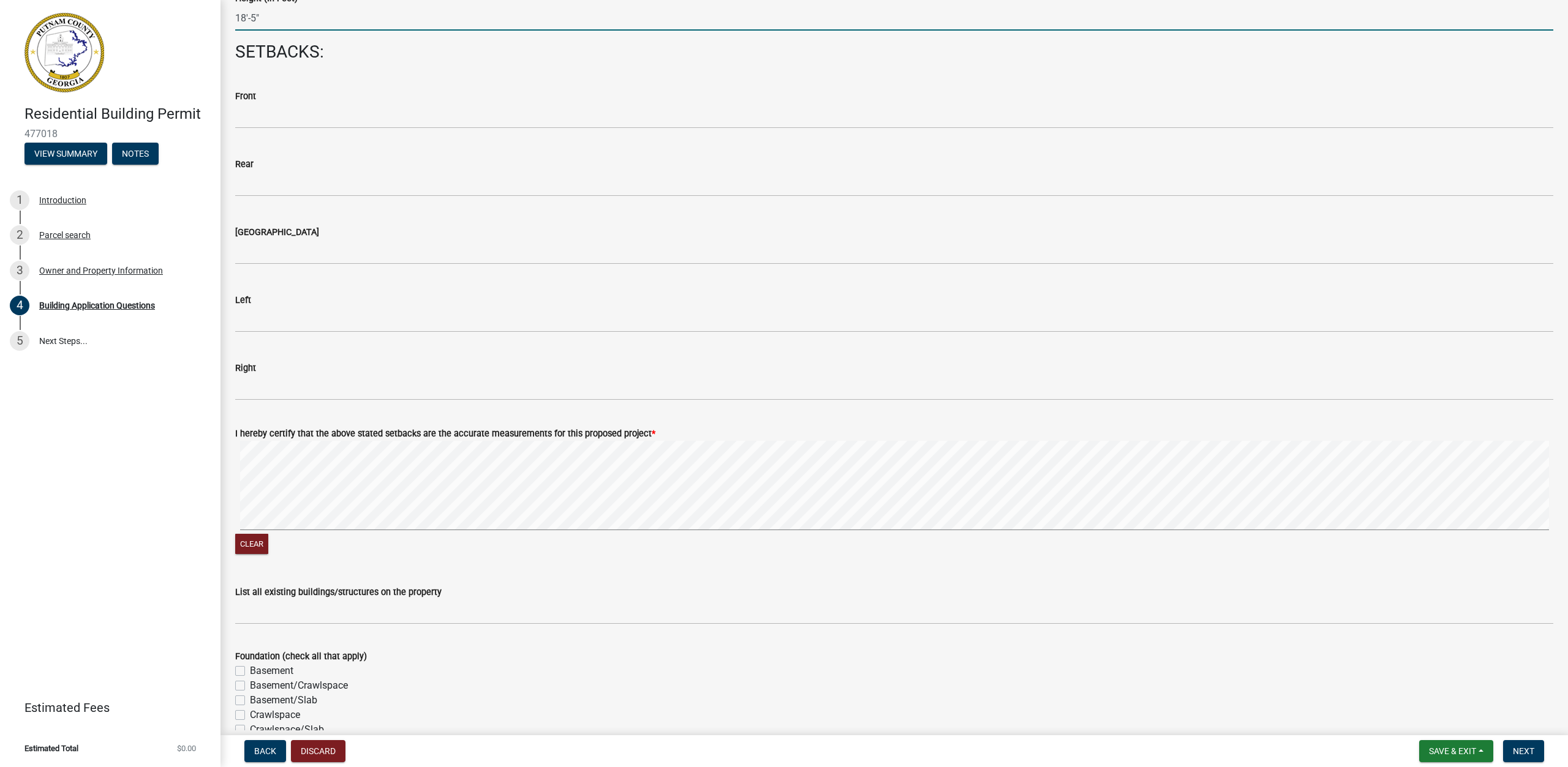
click at [0, 474] on div "Residential Building Permit 477018 View Summary Notes 1 Introduction 2 Parcel s…" at bounding box center [784, 384] width 1568 height 767
type input "-185"
click at [259, 544] on button "Clear" at bounding box center [252, 544] width 33 height 21
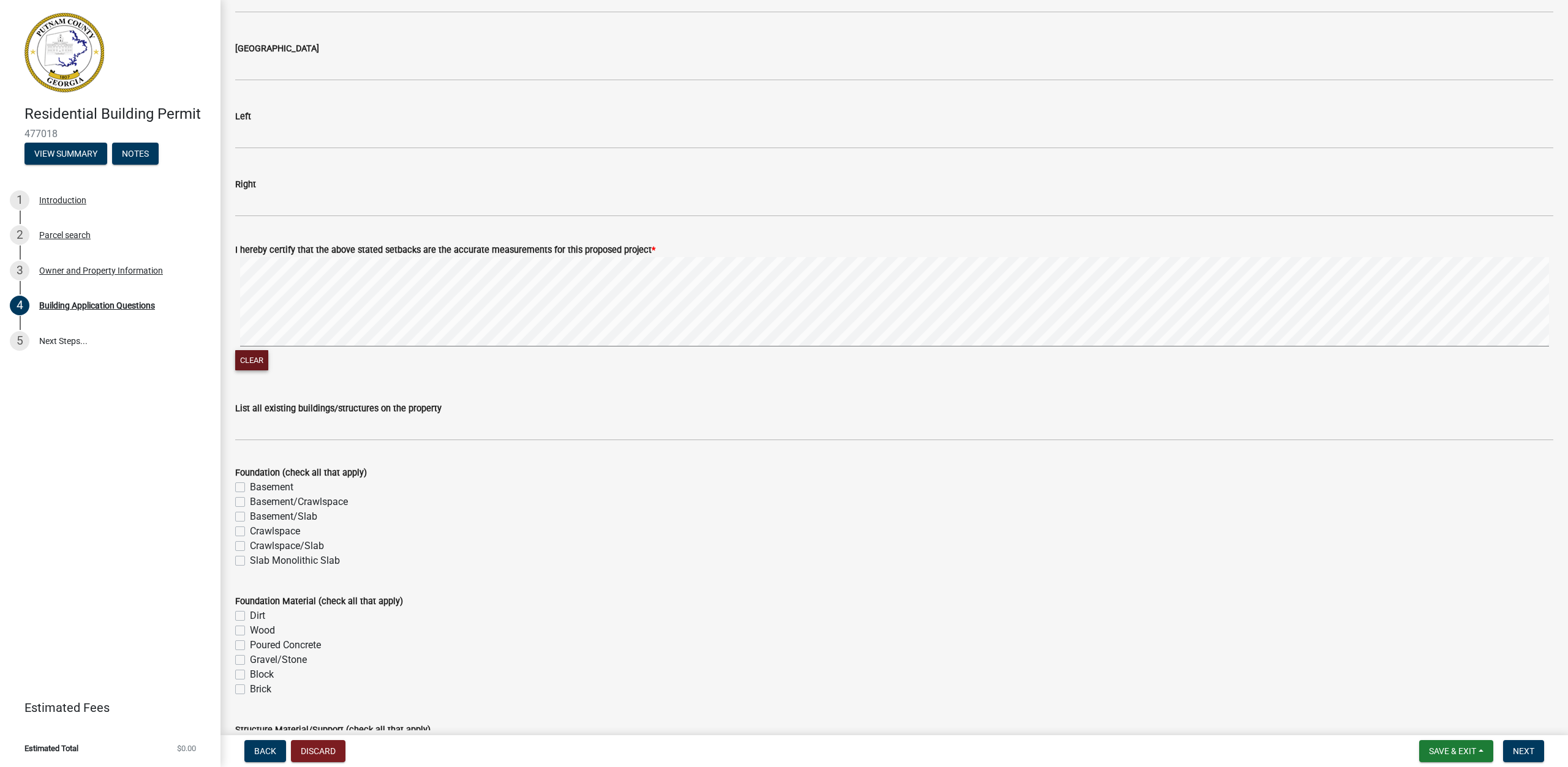
scroll to position [1959, 0]
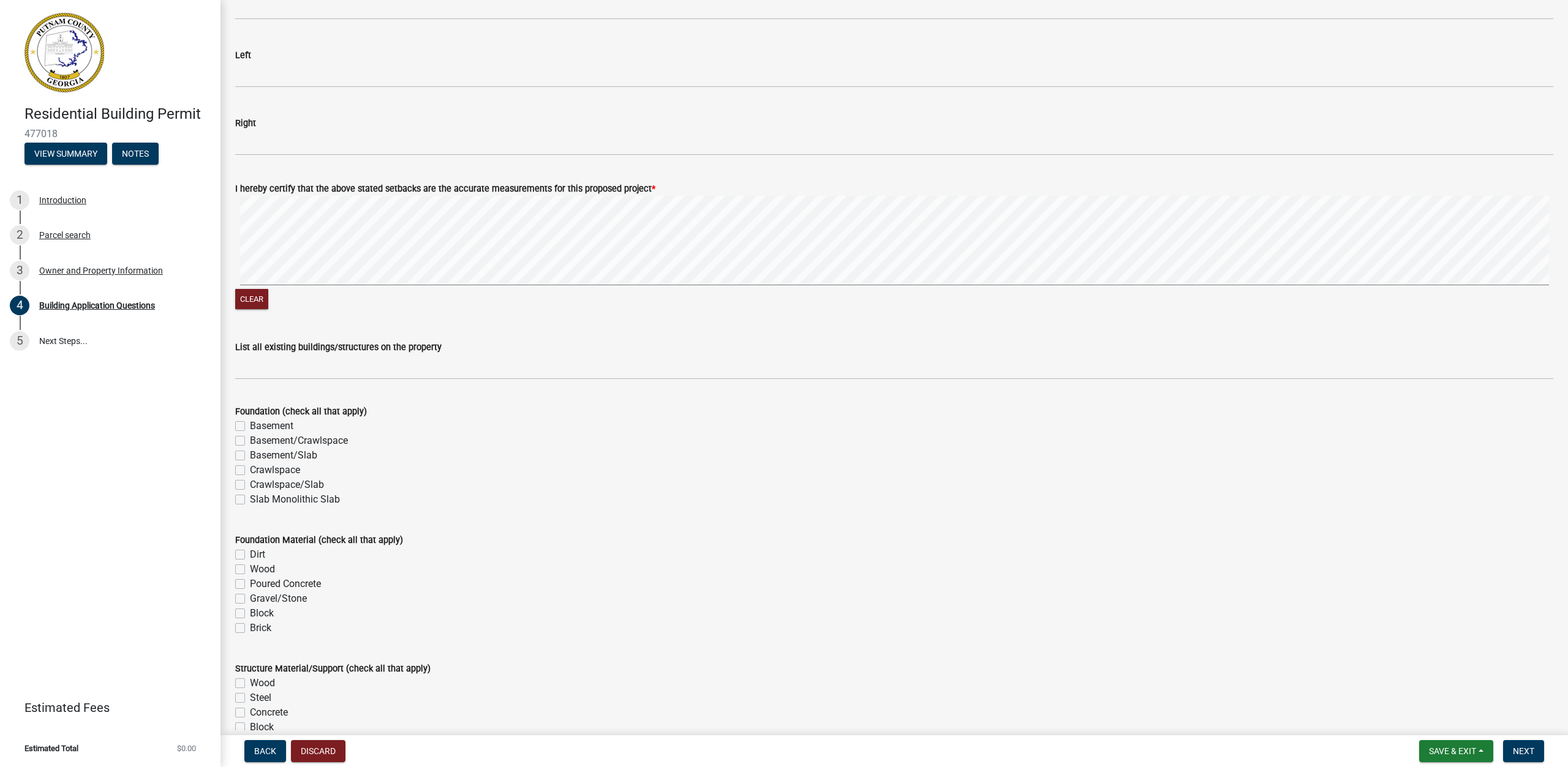
click at [250, 498] on label "Slab Monolithic Slab" at bounding box center [295, 500] width 90 height 15
click at [250, 498] on input "Slab Monolithic Slab" at bounding box center [254, 497] width 8 height 8
checkbox input "true"
checkbox input "false"
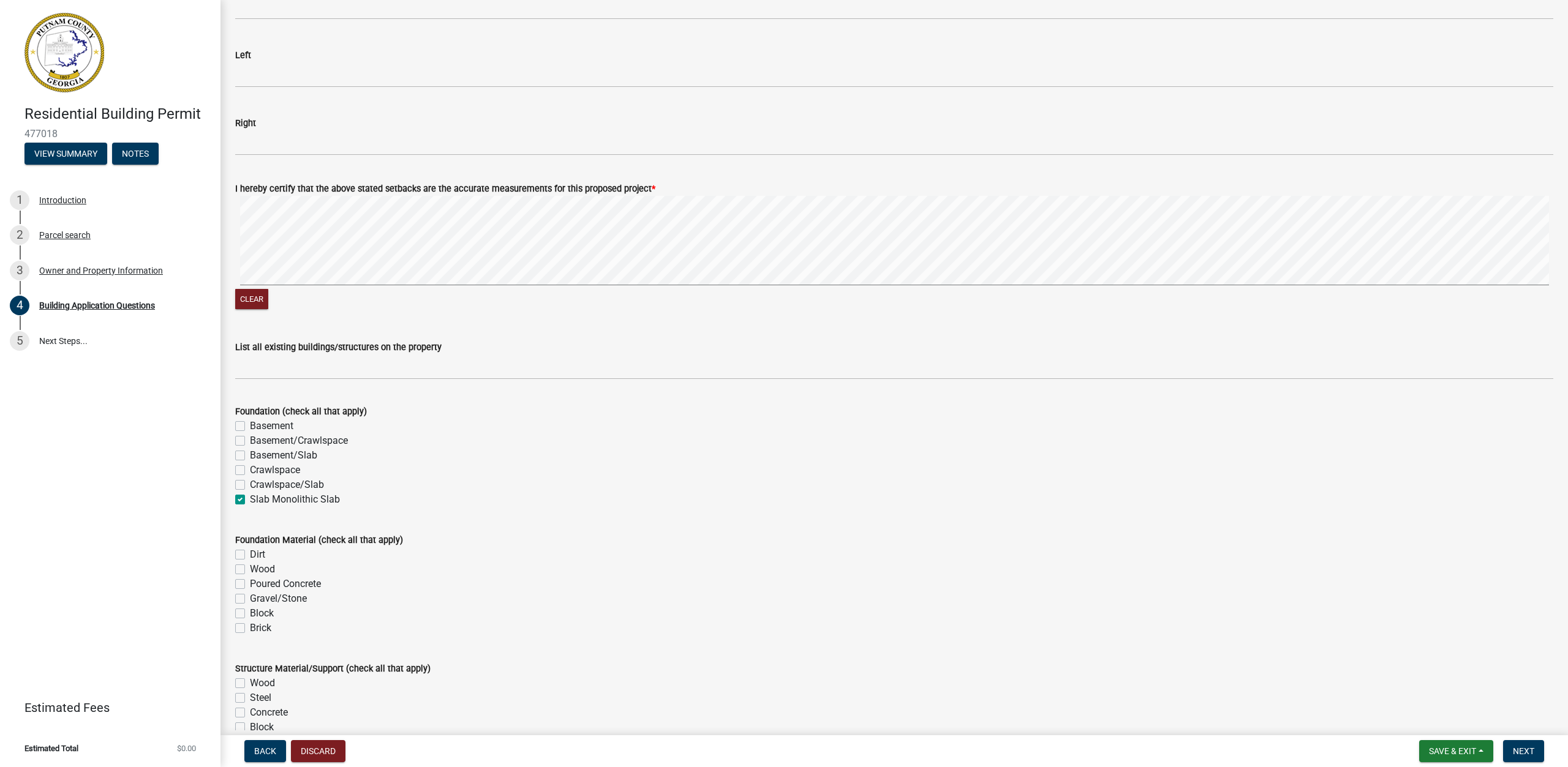
checkbox input "false"
checkbox input "true"
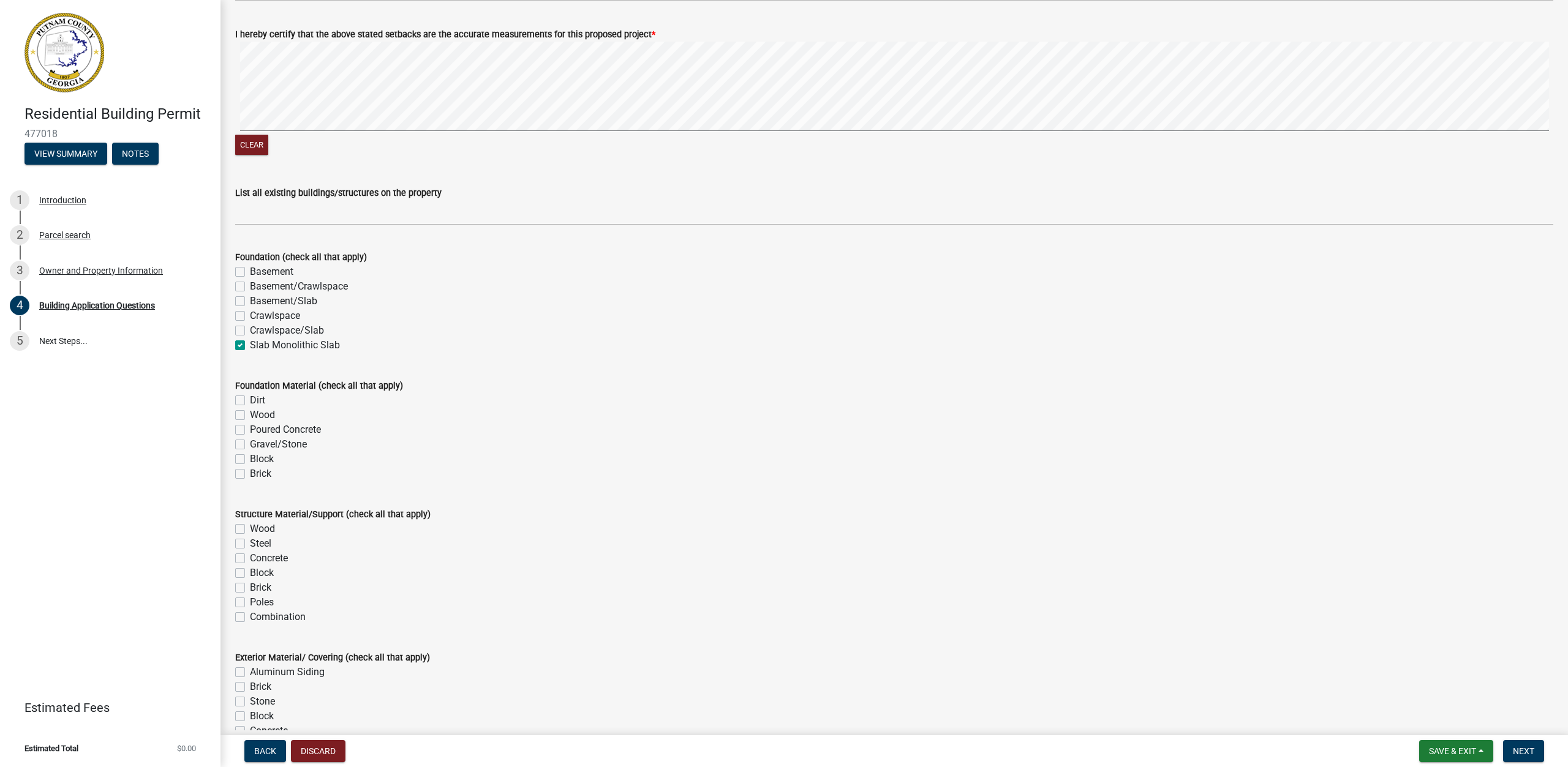
scroll to position [2143, 0]
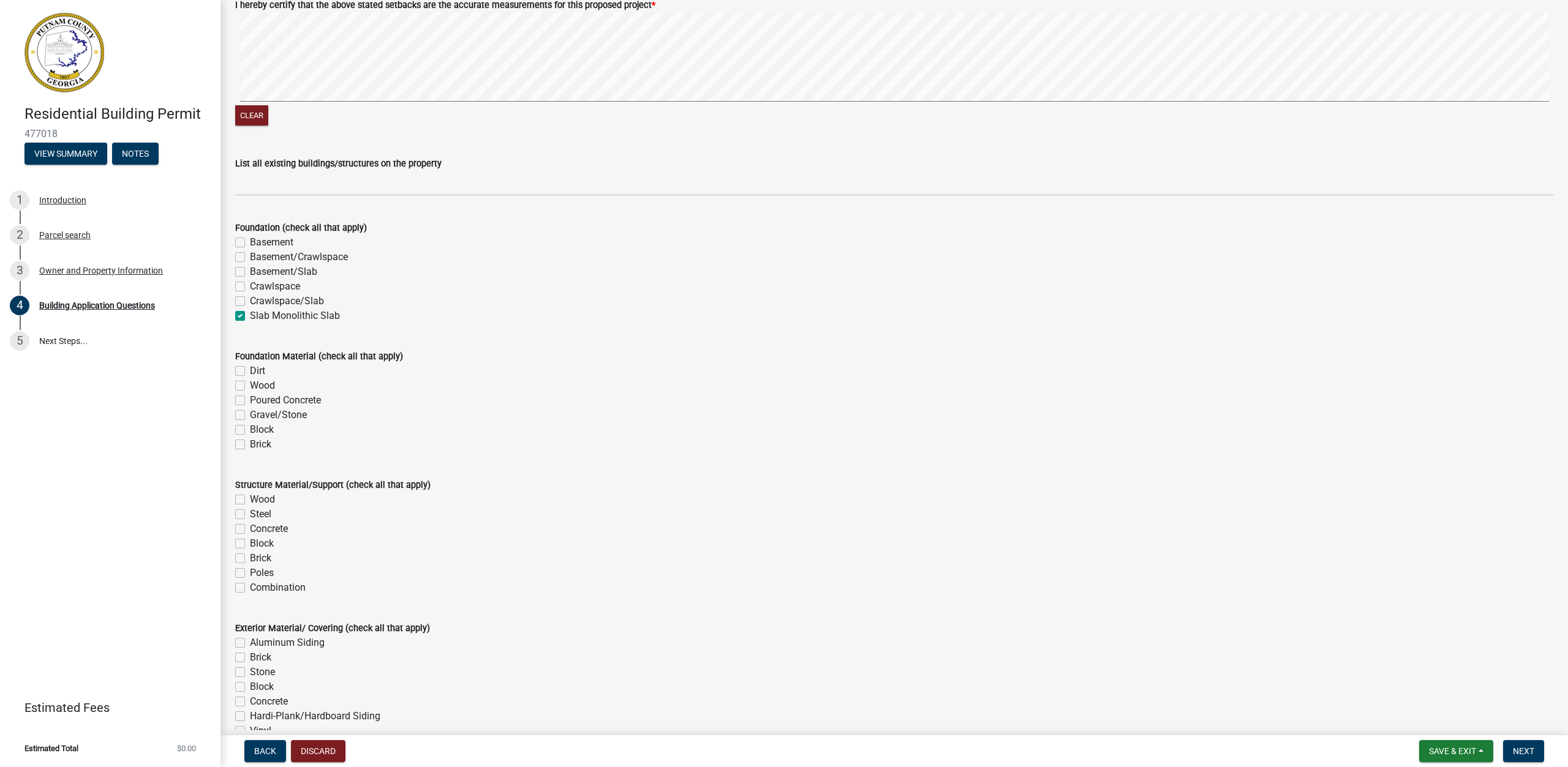
click at [250, 400] on label "Poured Concrete" at bounding box center [286, 400] width 71 height 15
click at [250, 400] on input "Poured Concrete" at bounding box center [254, 397] width 8 height 8
checkbox input "true"
checkbox input "false"
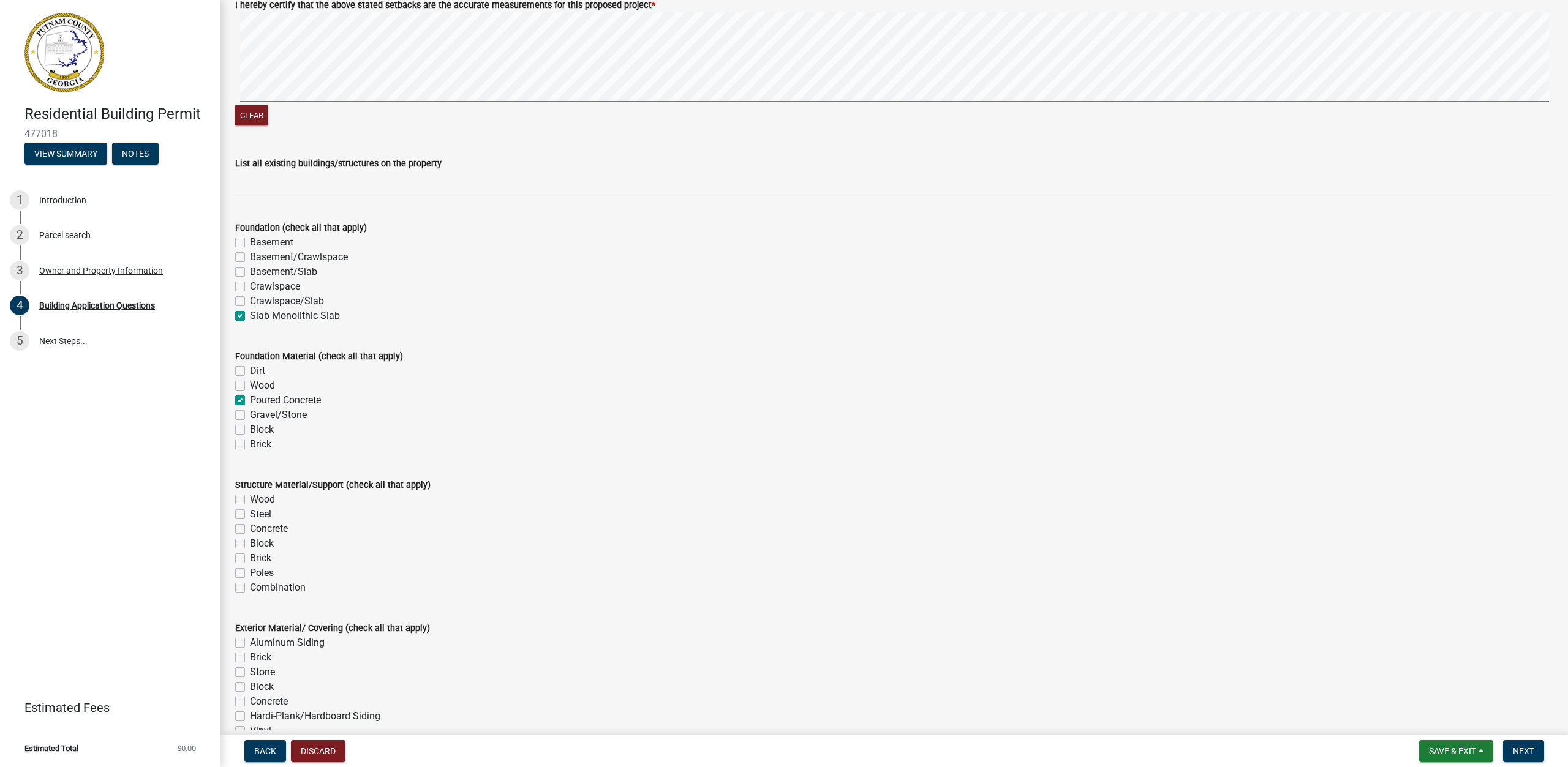
checkbox input "true"
checkbox input "false"
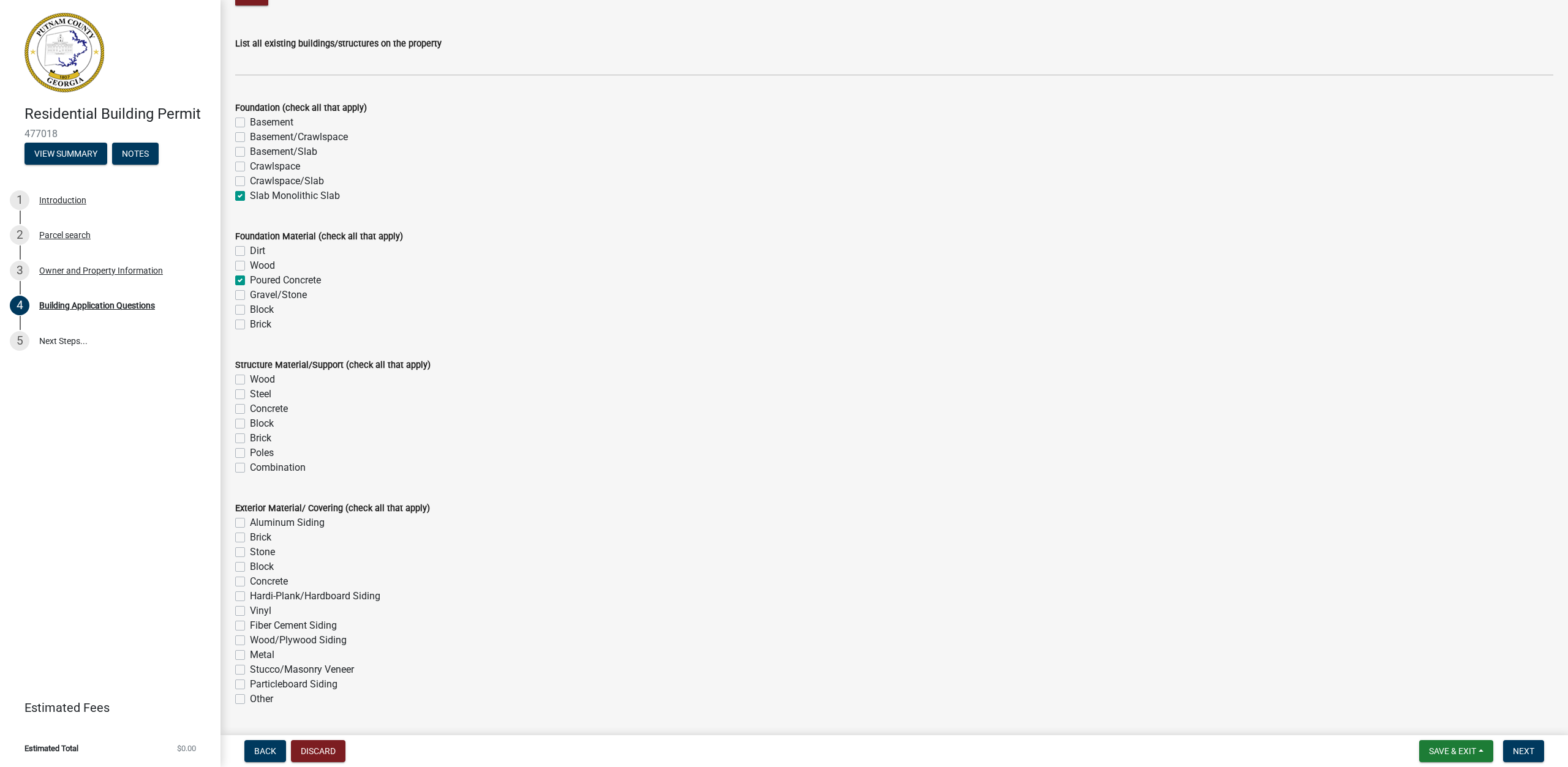
scroll to position [2265, 0]
click at [250, 376] on label "Wood" at bounding box center [263, 377] width 25 height 15
click at [250, 376] on input "Wood" at bounding box center [254, 374] width 8 height 8
checkbox input "true"
checkbox input "false"
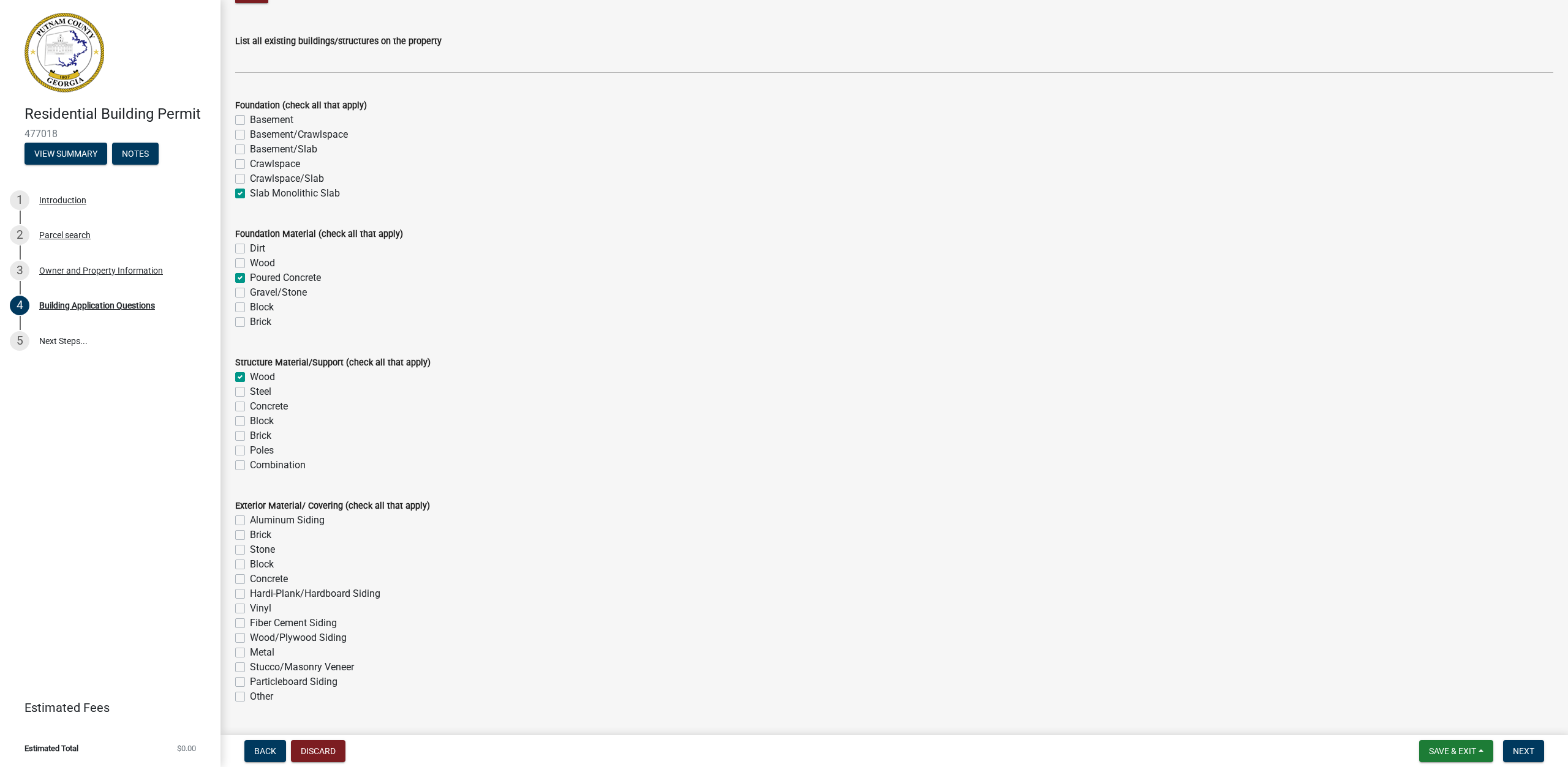
checkbox input "false"
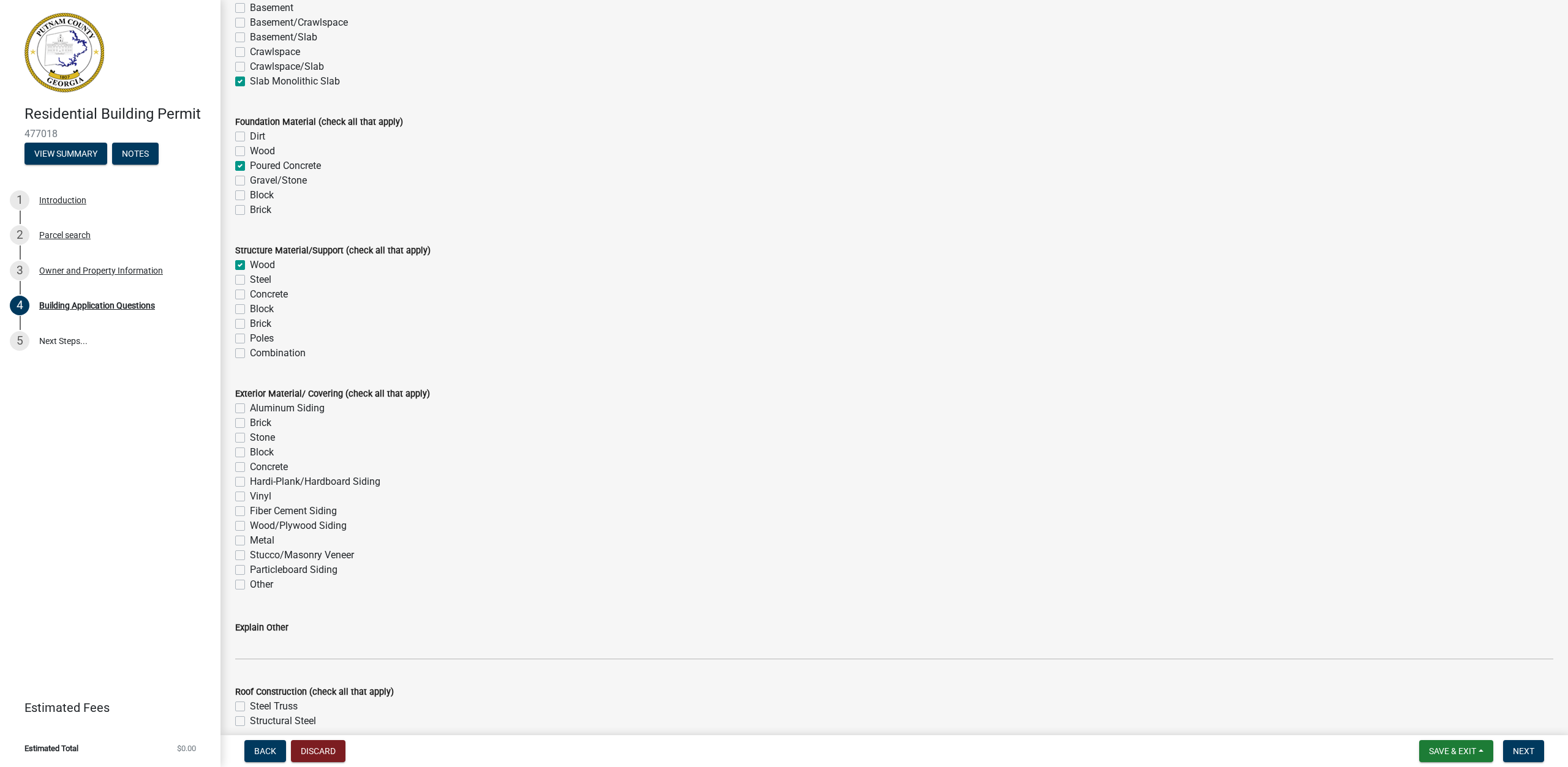
scroll to position [2388, 0]
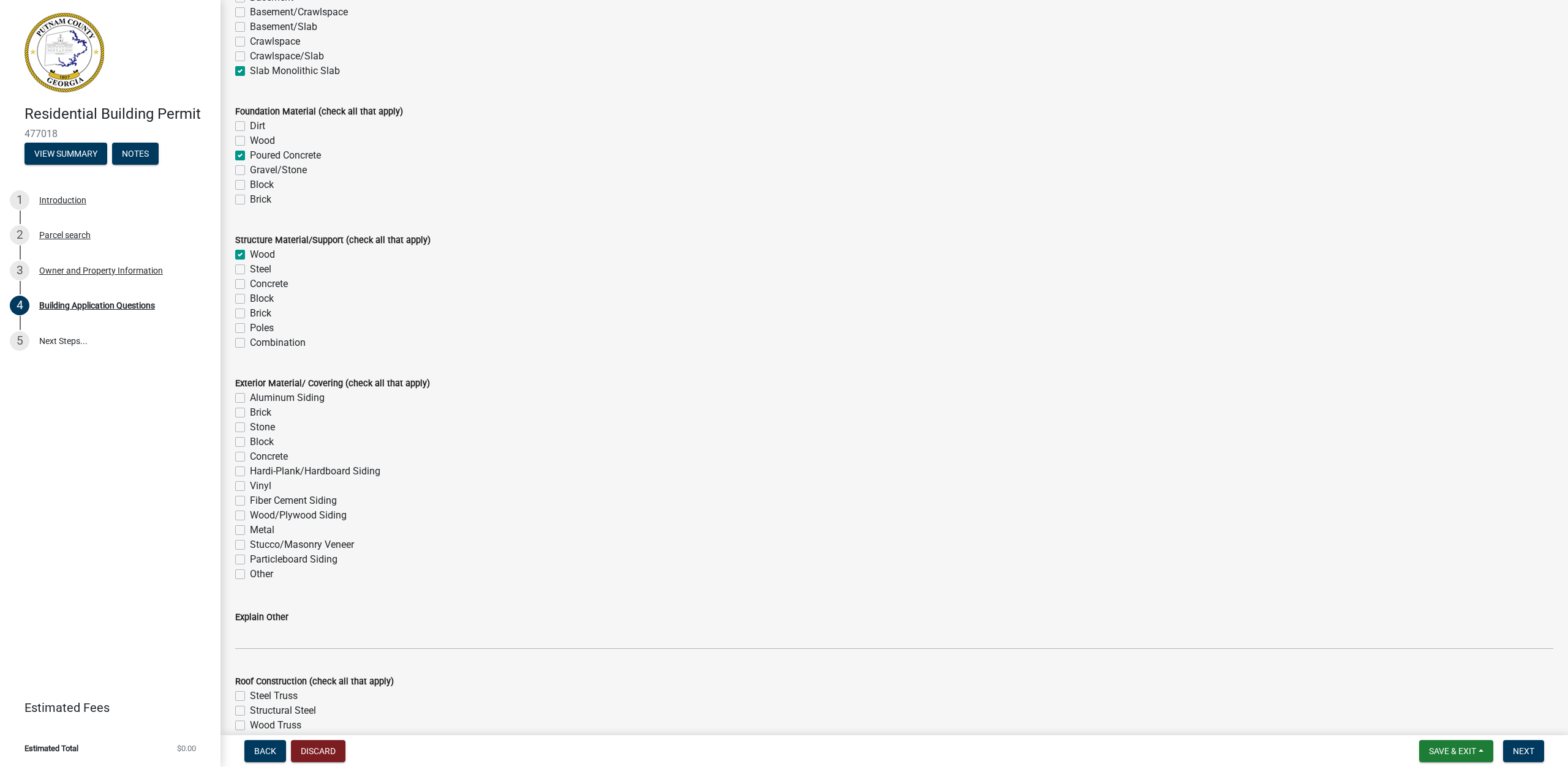
click at [250, 474] on label "Hardi-Plank/Hardboard Siding" at bounding box center [315, 471] width 131 height 15
click at [250, 472] on input "Hardi-Plank/Hardboard Siding" at bounding box center [254, 468] width 8 height 8
checkbox input "true"
checkbox input "false"
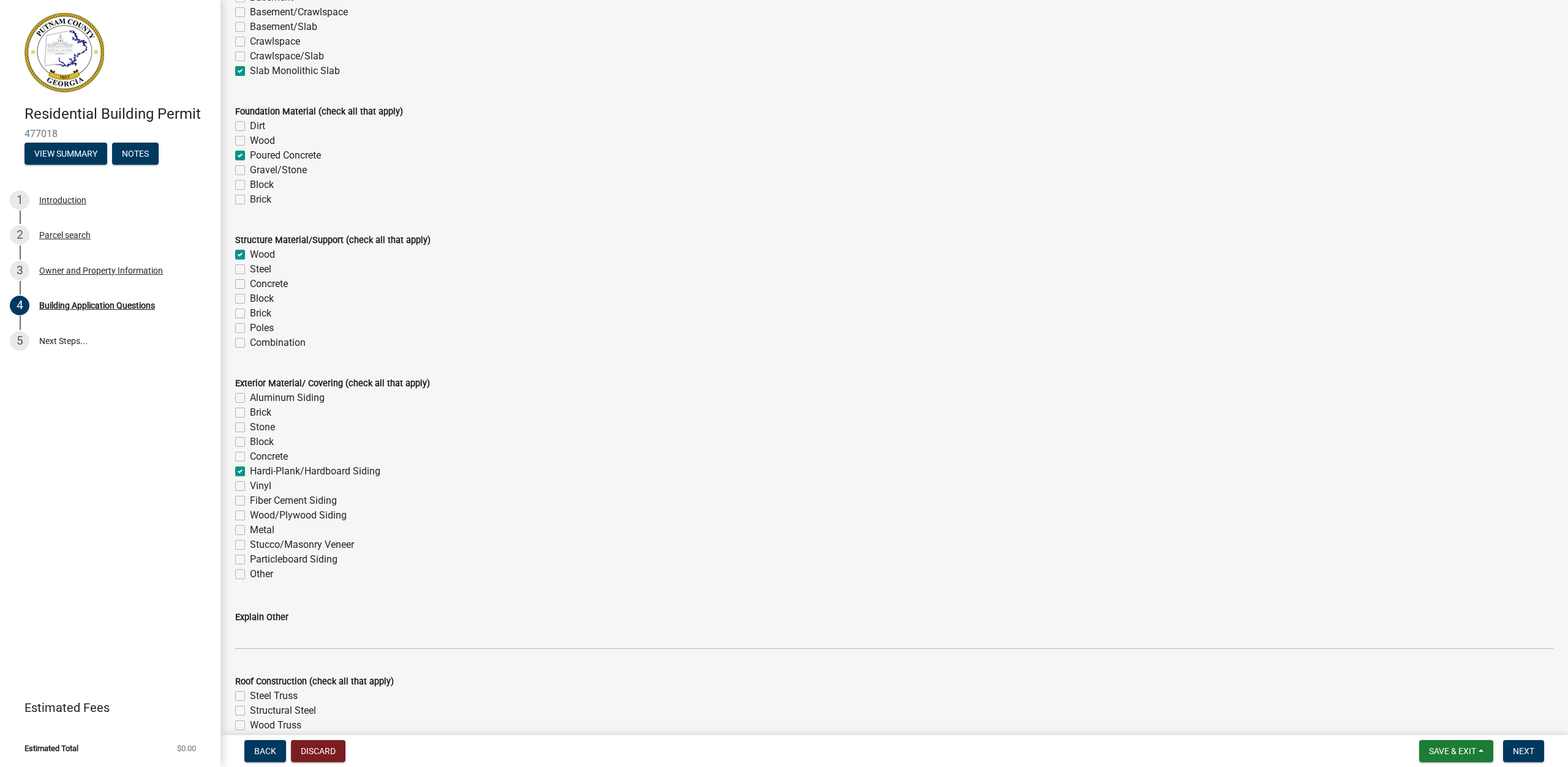
checkbox input "false"
checkbox input "true"
checkbox input "false"
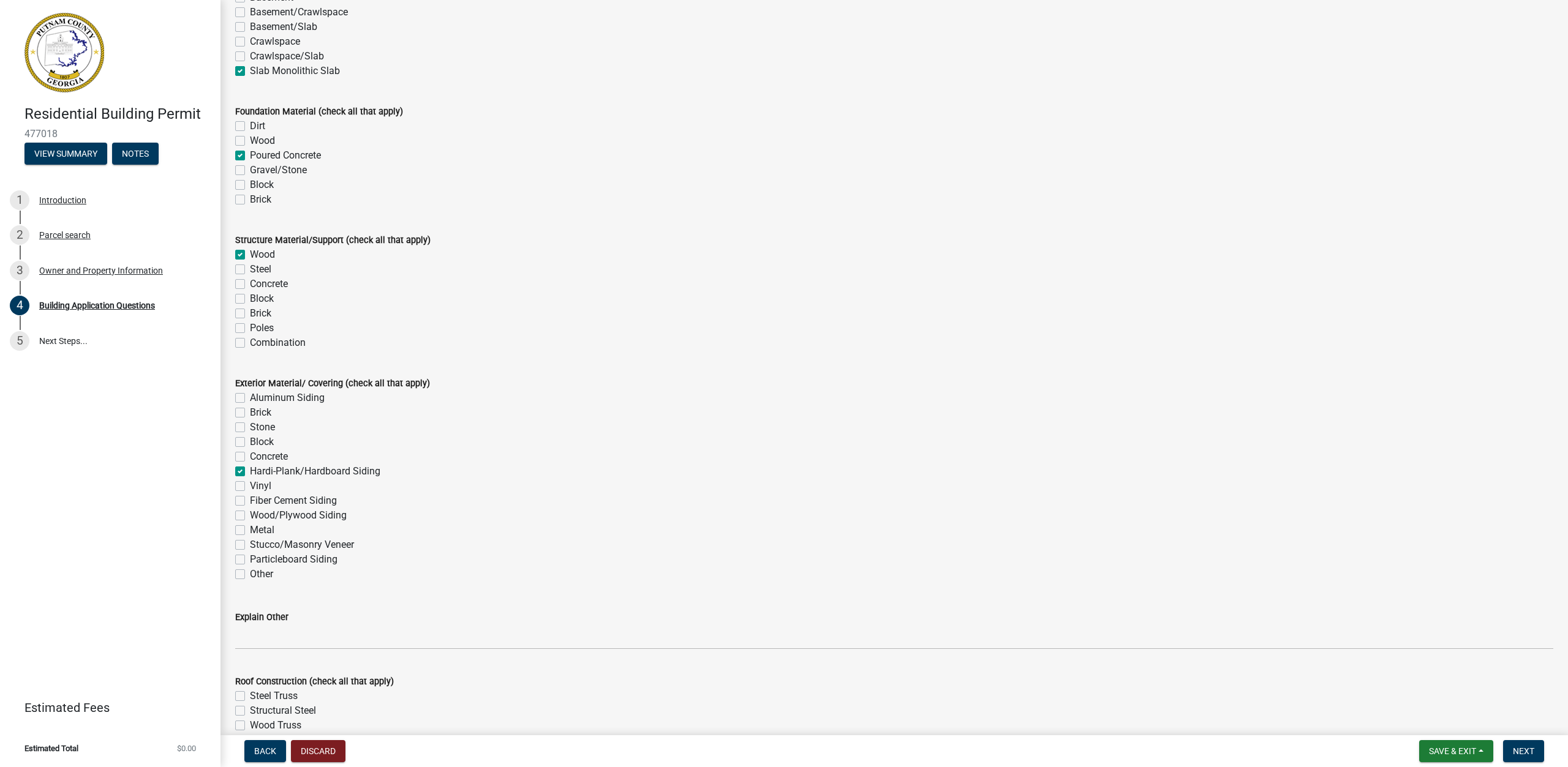
checkbox input "false"
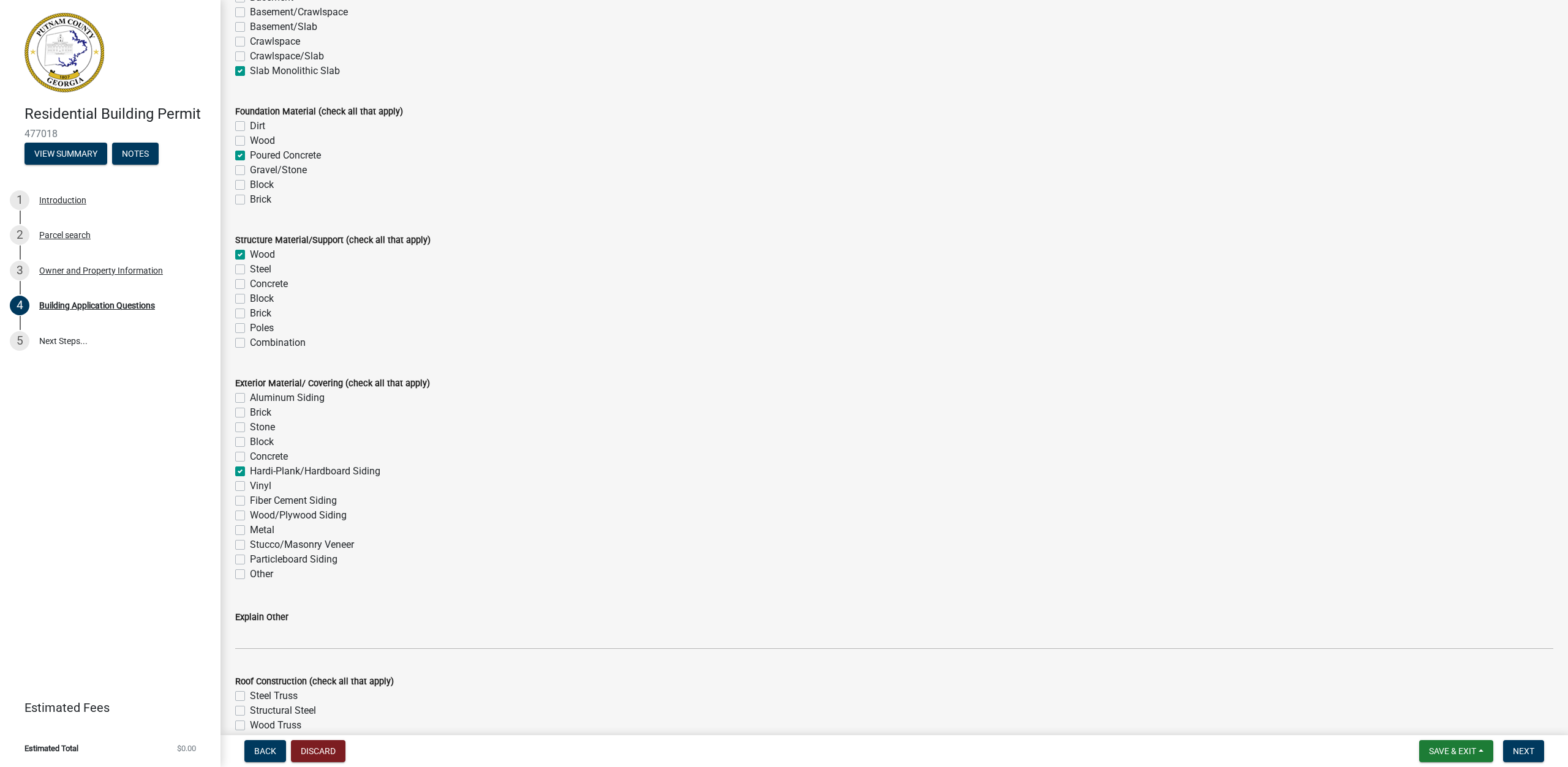
checkbox input "false"
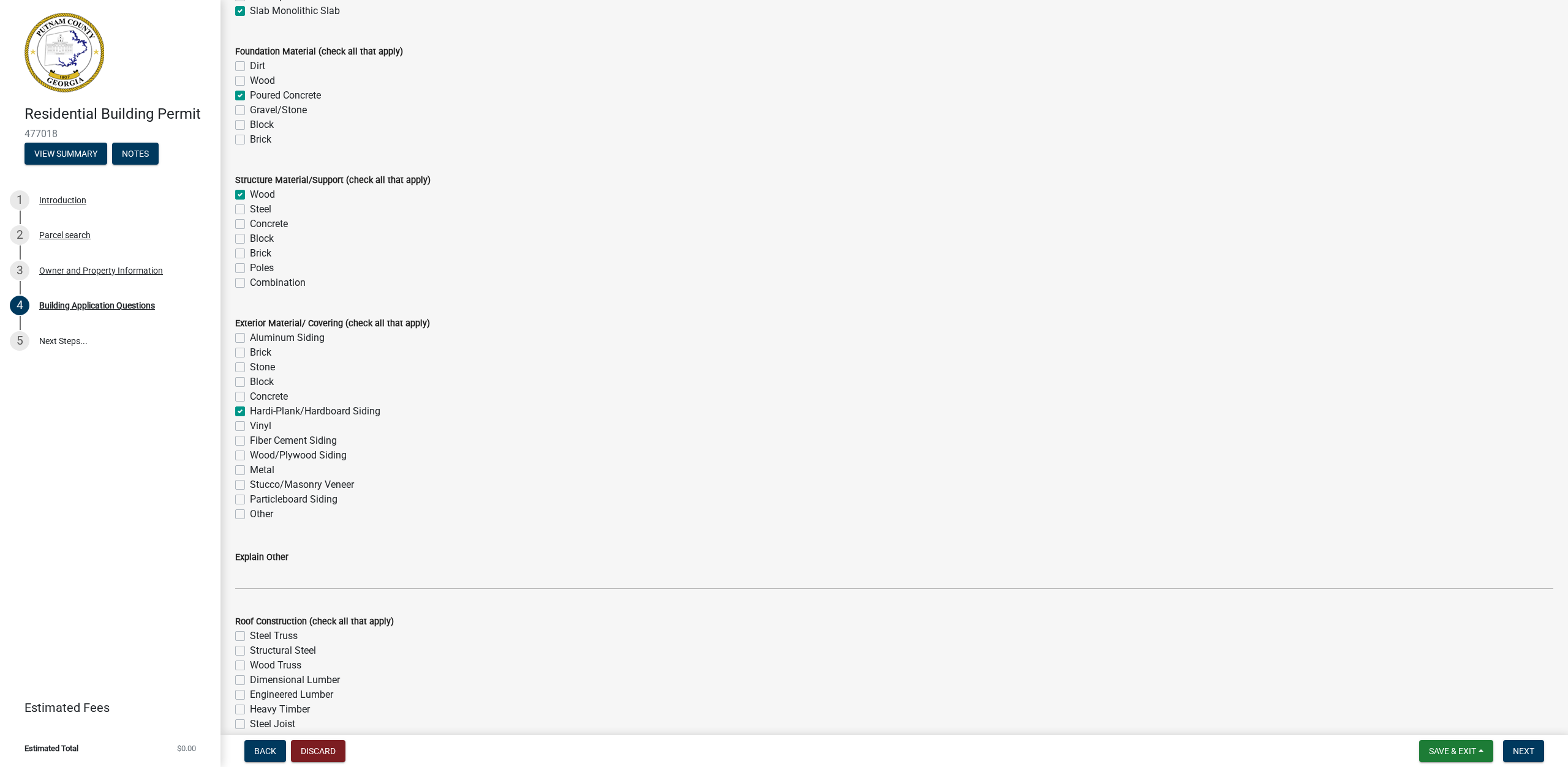
scroll to position [2571, 0]
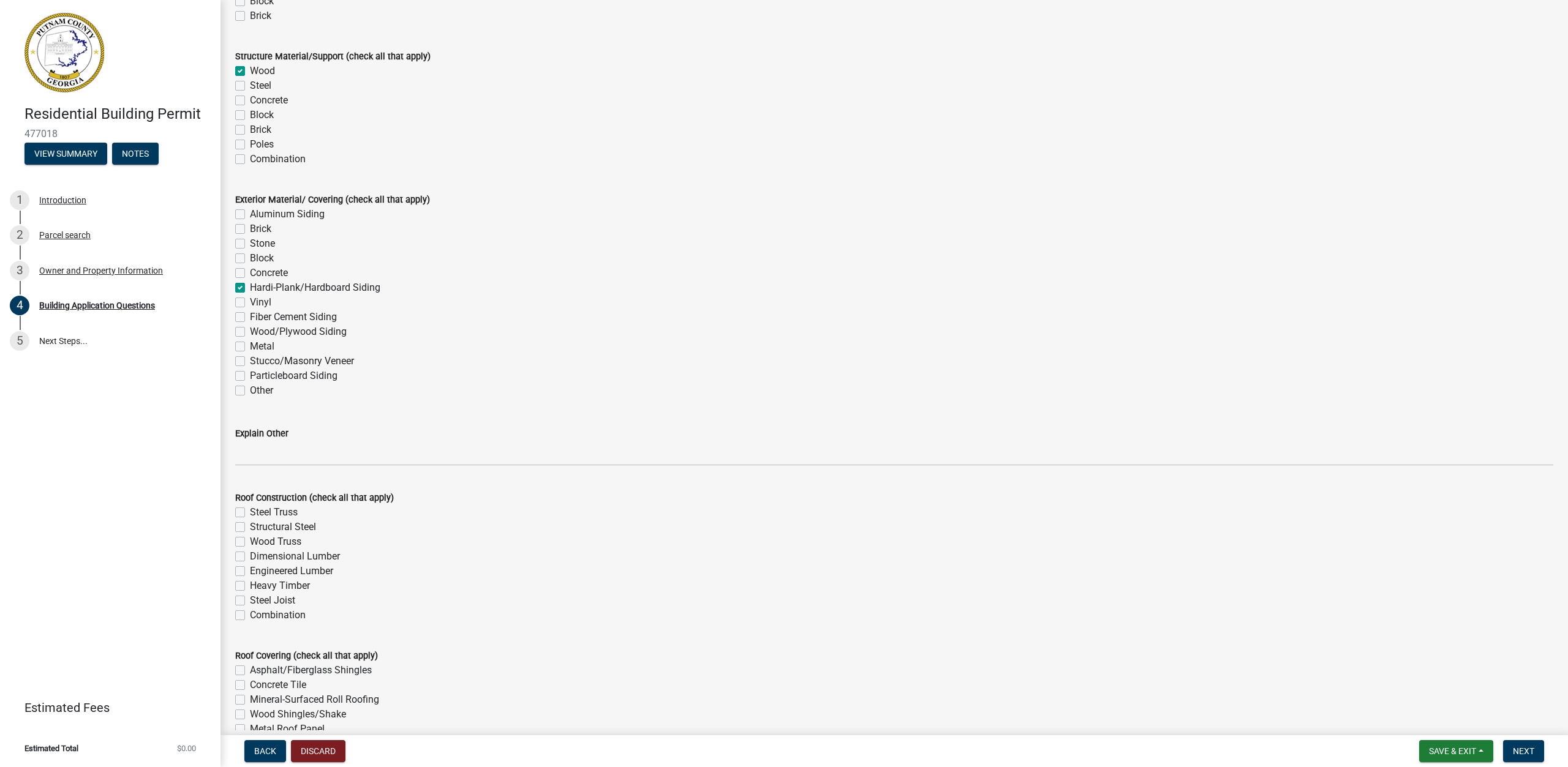
click at [250, 538] on label "Wood Truss" at bounding box center [275, 542] width 51 height 15
click at [250, 538] on input "Wood Truss" at bounding box center [254, 538] width 8 height 8
checkbox input "true"
checkbox input "false"
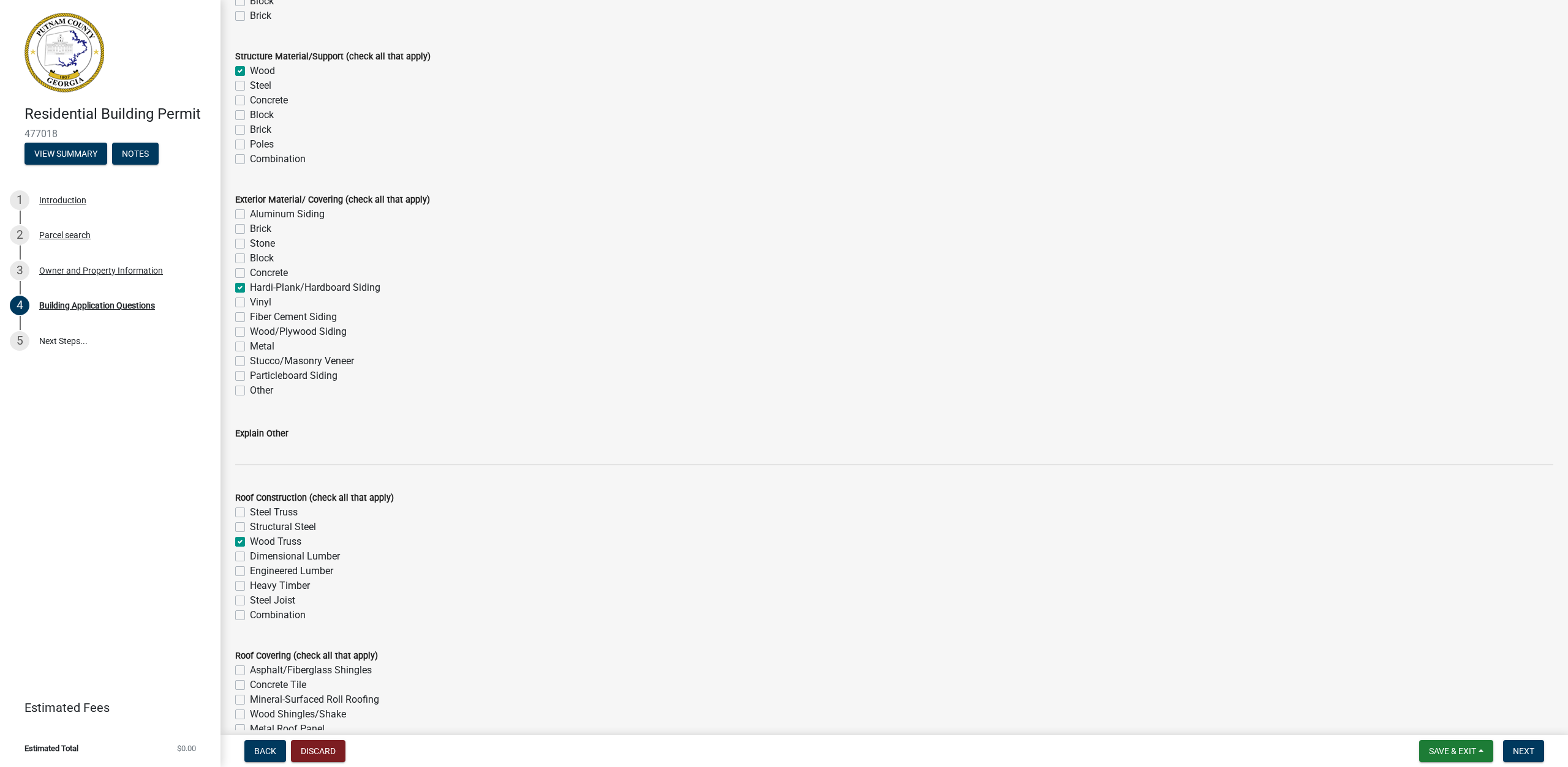
checkbox input "true"
checkbox input "false"
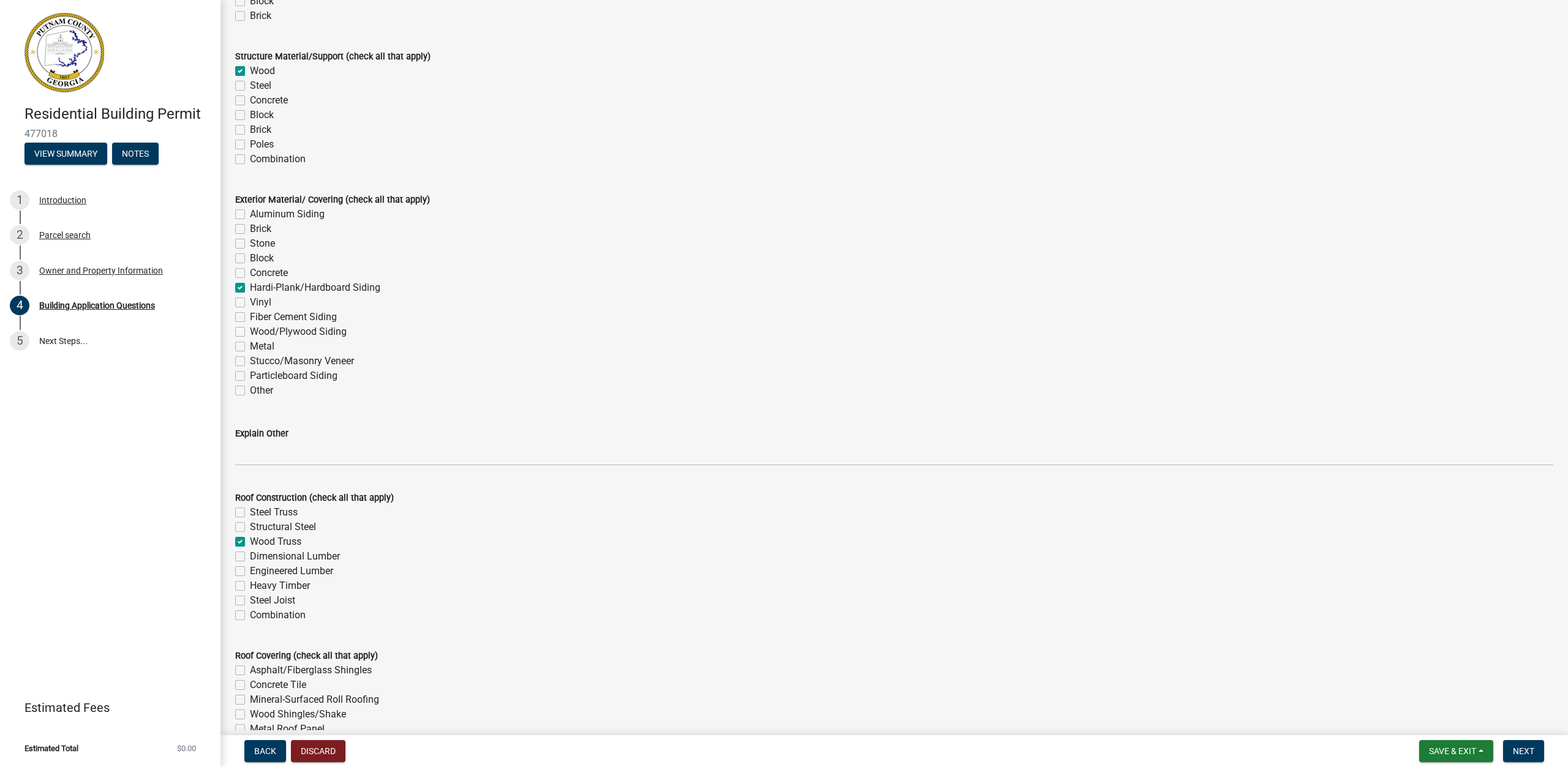
checkbox input "false"
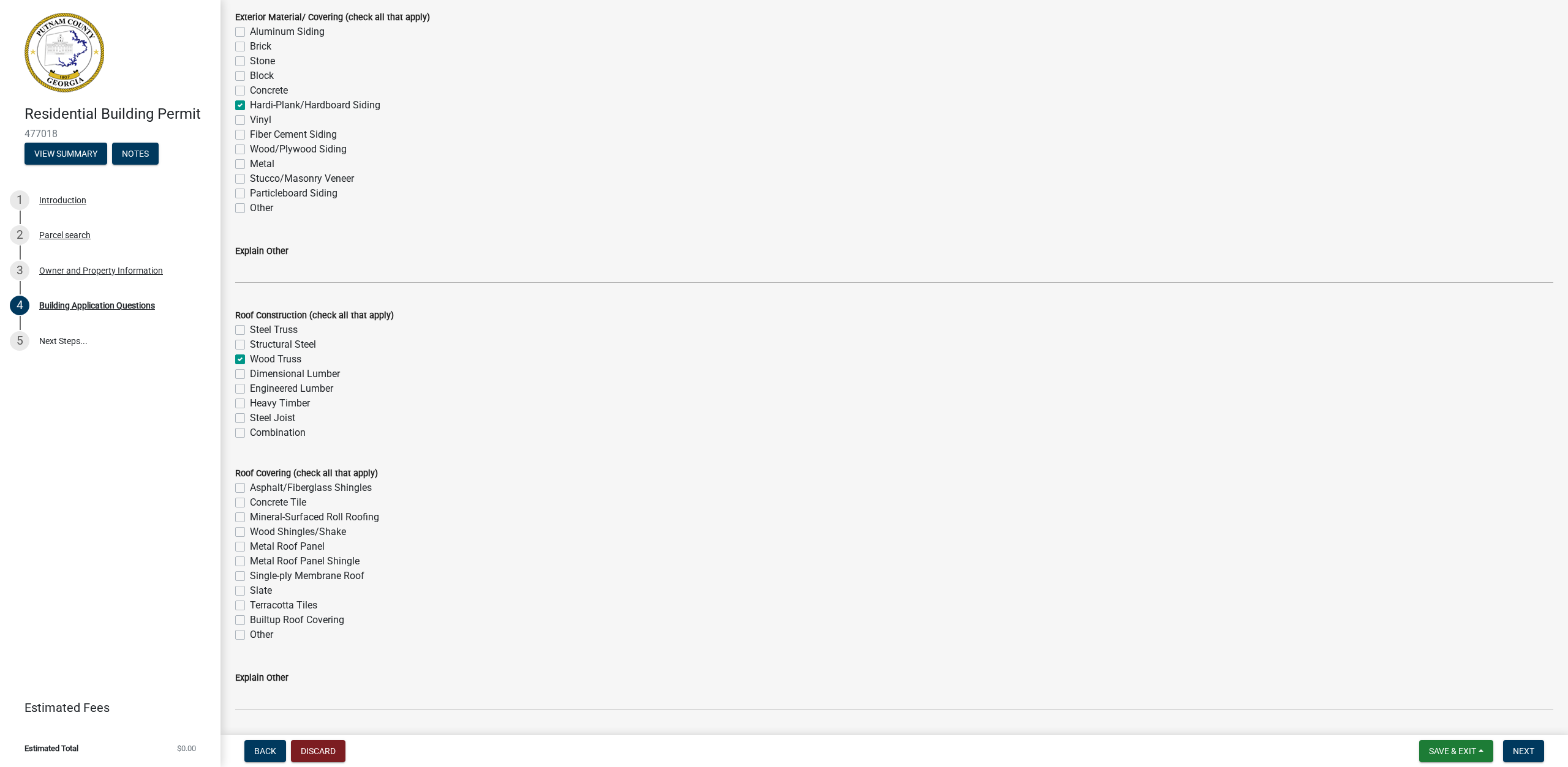
scroll to position [2755, 0]
click at [250, 486] on label "Asphalt/Fiberglass Shingles" at bounding box center [311, 486] width 122 height 15
click at [250, 486] on input "Asphalt/Fiberglass Shingles" at bounding box center [254, 483] width 8 height 8
checkbox input "true"
checkbox input "false"
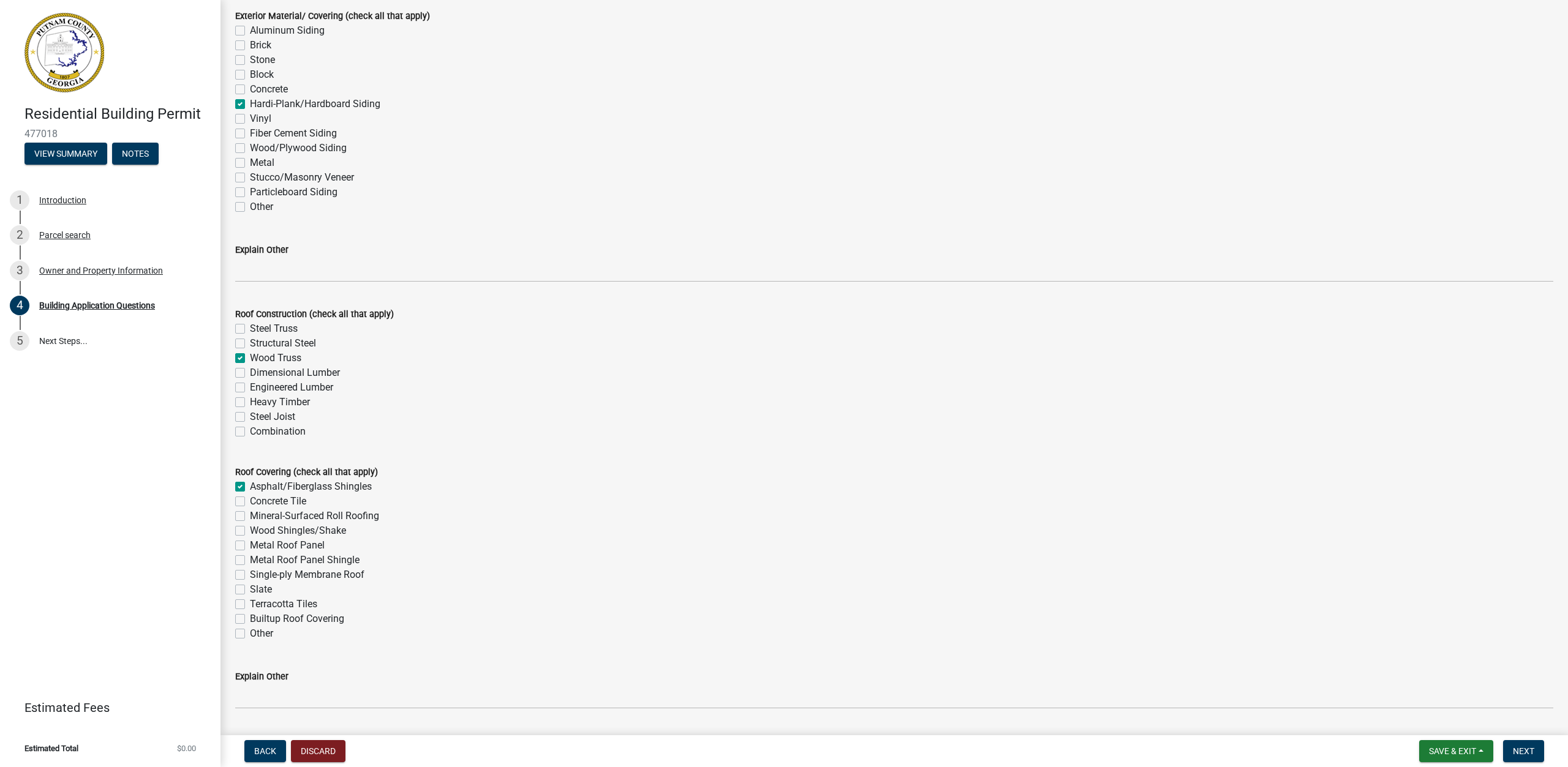
checkbox input "false"
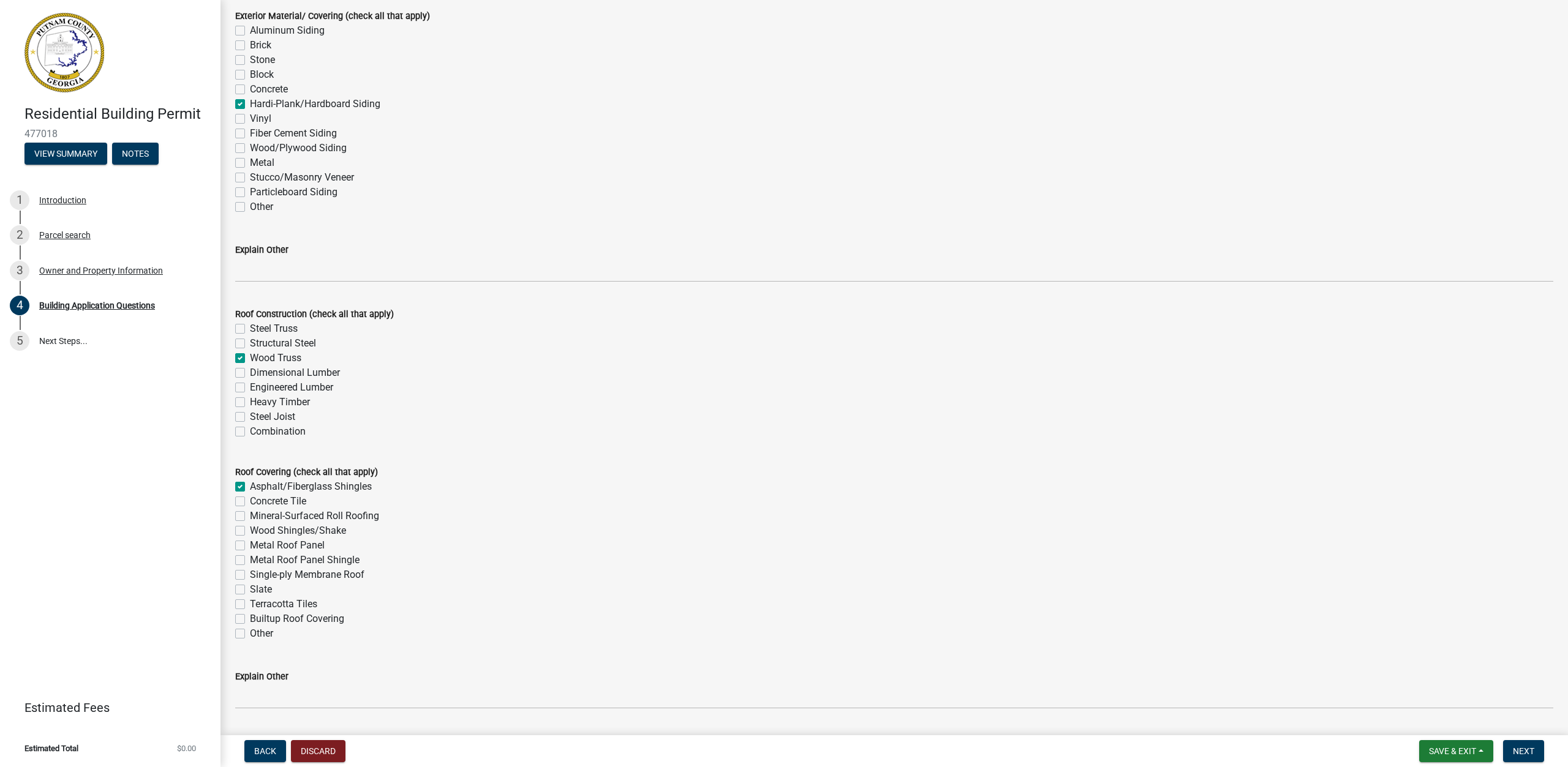
checkbox input "false"
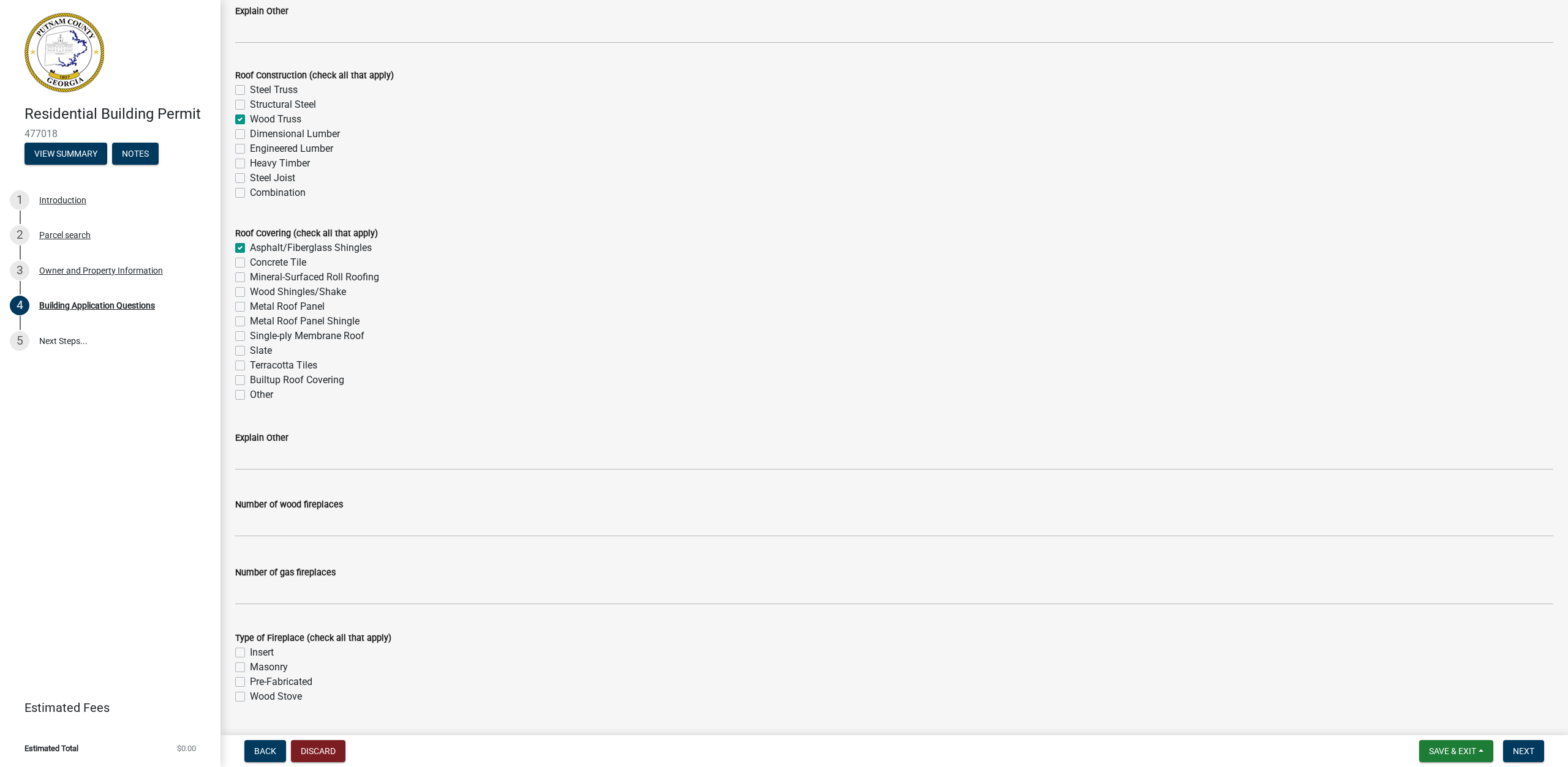
scroll to position [3306, 0]
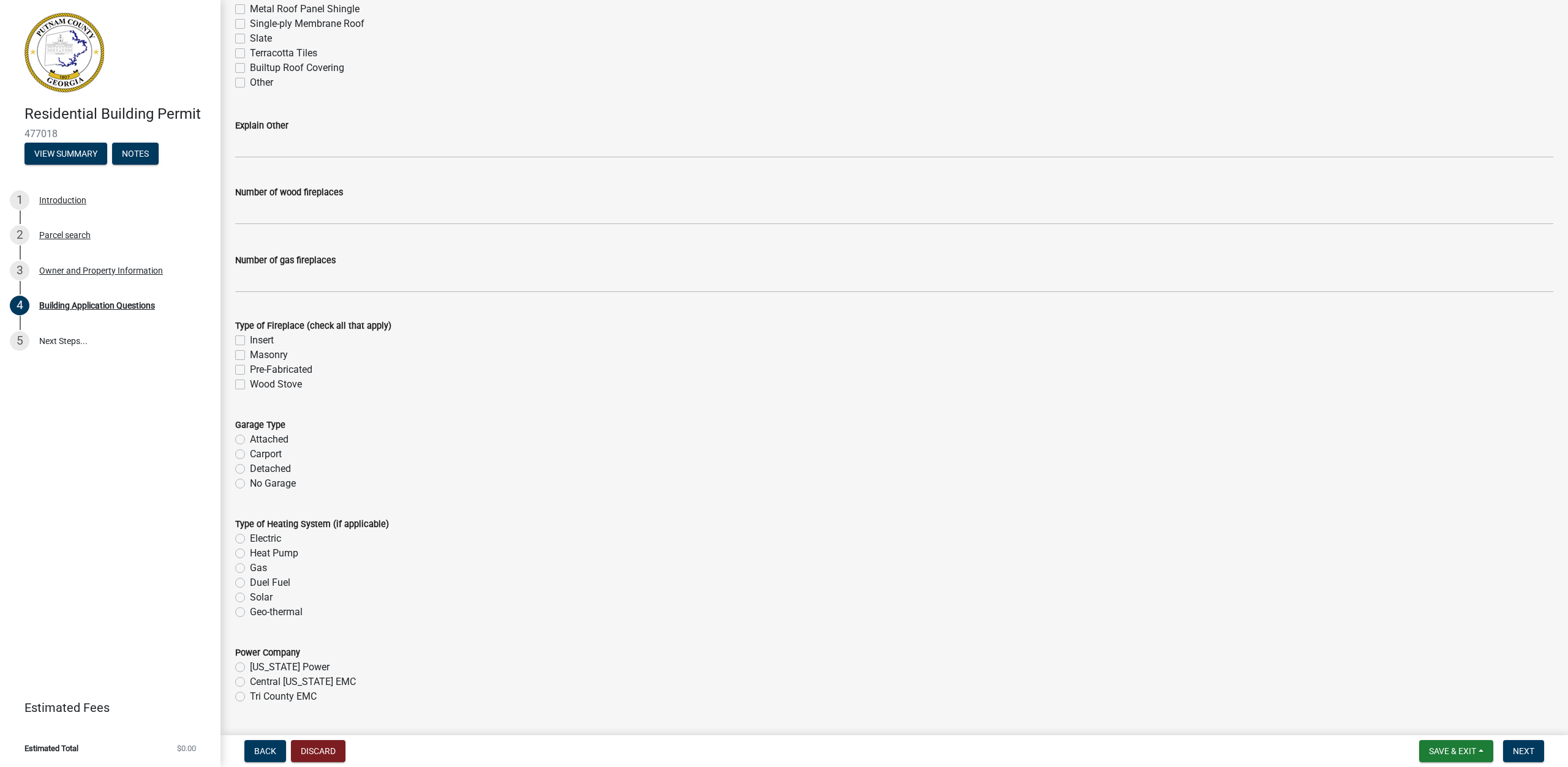
click at [250, 537] on label "Electric" at bounding box center [265, 538] width 31 height 15
click at [250, 537] on input "Electric" at bounding box center [254, 535] width 8 height 8
radio input "true"
click at [250, 440] on label "Attached" at bounding box center [269, 440] width 39 height 15
click at [250, 440] on input "Attached" at bounding box center [254, 436] width 8 height 8
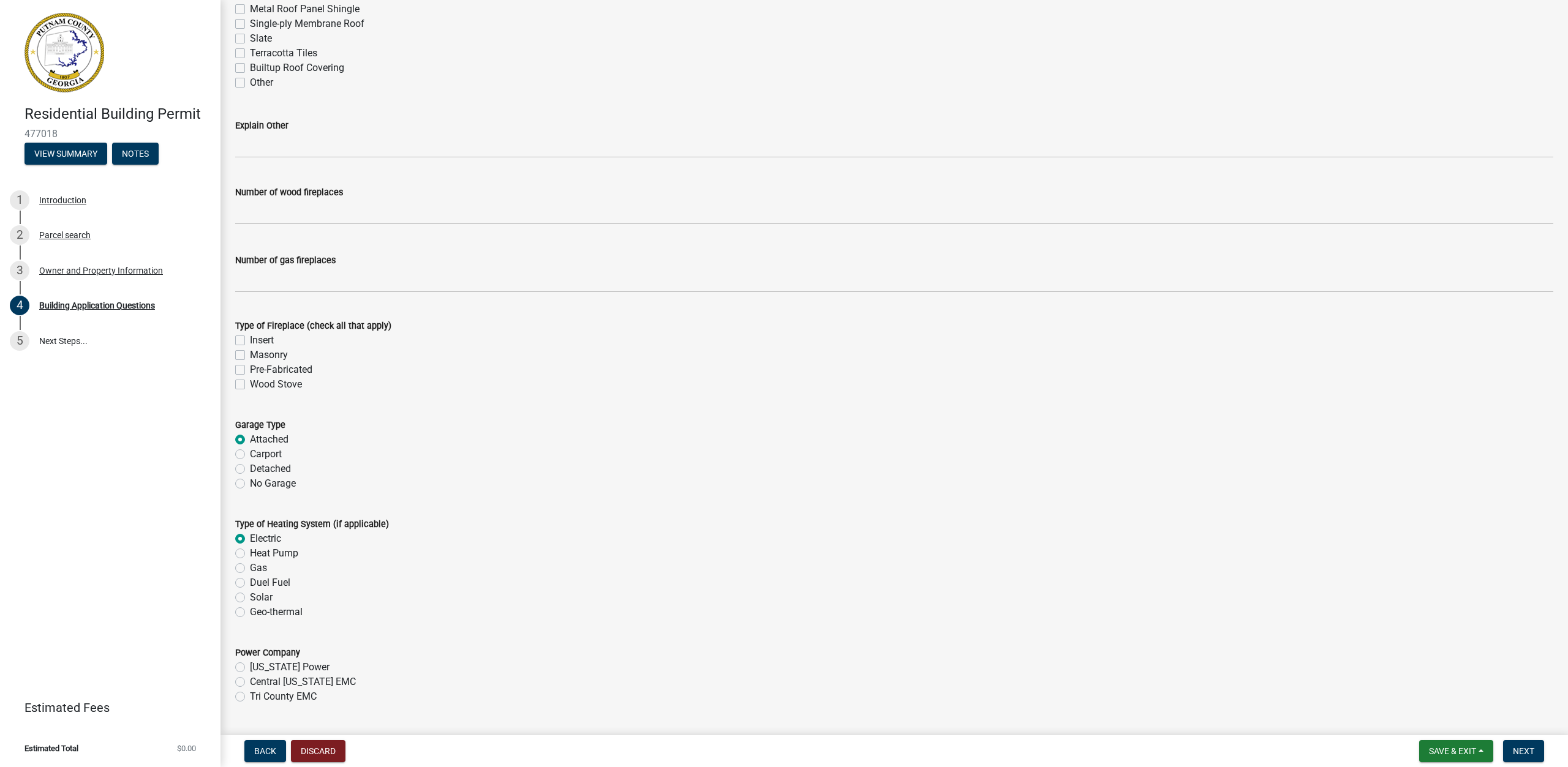
radio input "true"
click at [233, 339] on div "Type of Fireplace (check all that apply) Insert Masonry Pre-Fabricated Wood Sto…" at bounding box center [894, 347] width 1336 height 88
click at [250, 339] on label "Insert" at bounding box center [262, 340] width 24 height 15
click at [250, 339] on input "Insert" at bounding box center [254, 337] width 8 height 8
checkbox input "true"
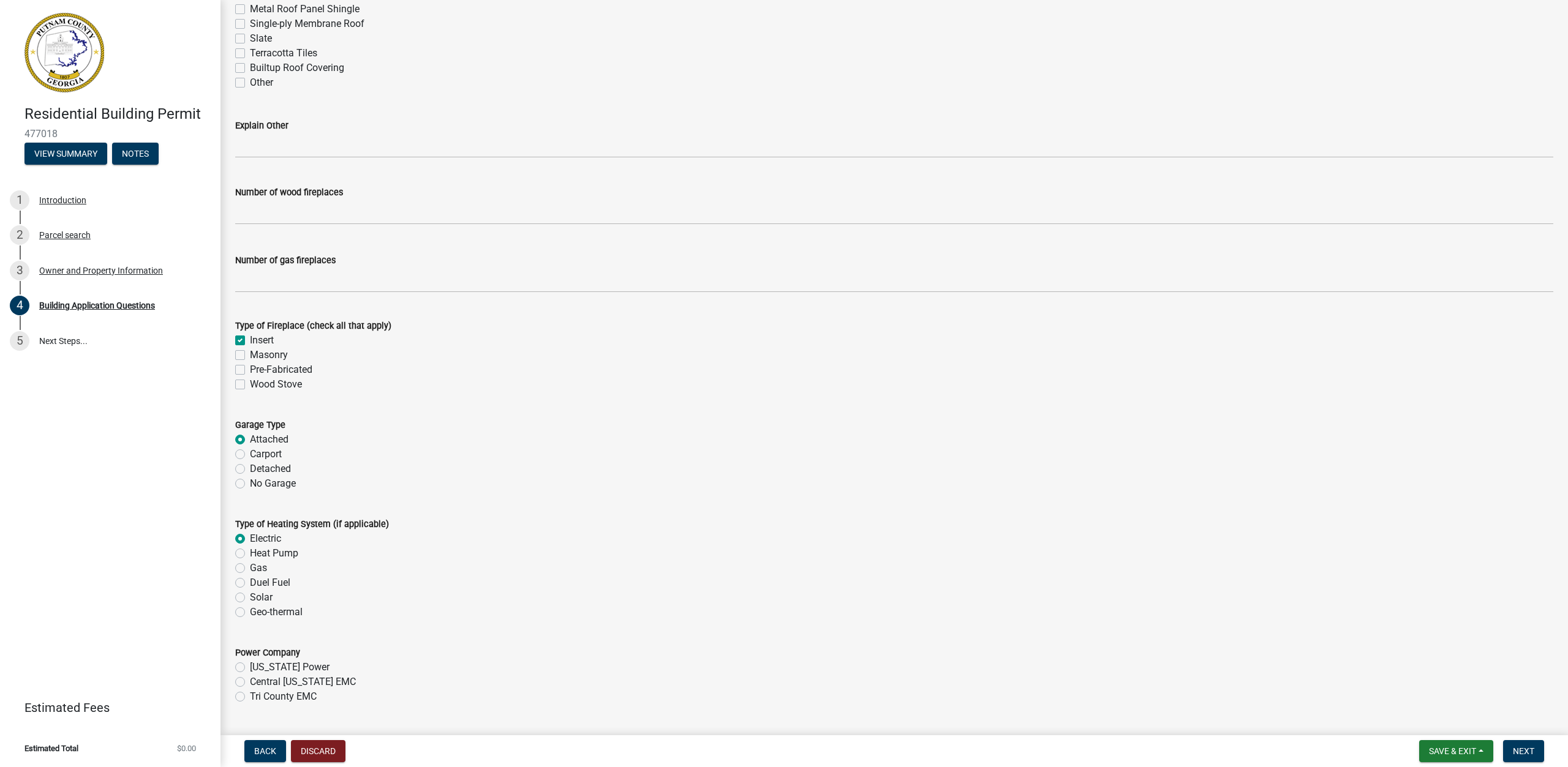
checkbox input "false"
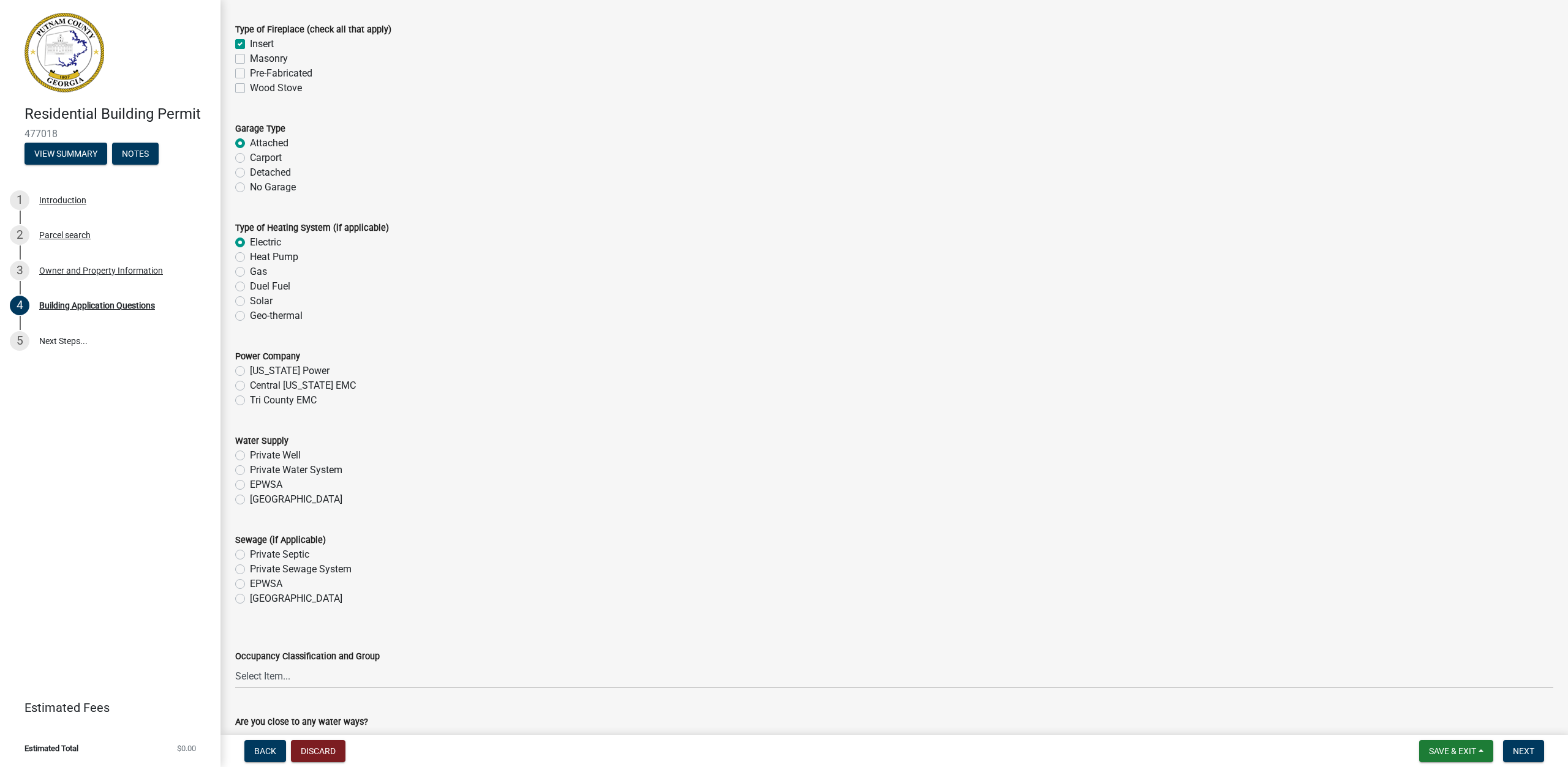
scroll to position [3612, 0]
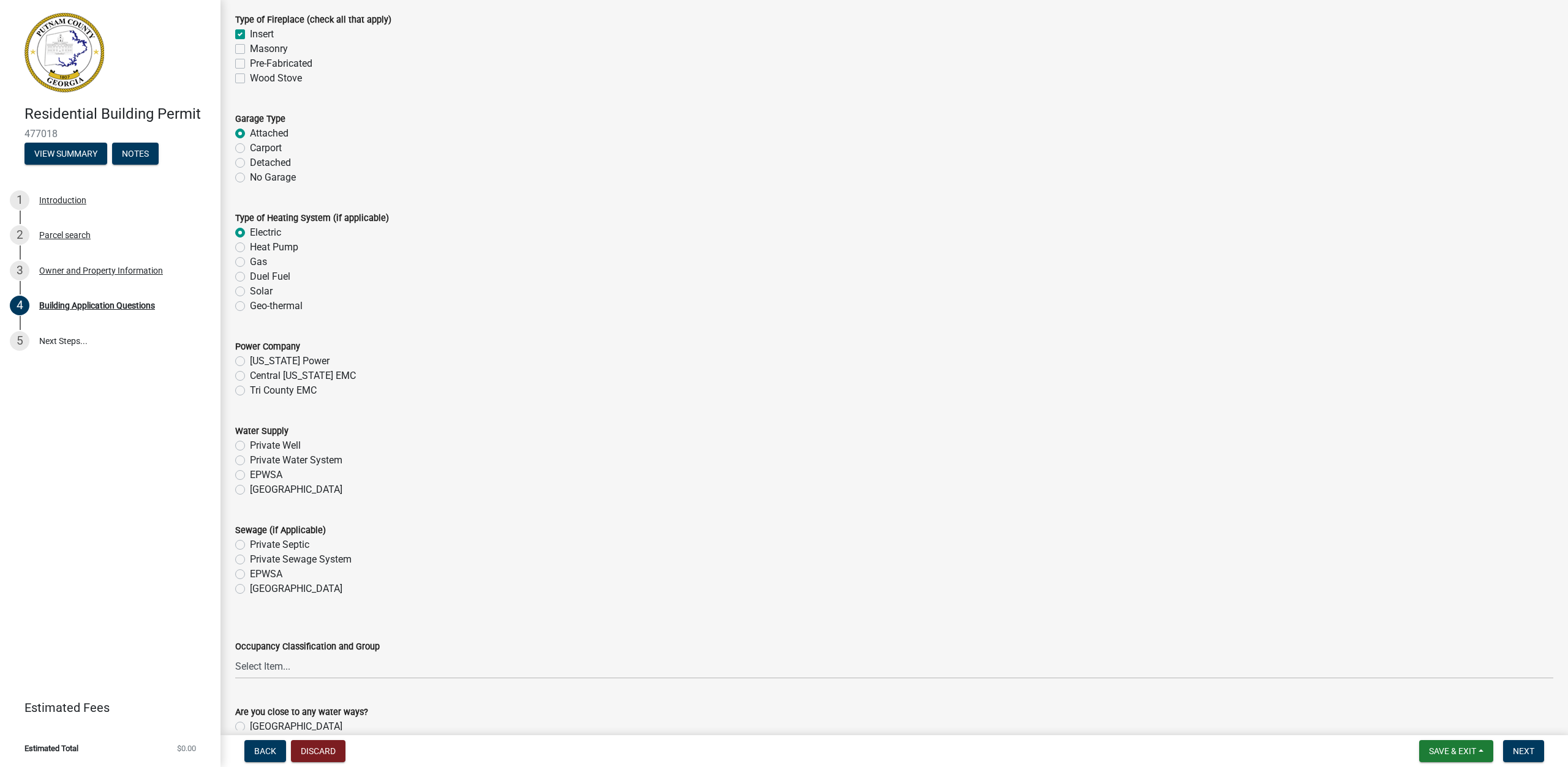
click at [250, 357] on label "[US_STATE] Power" at bounding box center [290, 361] width 80 height 15
click at [250, 357] on input "[US_STATE] Power" at bounding box center [254, 358] width 8 height 8
radio input "true"
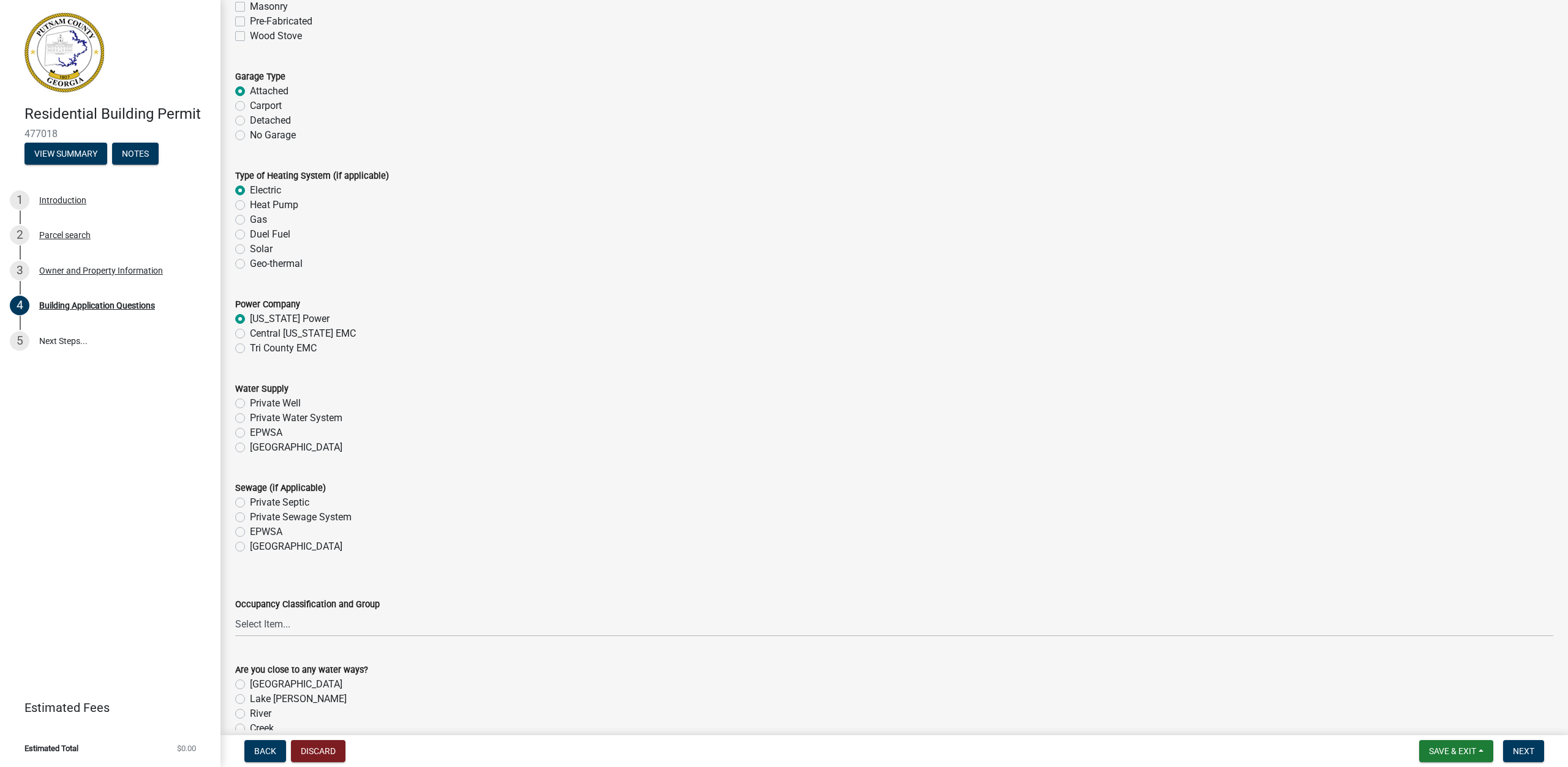
scroll to position [3674, 0]
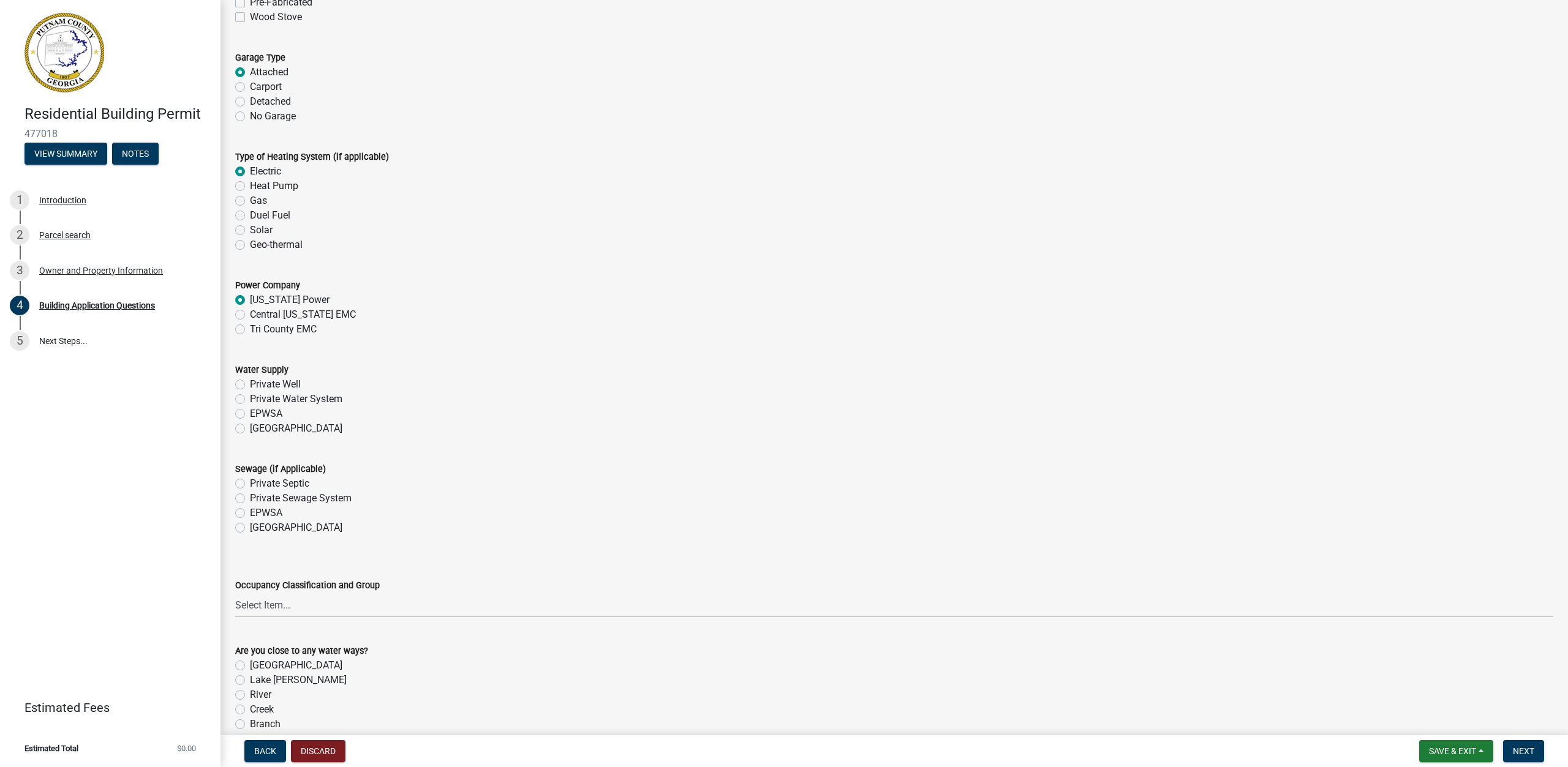
click at [250, 418] on label "EPWSA" at bounding box center [266, 414] width 32 height 15
click at [250, 414] on input "EPWSA" at bounding box center [254, 410] width 8 height 8
radio input "true"
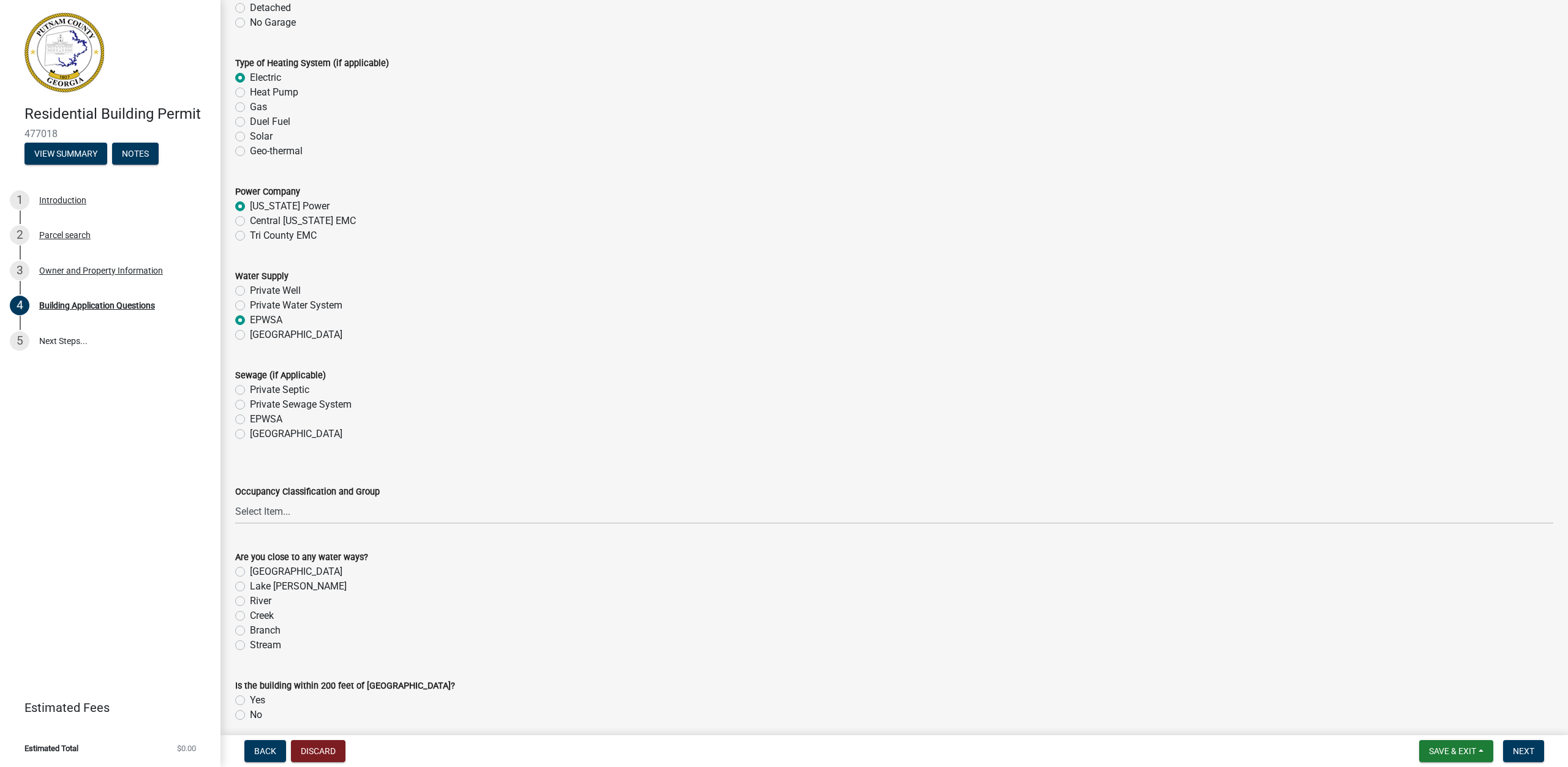
scroll to position [3795, 0]
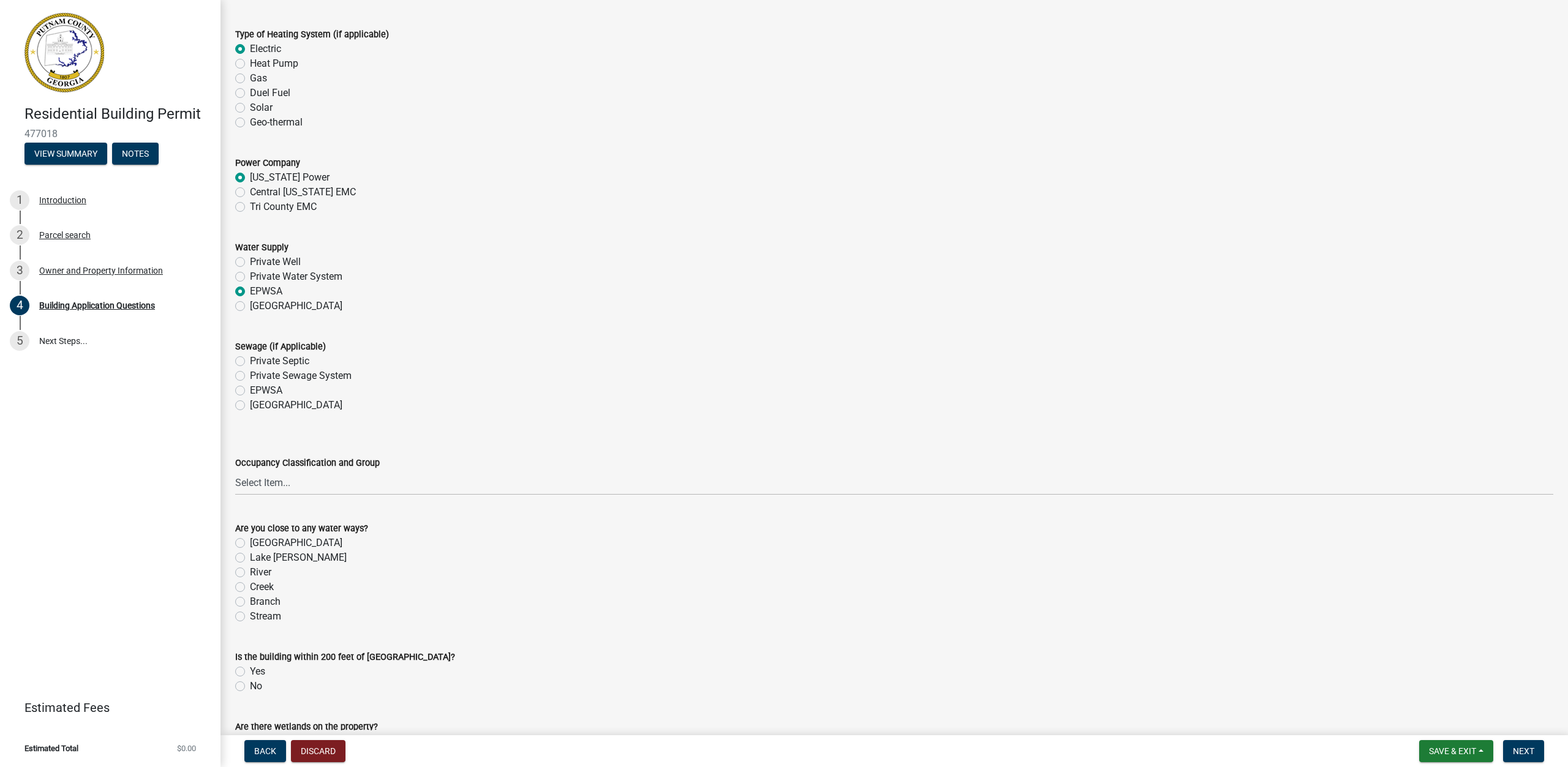
click at [250, 362] on label "Private Septic" at bounding box center [279, 361] width 59 height 15
click at [250, 362] on input "Private Septic" at bounding box center [254, 358] width 8 height 8
radio input "true"
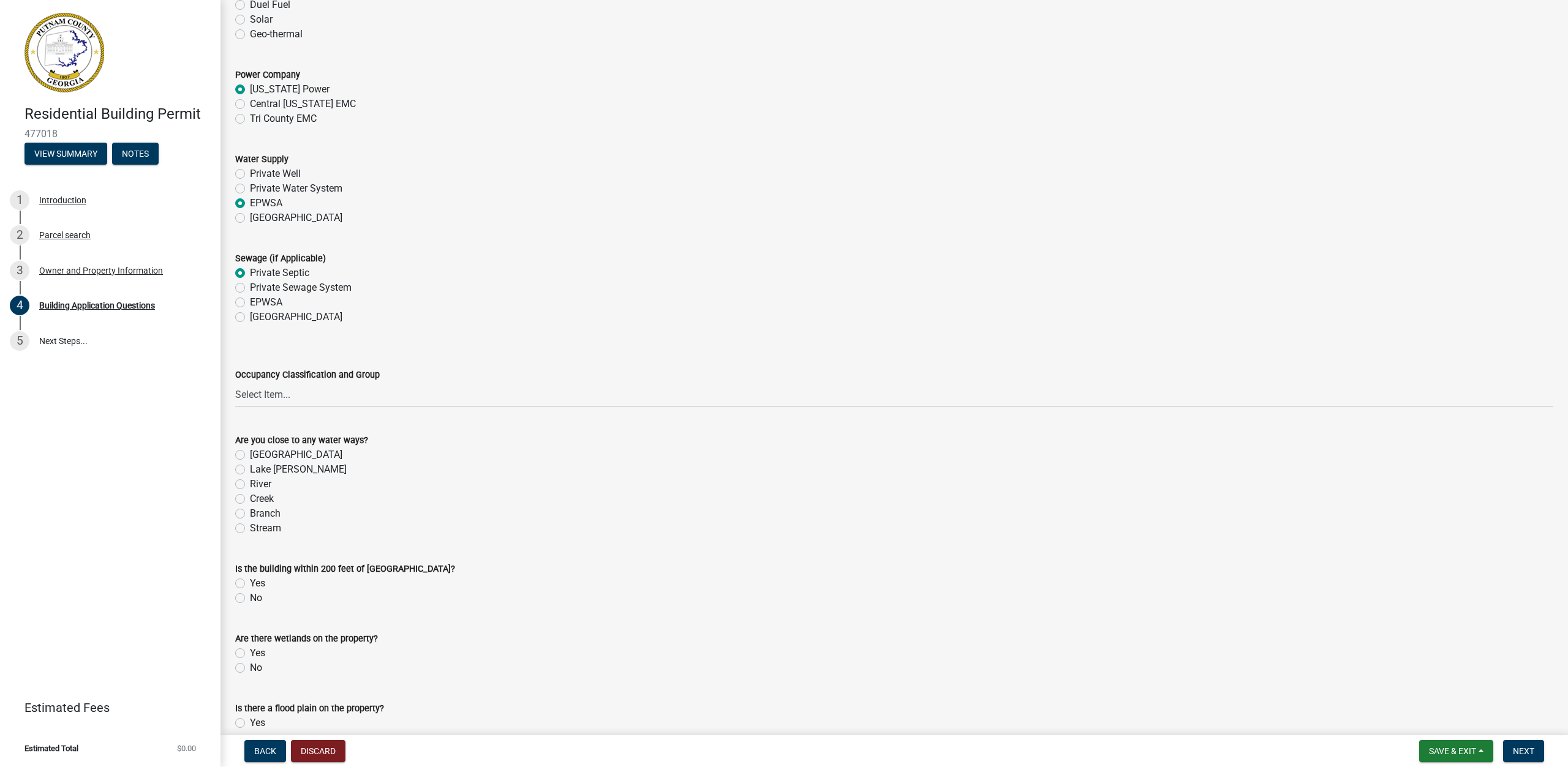
scroll to position [3918, 0]
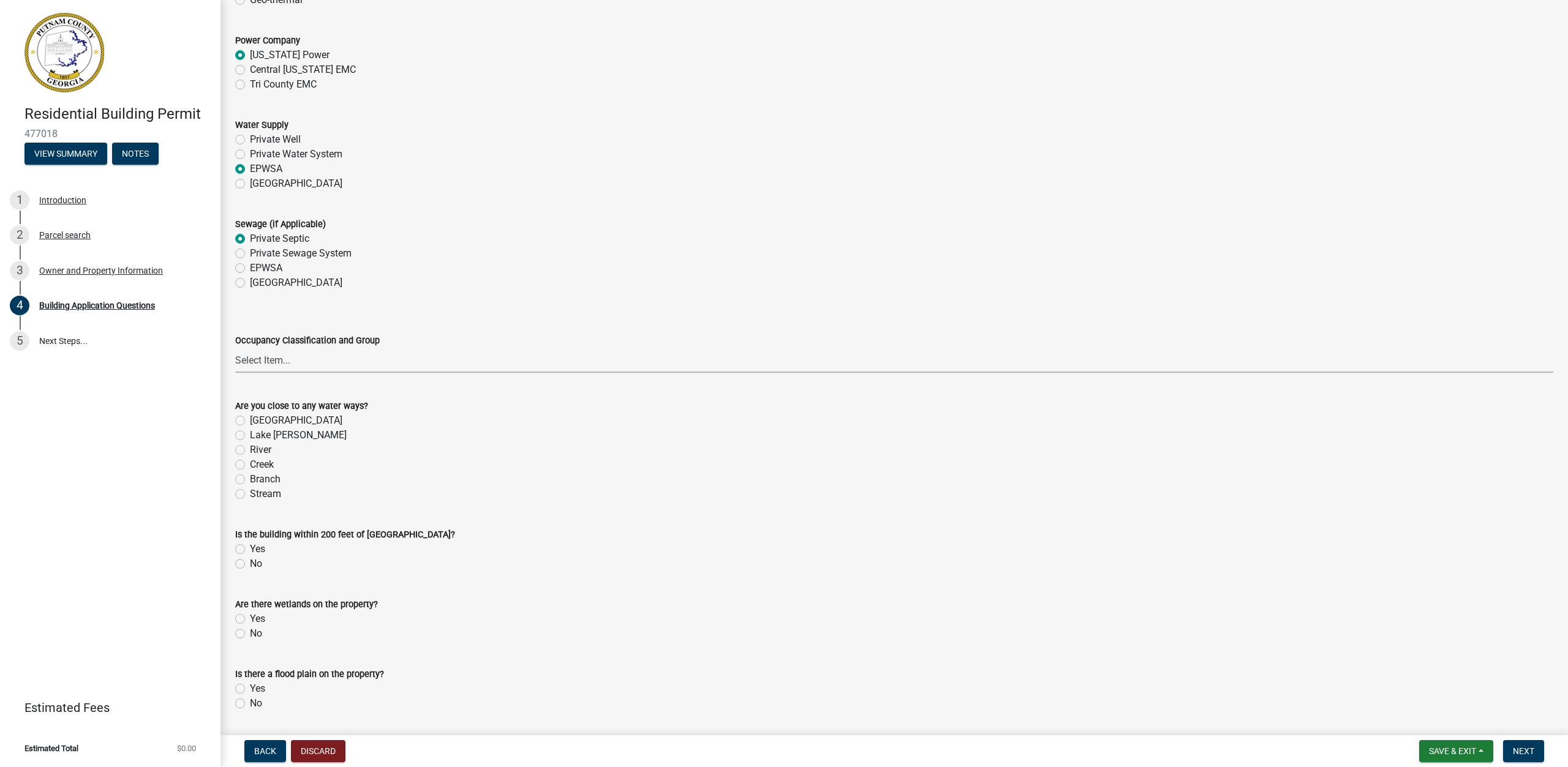
click at [241, 365] on select "Select Item... A-1 A-2 A-3 A-4 A-5 B M E F-1 F-2 R-1 R-2 R-3 R-4 H-1 H-2 H-4 H-…" at bounding box center [894, 361] width 1318 height 25
click at [436, 310] on div "Occupancy Classification and Group Select Item... A-1 A-2 A-3 A-4 A-5 B M E F-1…" at bounding box center [894, 337] width 1318 height 72
click at [250, 438] on label "Lake [PERSON_NAME]" at bounding box center [298, 435] width 97 height 15
click at [250, 436] on input "Lake [PERSON_NAME]" at bounding box center [254, 432] width 8 height 8
radio input "true"
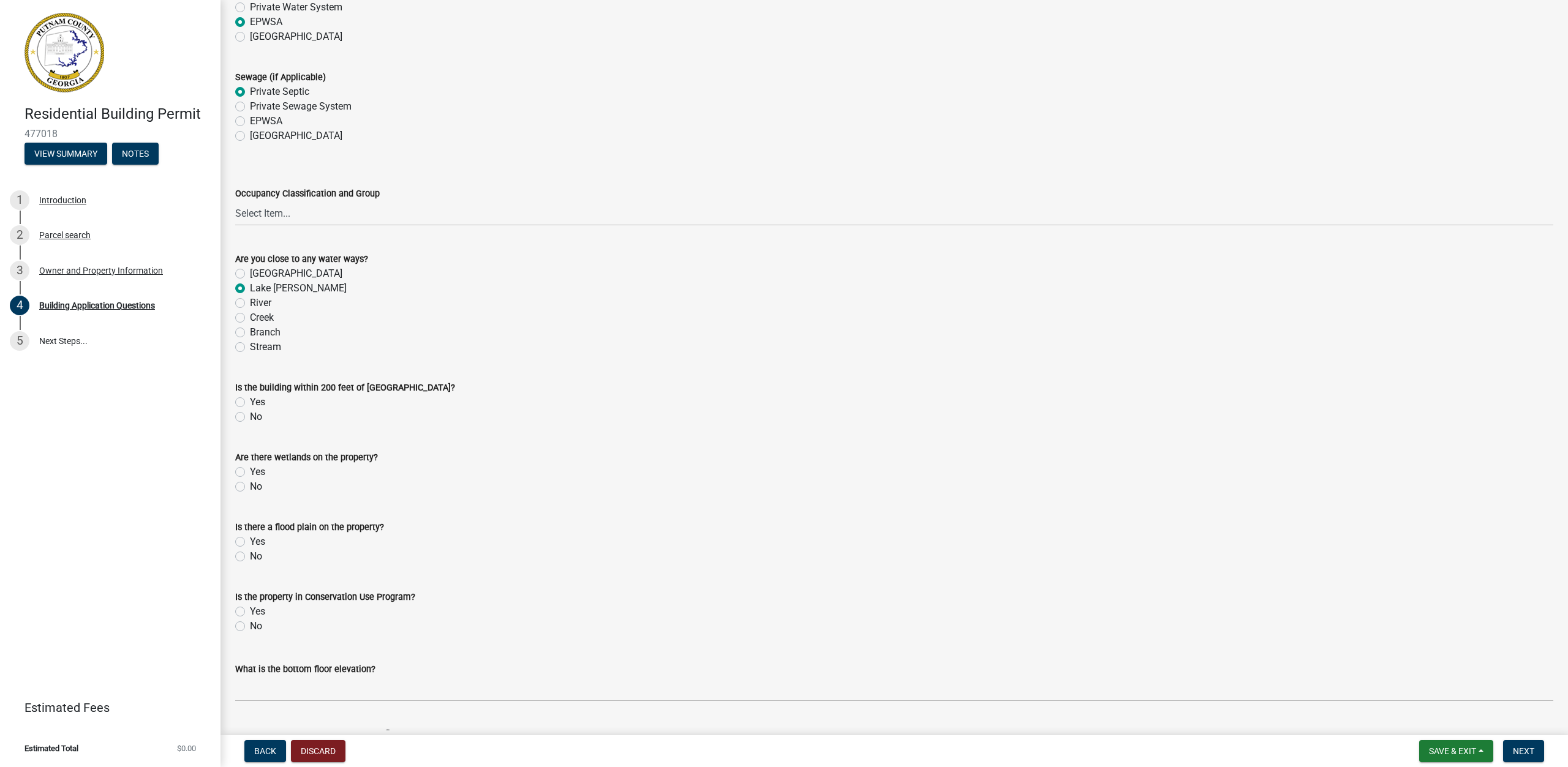
scroll to position [4102, 0]
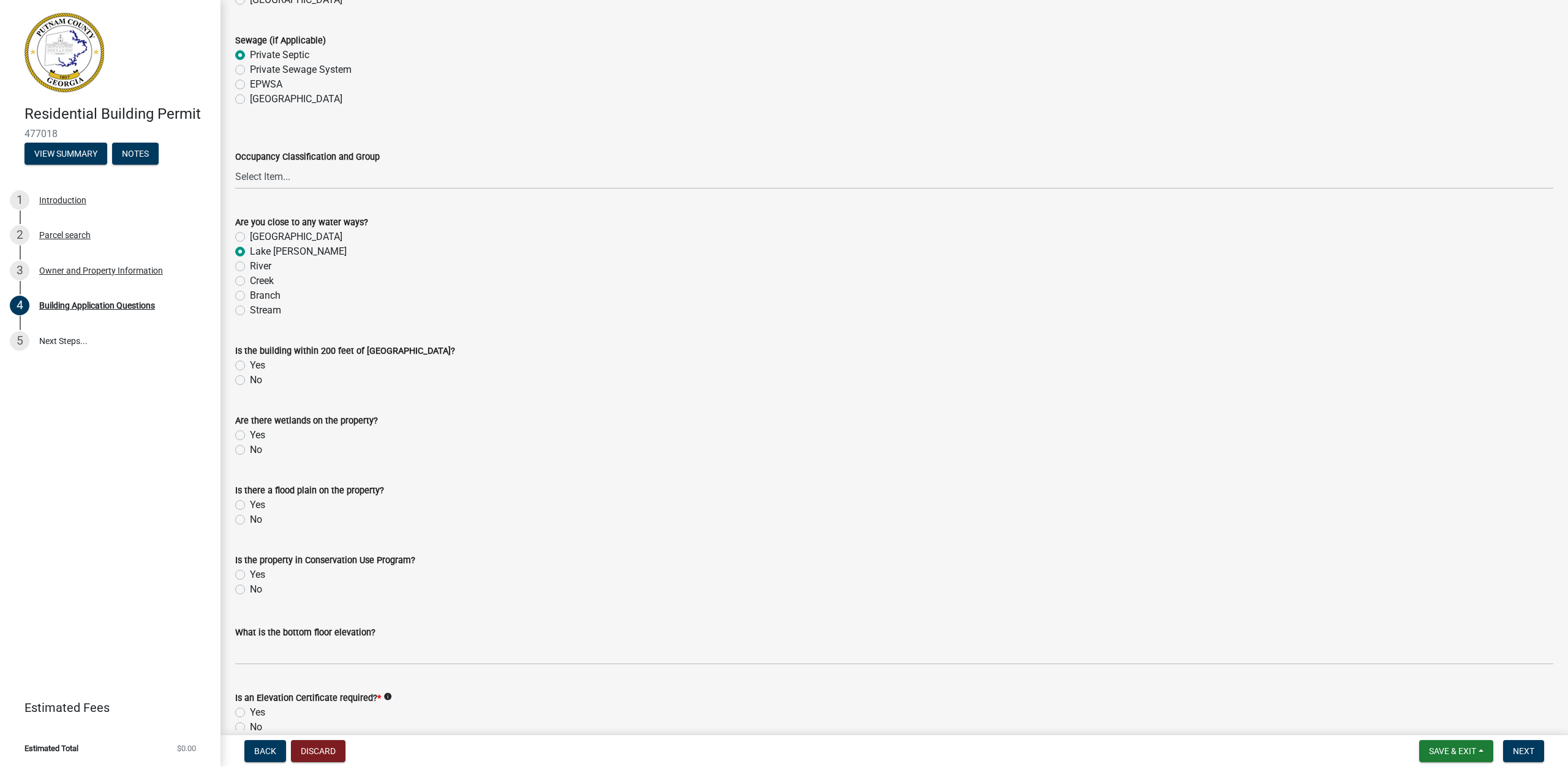
click at [250, 382] on label "No" at bounding box center [256, 380] width 12 height 15
click at [250, 381] on input "No" at bounding box center [254, 377] width 8 height 8
radio input "true"
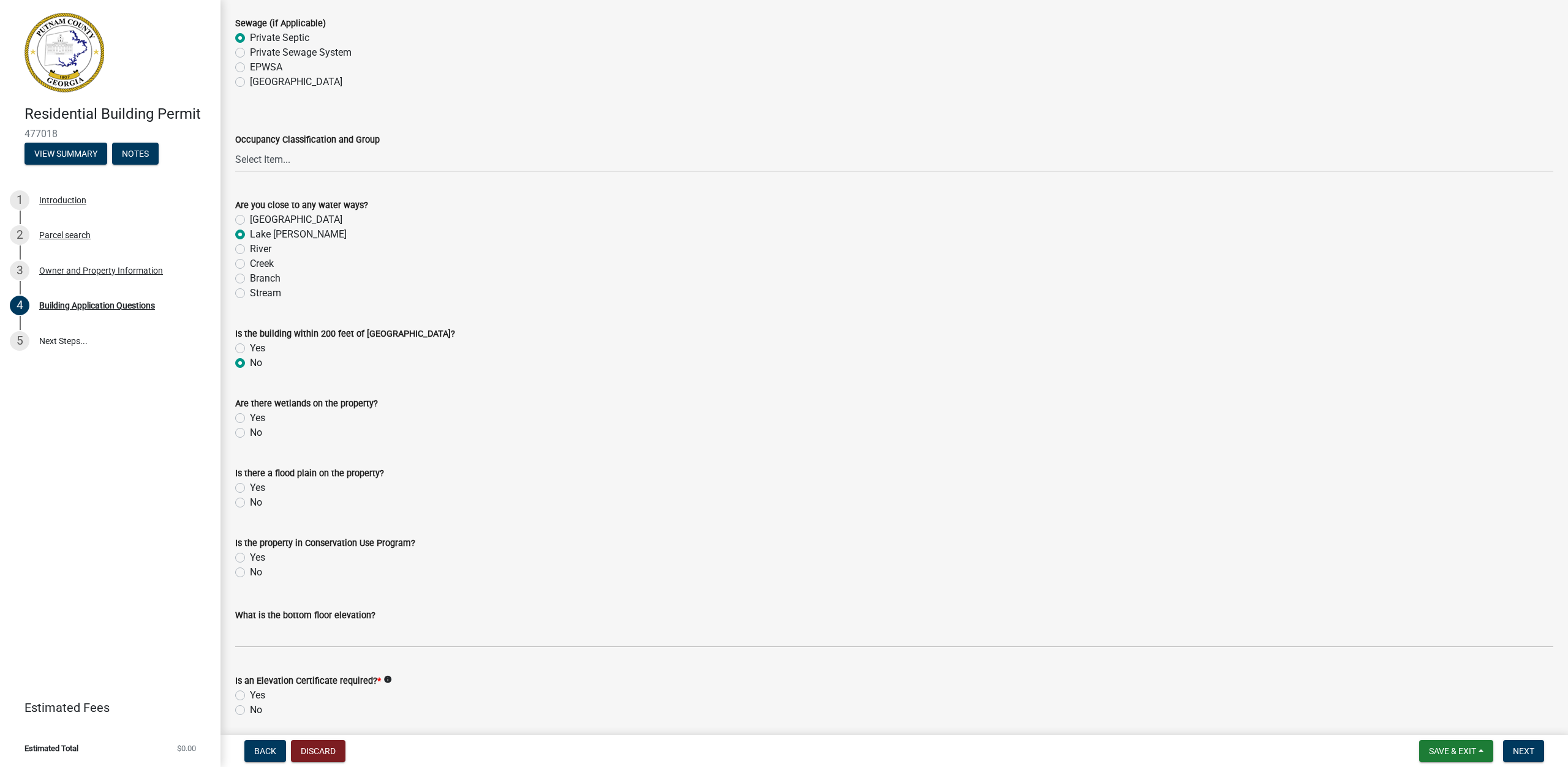
scroll to position [4163, 0]
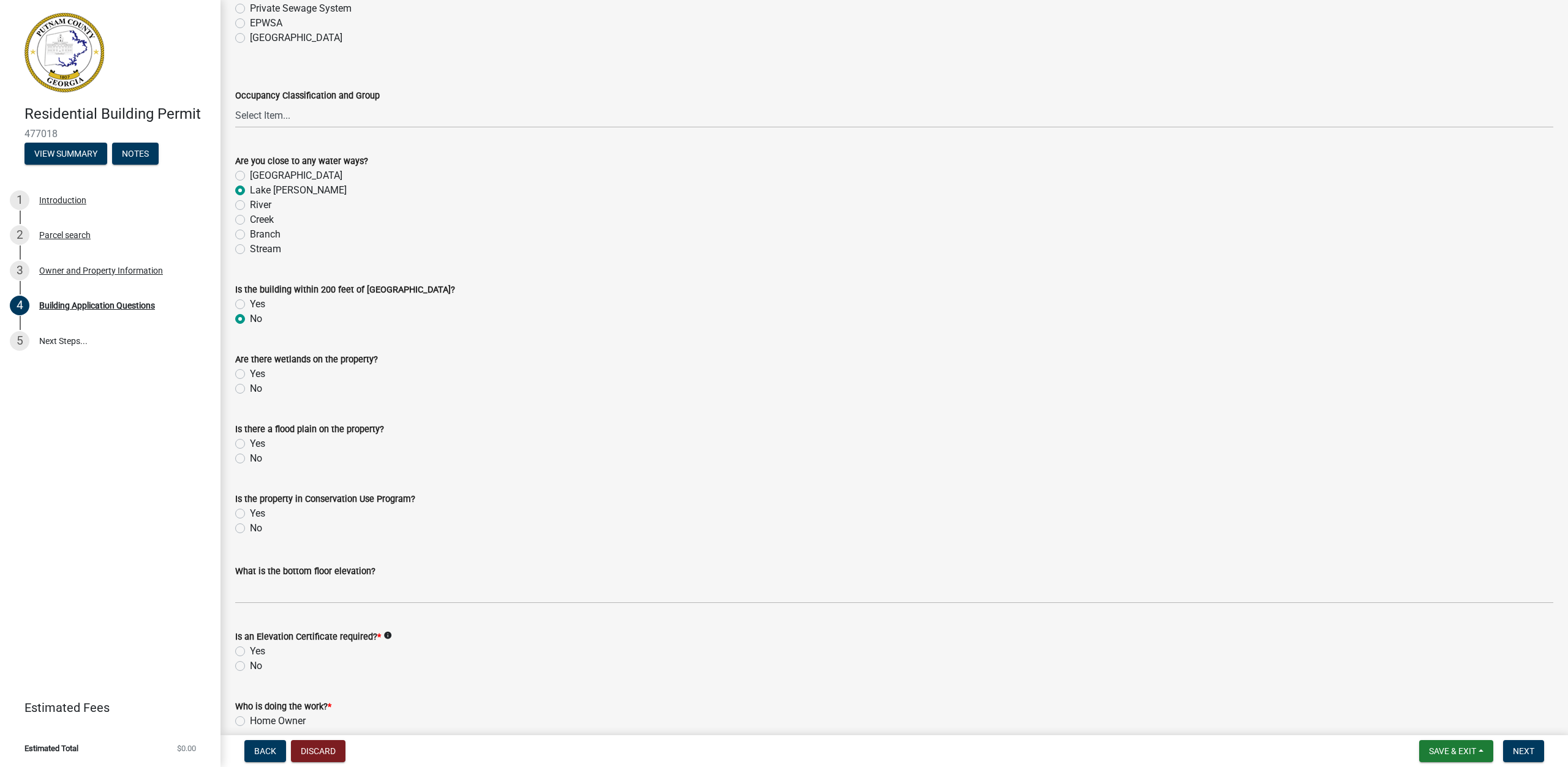
click at [250, 384] on label "No" at bounding box center [256, 388] width 12 height 15
click at [250, 384] on input "No" at bounding box center [254, 385] width 8 height 8
radio input "true"
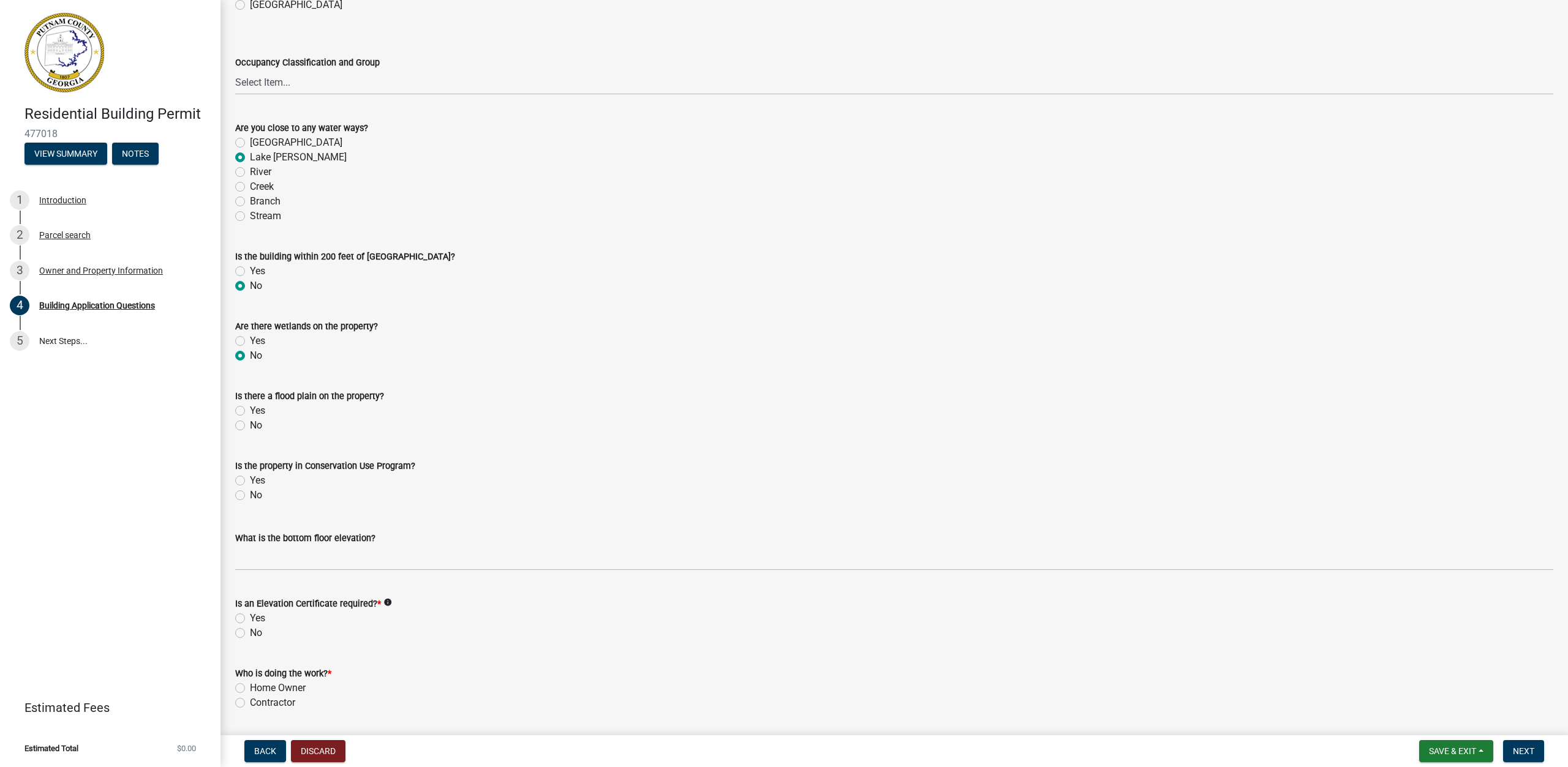
scroll to position [4224, 0]
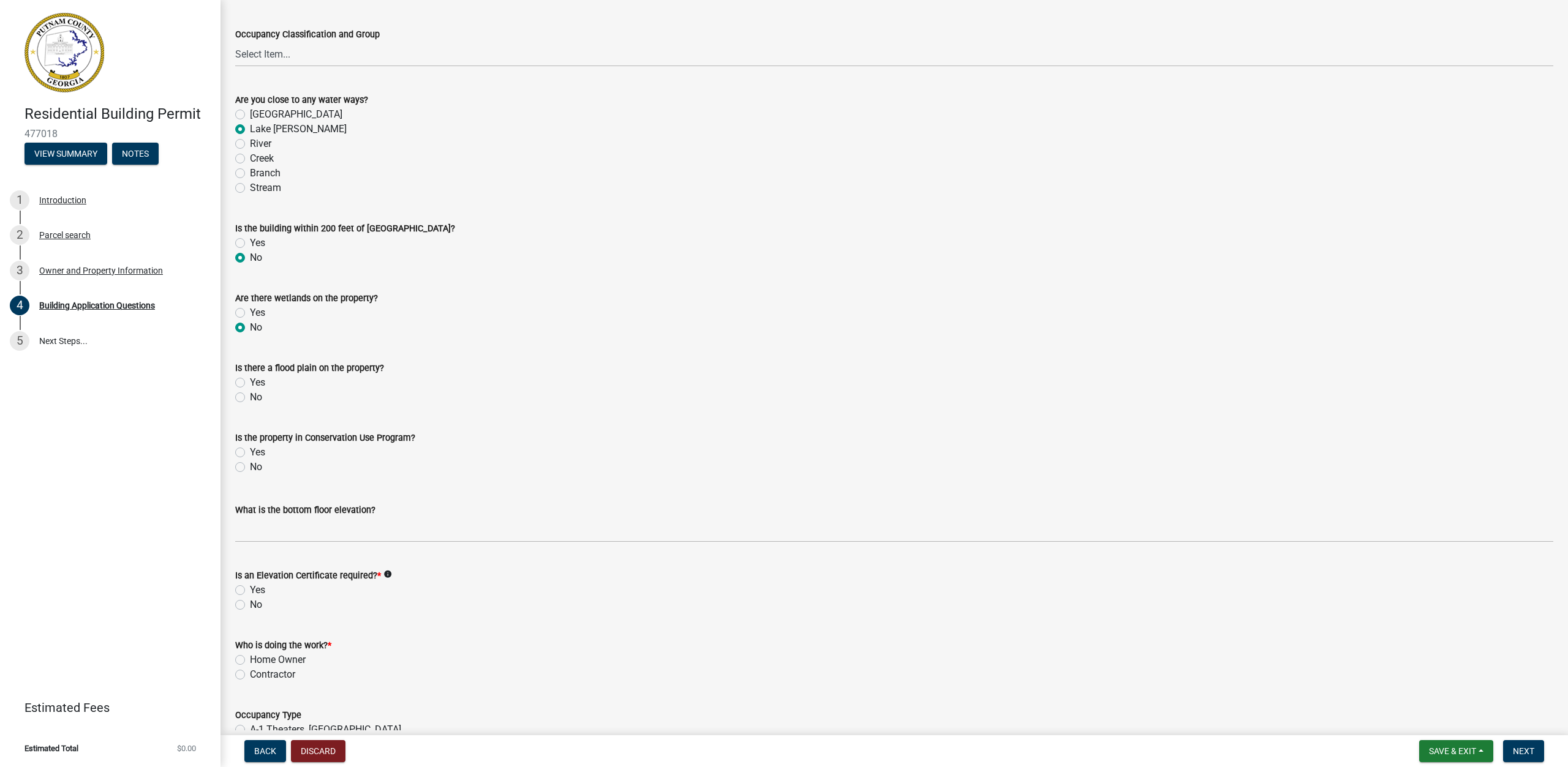
click at [250, 395] on label "No" at bounding box center [256, 397] width 12 height 15
click at [250, 395] on input "No" at bounding box center [254, 394] width 8 height 8
radio input "true"
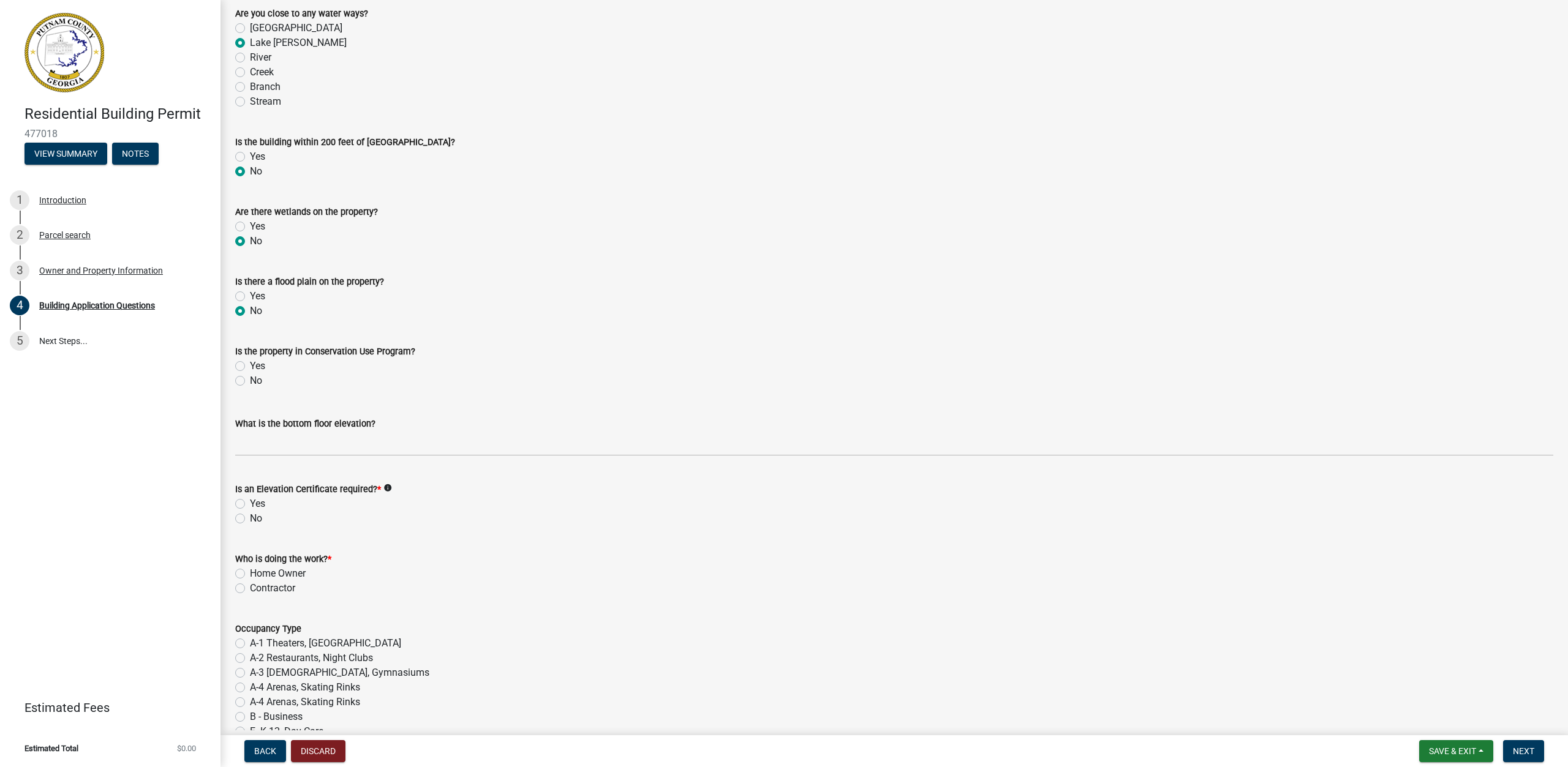
scroll to position [4347, 0]
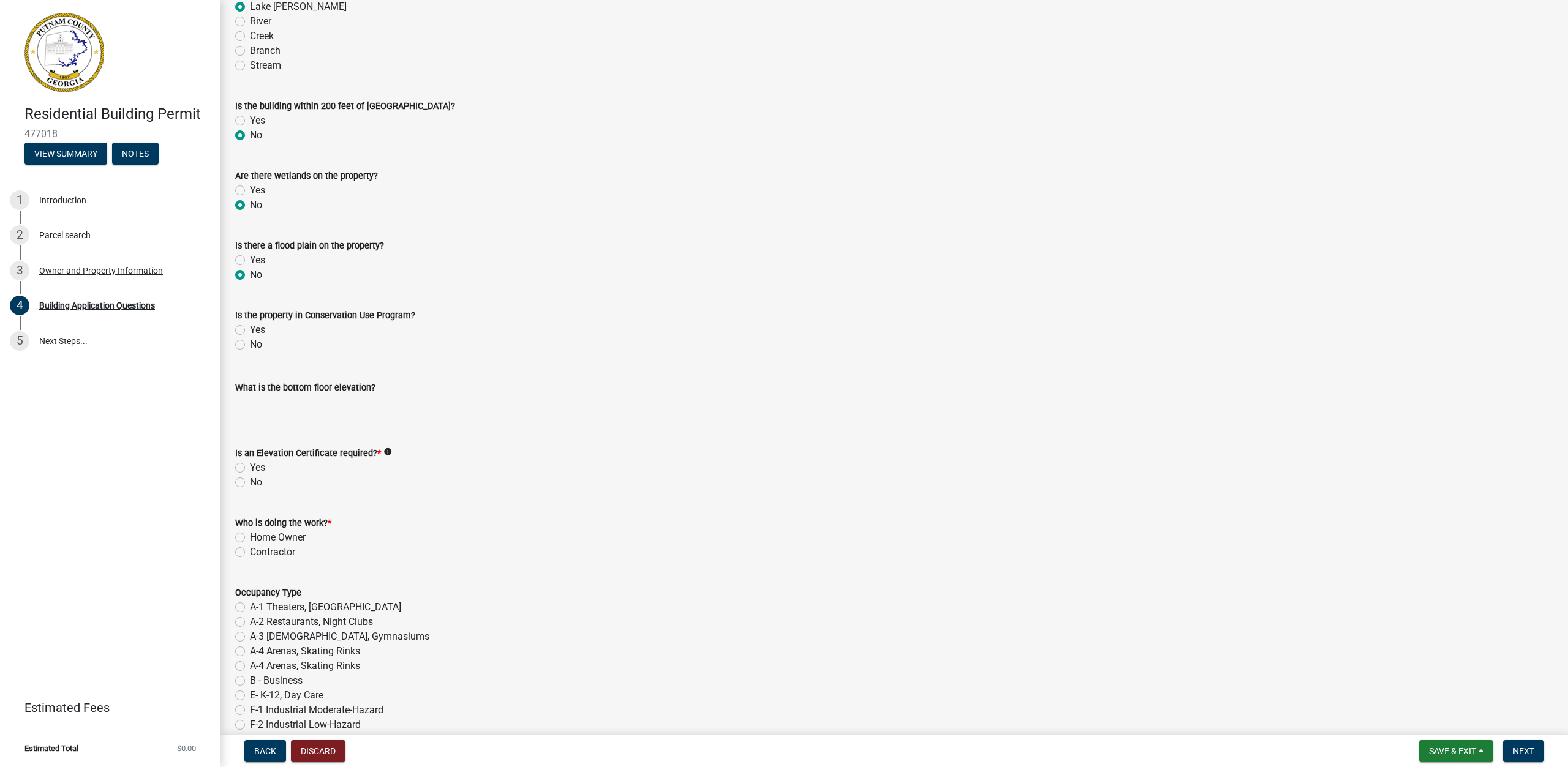
click at [250, 345] on label "No" at bounding box center [256, 345] width 12 height 15
click at [250, 345] on input "No" at bounding box center [254, 342] width 8 height 8
radio input "true"
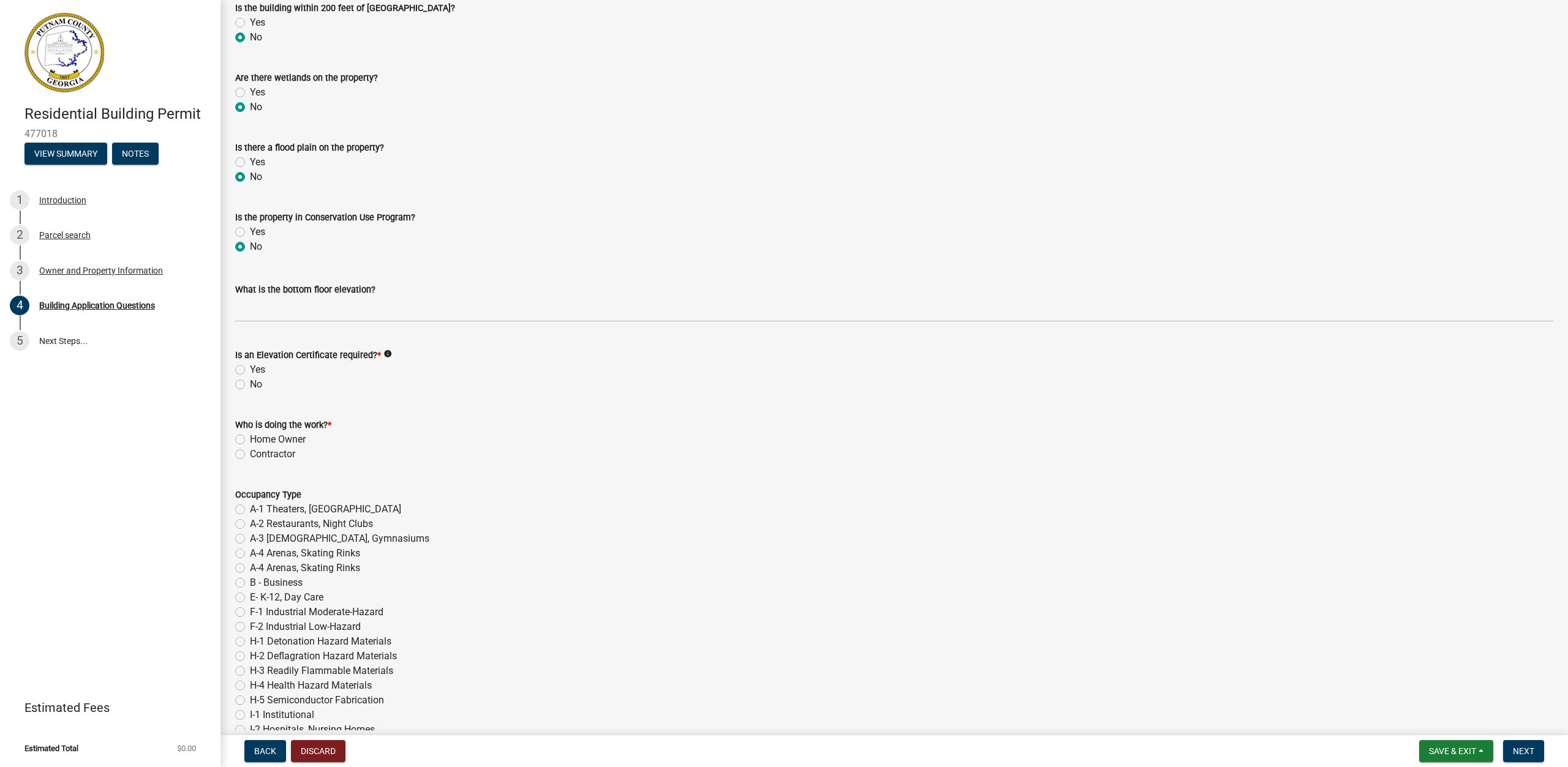
scroll to position [4469, 0]
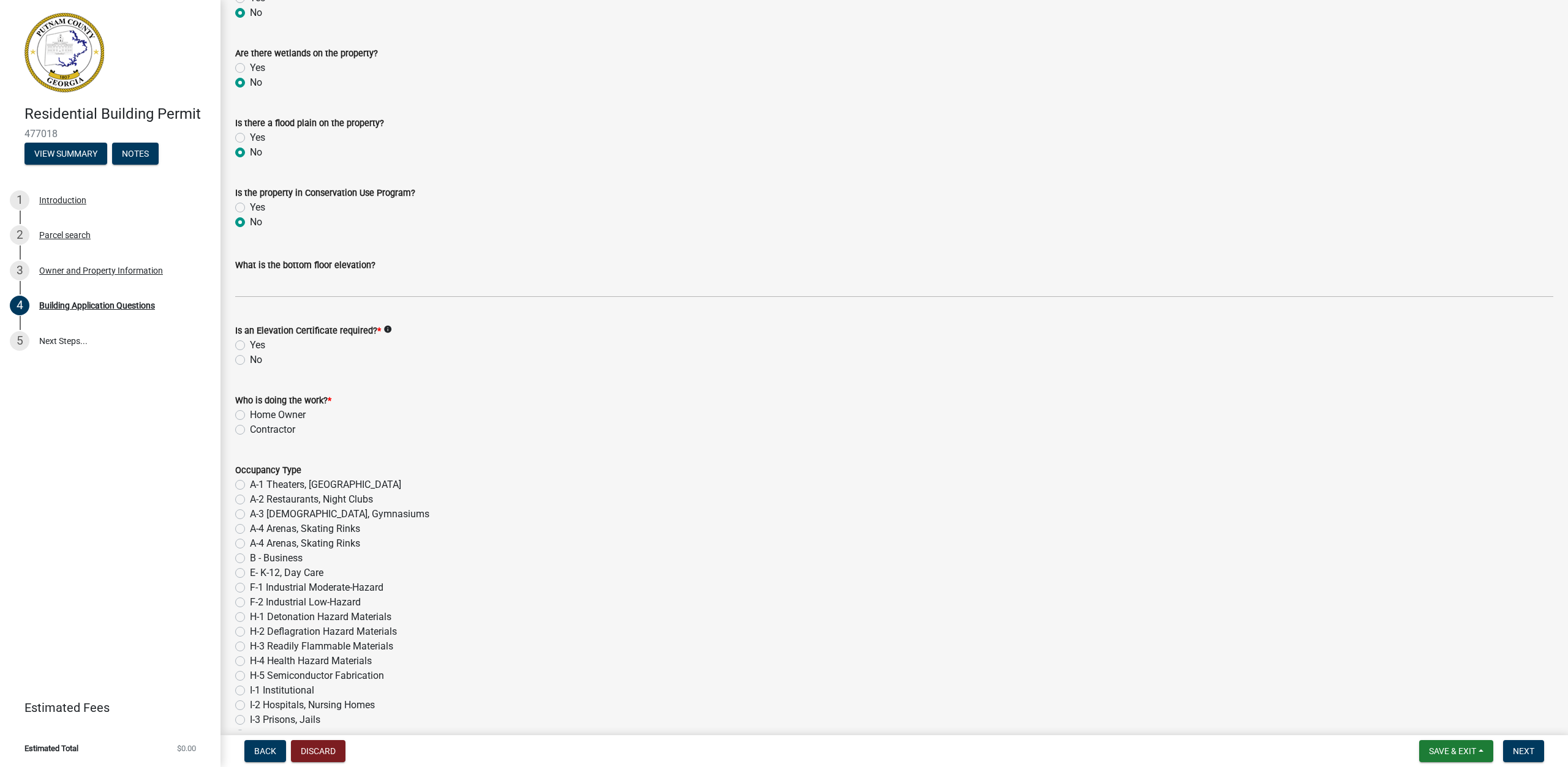
click at [250, 358] on label "No" at bounding box center [256, 360] width 12 height 15
click at [250, 358] on input "No" at bounding box center [254, 357] width 8 height 8
radio input "true"
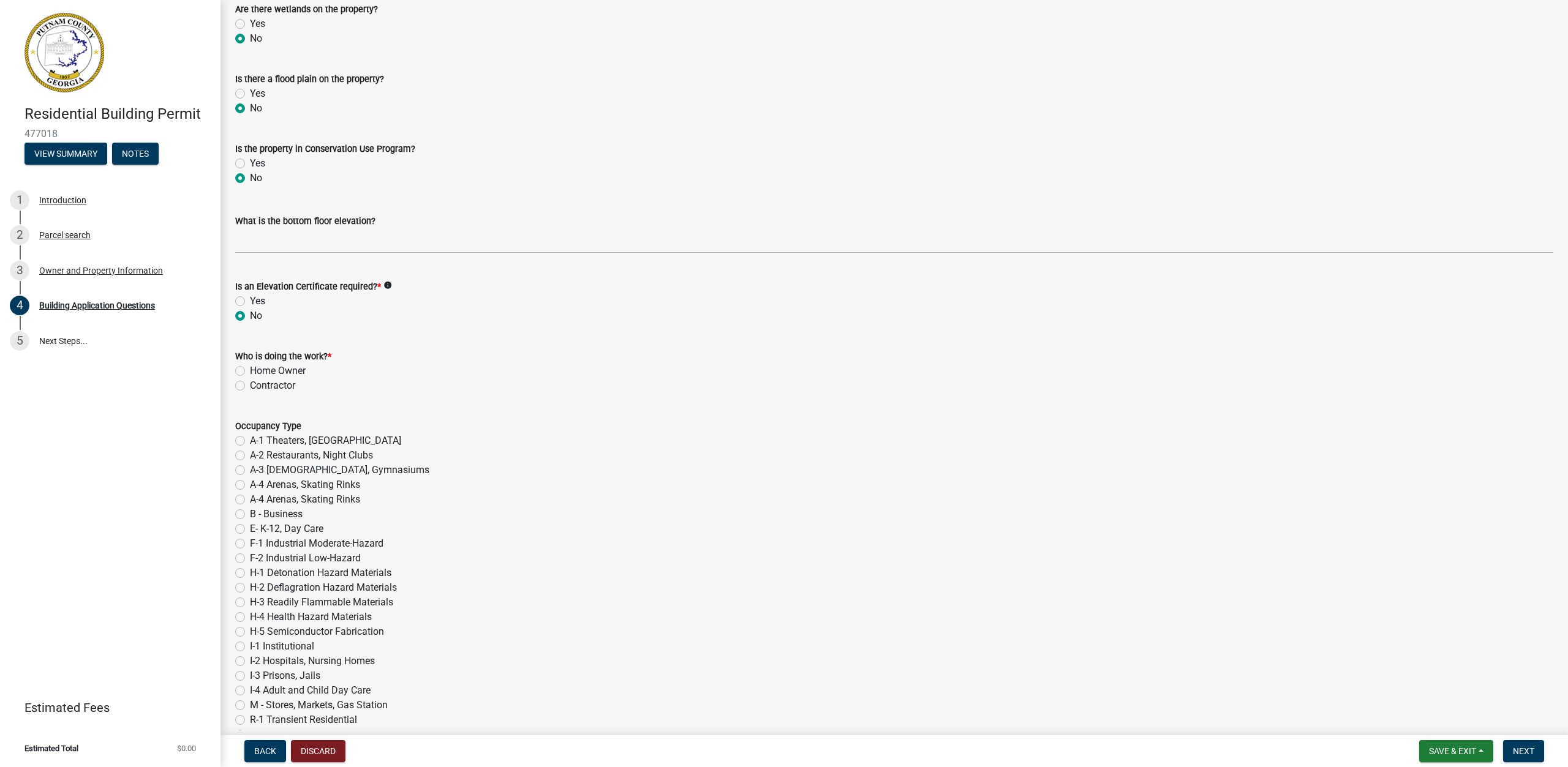
scroll to position [4531, 0]
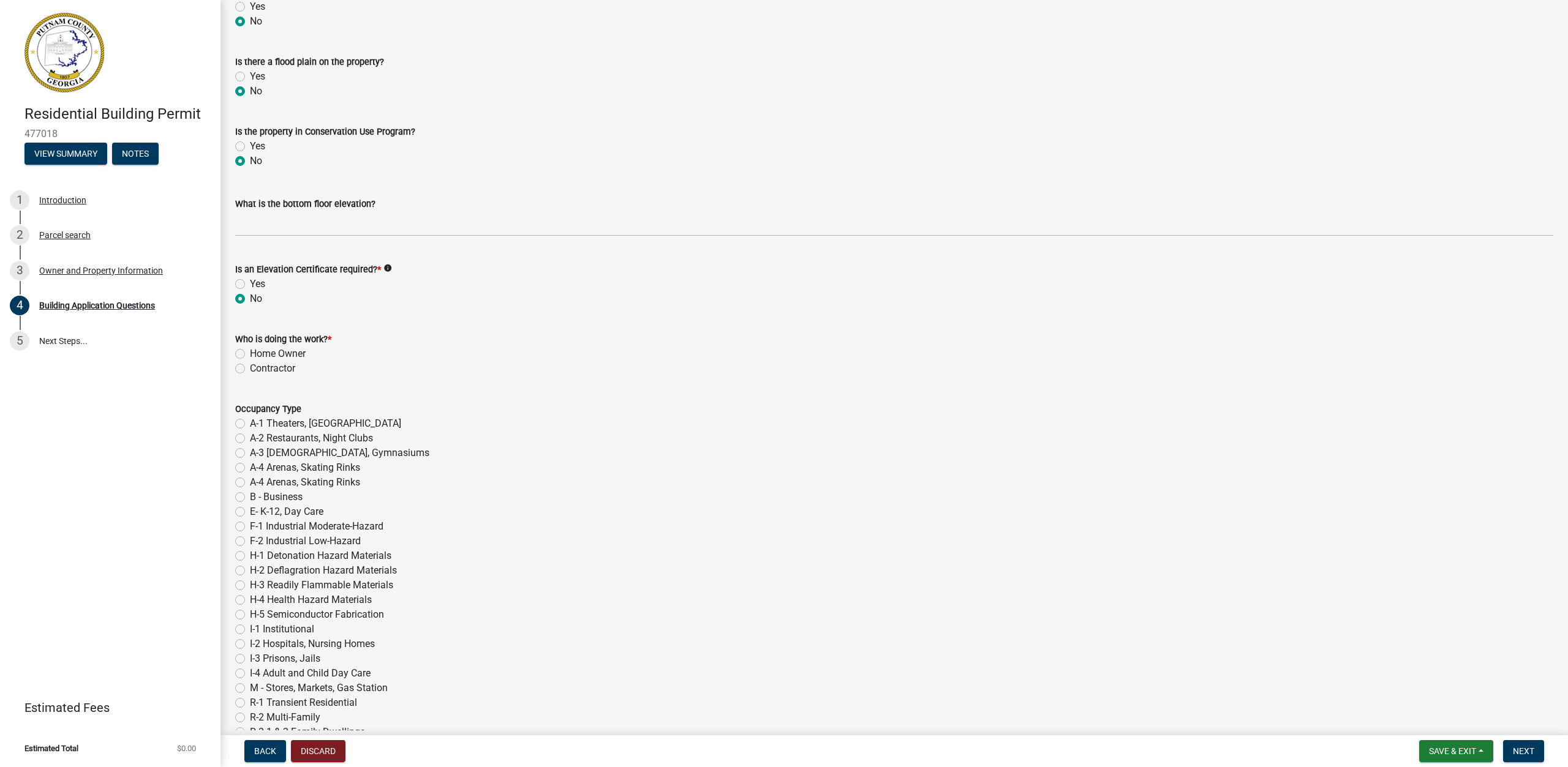
click at [250, 365] on label "Contractor" at bounding box center [272, 368] width 45 height 15
click at [250, 365] on input "Contractor" at bounding box center [254, 365] width 8 height 8
radio input "true"
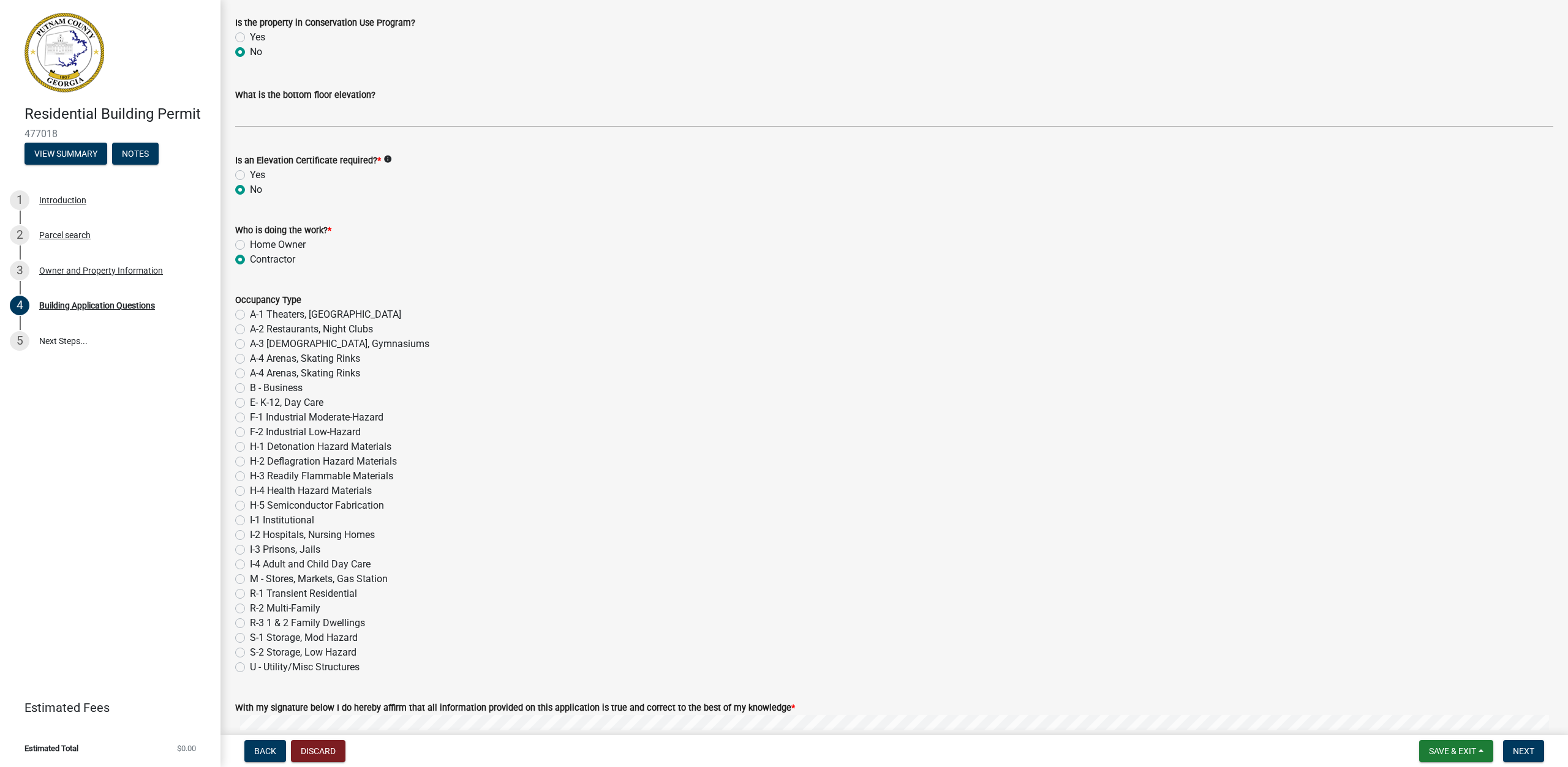
scroll to position [4714, 0]
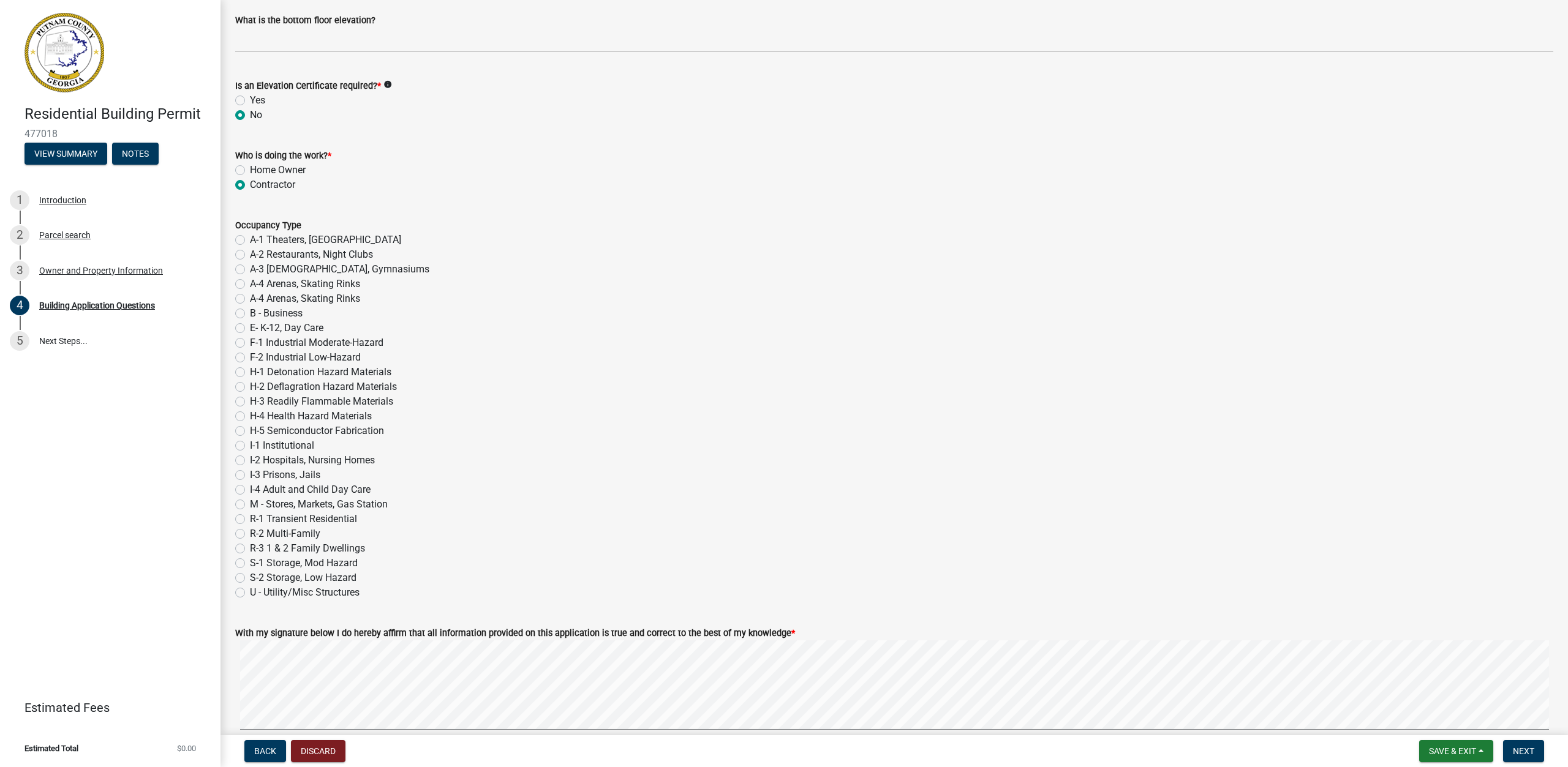
click at [250, 550] on label "R-3 1 & 2 Family Dwellings" at bounding box center [308, 548] width 116 height 15
click at [250, 550] on input "R-3 1 & 2 Family Dwellings" at bounding box center [254, 545] width 8 height 8
radio input "true"
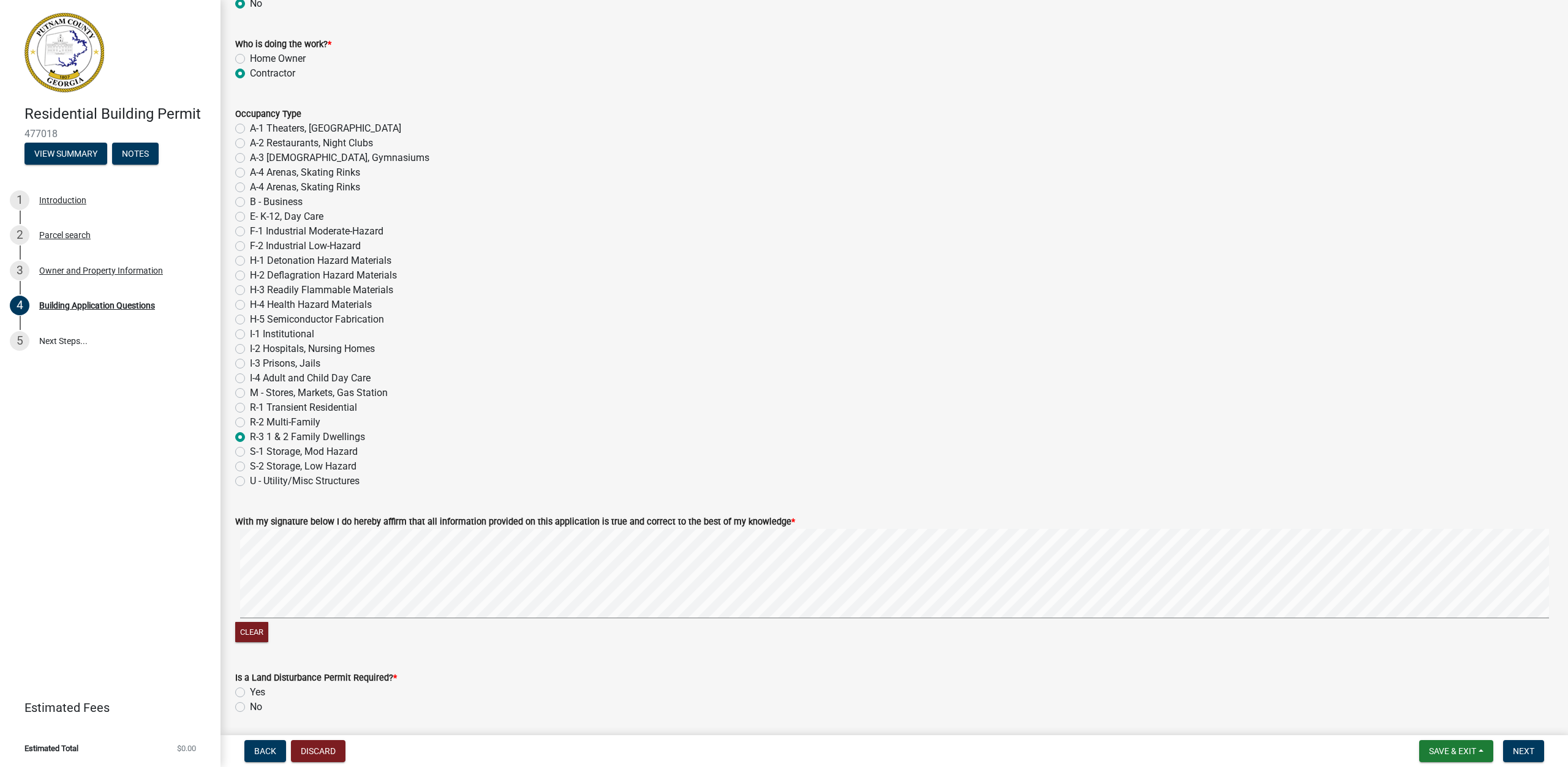
scroll to position [4837, 0]
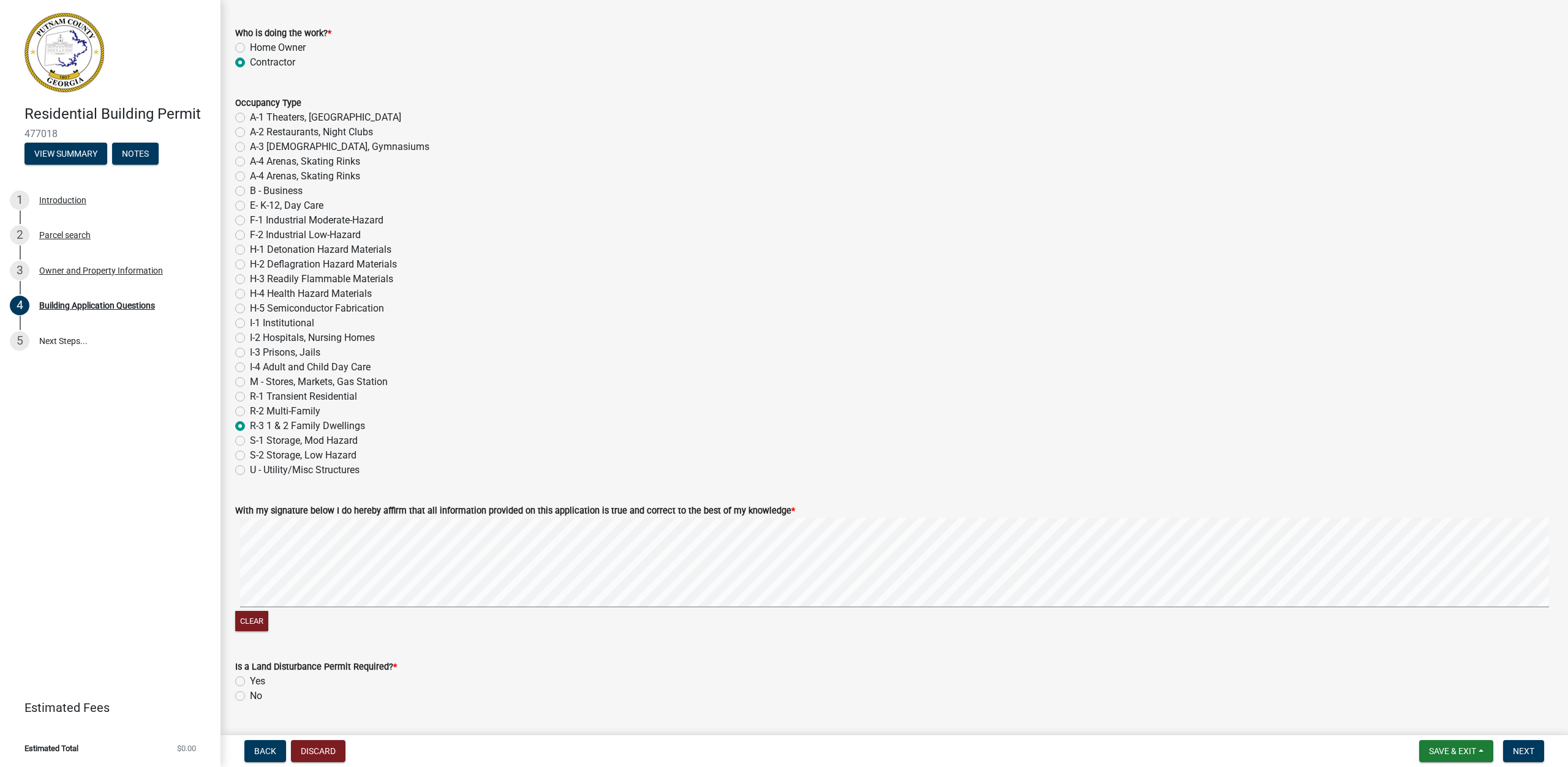
drag, startPoint x: 237, startPoint y: 696, endPoint x: 254, endPoint y: 678, distance: 24.8
click at [250, 693] on label "No" at bounding box center [256, 696] width 12 height 15
click at [250, 693] on input "No" at bounding box center [254, 693] width 8 height 8
radio input "true"
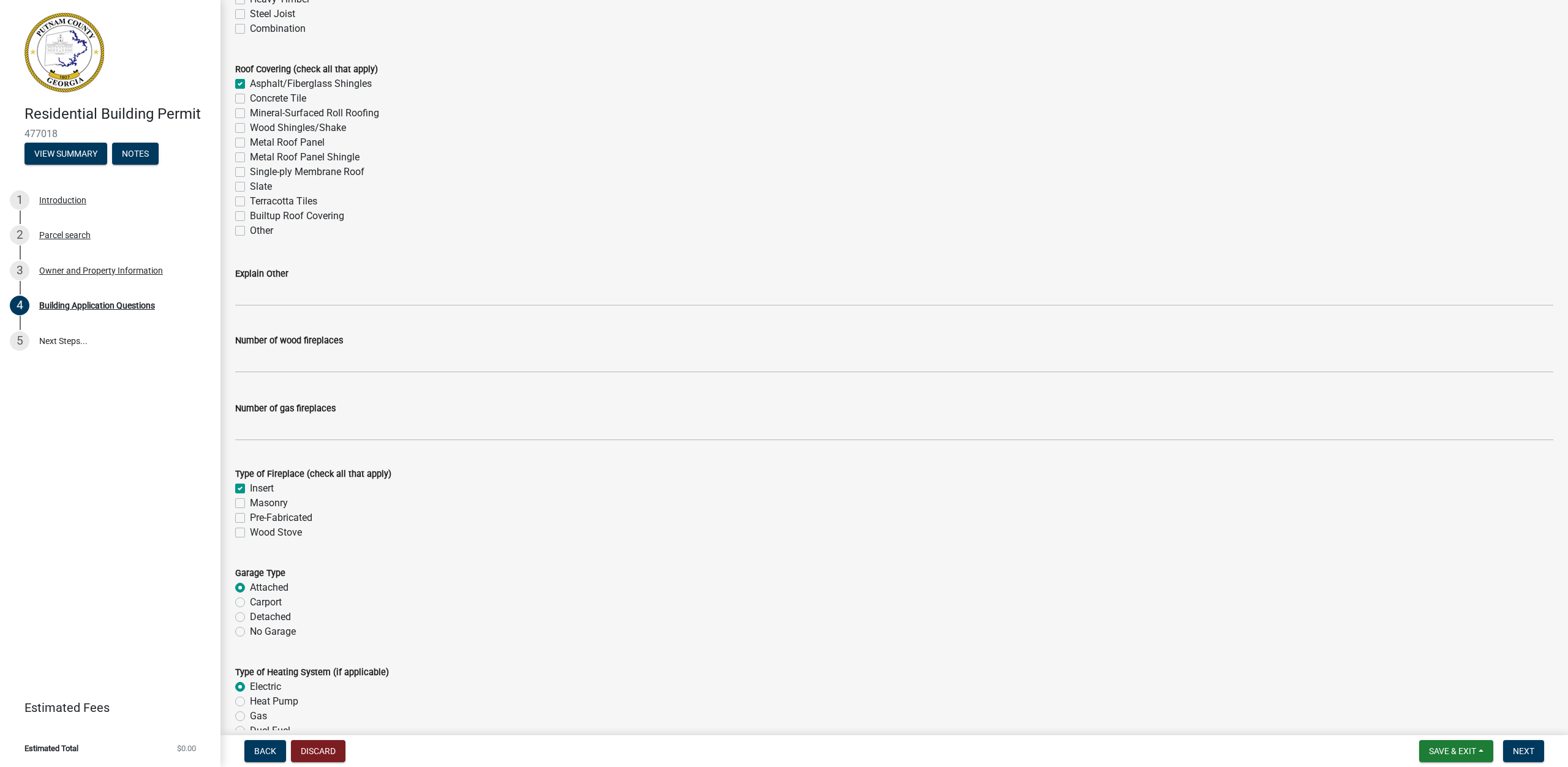
scroll to position [2909, 0]
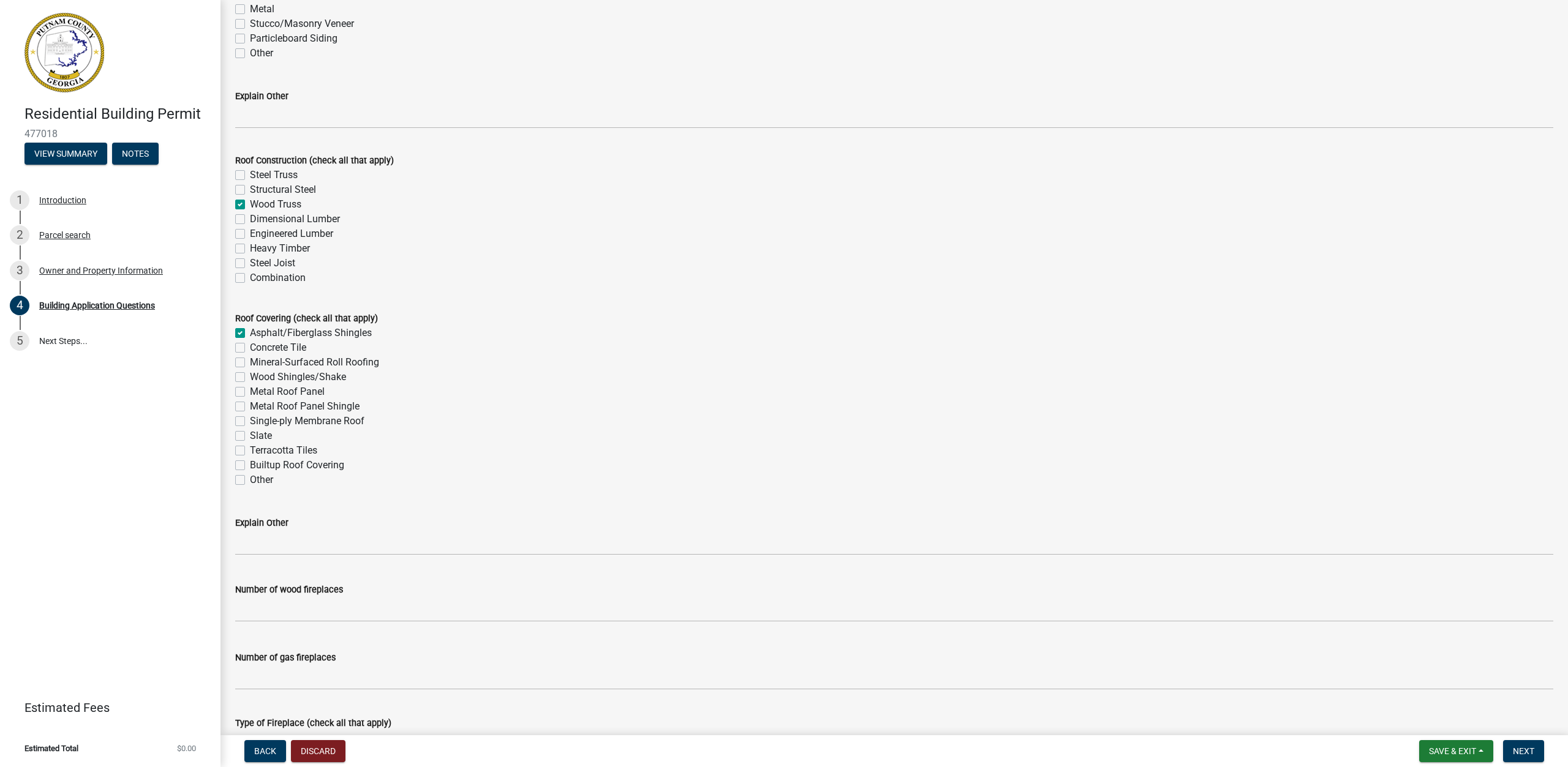
drag, startPoint x: 270, startPoint y: 659, endPoint x: 1436, endPoint y: 94, distance: 1295.7
click at [1436, 95] on div "Explain Other" at bounding box center [894, 96] width 1318 height 15
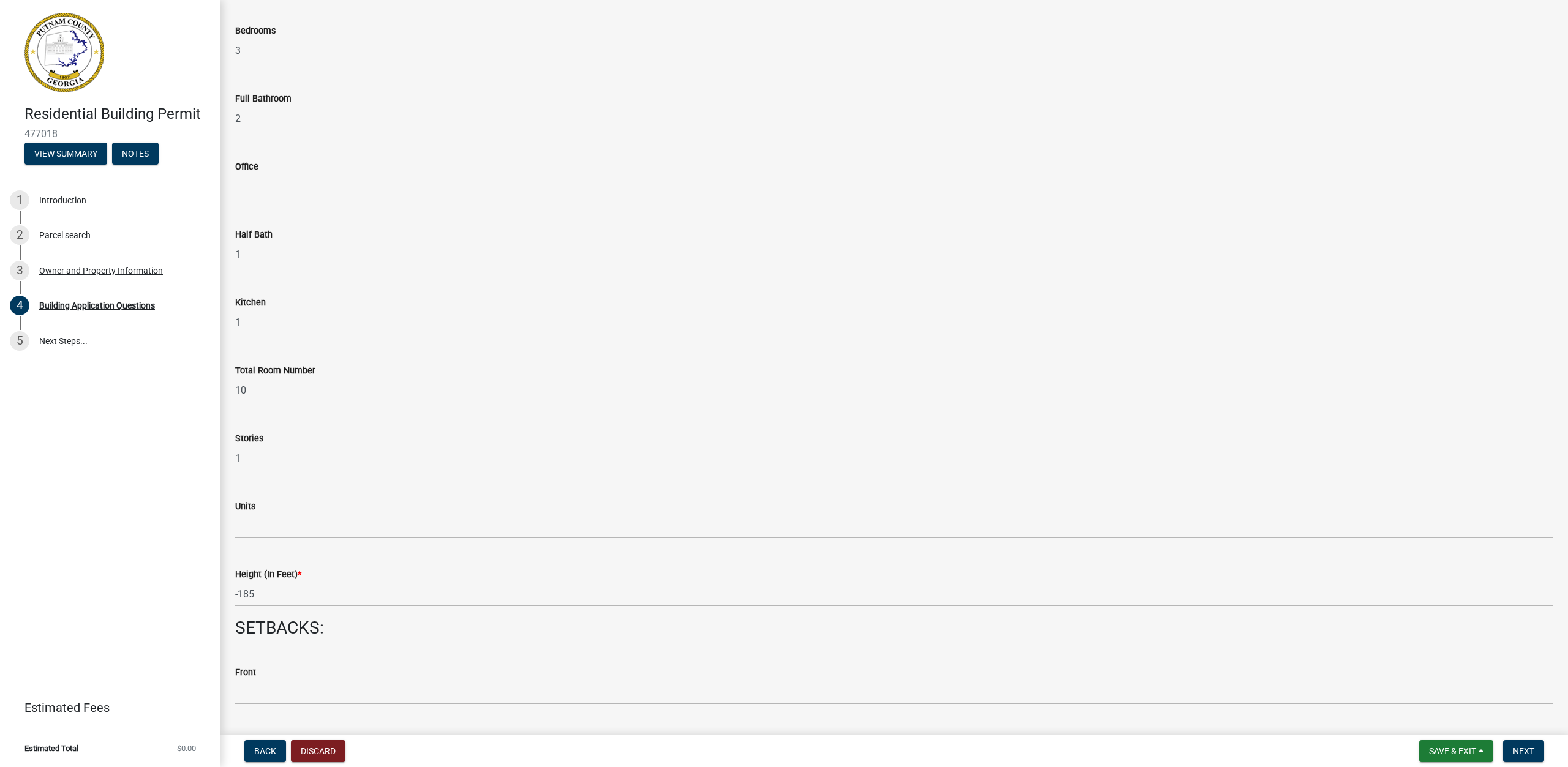
scroll to position [1193, 0]
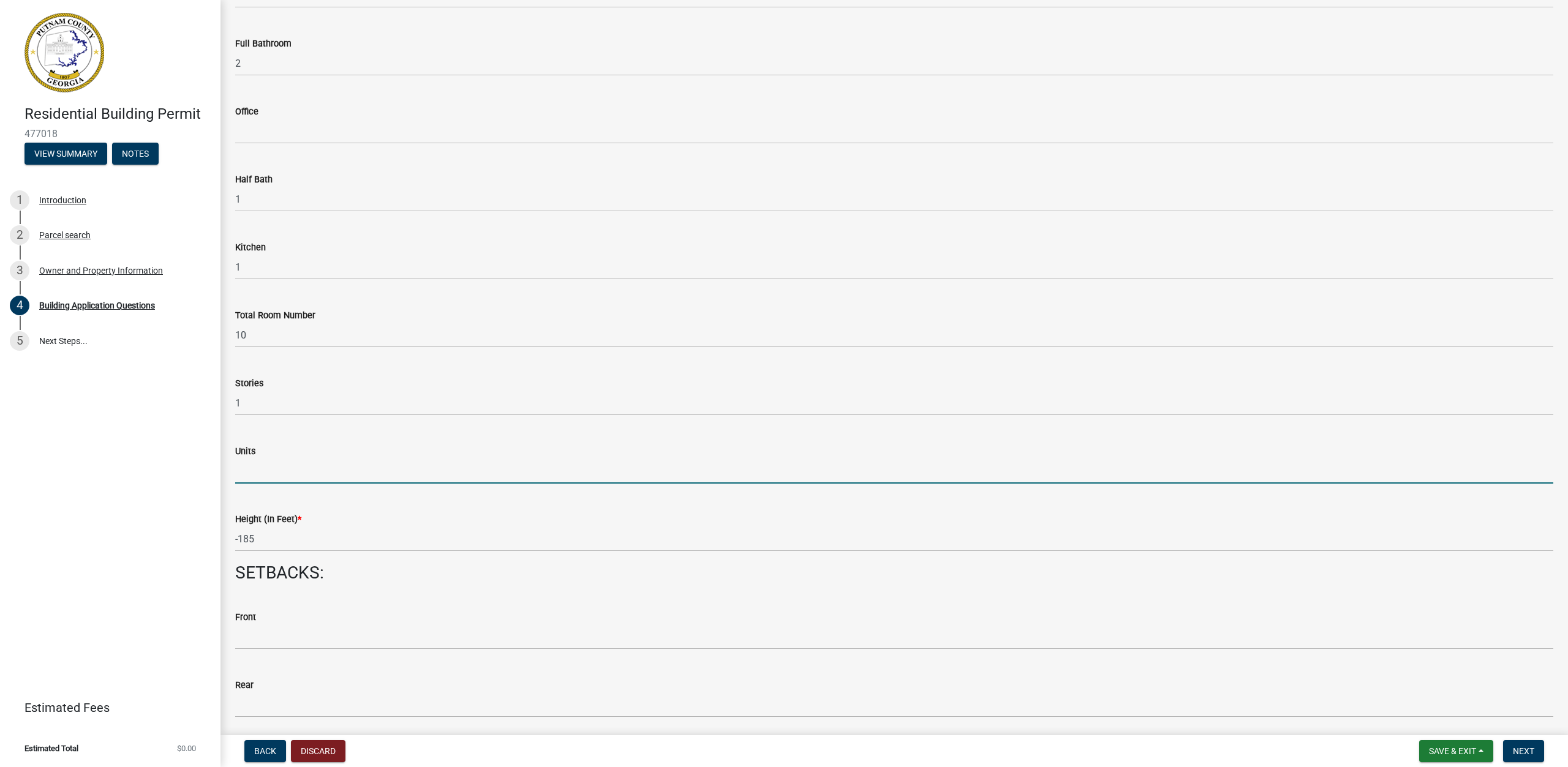
click at [326, 476] on input "text" at bounding box center [894, 471] width 1318 height 25
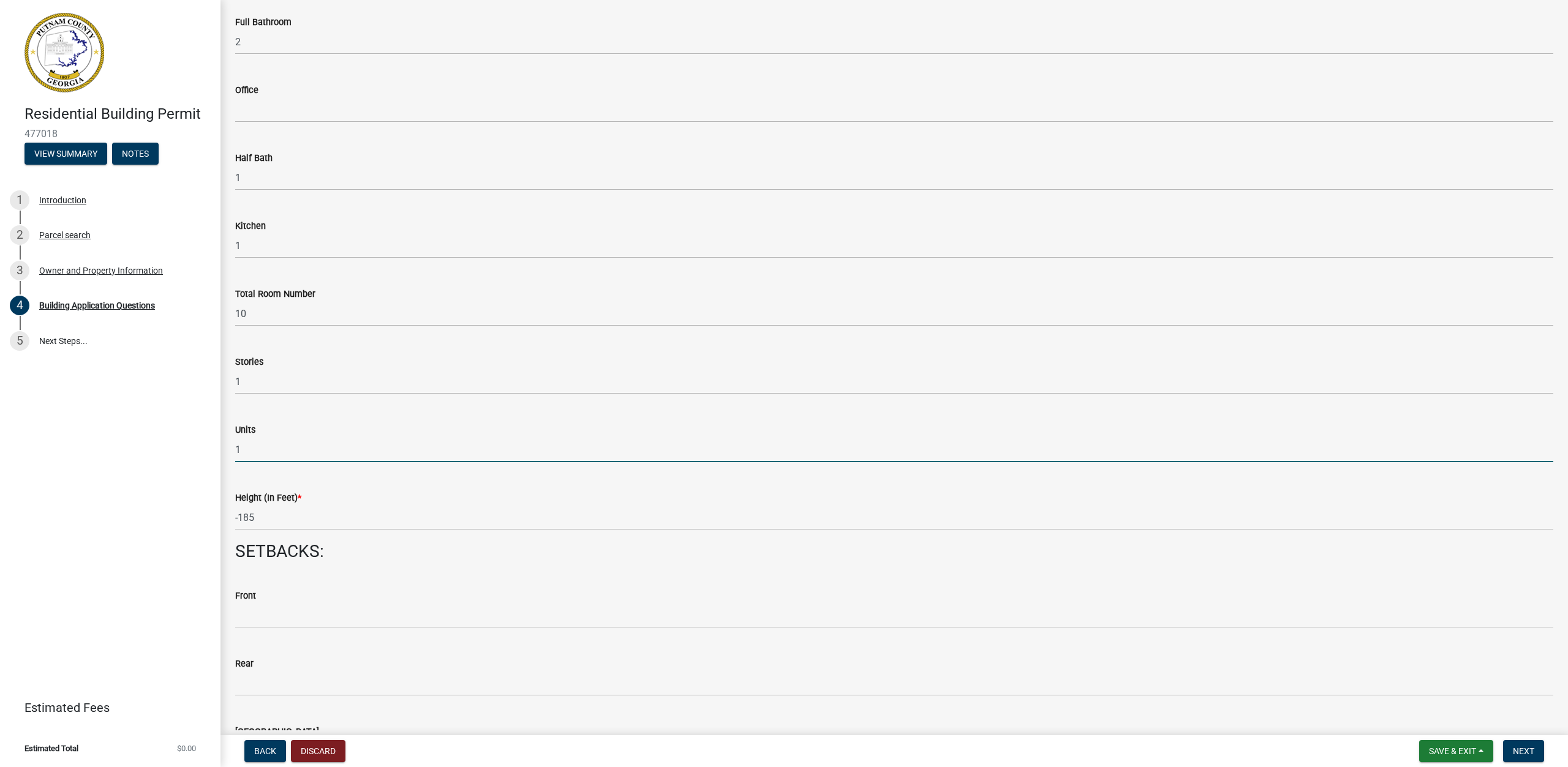
scroll to position [1286, 0]
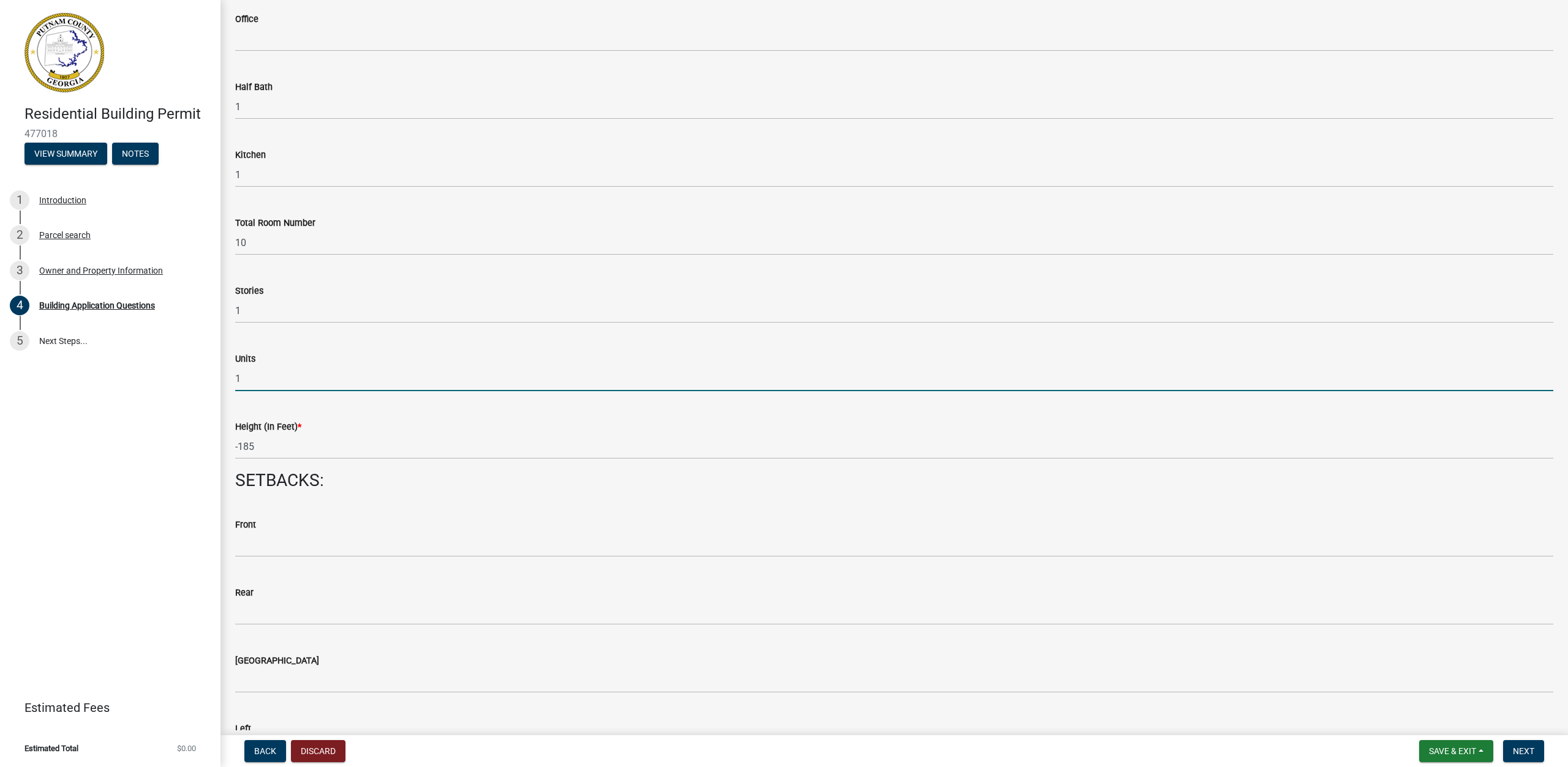
type input "1"
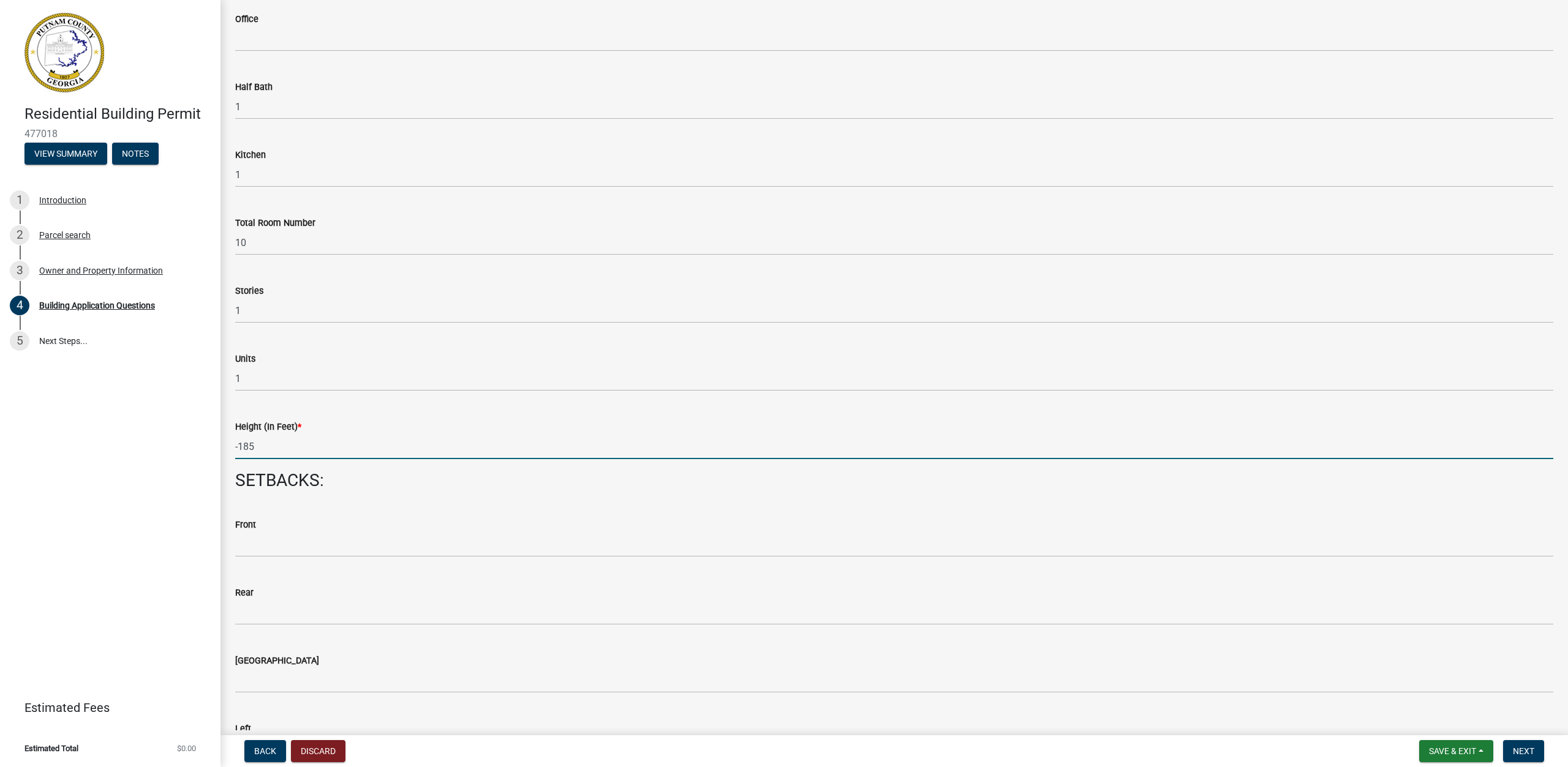
click at [327, 448] on input "-185" at bounding box center [894, 447] width 1318 height 25
type input "-"
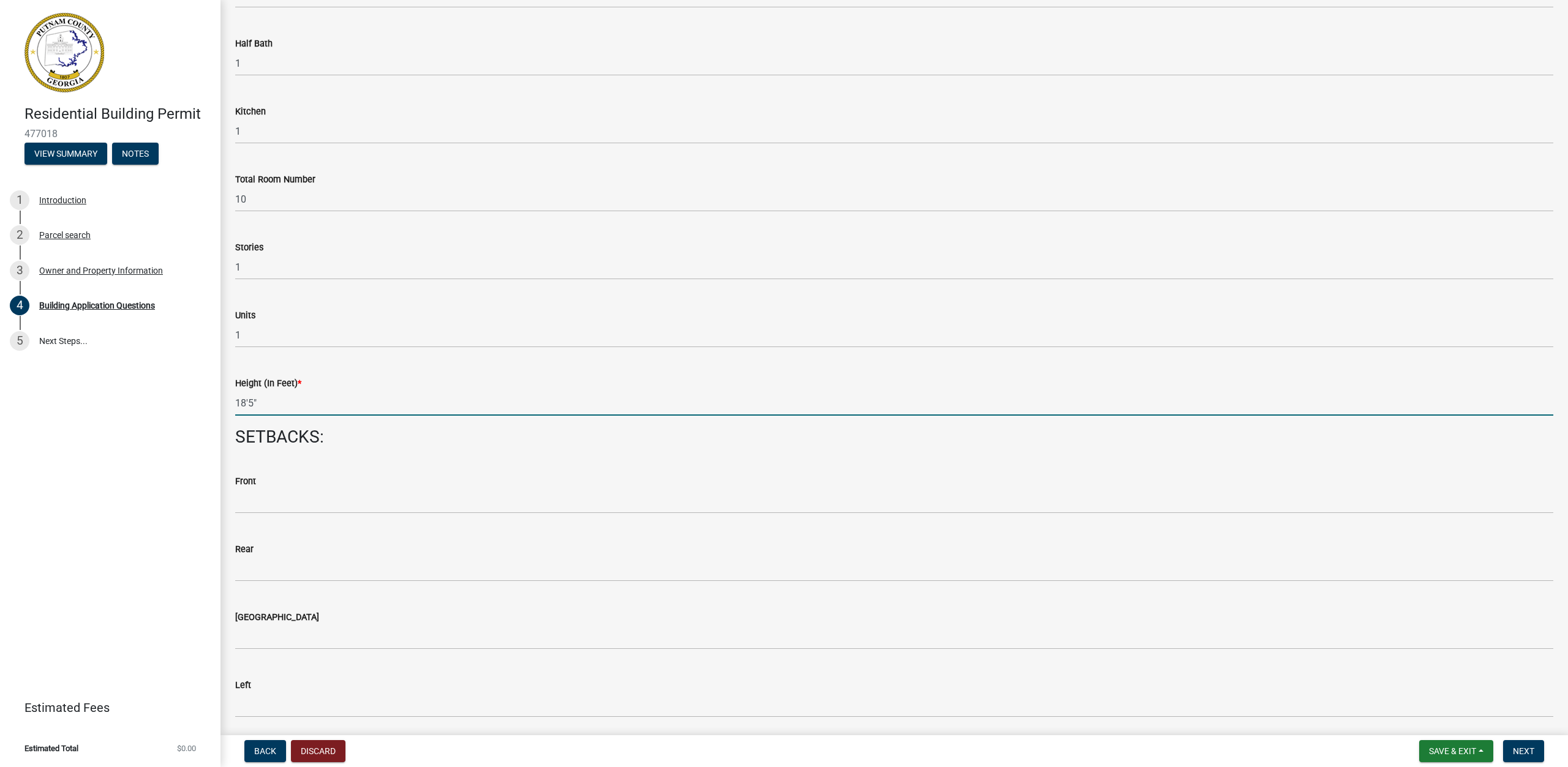
scroll to position [1408, 0]
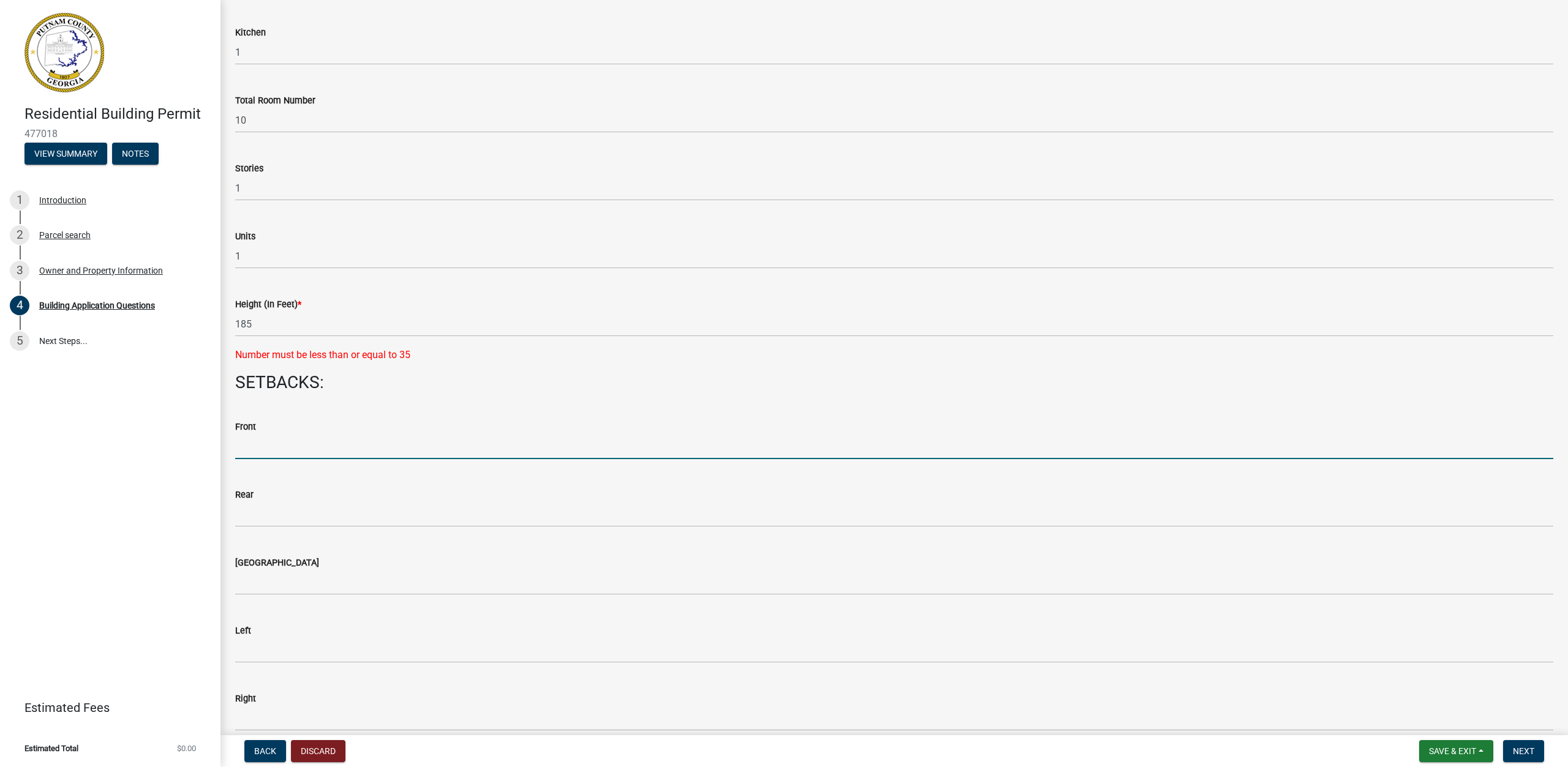
click at [312, 423] on form "Front" at bounding box center [894, 439] width 1318 height 40
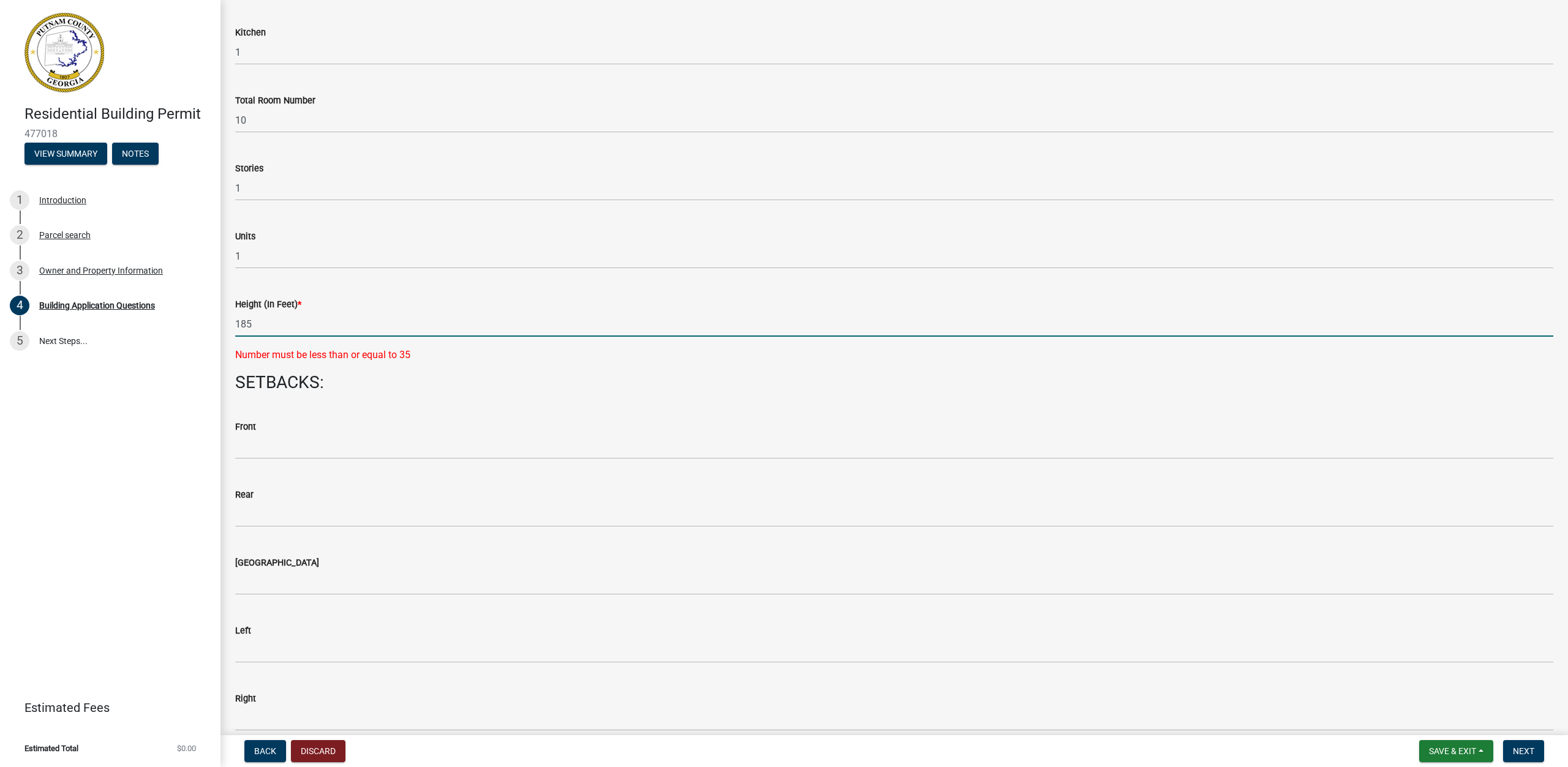
click at [294, 319] on input "185" at bounding box center [894, 324] width 1318 height 25
type input "18.5"
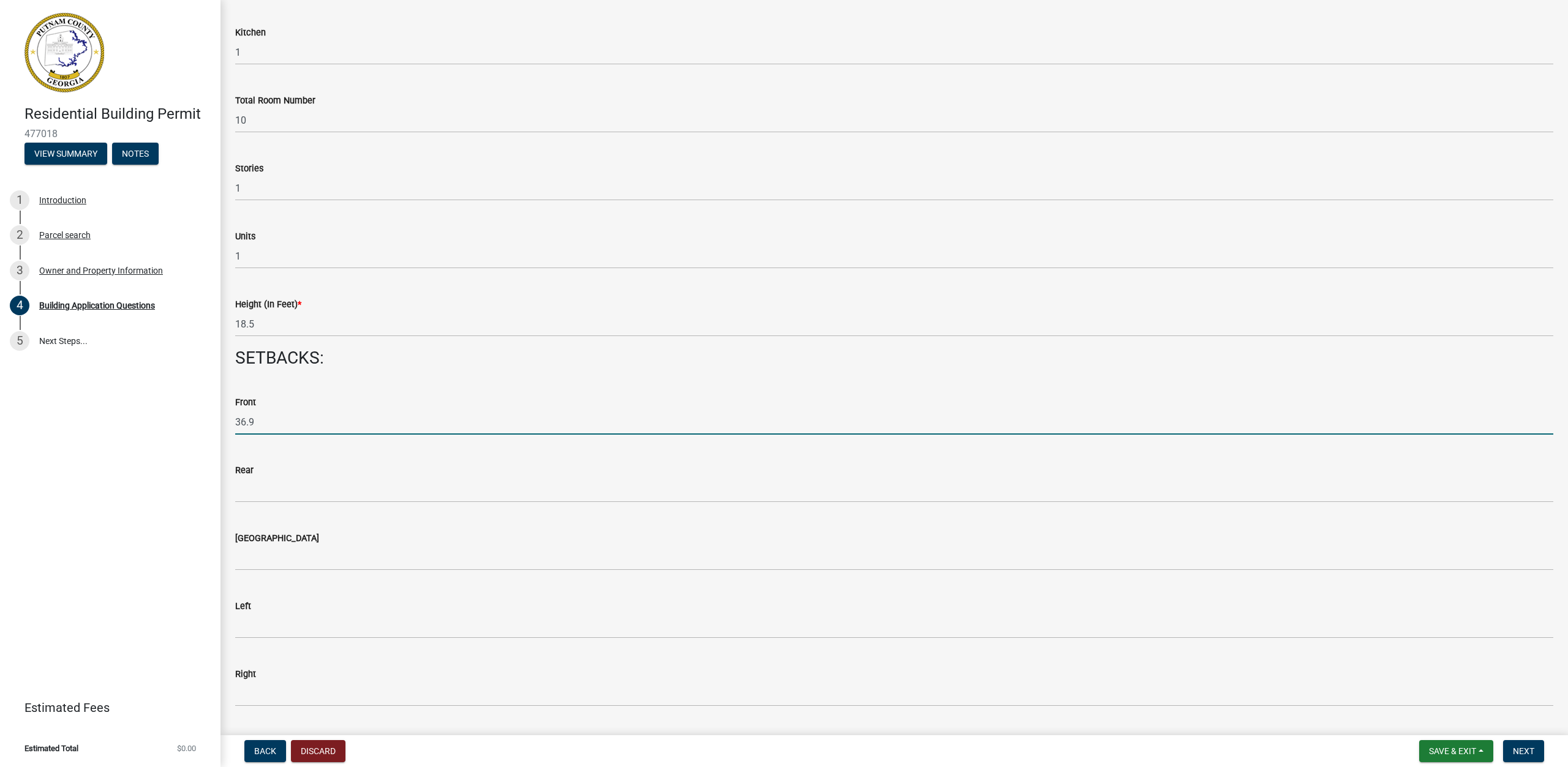
type input "36.9"
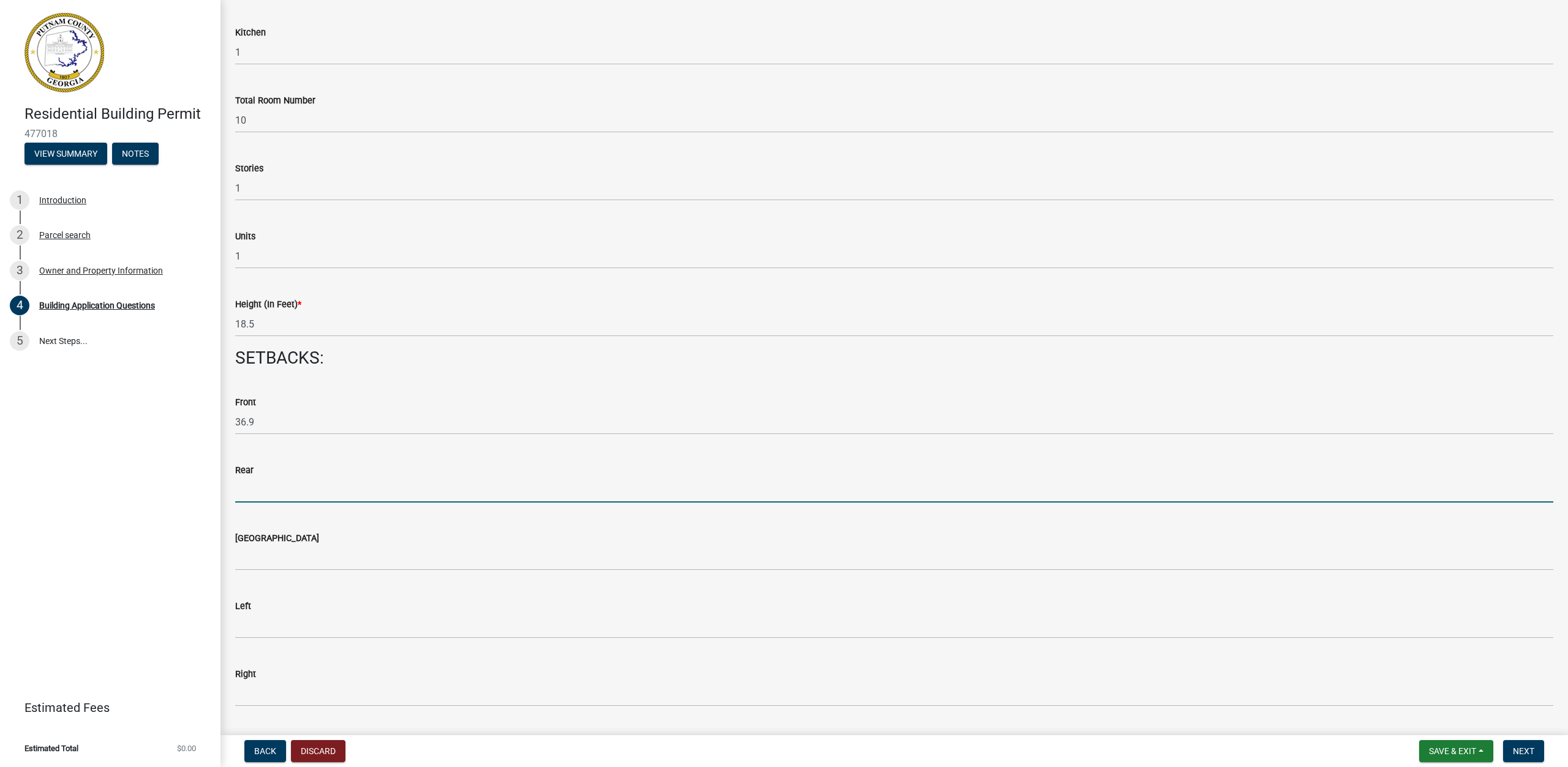
click at [389, 483] on input "text" at bounding box center [894, 490] width 1318 height 25
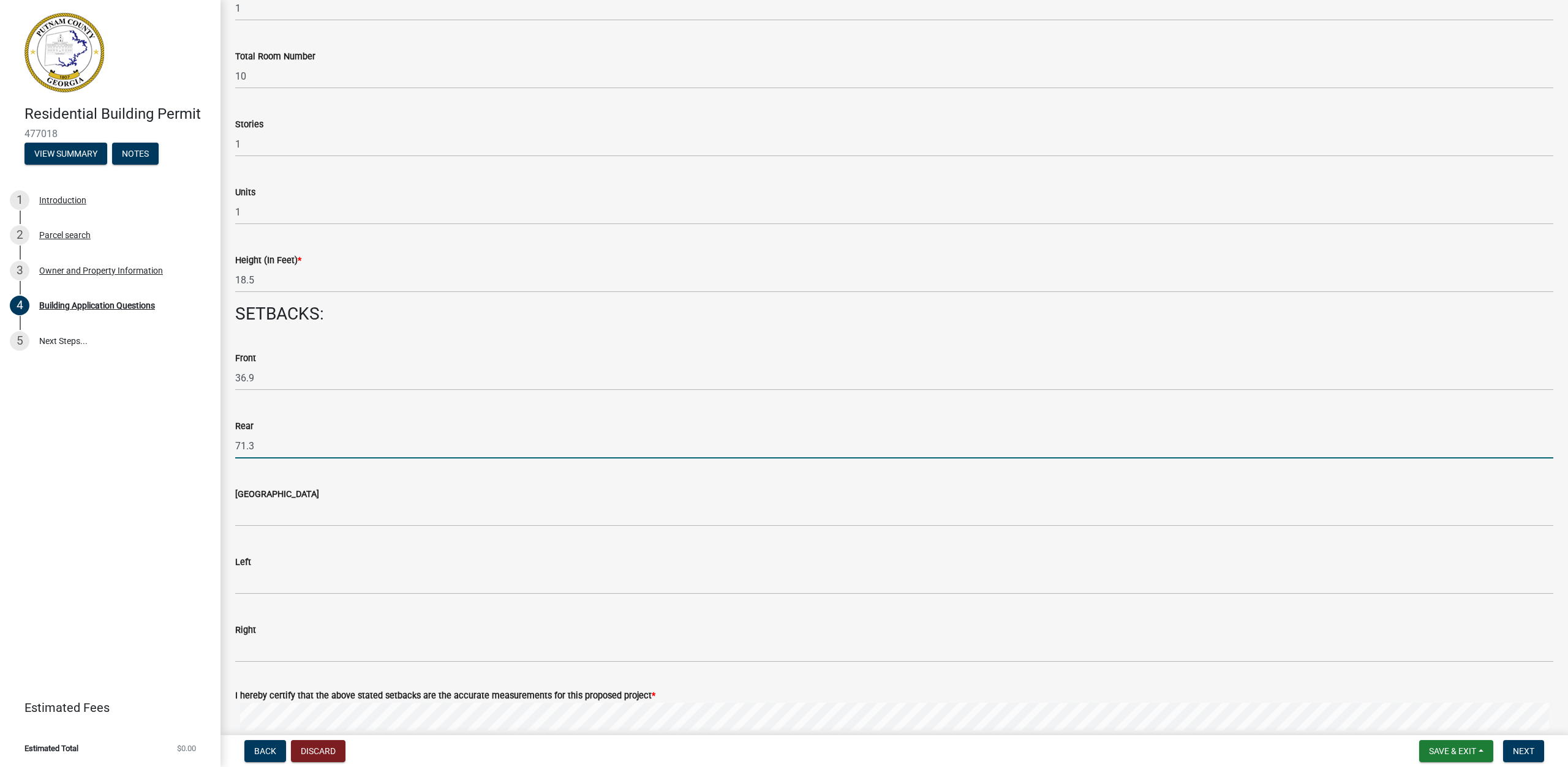
scroll to position [1531, 0]
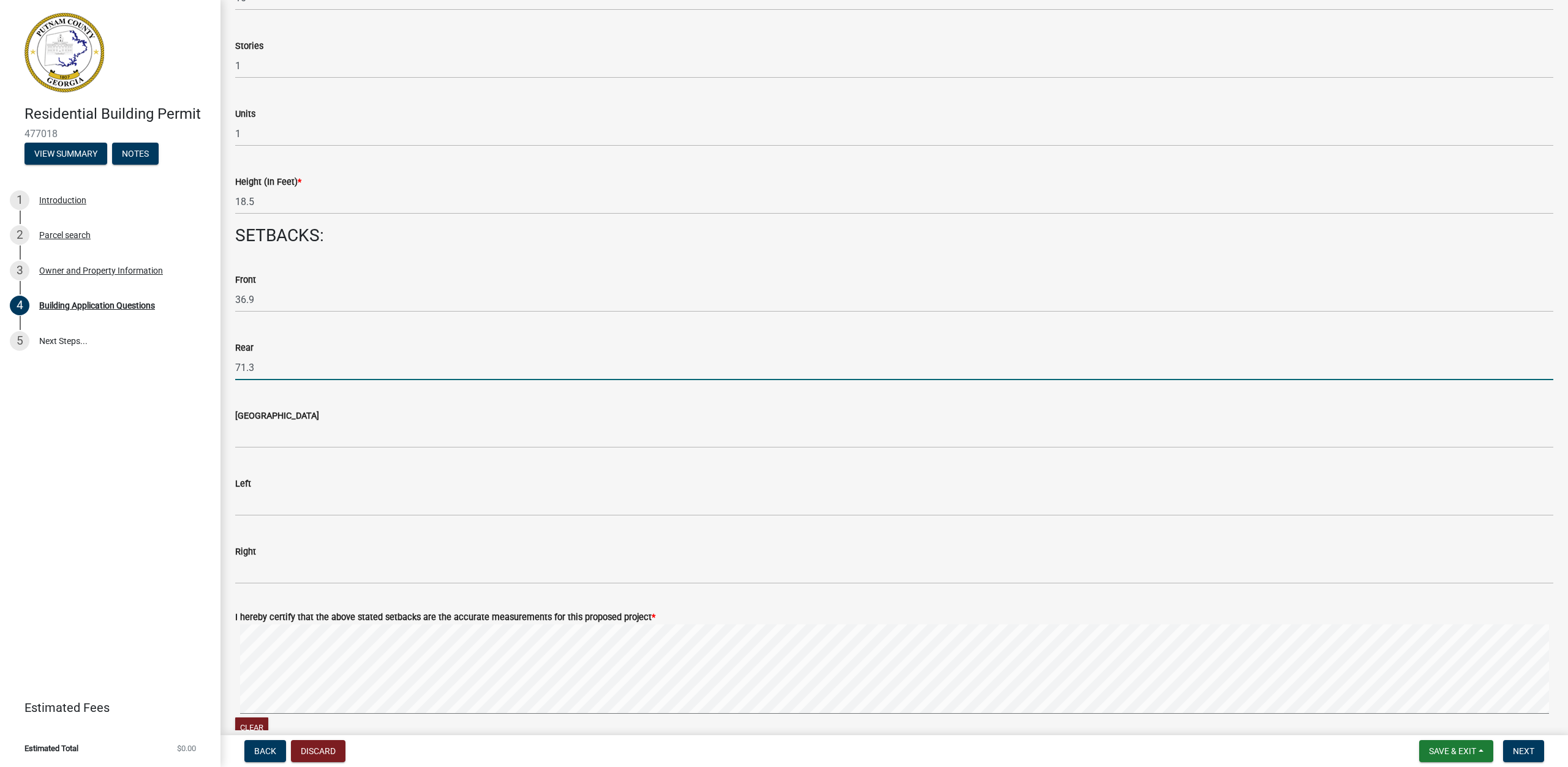
type input "71.3"
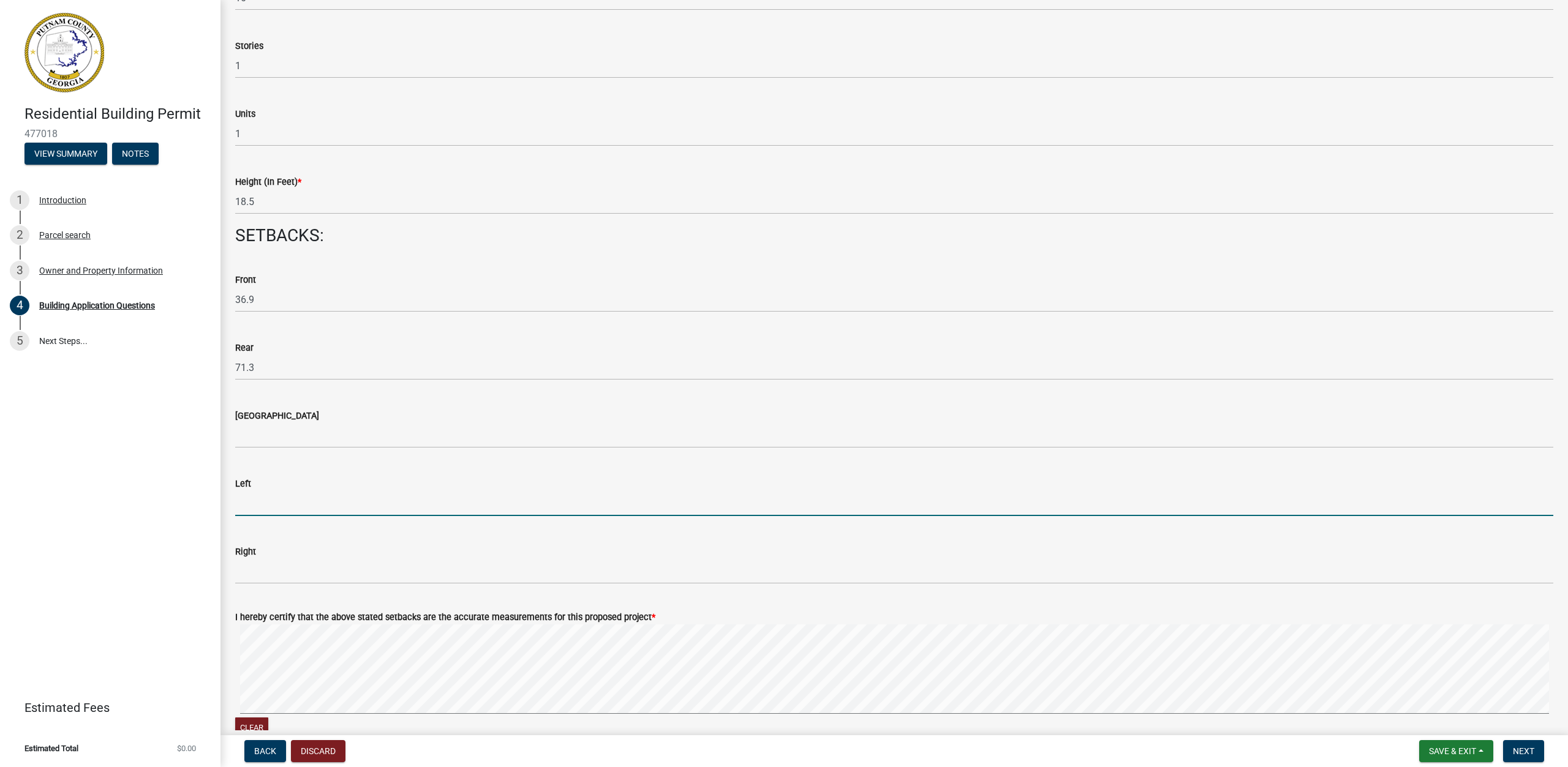
click at [359, 512] on input "text" at bounding box center [894, 504] width 1318 height 25
type input "132.67"
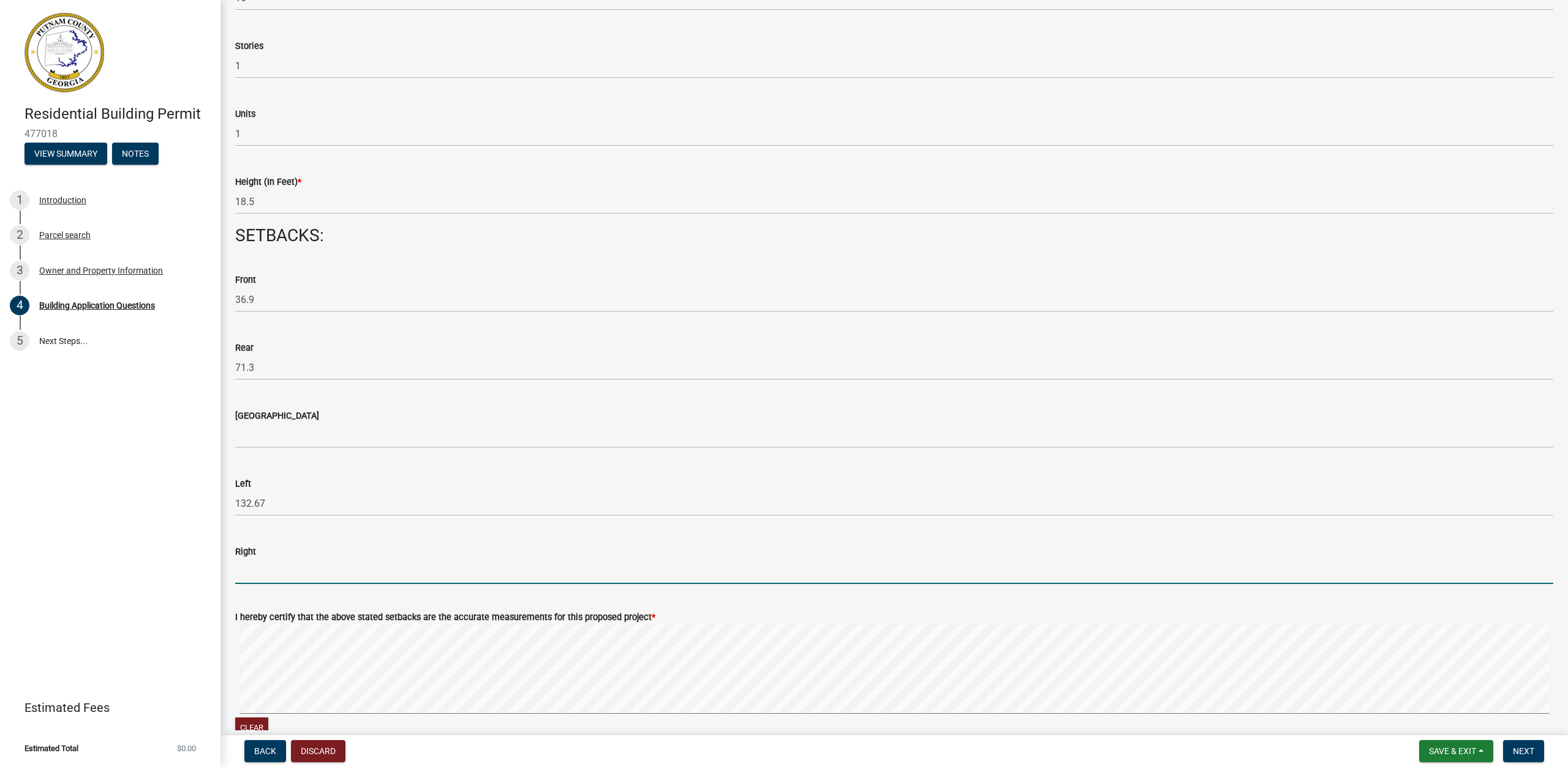
click at [397, 576] on input "text" at bounding box center [894, 572] width 1318 height 25
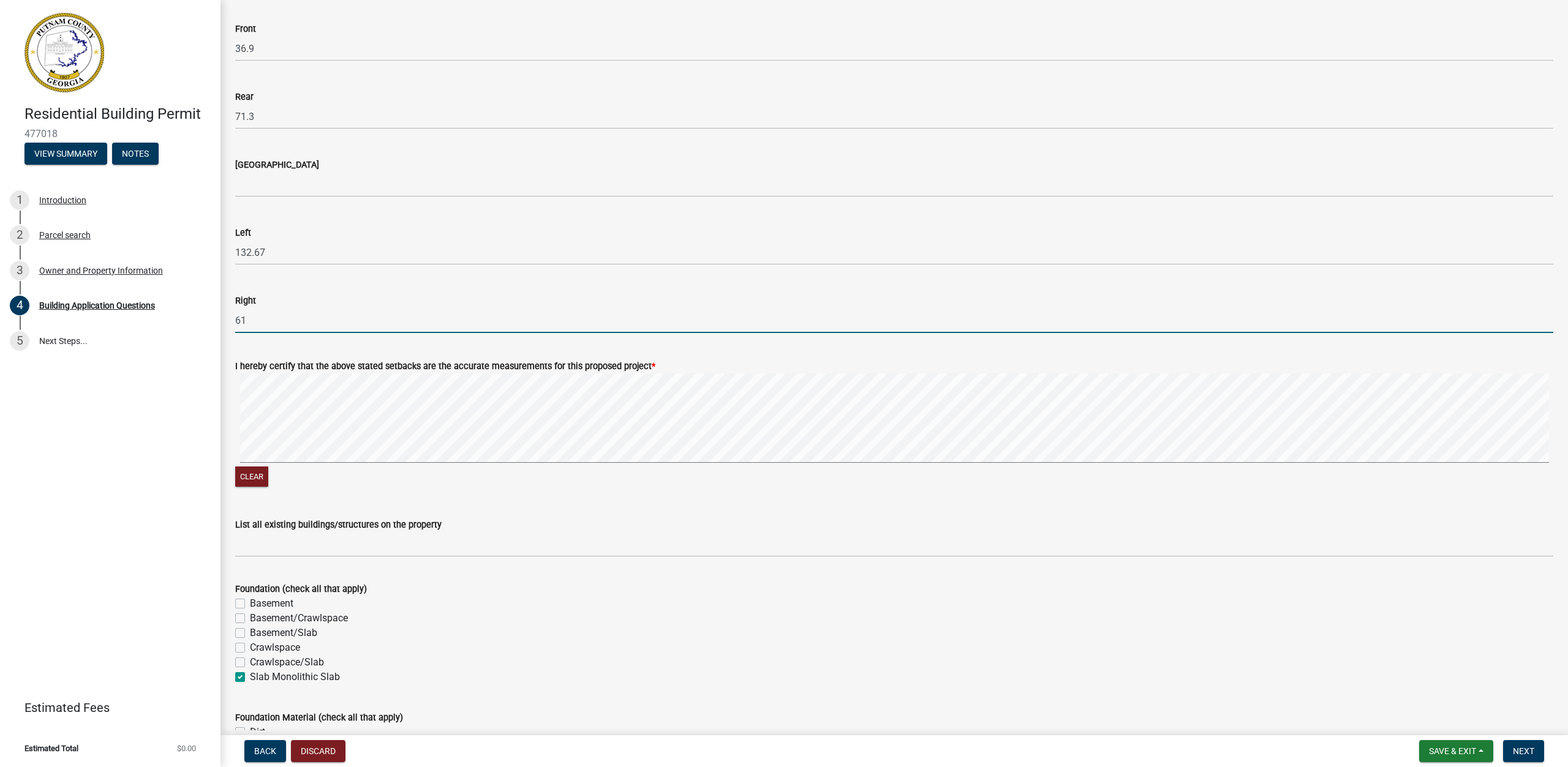
scroll to position [1714, 0]
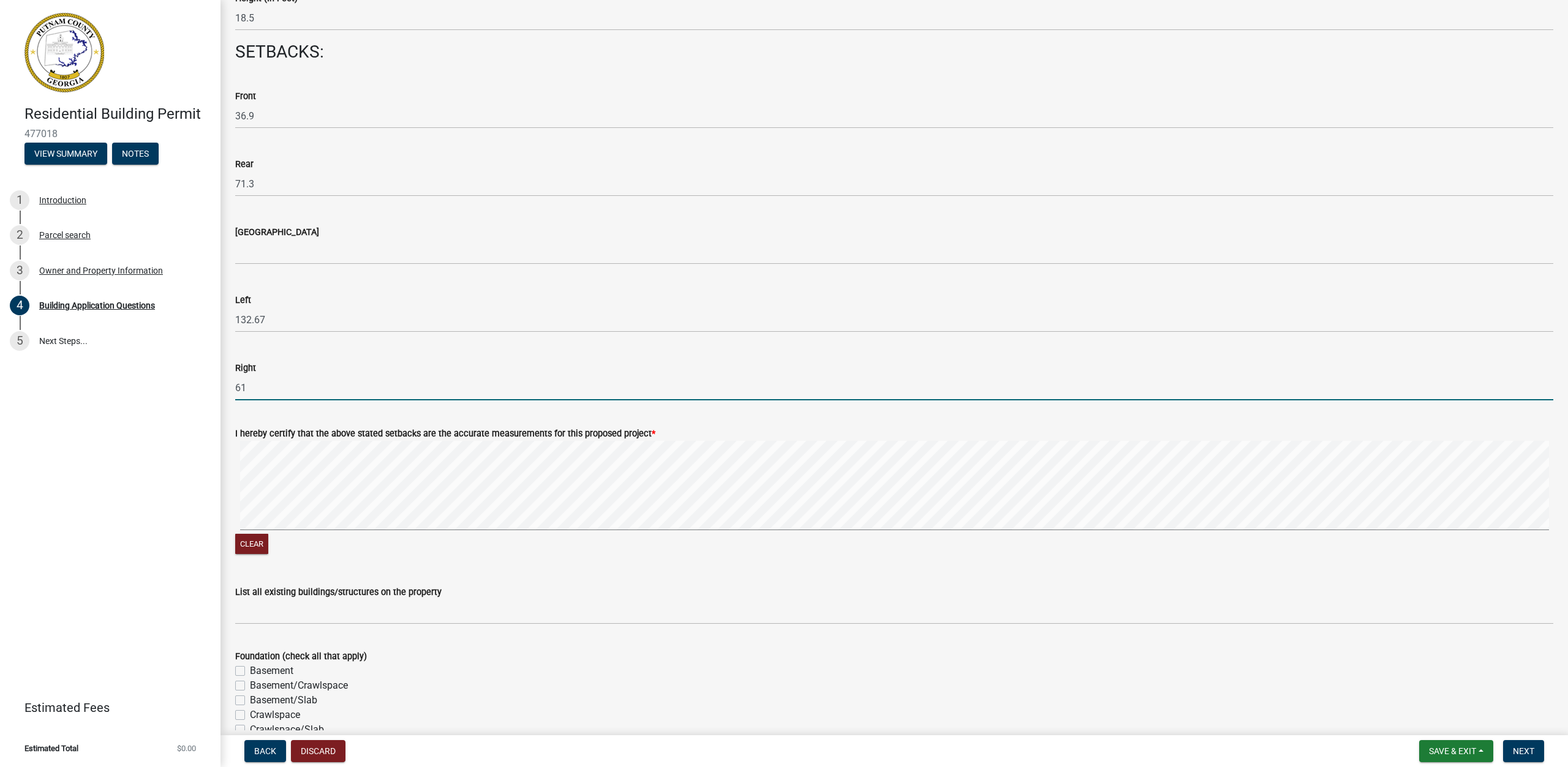
type input "61"
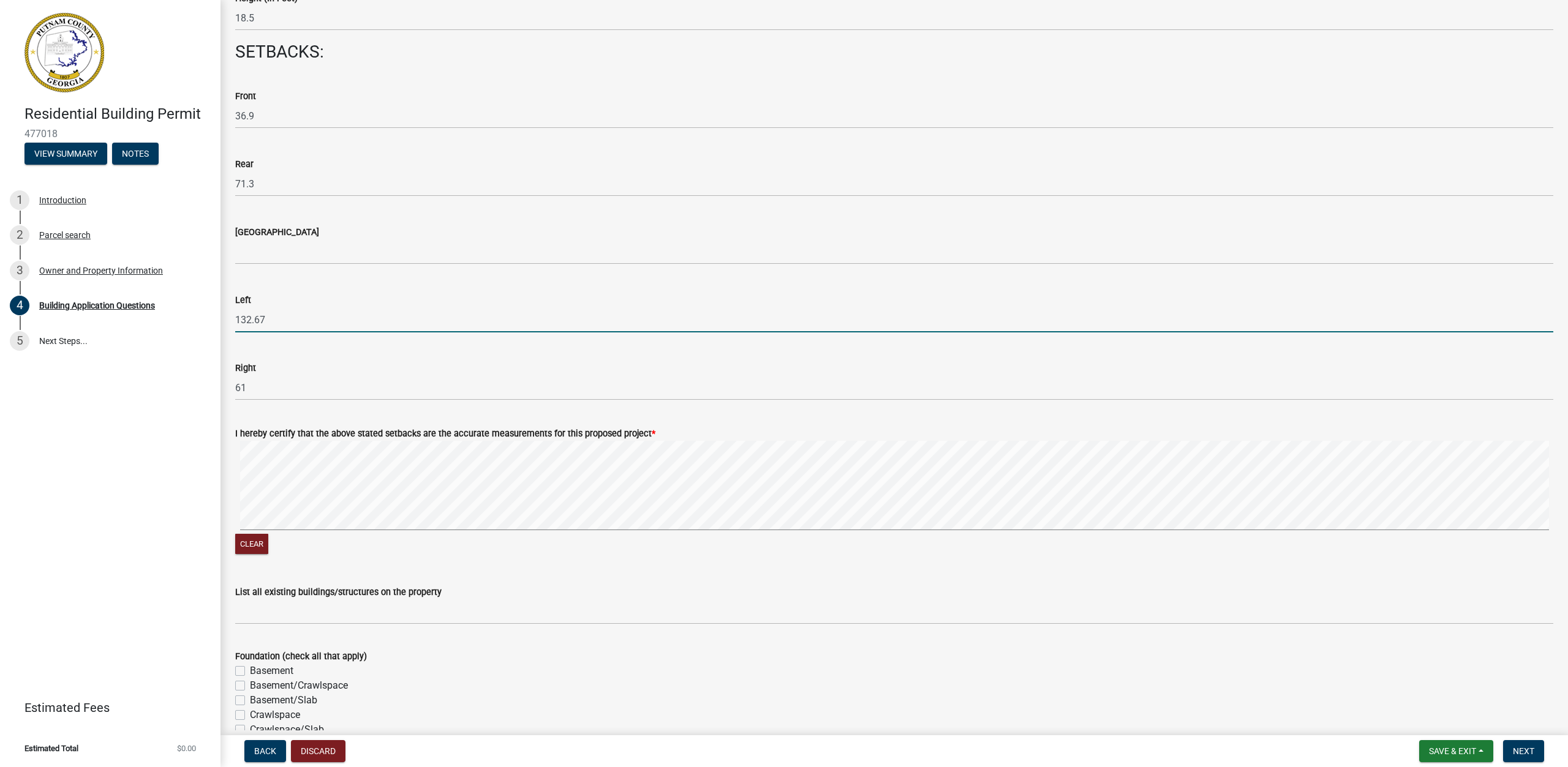
click at [286, 313] on input "132.67" at bounding box center [894, 320] width 1318 height 25
type input "1"
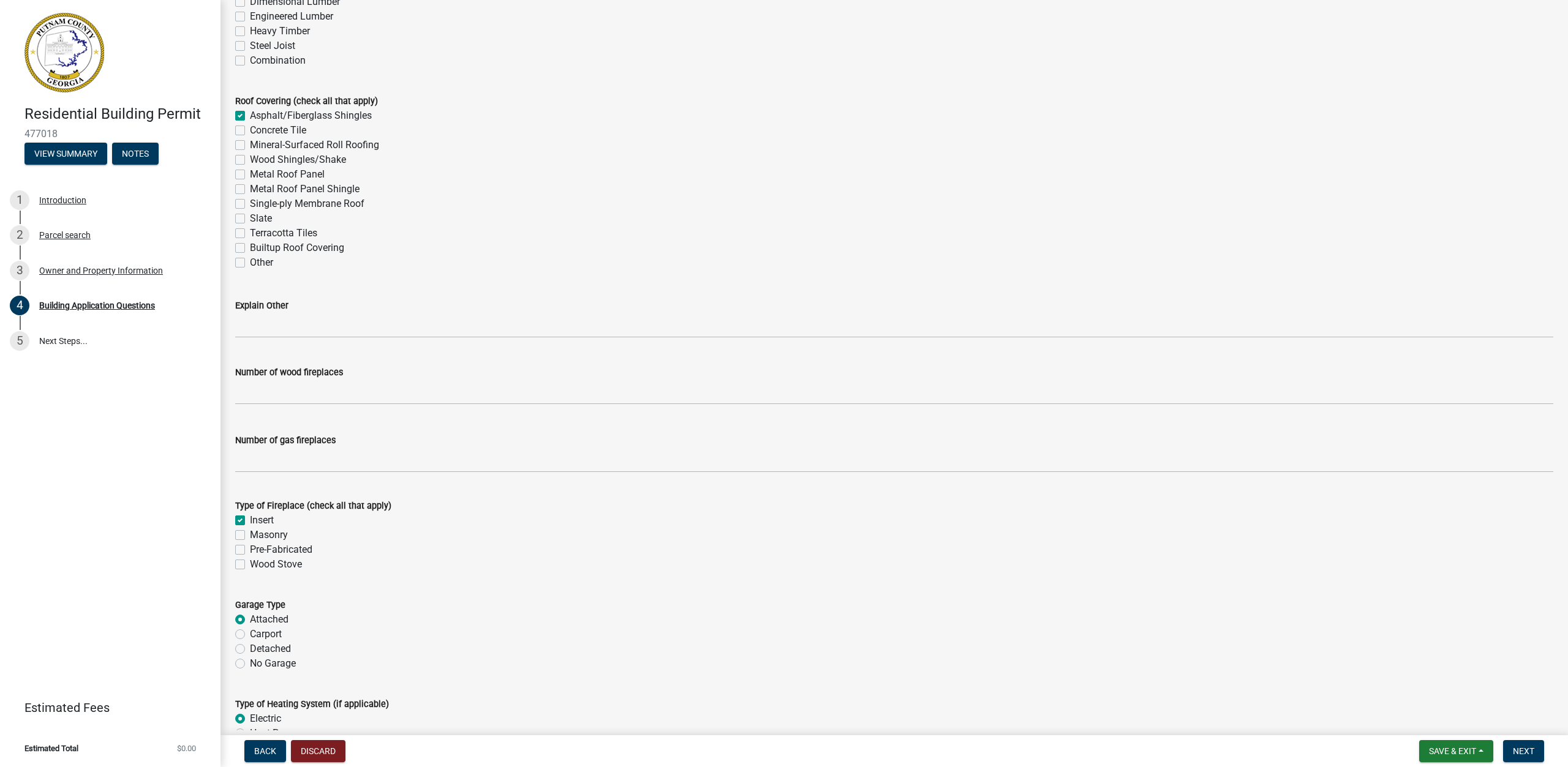
scroll to position [3183, 0]
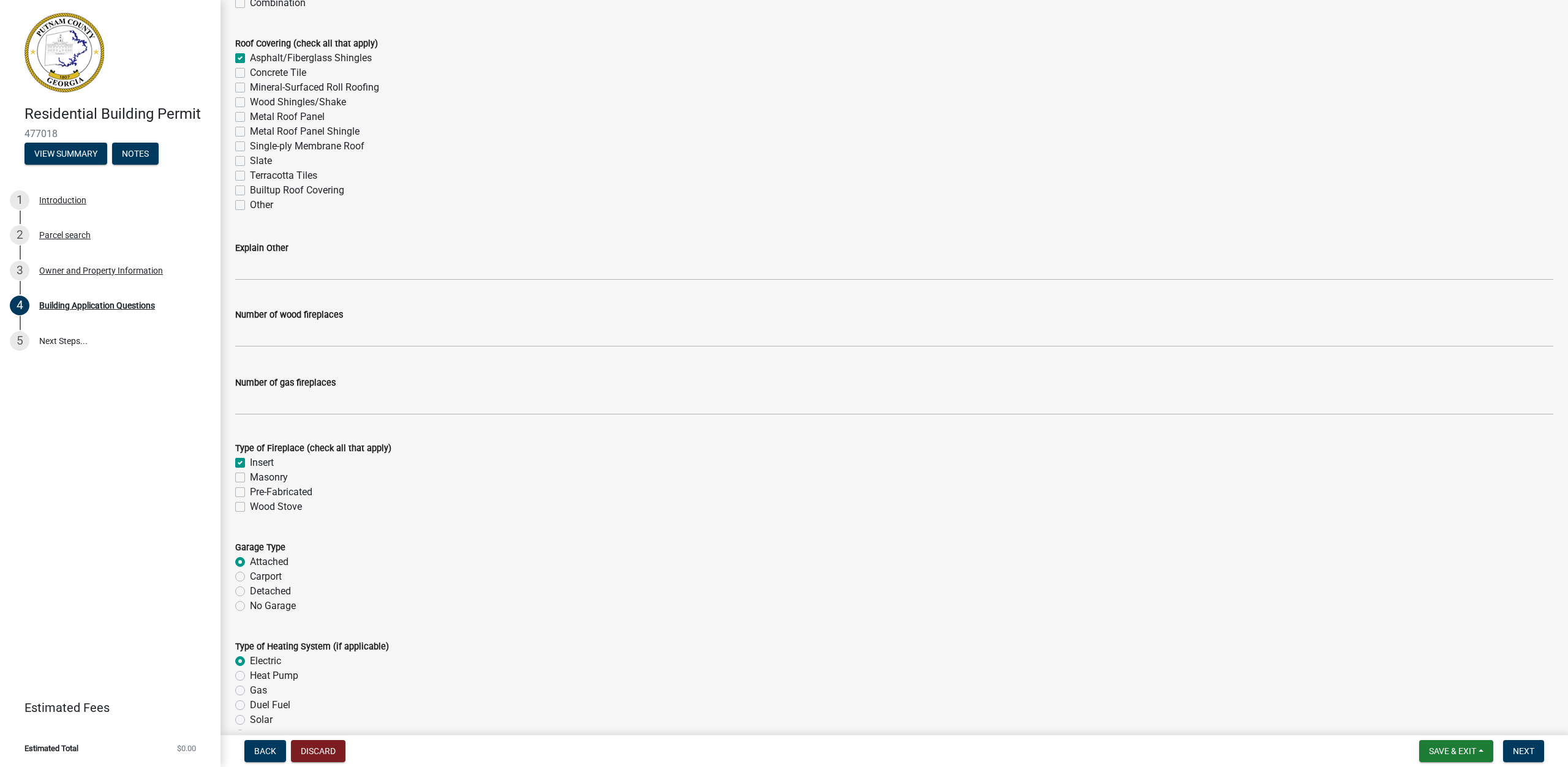
type input "36.9"
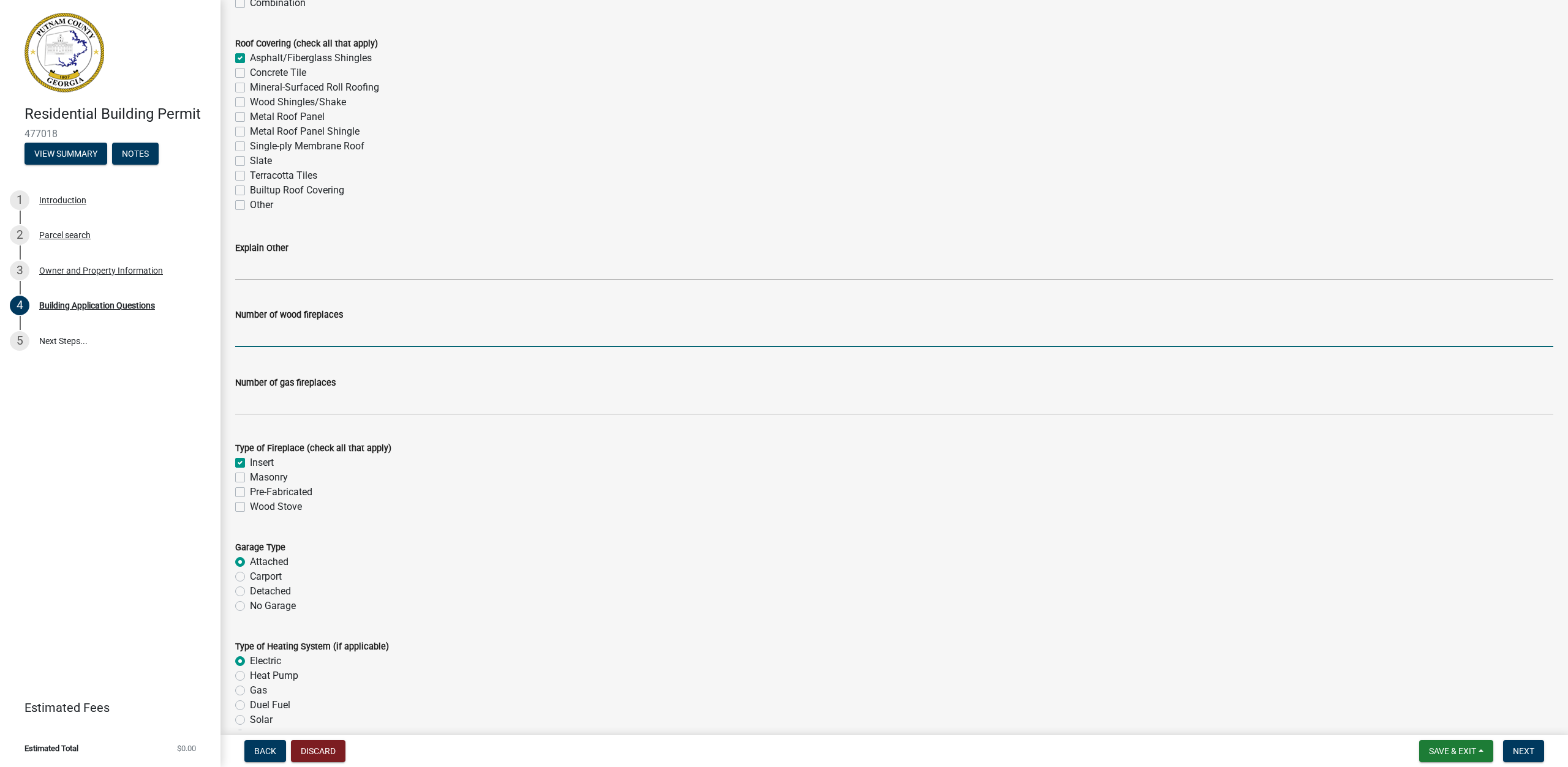
click at [379, 340] on input "text" at bounding box center [894, 334] width 1318 height 25
type input "0"
type input "1"
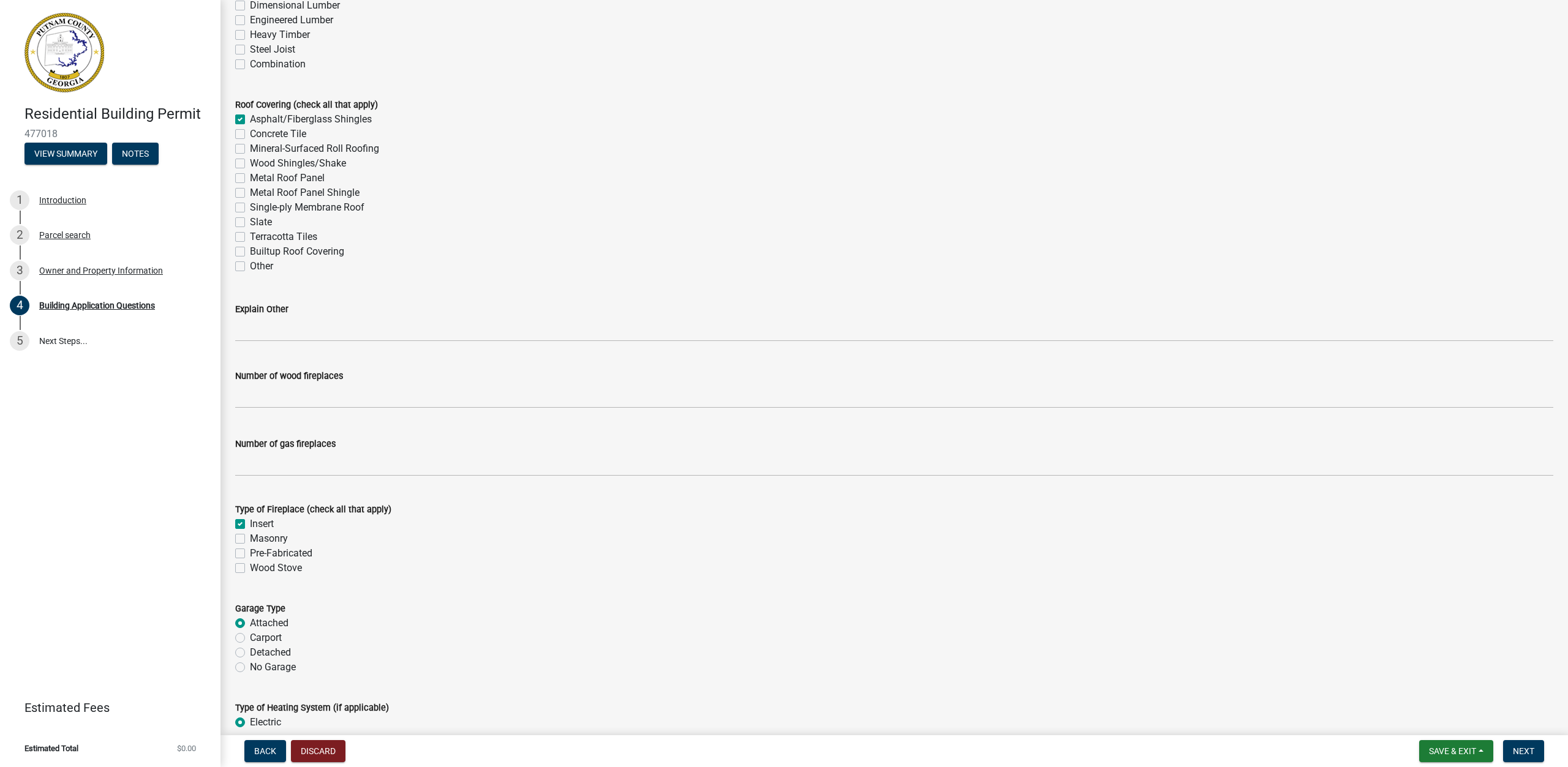
click at [250, 523] on label "Insert" at bounding box center [262, 523] width 24 height 15
click at [250, 523] on input "Insert" at bounding box center [254, 520] width 8 height 8
checkbox input "false"
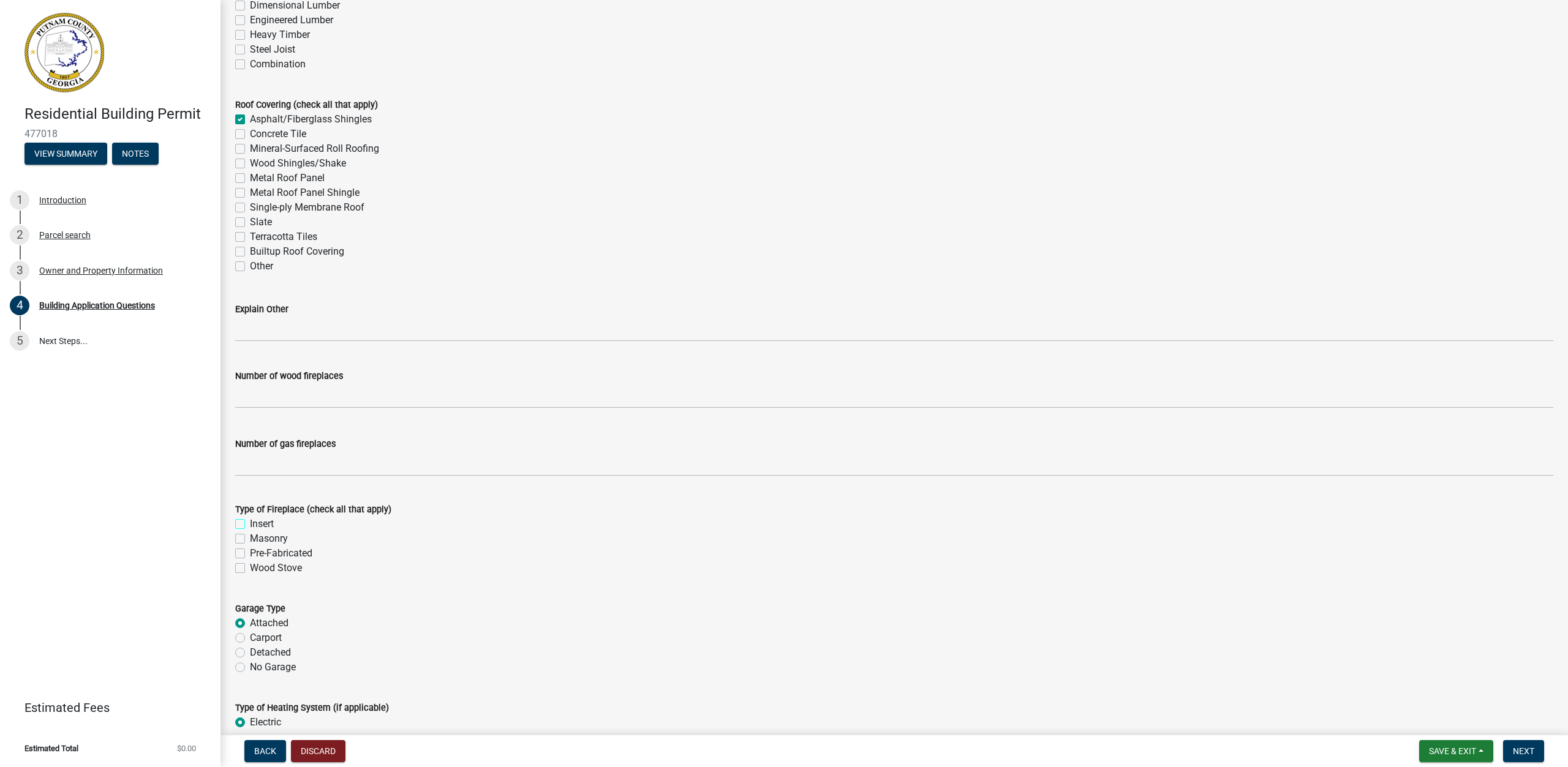
checkbox input "false"
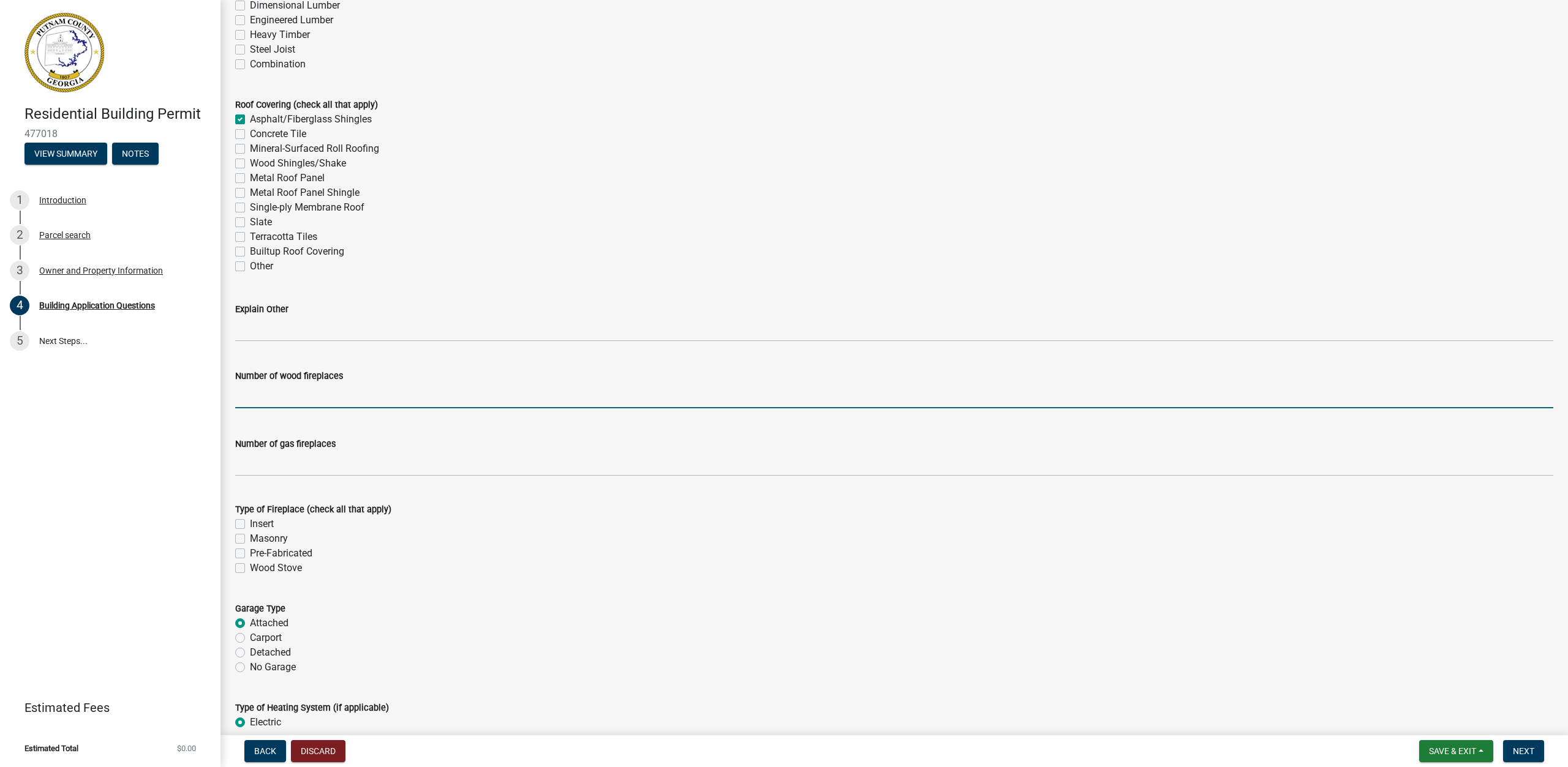
click at [330, 403] on input "text" at bounding box center [894, 396] width 1318 height 25
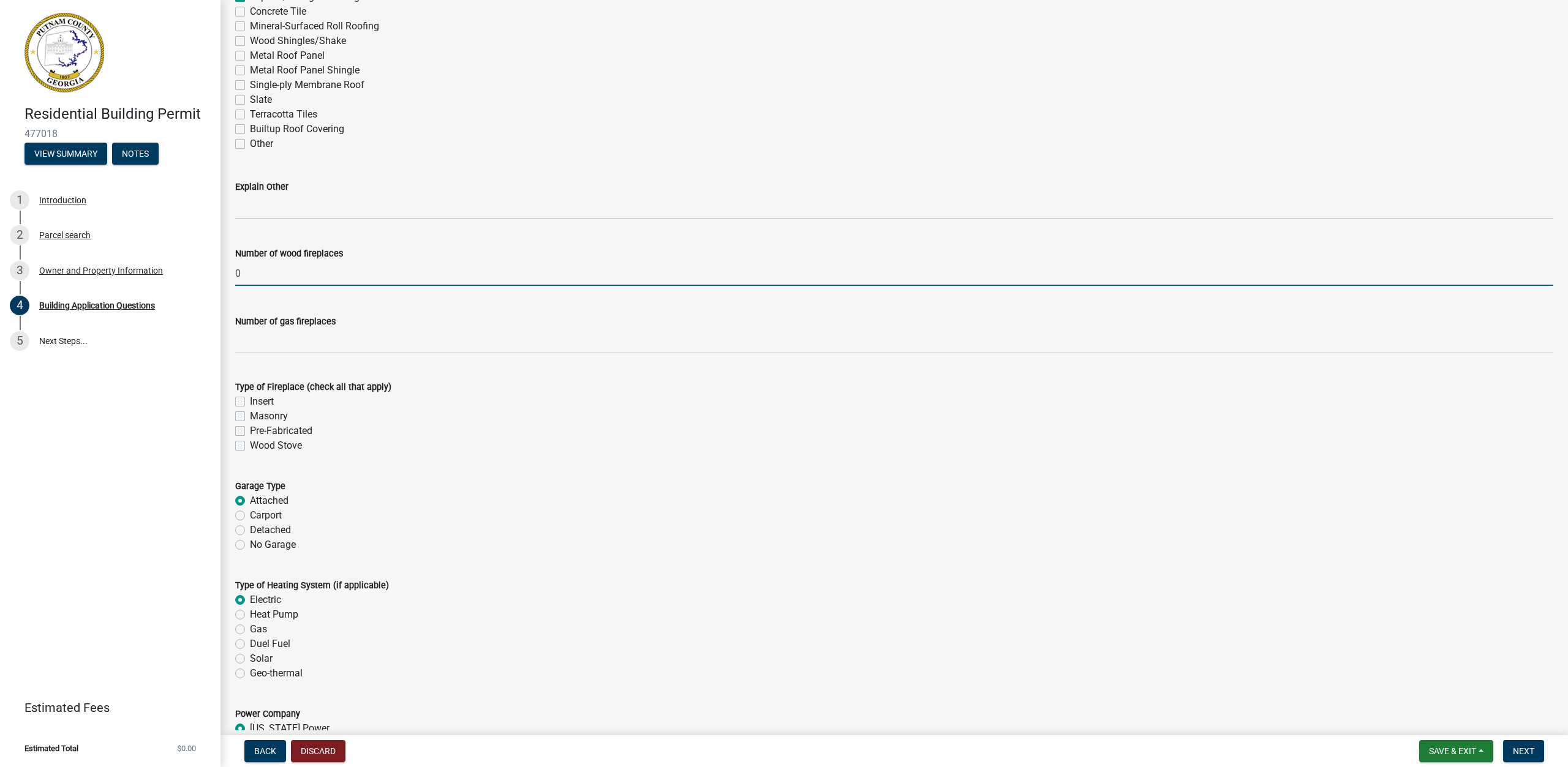
scroll to position [3429, 0]
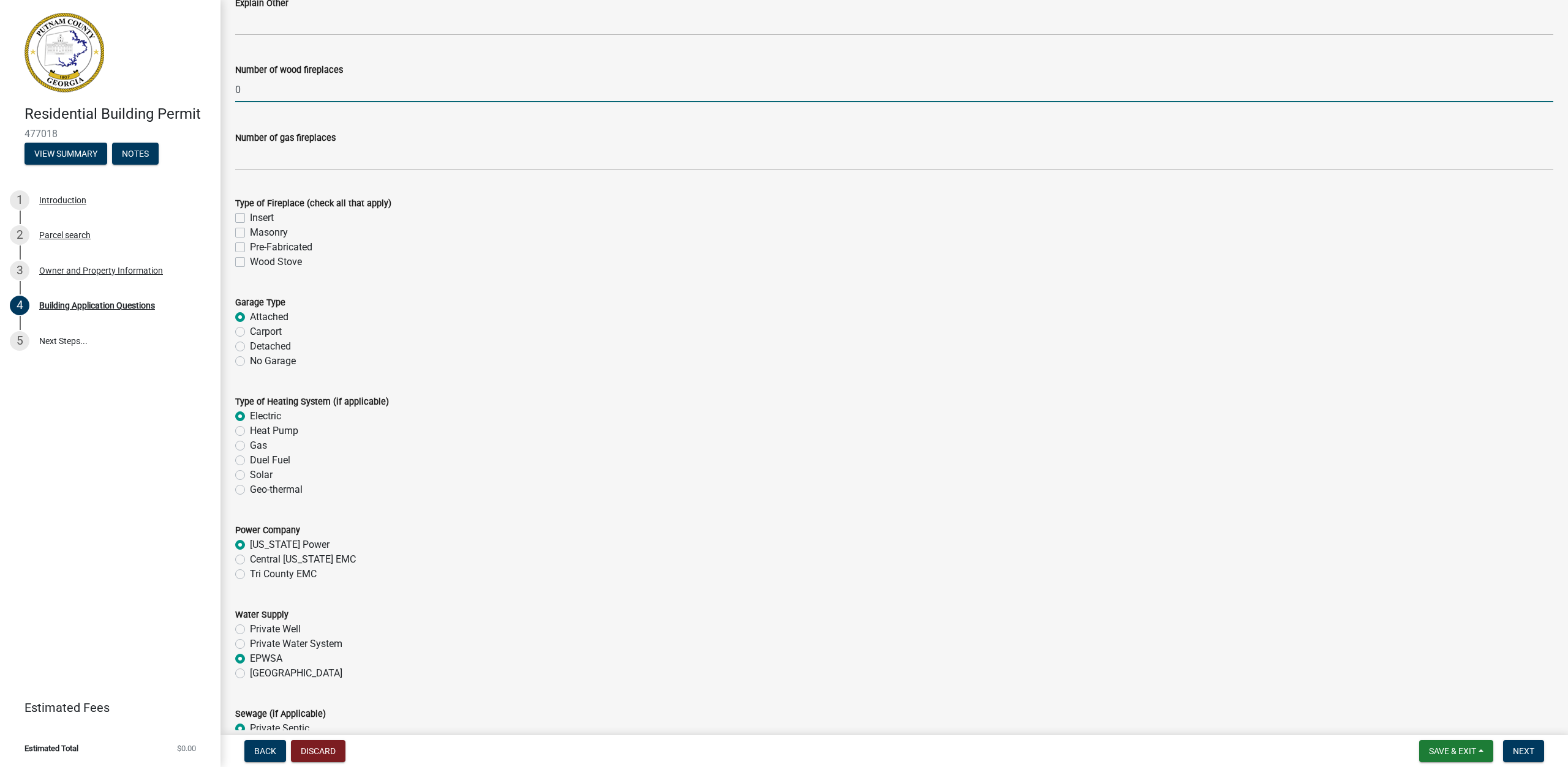
type input "0"
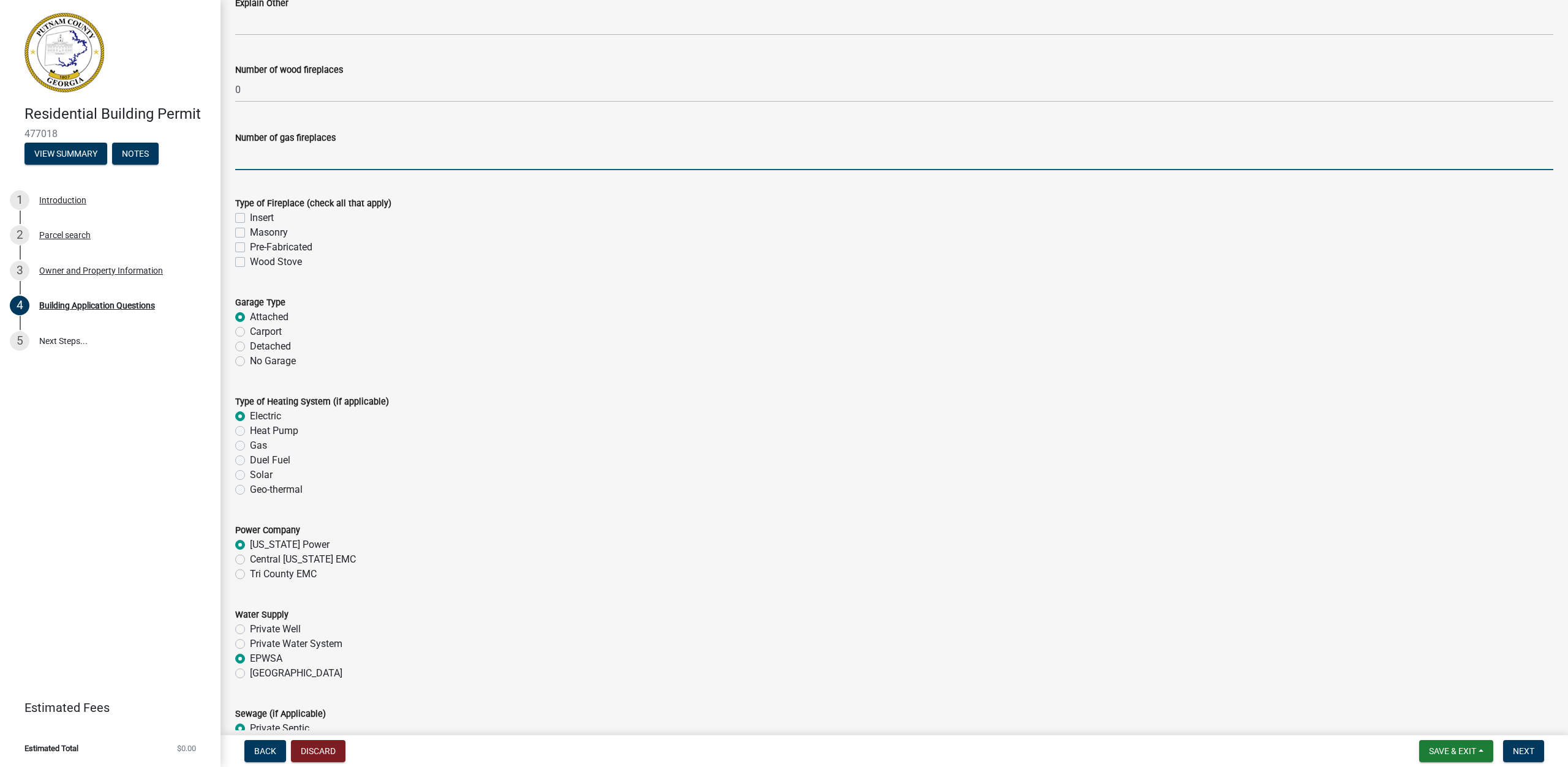
click at [391, 154] on input "text" at bounding box center [894, 158] width 1318 height 25
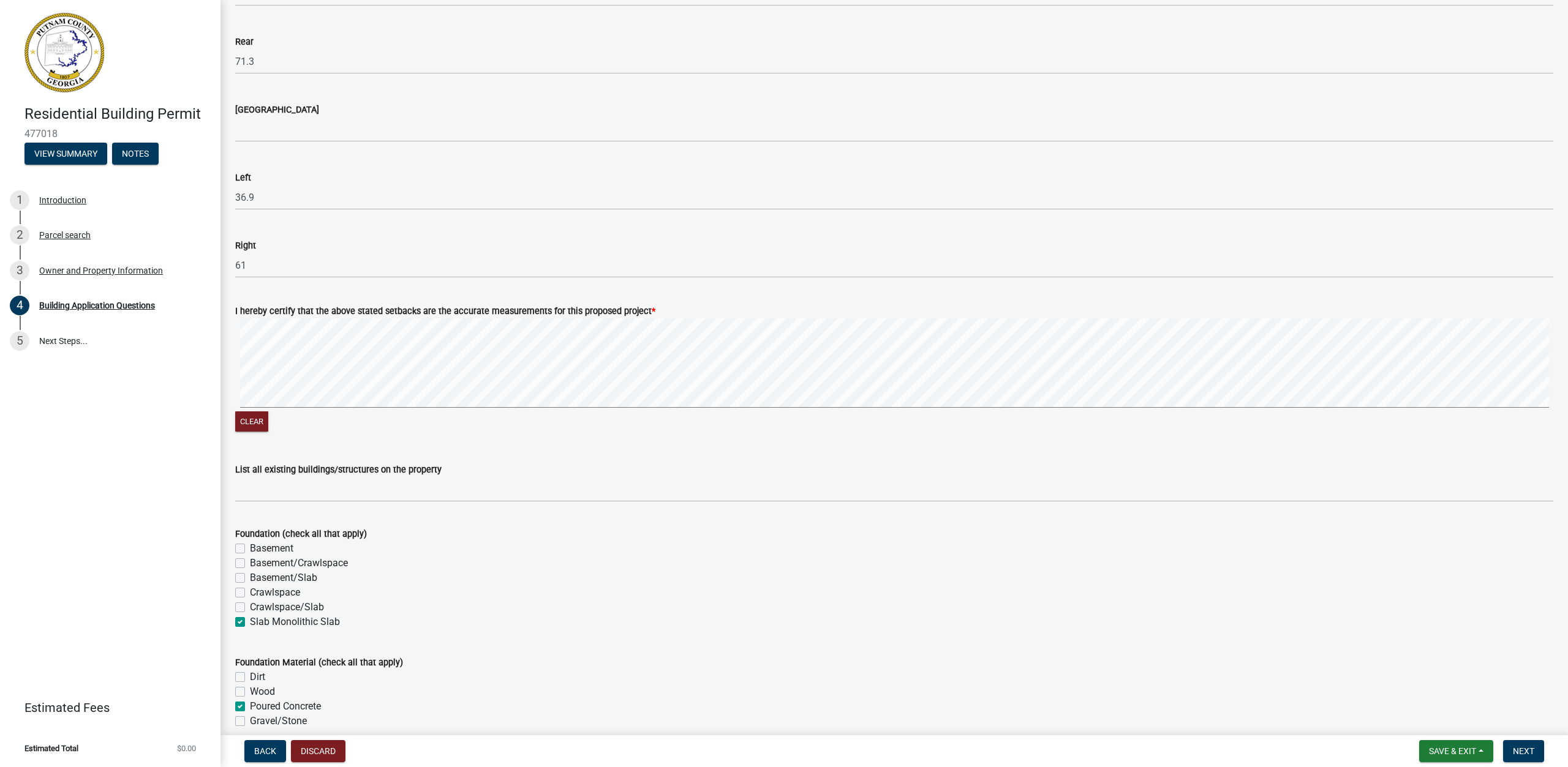
type input "0"
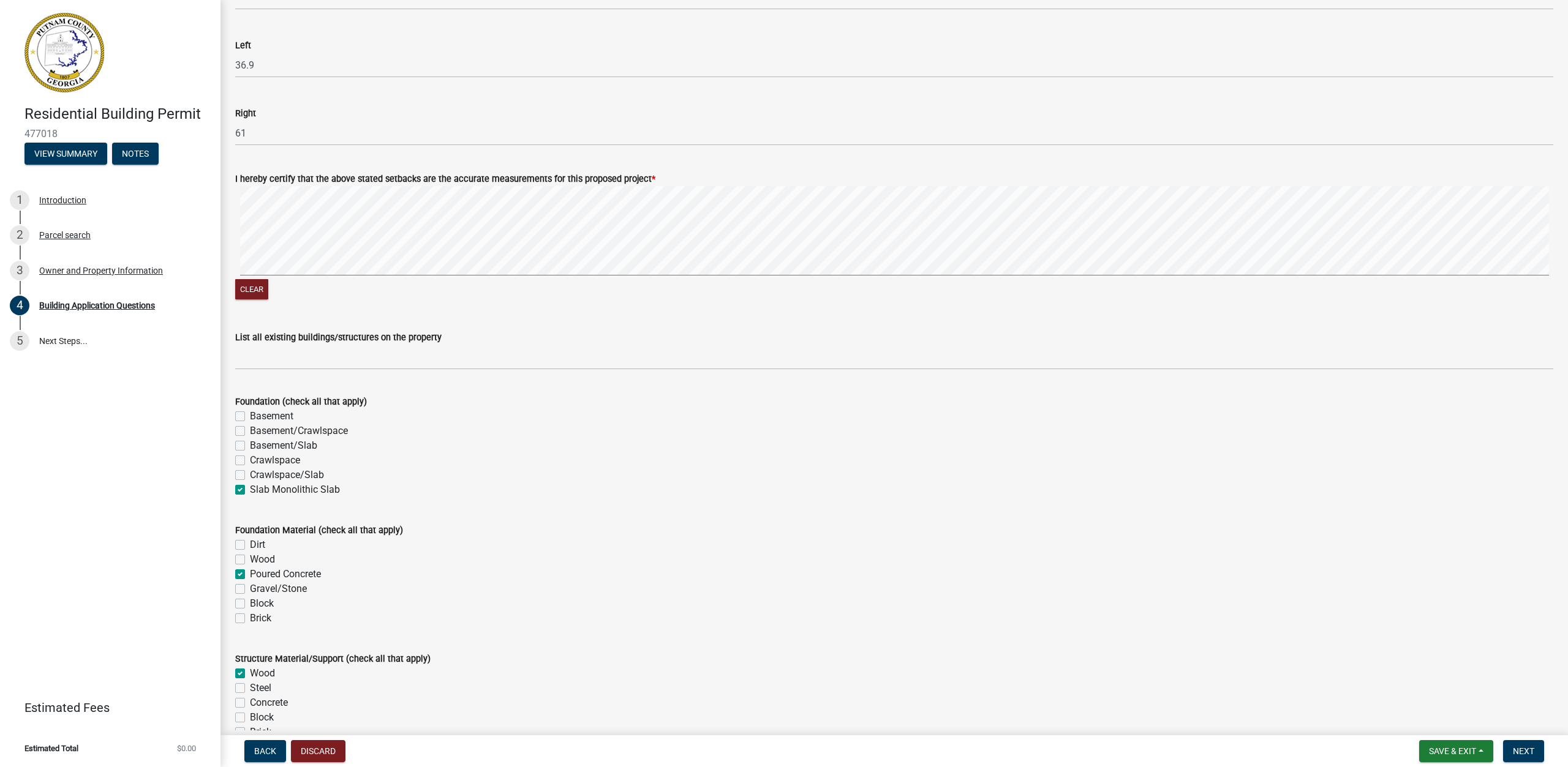
drag, startPoint x: 386, startPoint y: 138, endPoint x: 404, endPoint y: 123, distance: 23.4
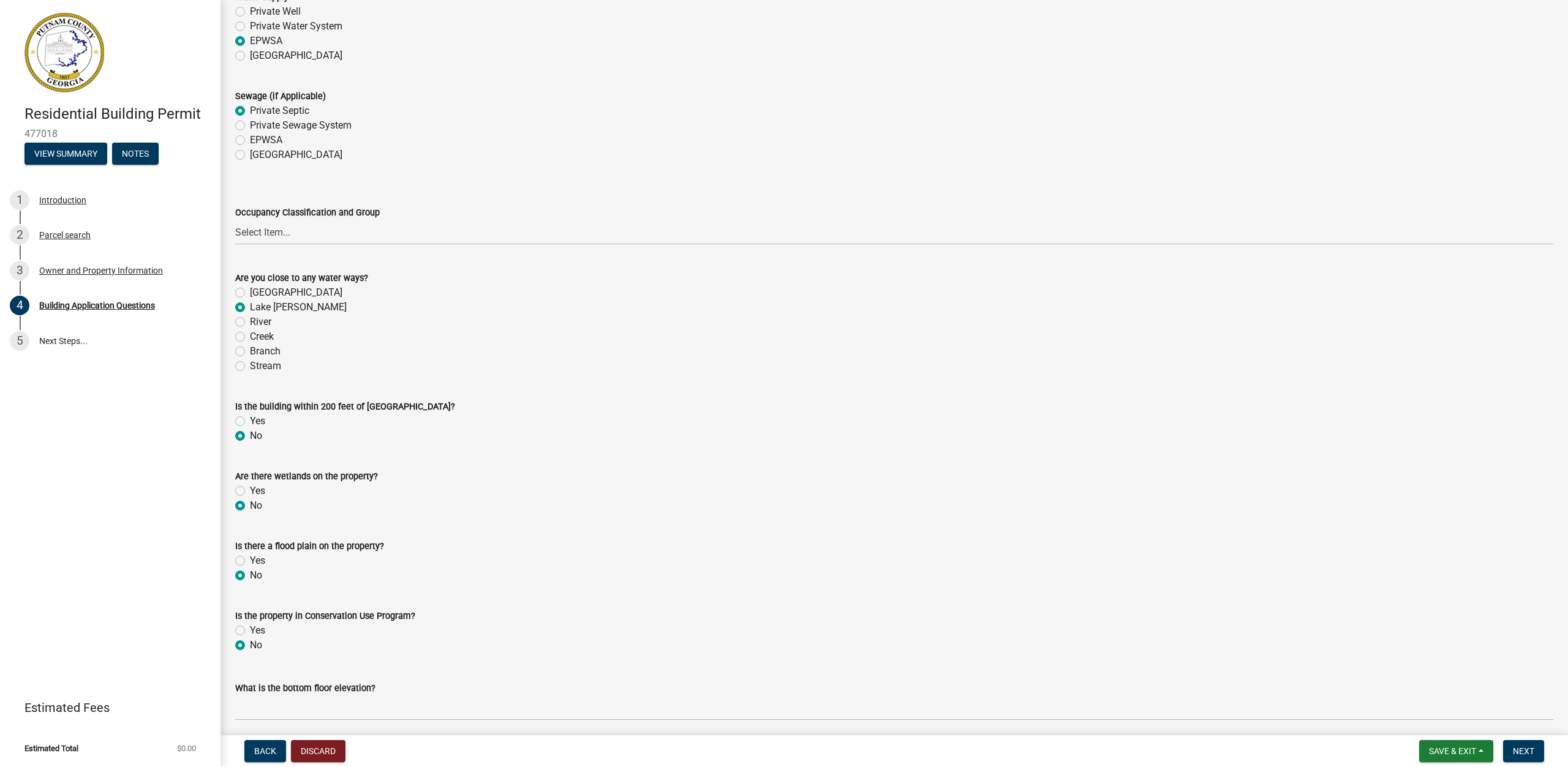
scroll to position [4072, 0]
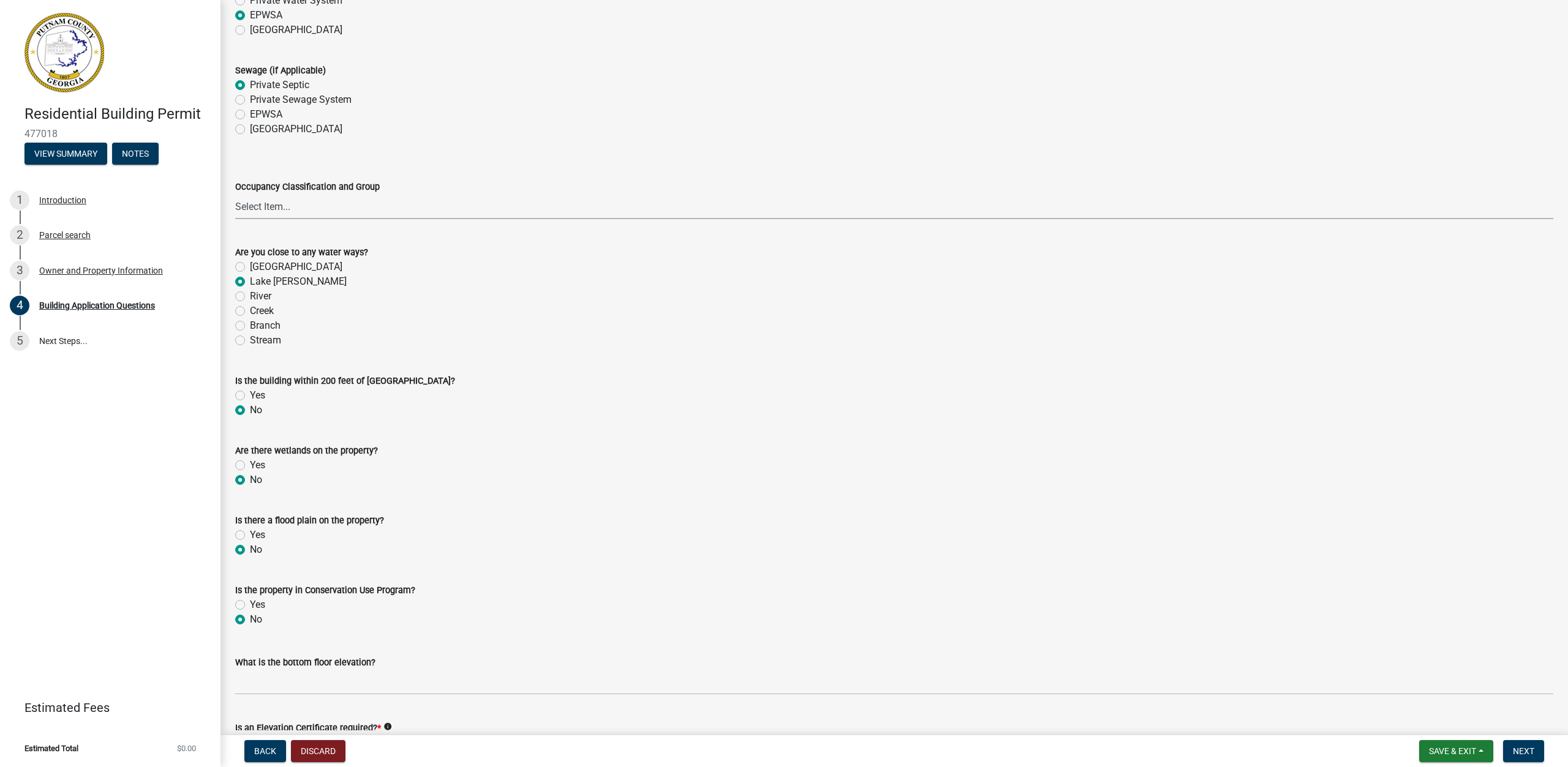
click at [294, 213] on select "Select Item... A-1 A-2 A-3 A-4 A-5 B M E F-1 F-2 R-1 R-2 R-3 R-4 H-1 H-2 H-4 H-…" at bounding box center [894, 206] width 1318 height 25
click at [235, 194] on select "Select Item... A-1 A-2 A-3 A-4 A-5 B M E F-1 F-2 R-1 R-2 R-3 R-4 H-1 H-2 H-4 H-…" at bounding box center [894, 206] width 1318 height 25
select select "004f4fbb-5e42-4e8e-b1b8-58fc8091e2ba"
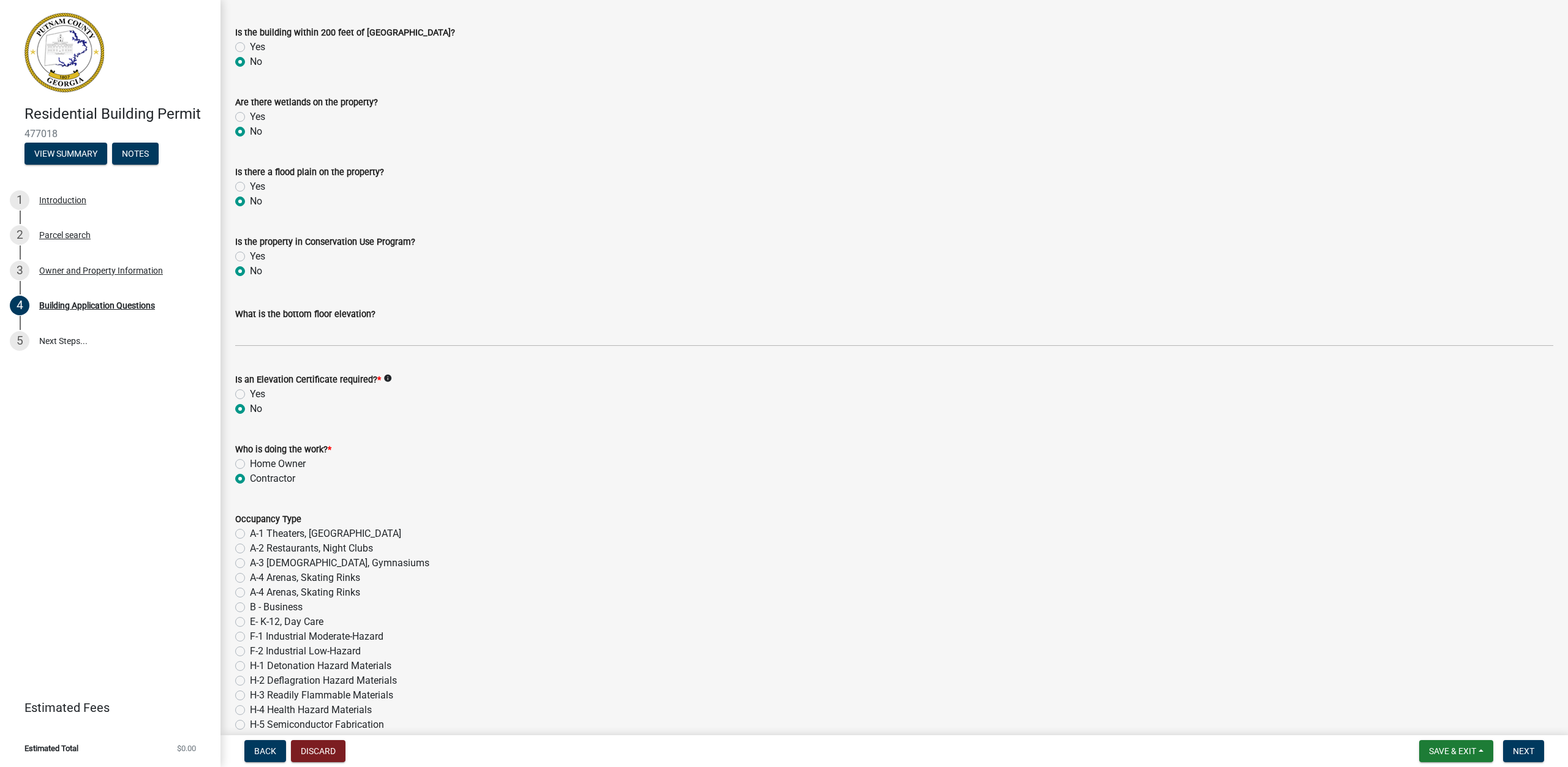
scroll to position [4439, 0]
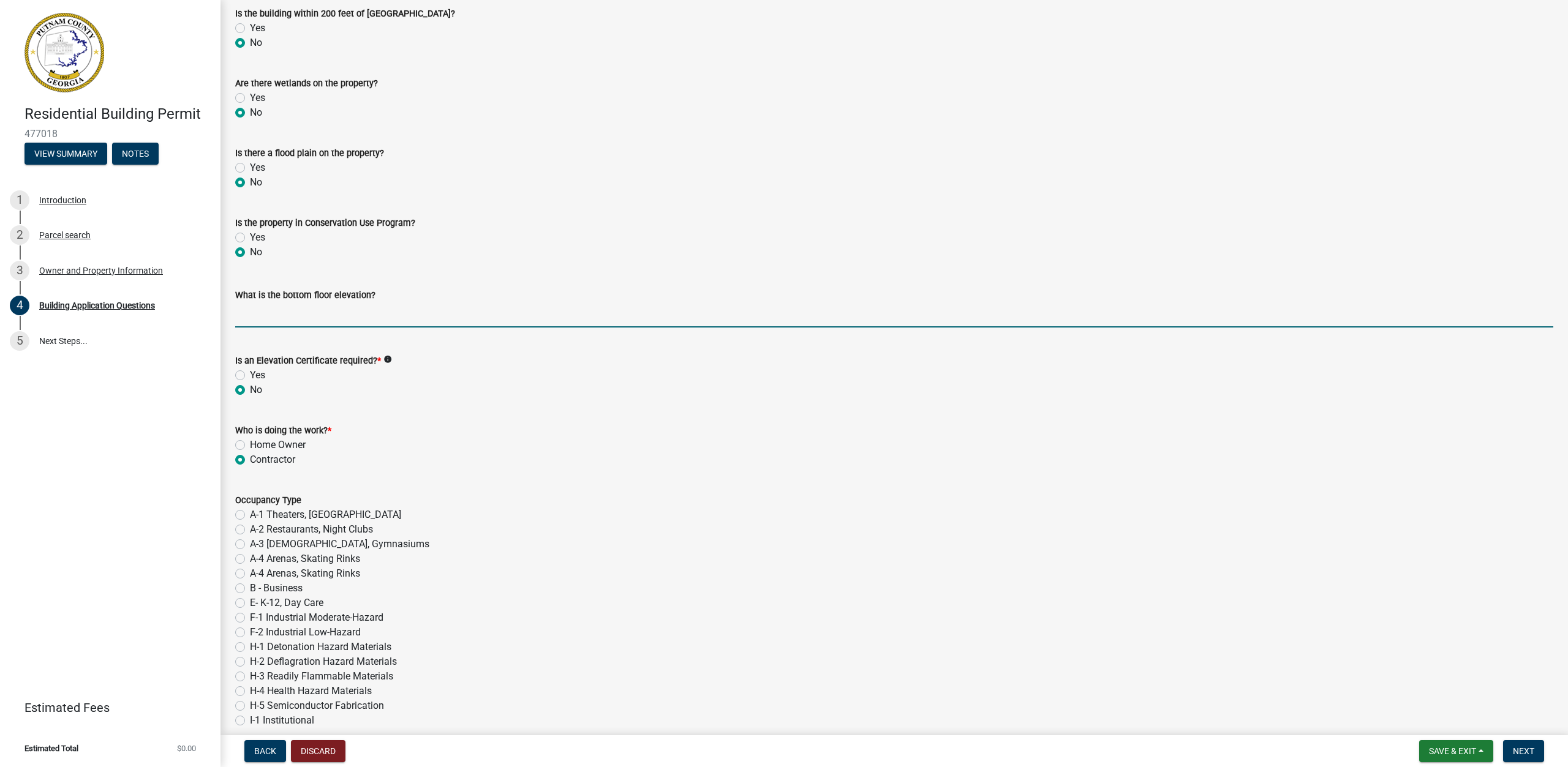
click at [369, 313] on input "text" at bounding box center [894, 315] width 1318 height 25
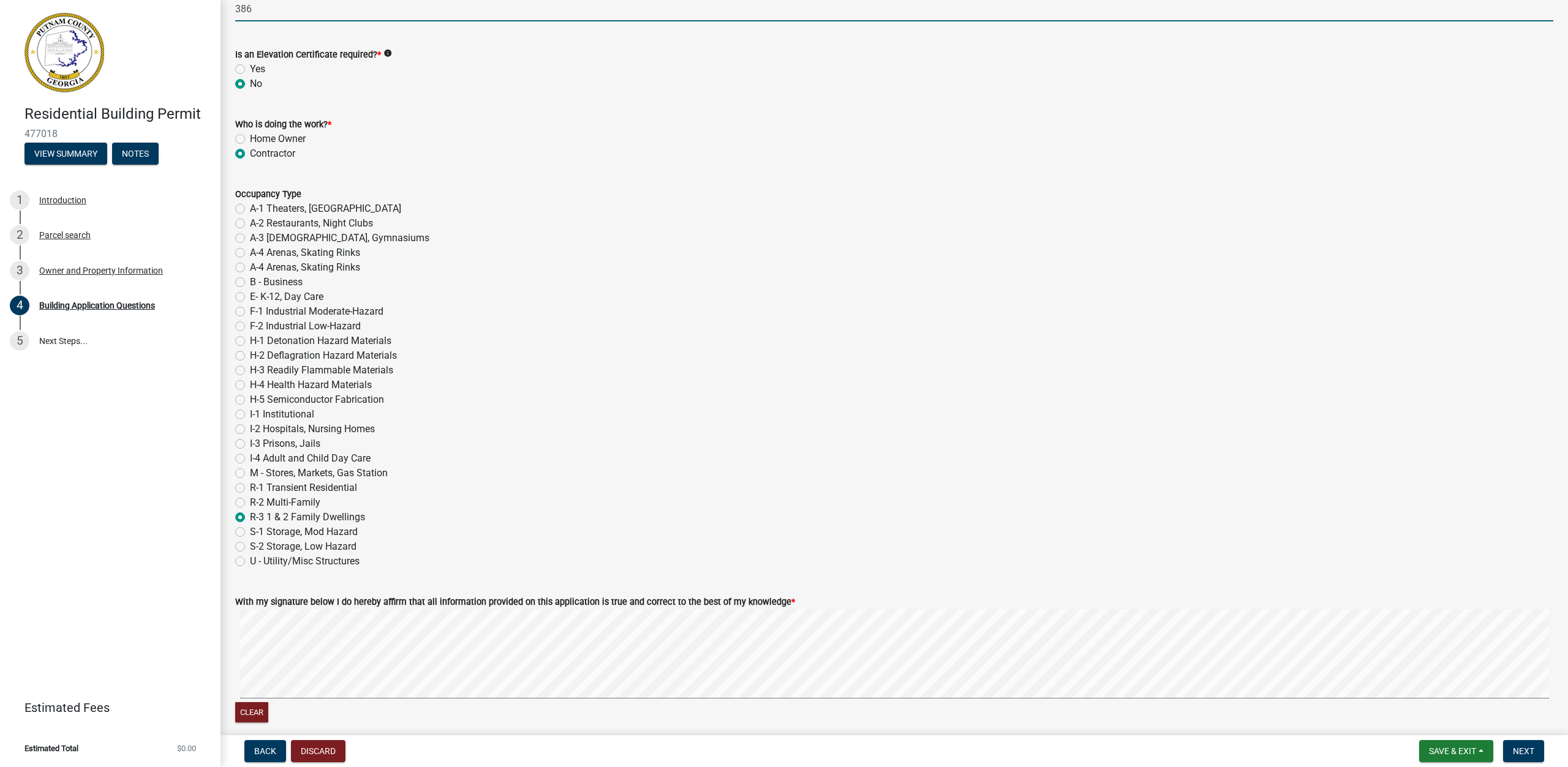
scroll to position [4868, 0]
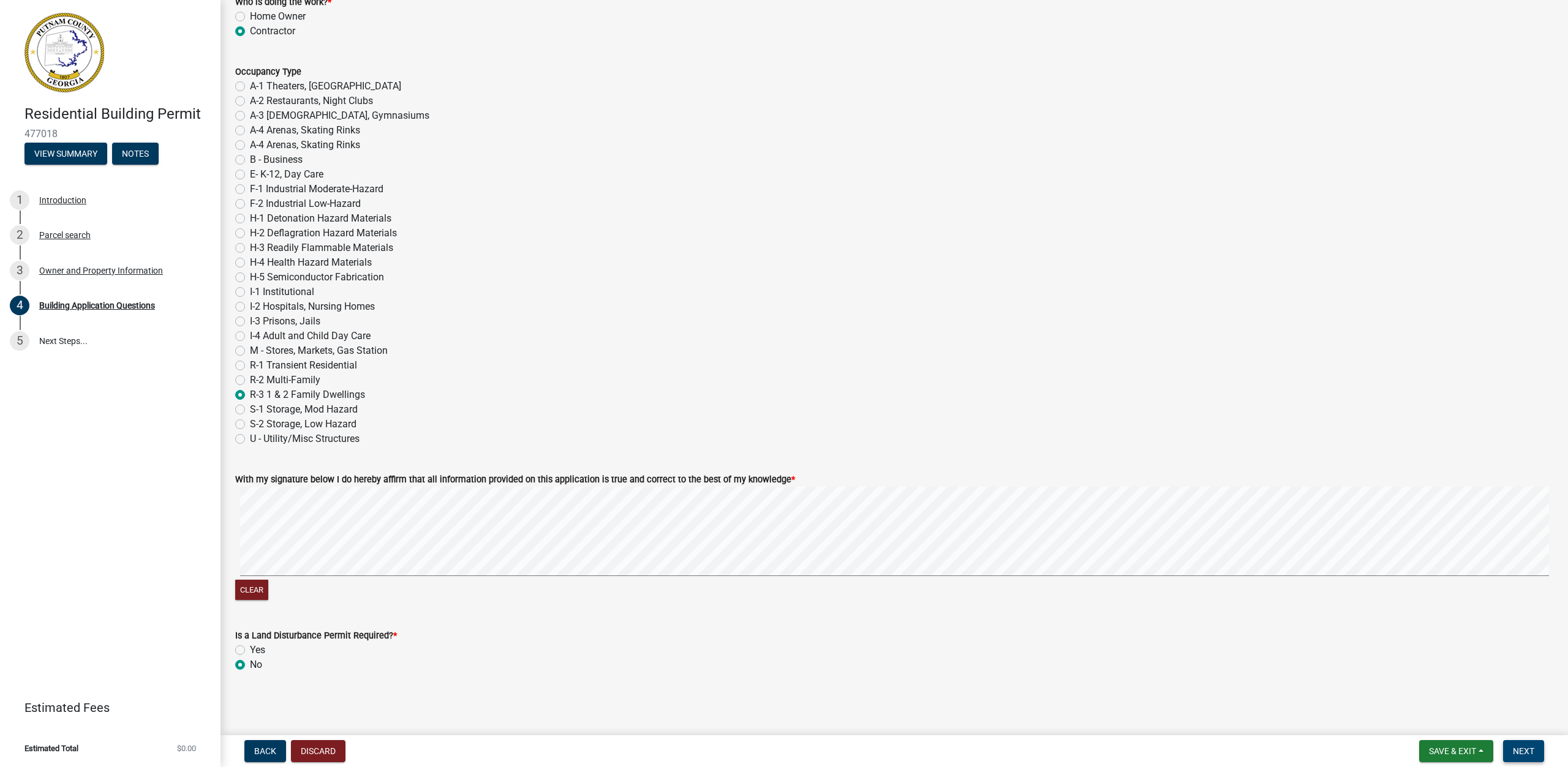
type input "386"
click at [1517, 746] on span "Next" at bounding box center [1523, 751] width 21 height 9
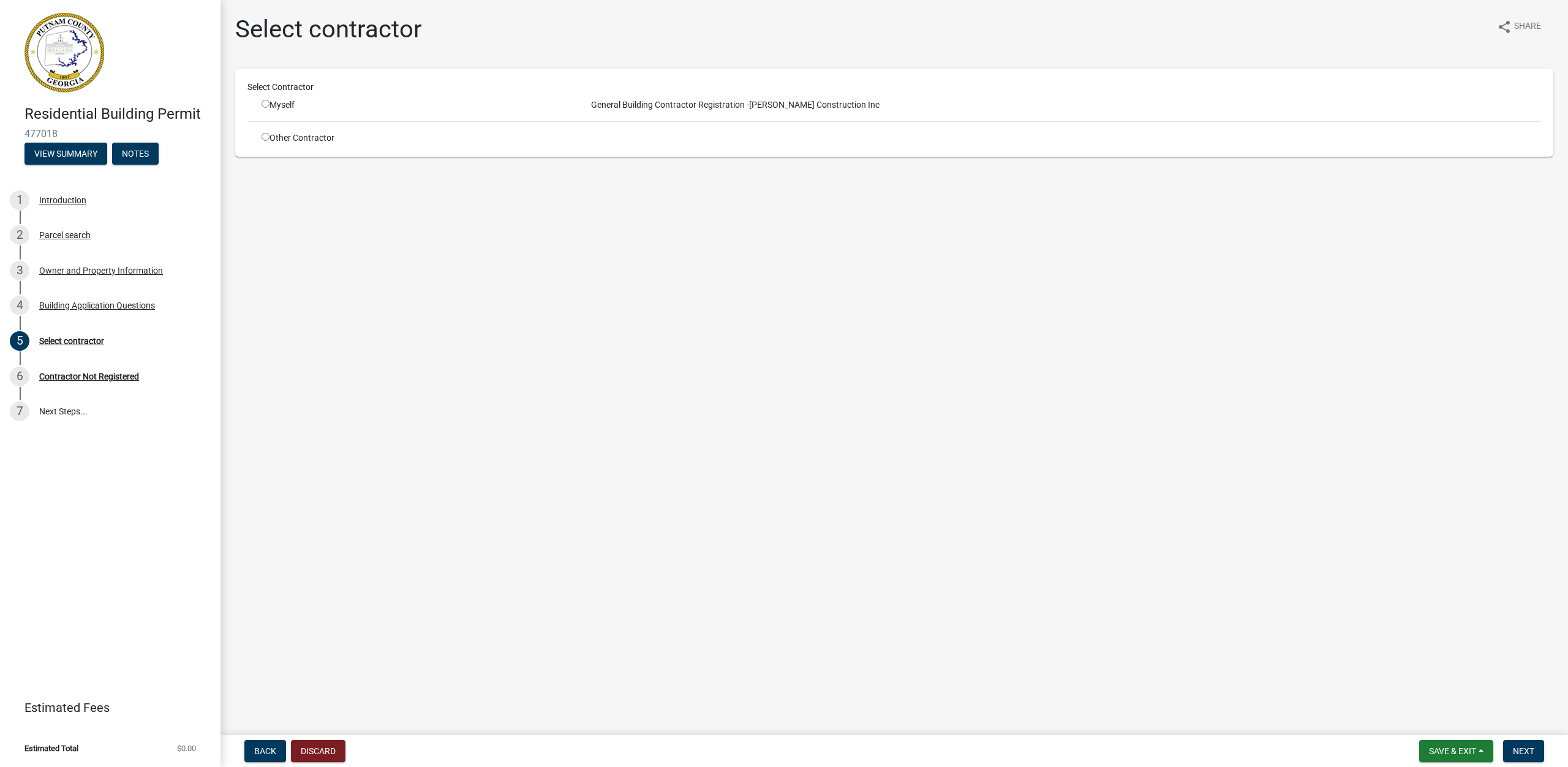
click at [262, 104] on input "radio" at bounding box center [266, 104] width 8 height 8
radio input "true"
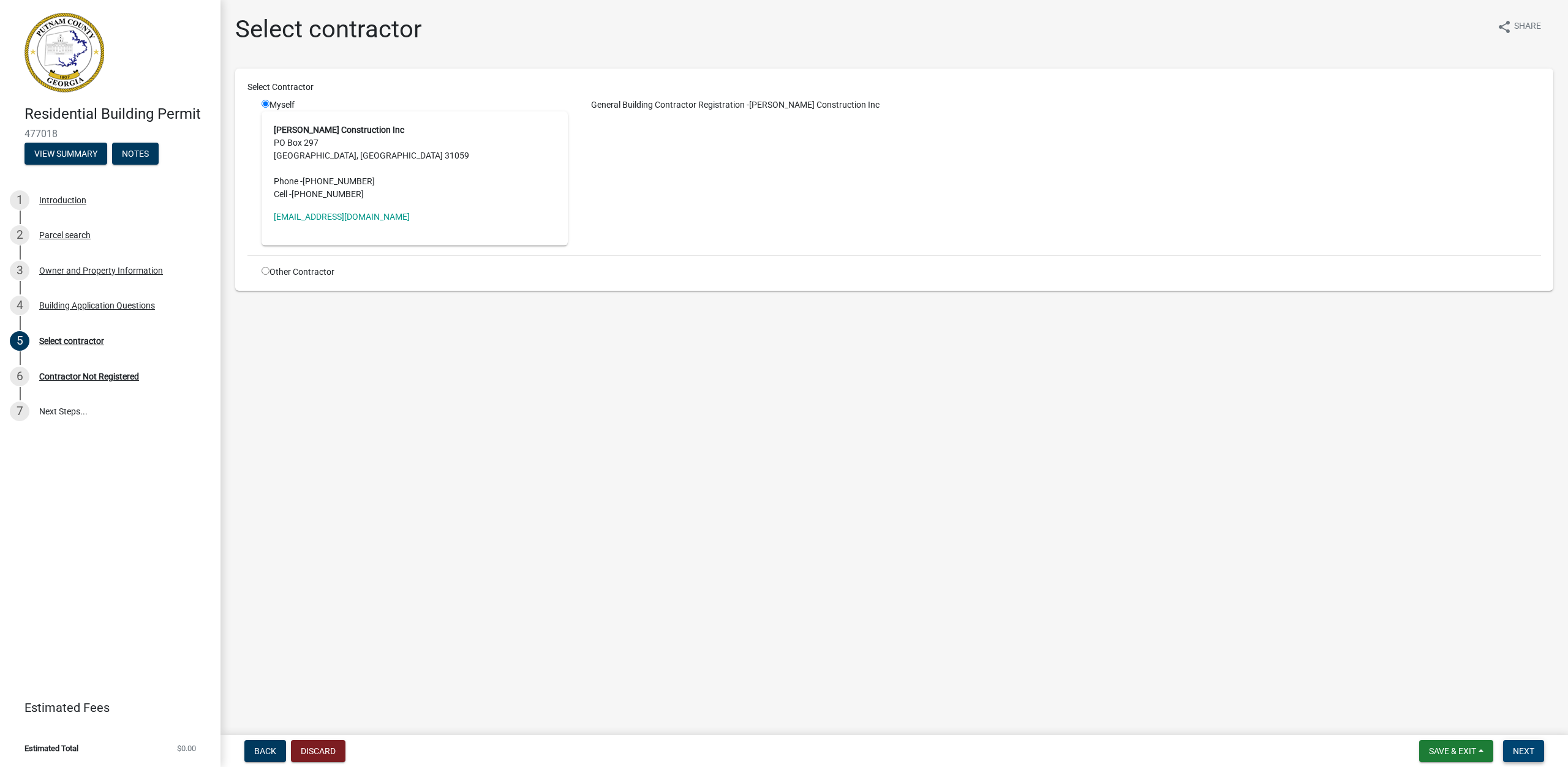
click at [1517, 746] on span "Next" at bounding box center [1523, 751] width 21 height 9
